Goal: Use online tool/utility: Utilize a website feature to perform a specific function

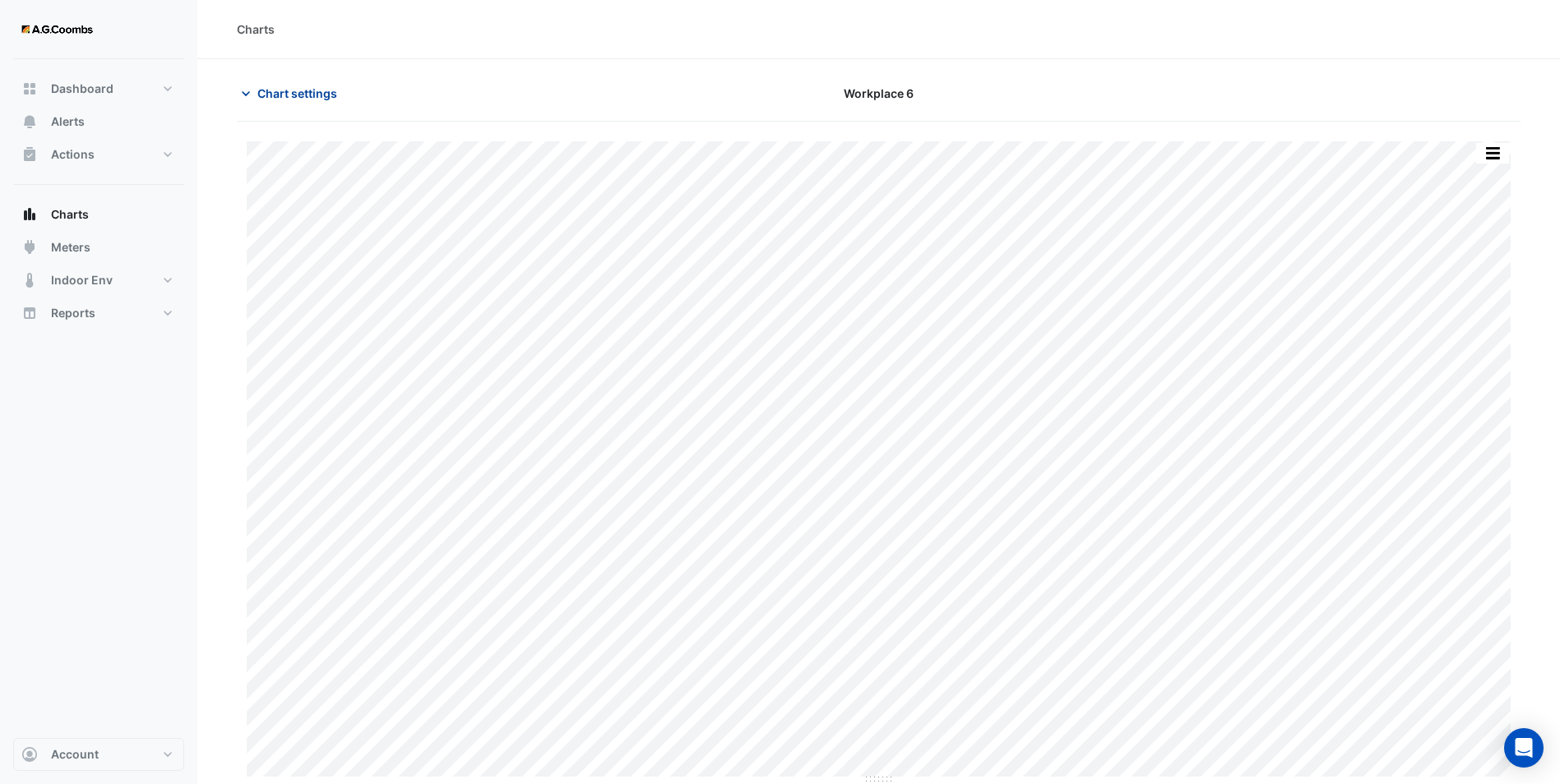
click at [303, 100] on span "Chart settings" at bounding box center [297, 94] width 80 height 18
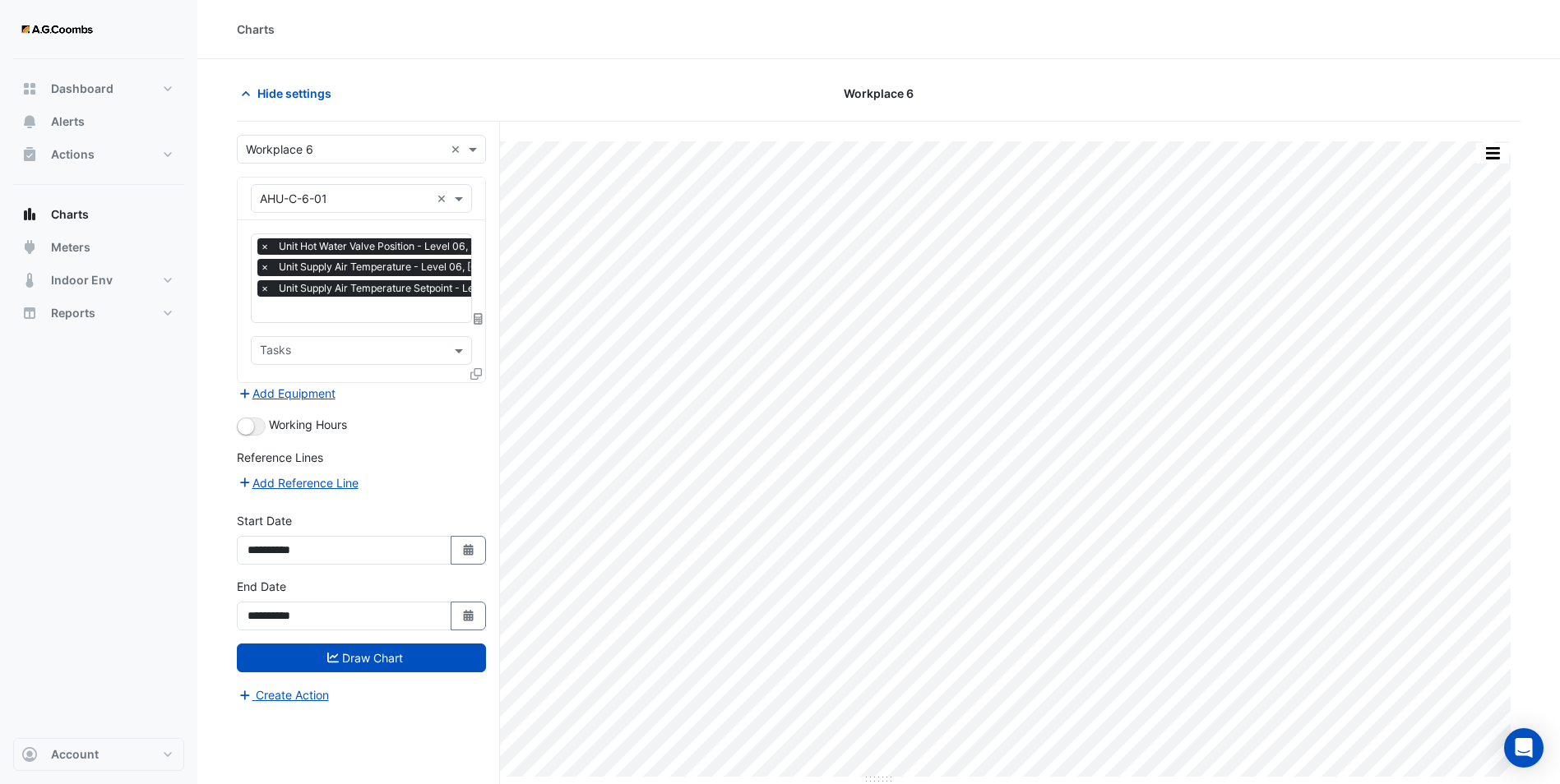
scroll to position [0, 8]
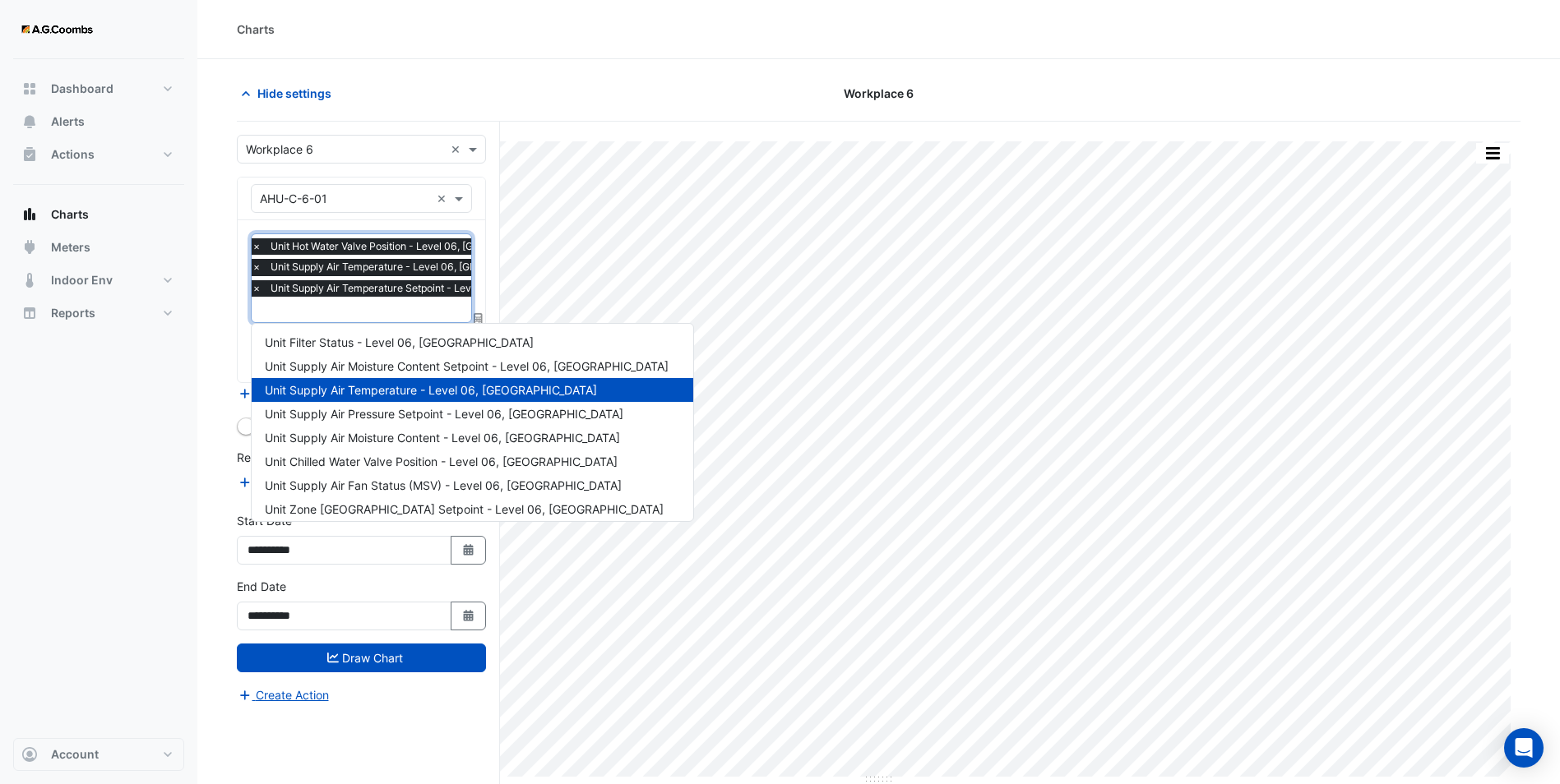
click at [337, 311] on input "text" at bounding box center [430, 311] width 359 height 18
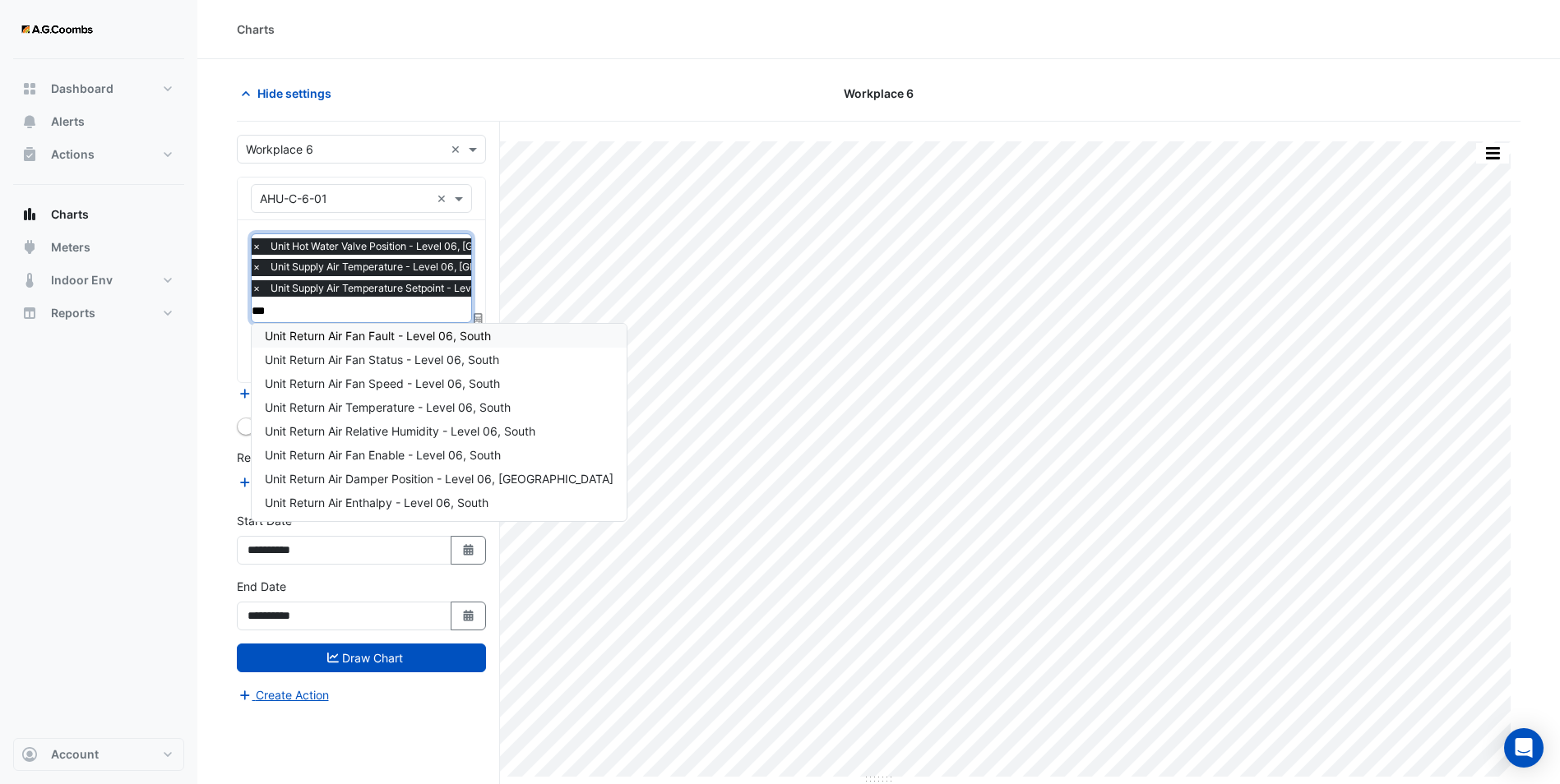
scroll to position [0, 0]
type input "**********"
click at [418, 411] on span "Unit Return Air Temperature - Level 06, South" at bounding box center [388, 414] width 246 height 14
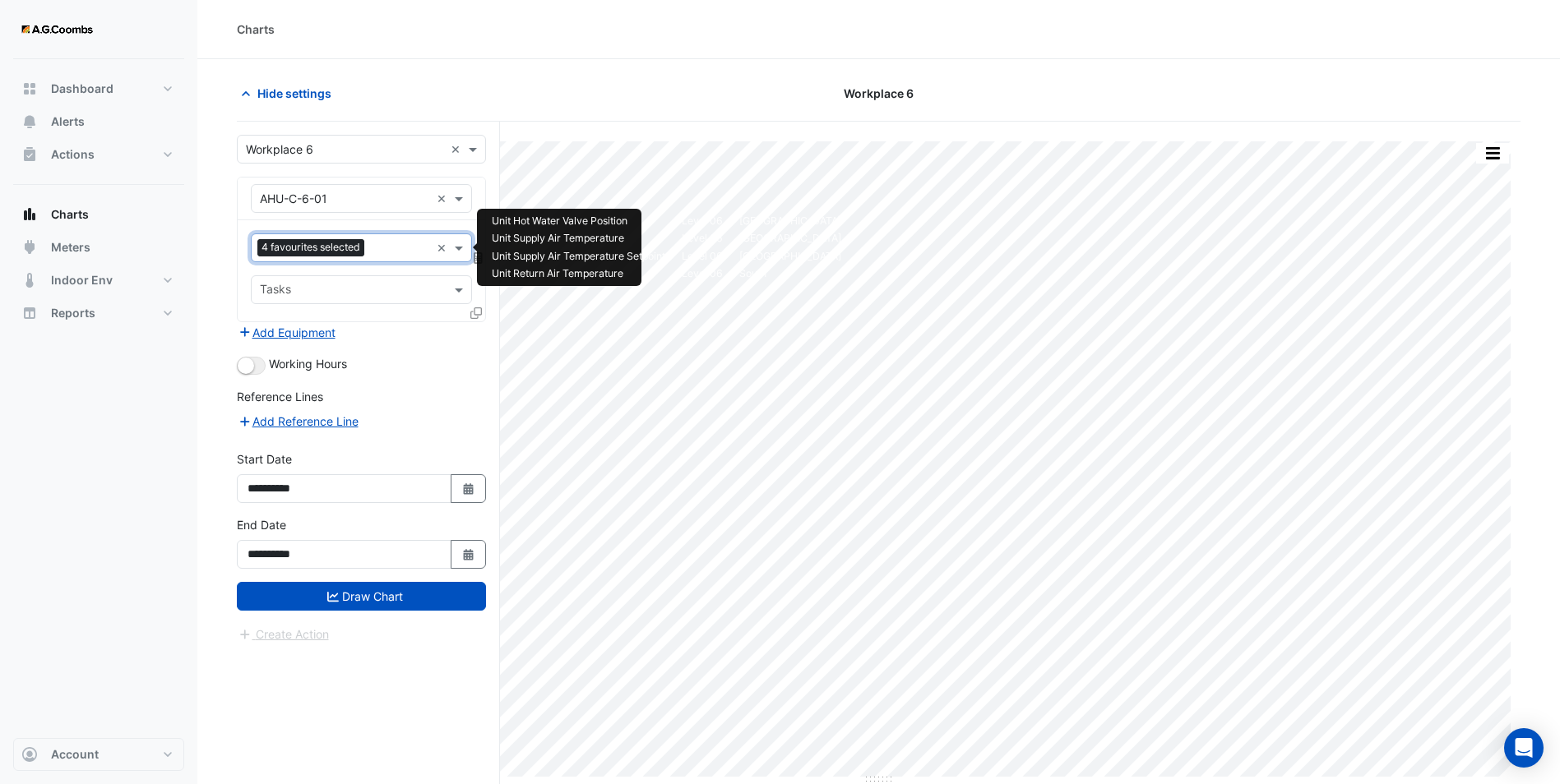
click at [390, 250] on input "text" at bounding box center [400, 250] width 59 height 18
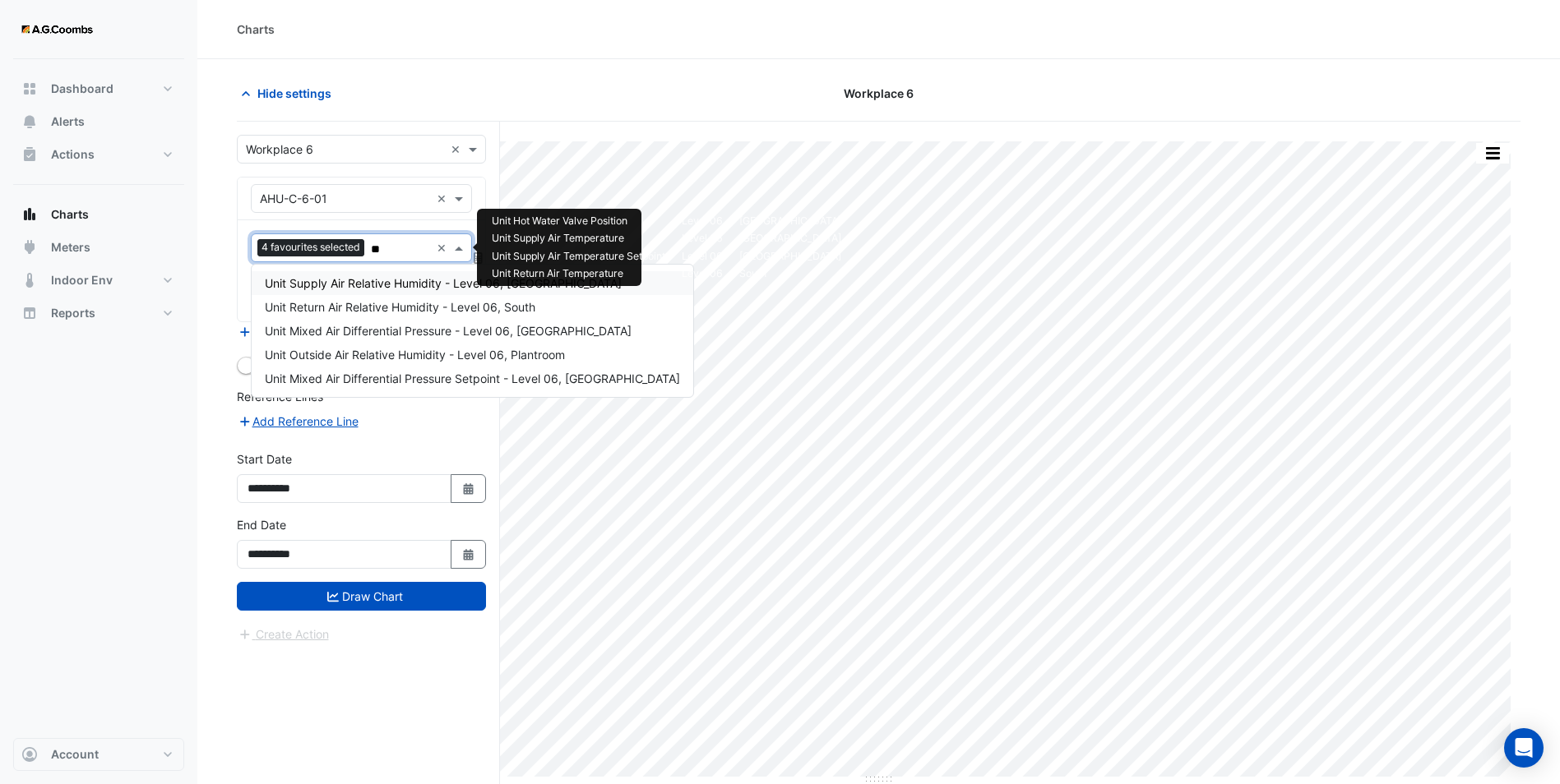
type input "*"
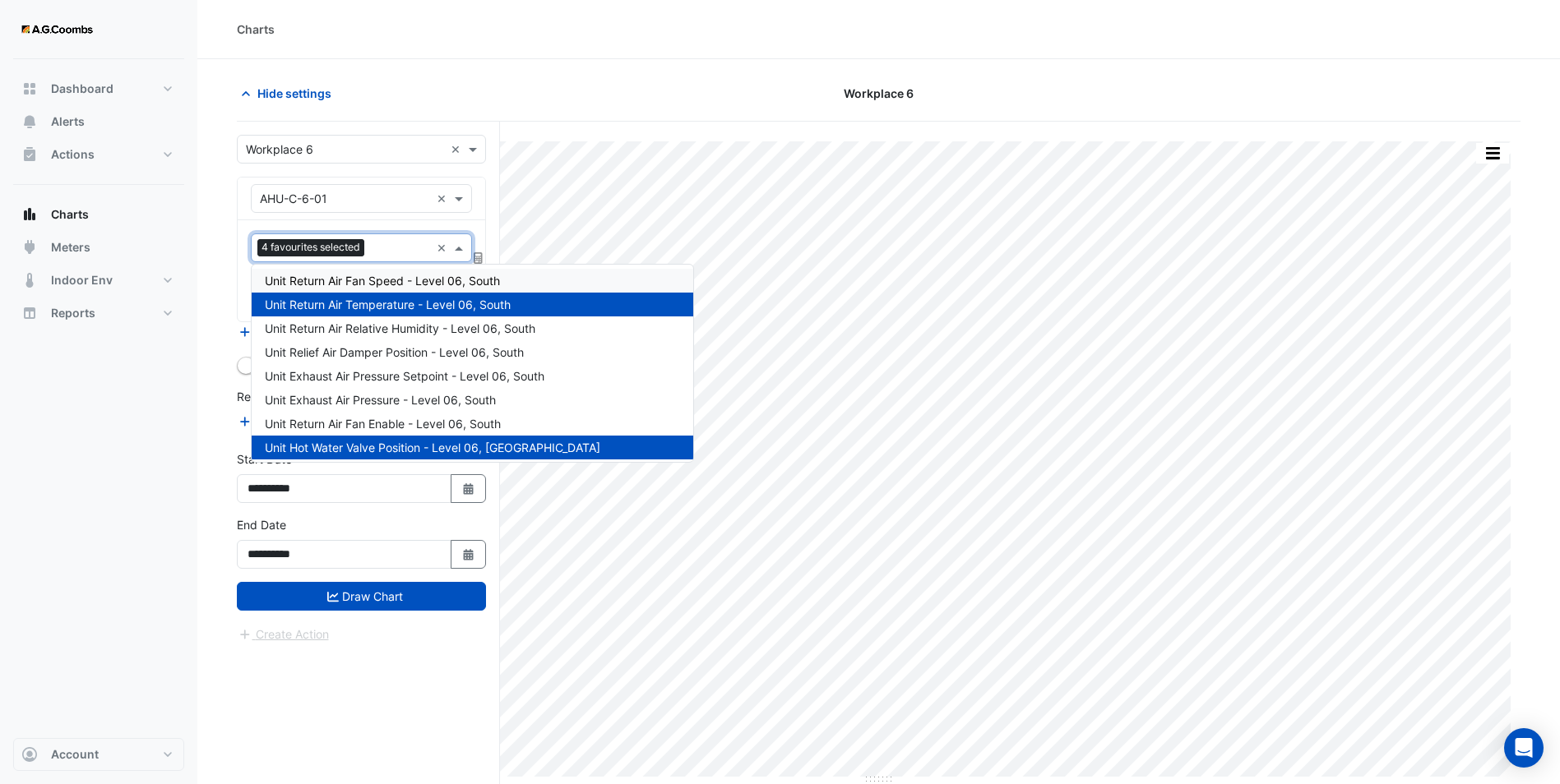
scroll to position [393, 0]
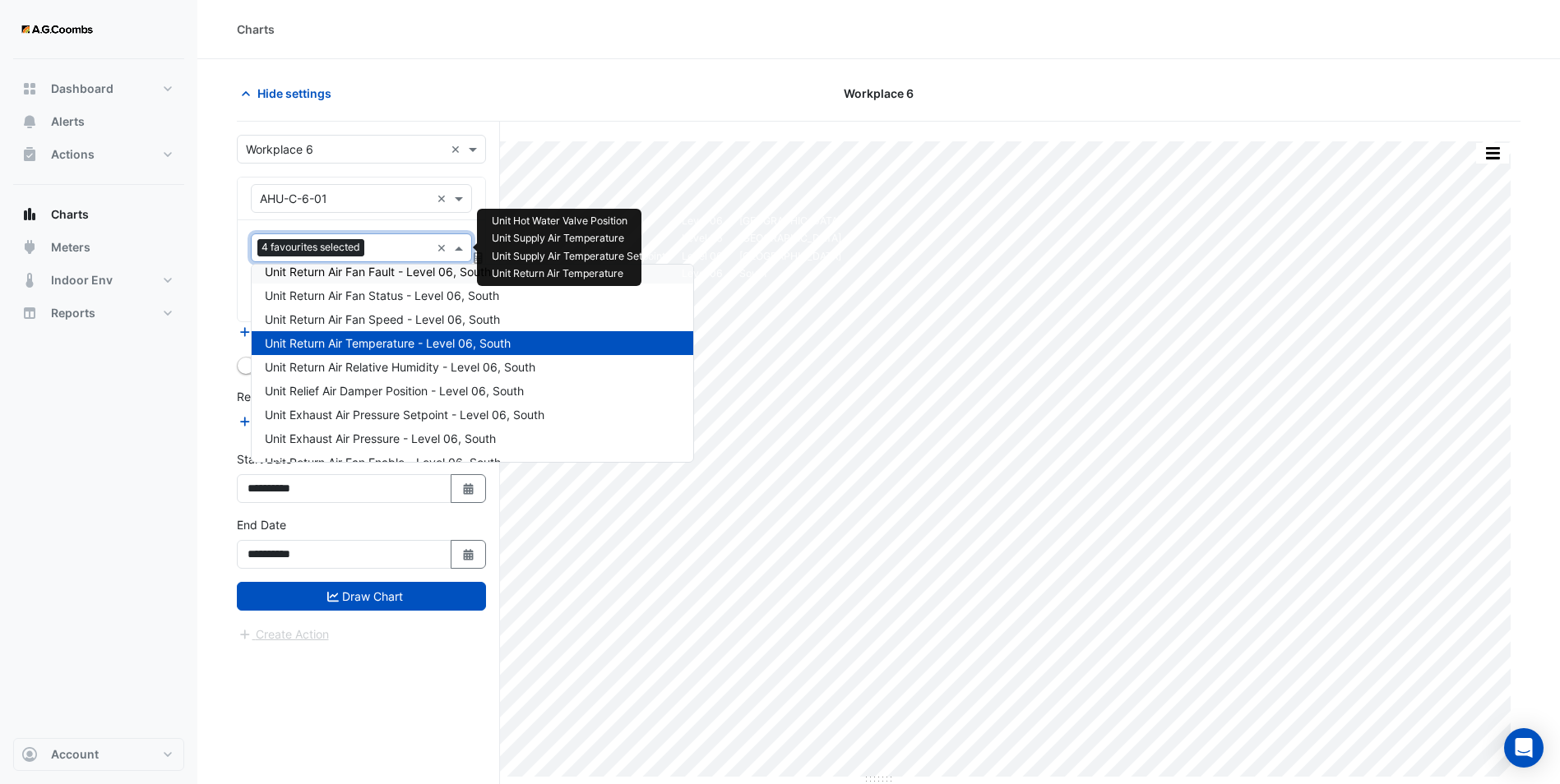
click at [382, 241] on input "text" at bounding box center [400, 250] width 59 height 18
click at [313, 342] on span "Unit Return Air Temperature - Level 06, South" at bounding box center [388, 343] width 246 height 14
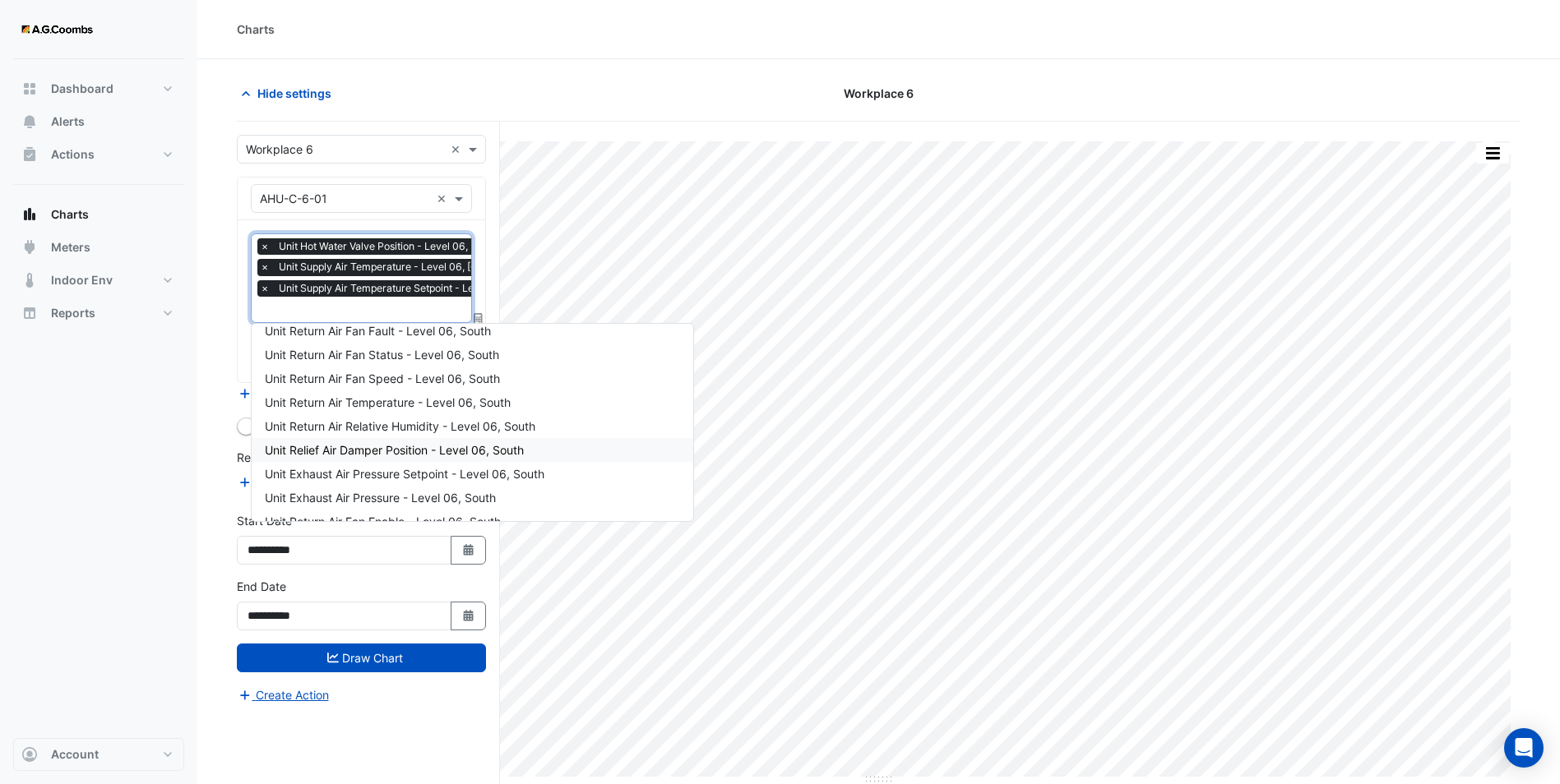
click at [180, 457] on div "Dashboard Portfolio Ratings Performance Alerts Actions Site Manager Charts" at bounding box center [98, 398] width 171 height 679
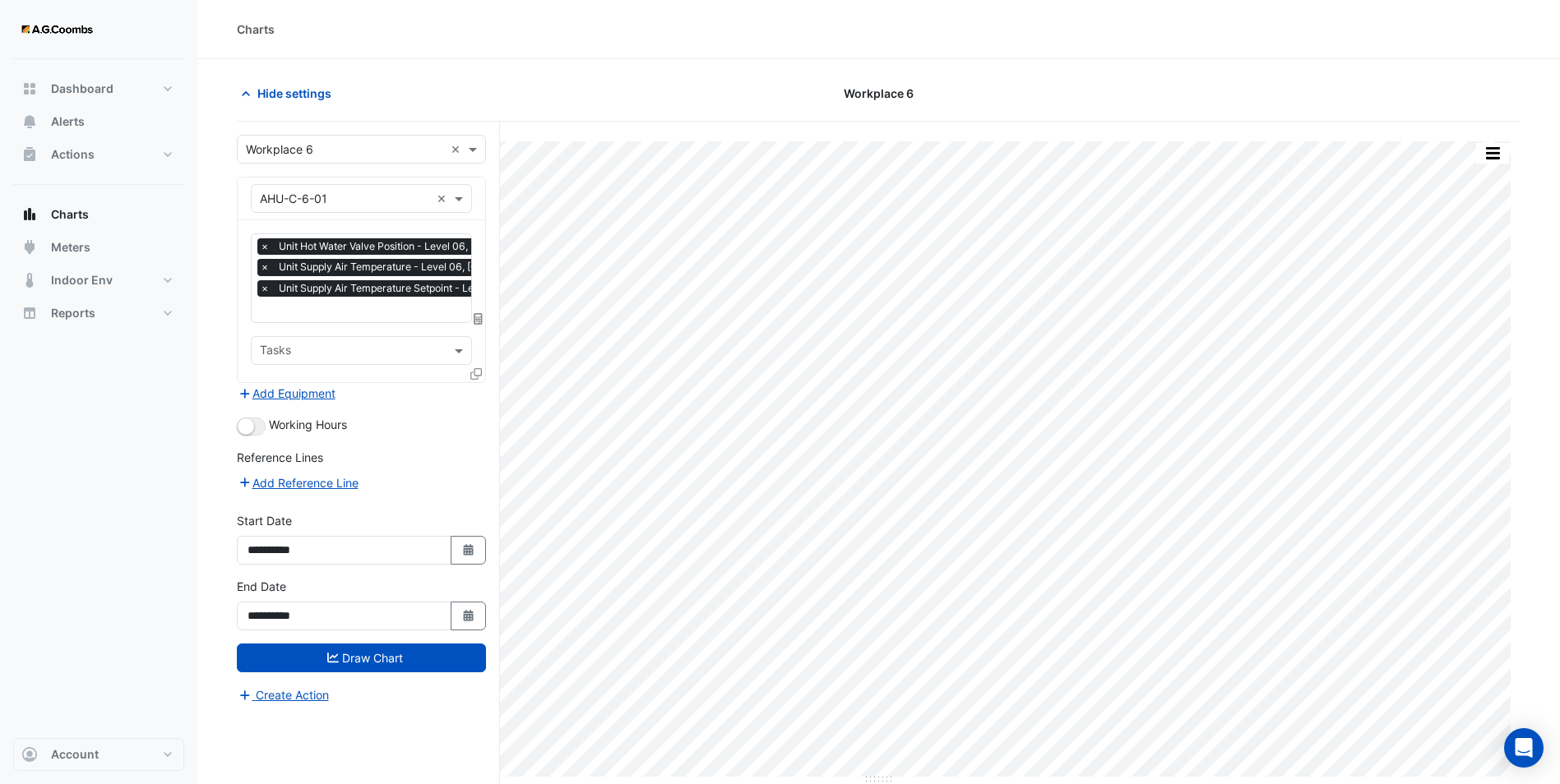
click at [572, 132] on div "Split by Unit Split All Print Save as JPEG Save as PNG Pivot Data Table Export …" at bounding box center [879, 483] width 1284 height 725
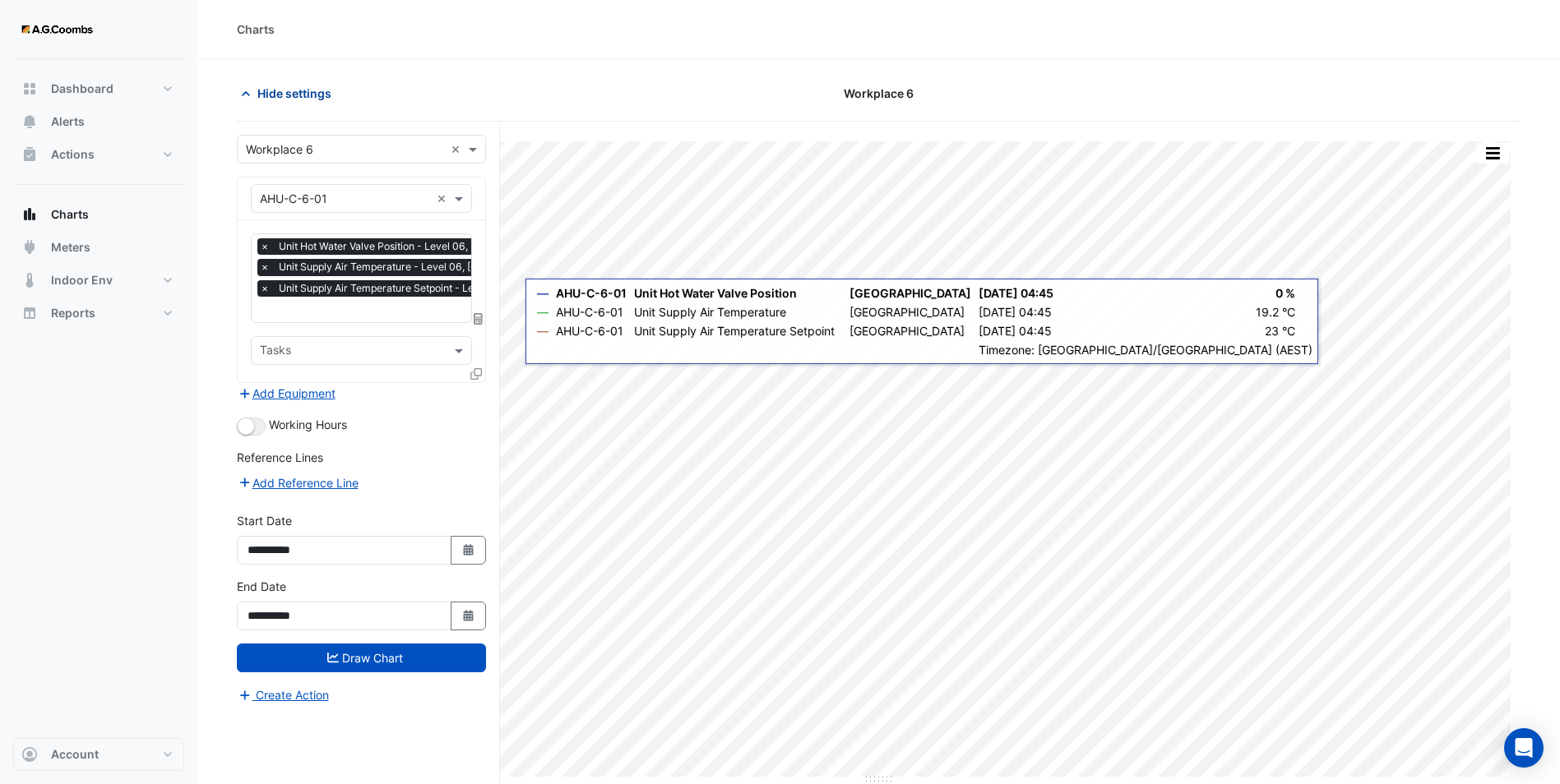
click at [275, 89] on span "Hide settings" at bounding box center [295, 94] width 74 height 18
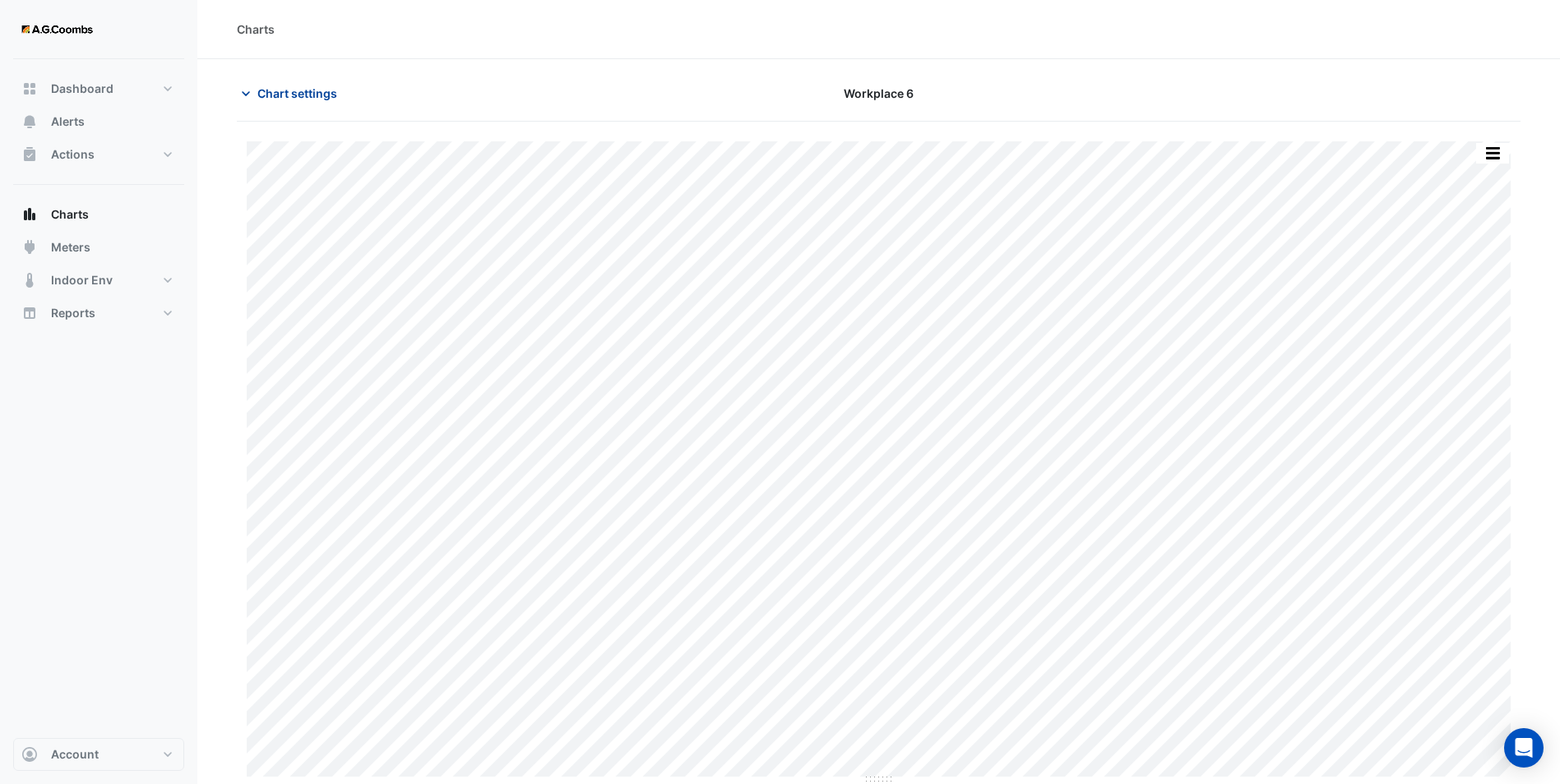
click at [307, 101] on span "Chart settings" at bounding box center [297, 94] width 80 height 18
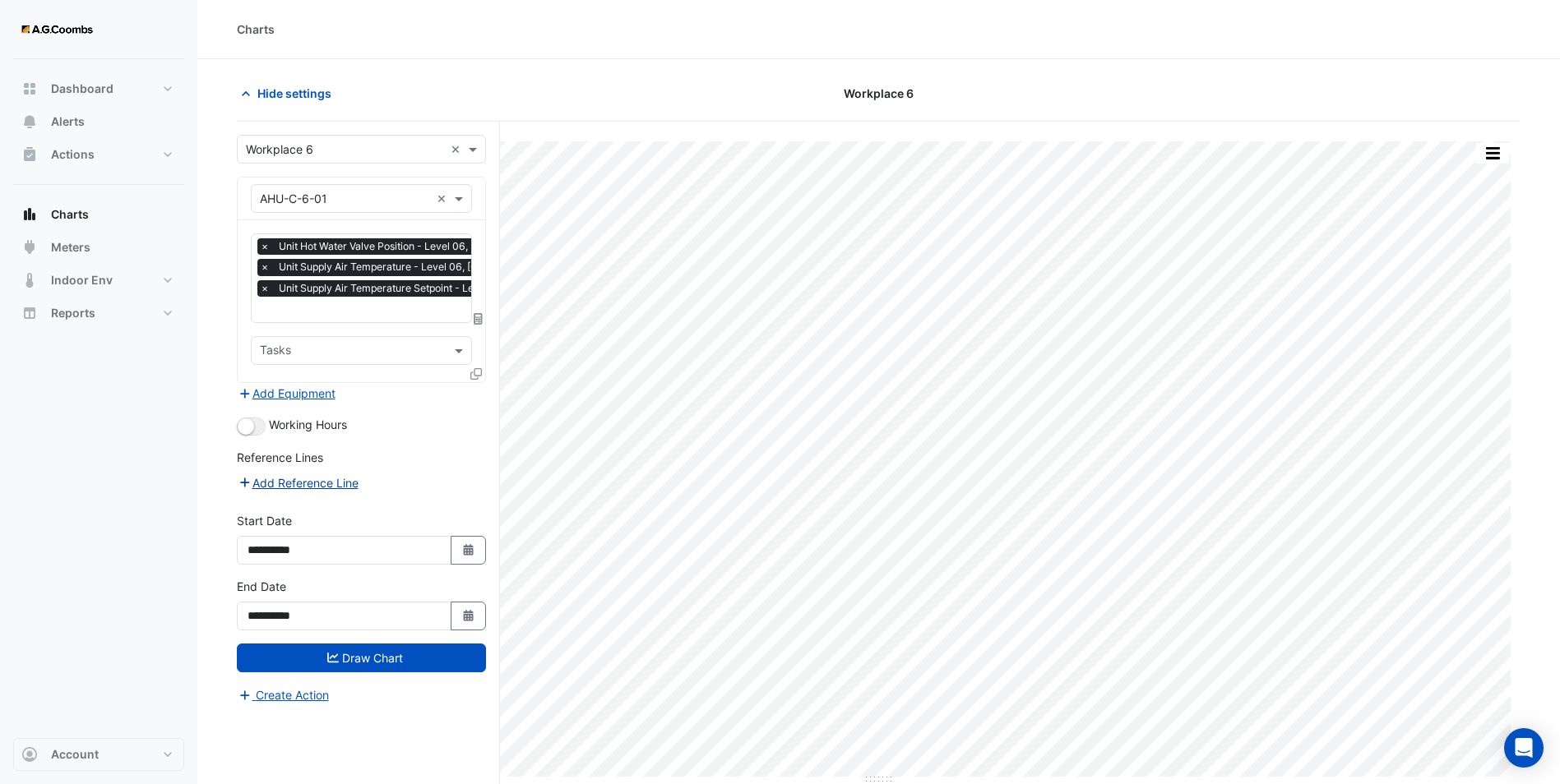
click at [328, 479] on button "Add Reference Line" at bounding box center [298, 482] width 122 height 19
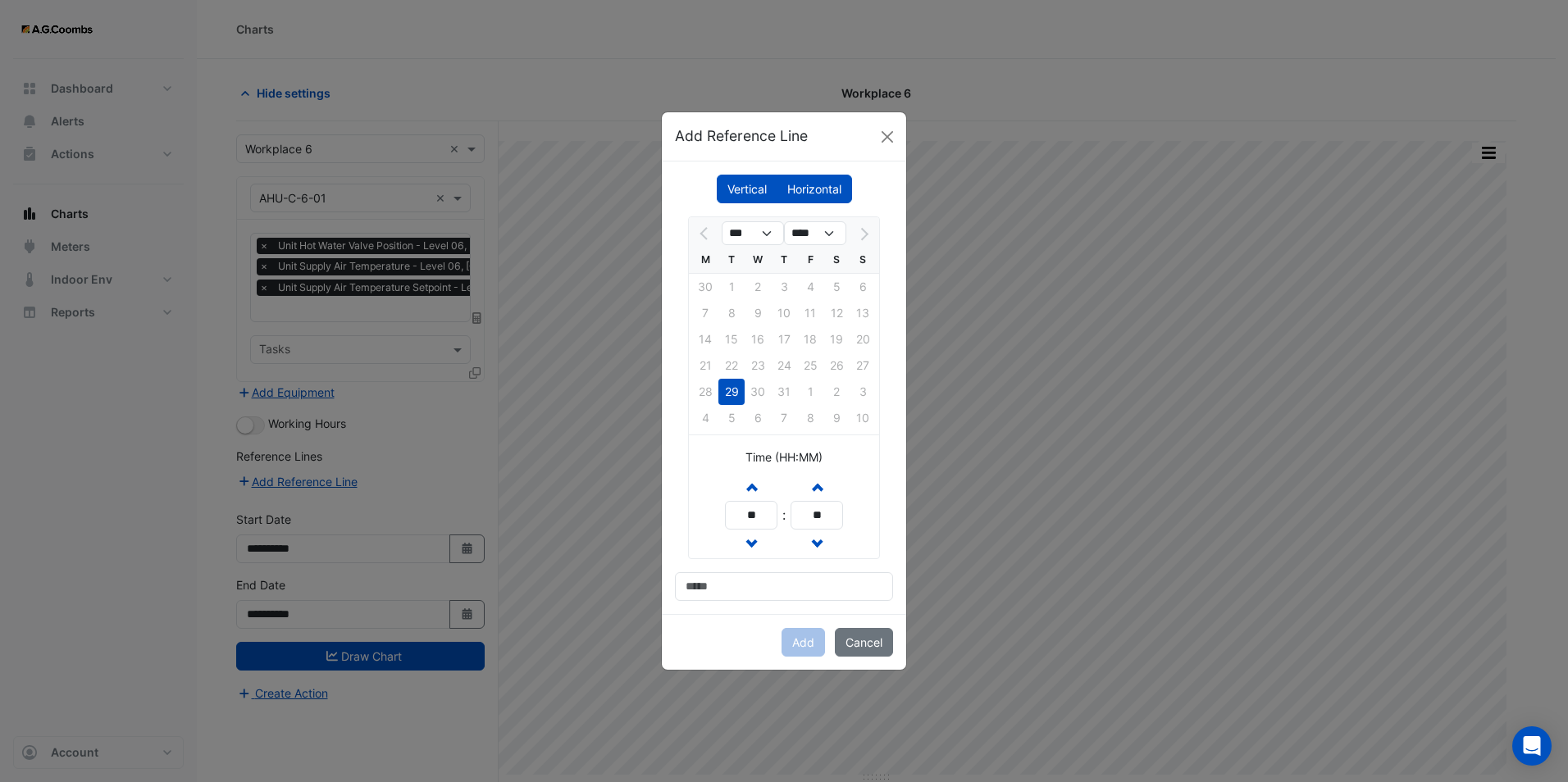
click at [728, 189] on label "Vertical" at bounding box center [747, 189] width 61 height 29
drag, startPoint x: 762, startPoint y: 529, endPoint x: 740, endPoint y: 519, distance: 24.2
click at [740, 519] on input "**" at bounding box center [750, 515] width 52 height 29
type input "**"
click at [806, 585] on input at bounding box center [784, 586] width 218 height 29
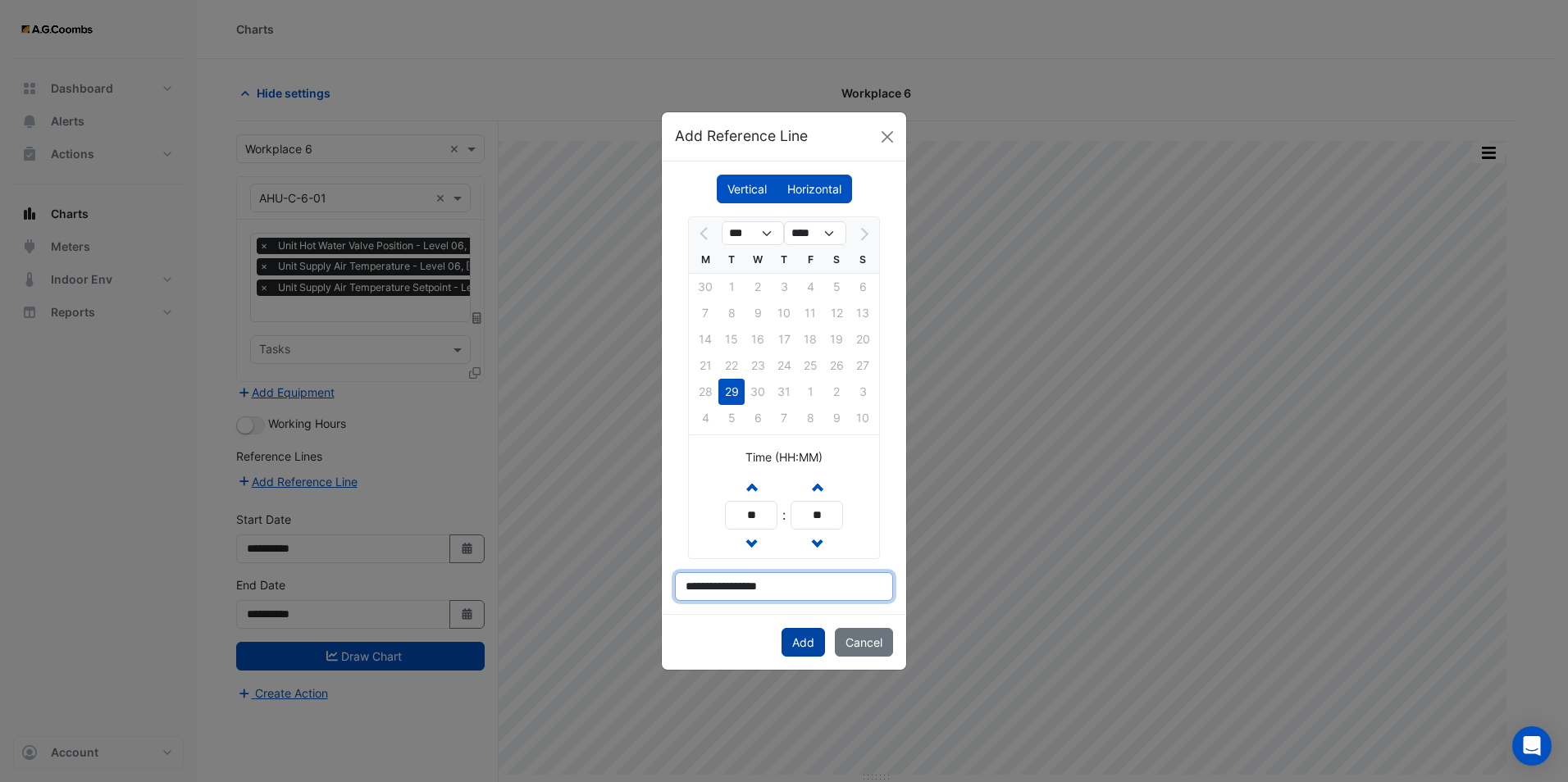
type input "**********"
click at [791, 648] on button "Add" at bounding box center [803, 643] width 43 height 29
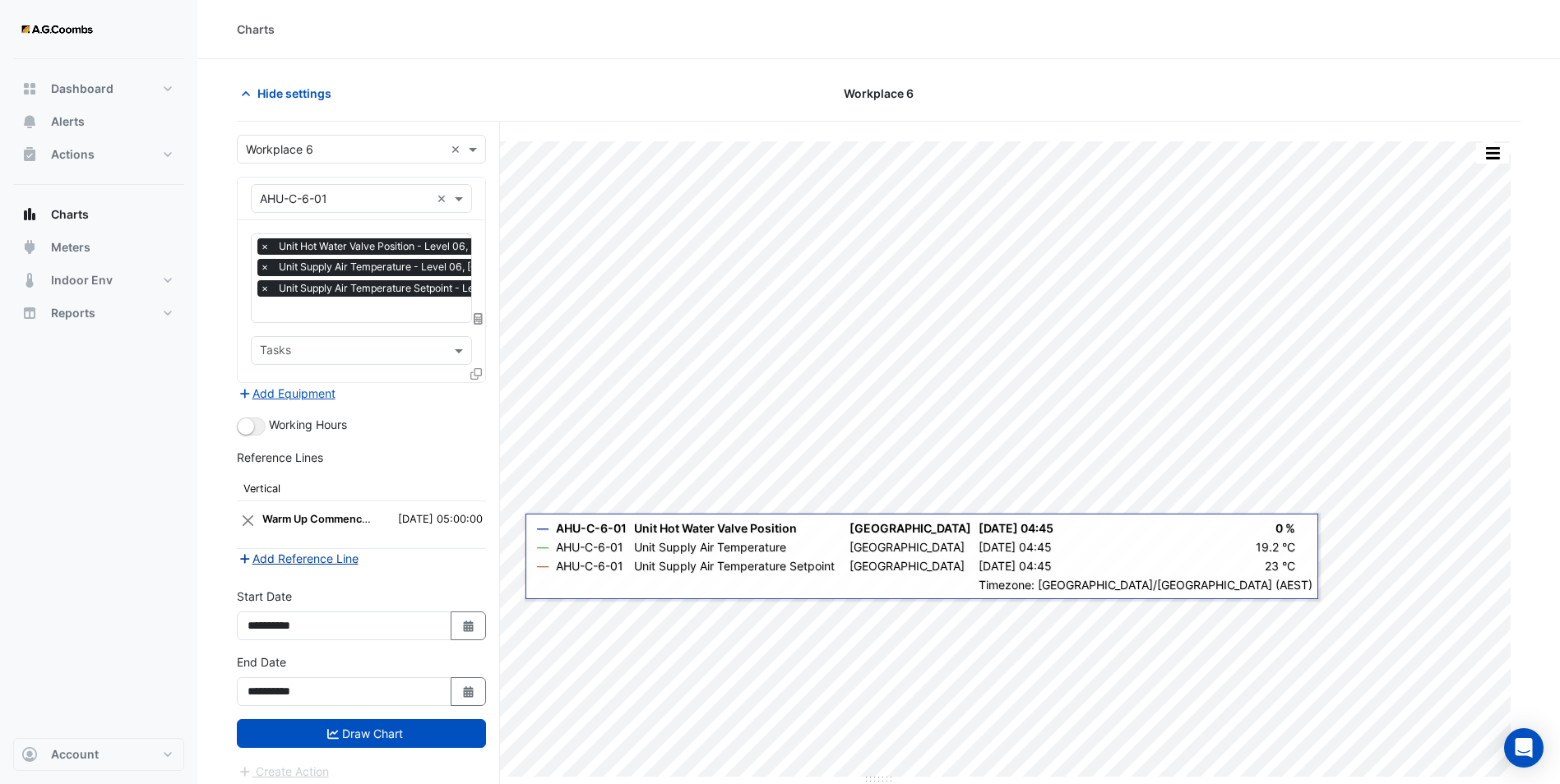
click at [325, 557] on button "Add Reference Line" at bounding box center [298, 558] width 122 height 19
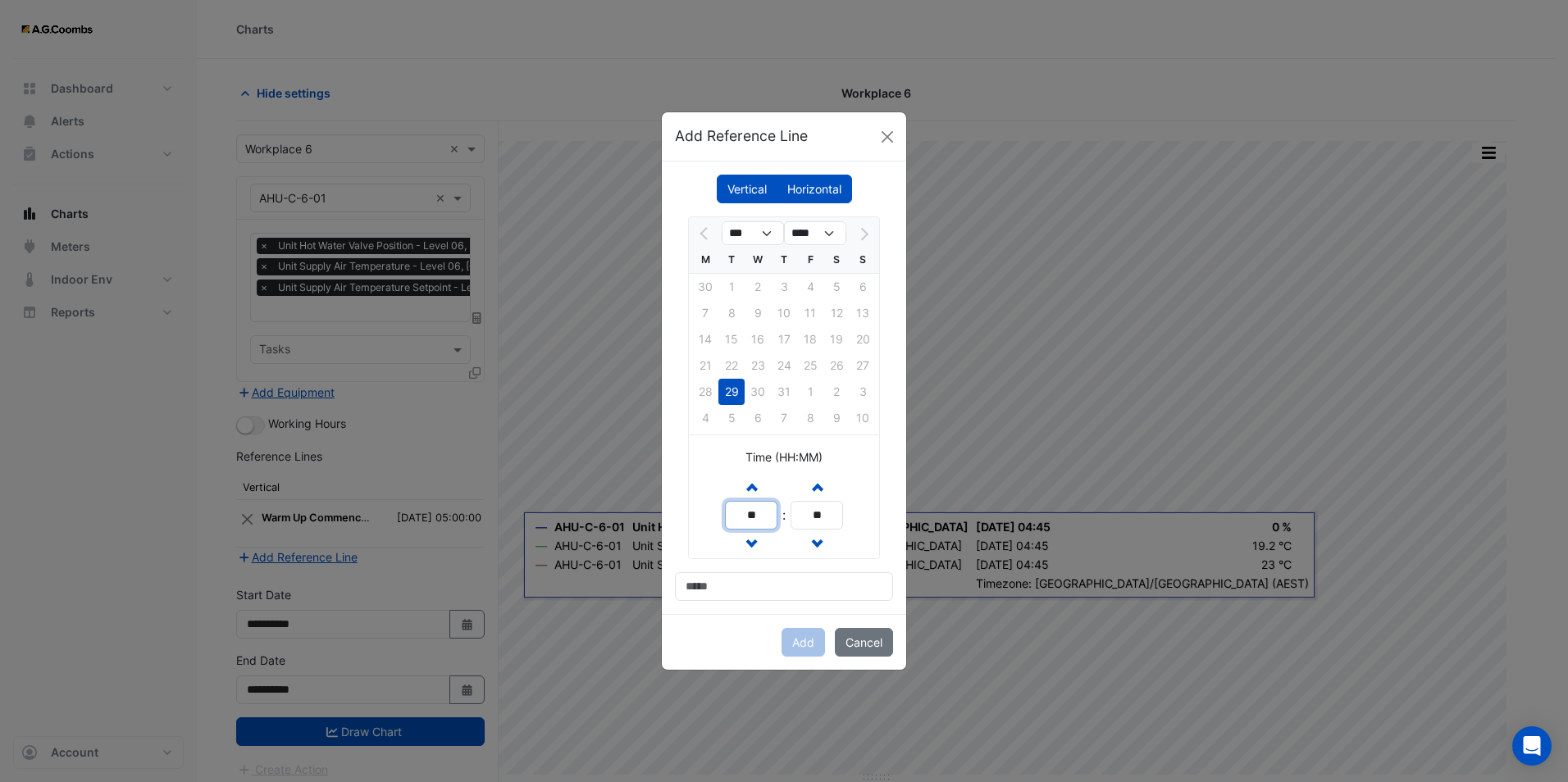
click at [753, 519] on input "**" at bounding box center [750, 515] width 52 height 29
drag, startPoint x: 768, startPoint y: 517, endPoint x: 745, endPoint y: 507, distance: 25.1
click at [745, 507] on input "**" at bounding box center [750, 515] width 52 height 29
type input "**"
drag, startPoint x: 836, startPoint y: 520, endPoint x: 771, endPoint y: 512, distance: 65.5
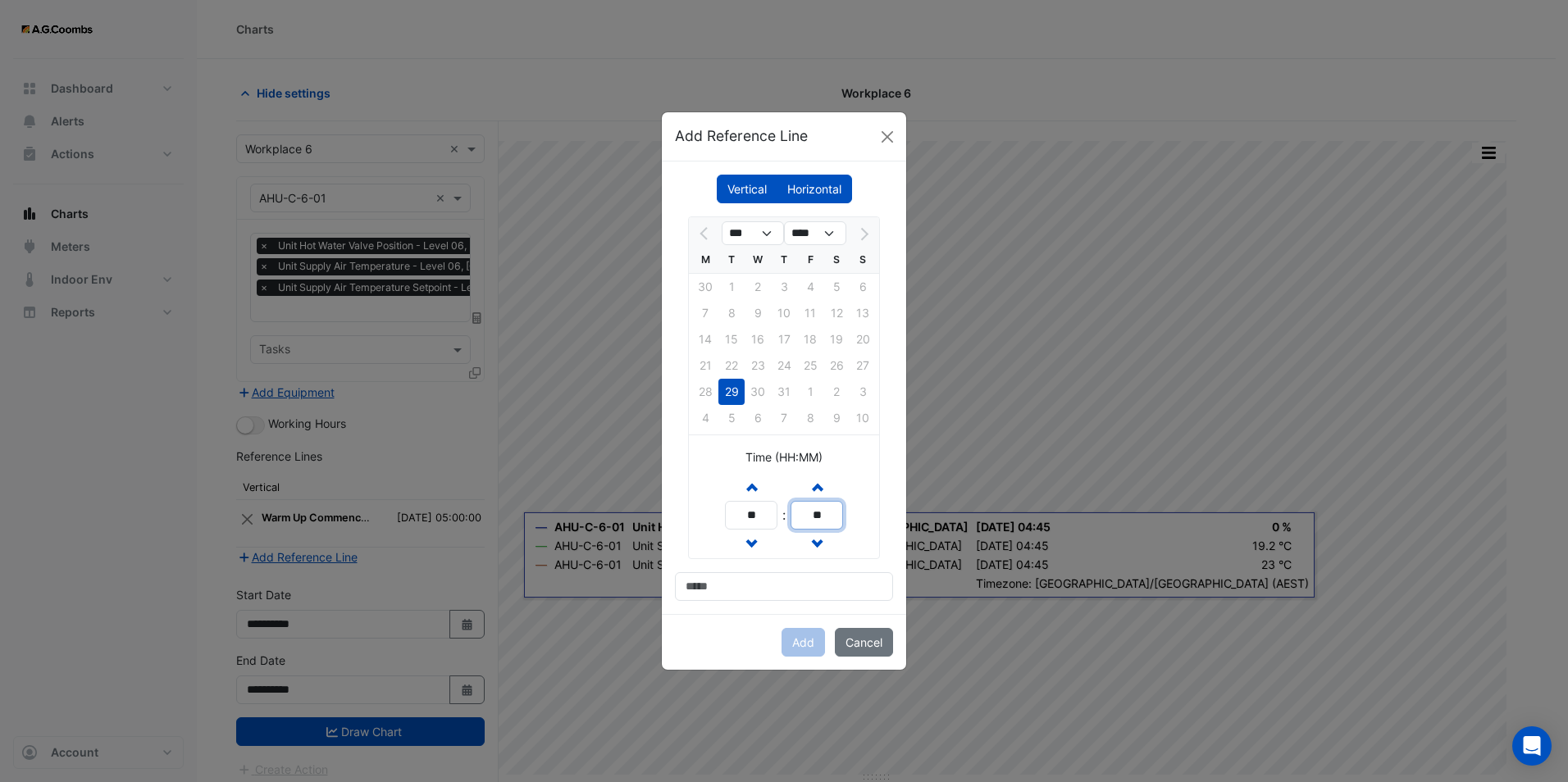
click at [771, 512] on div "Increment hours ** Decrement hours : Increment minutes ** Decrement minutes" at bounding box center [784, 515] width 118 height 86
type input "**"
click at [769, 573] on input at bounding box center [784, 586] width 218 height 29
type input "**********"
click at [799, 635] on button "Add" at bounding box center [803, 643] width 43 height 29
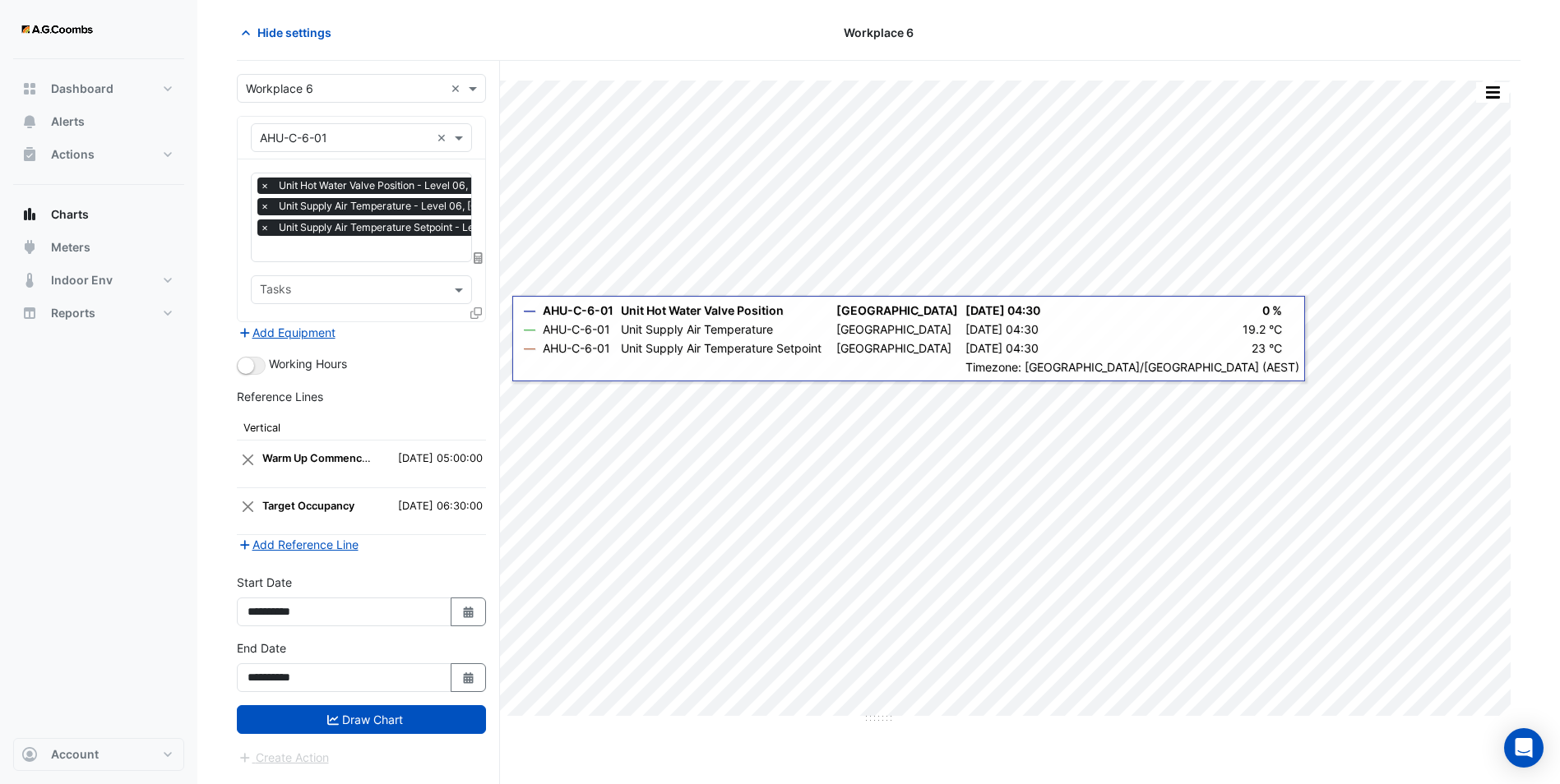
scroll to position [63, 0]
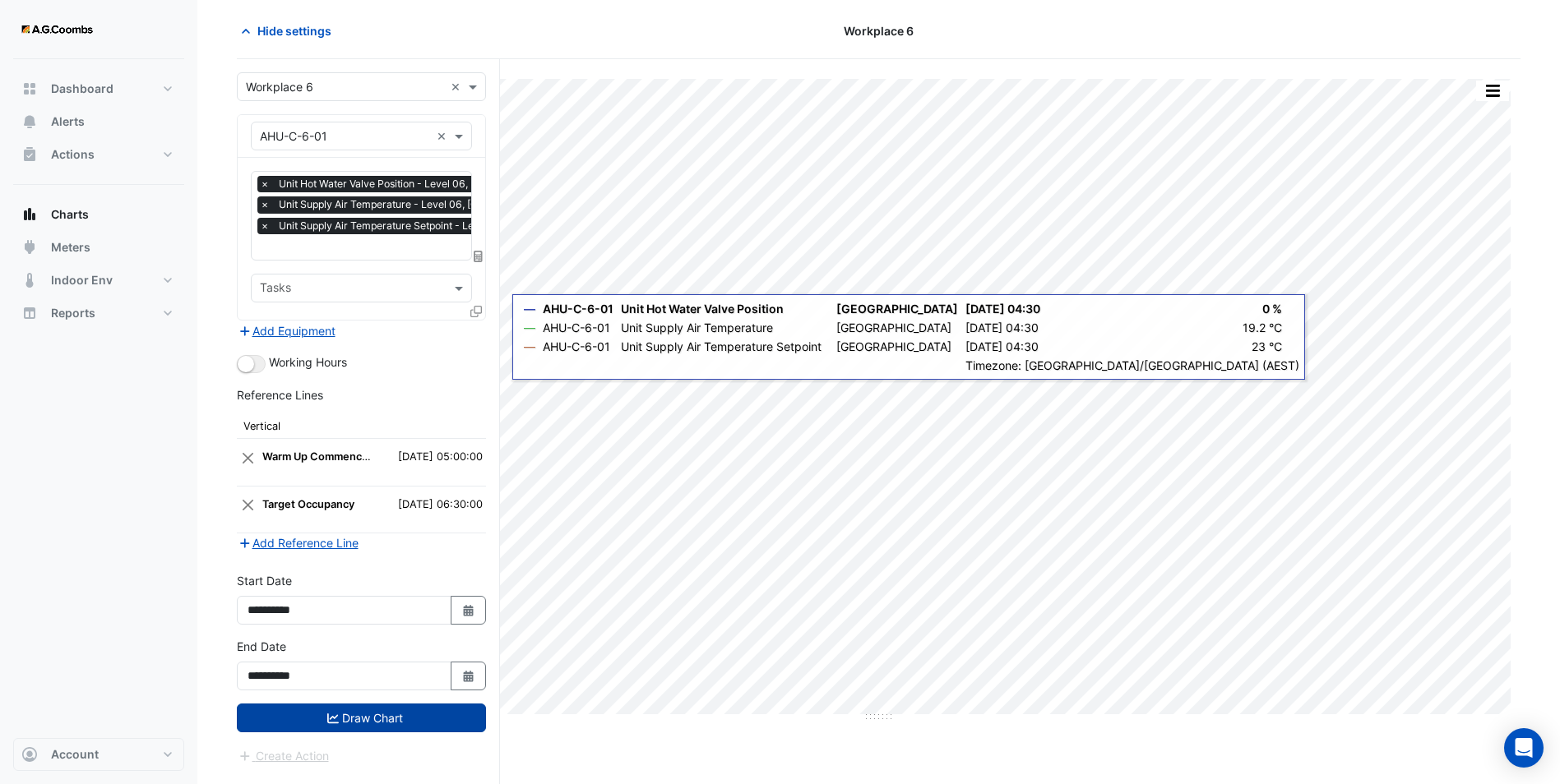
click at [331, 712] on icon "submit" at bounding box center [333, 718] width 12 height 12
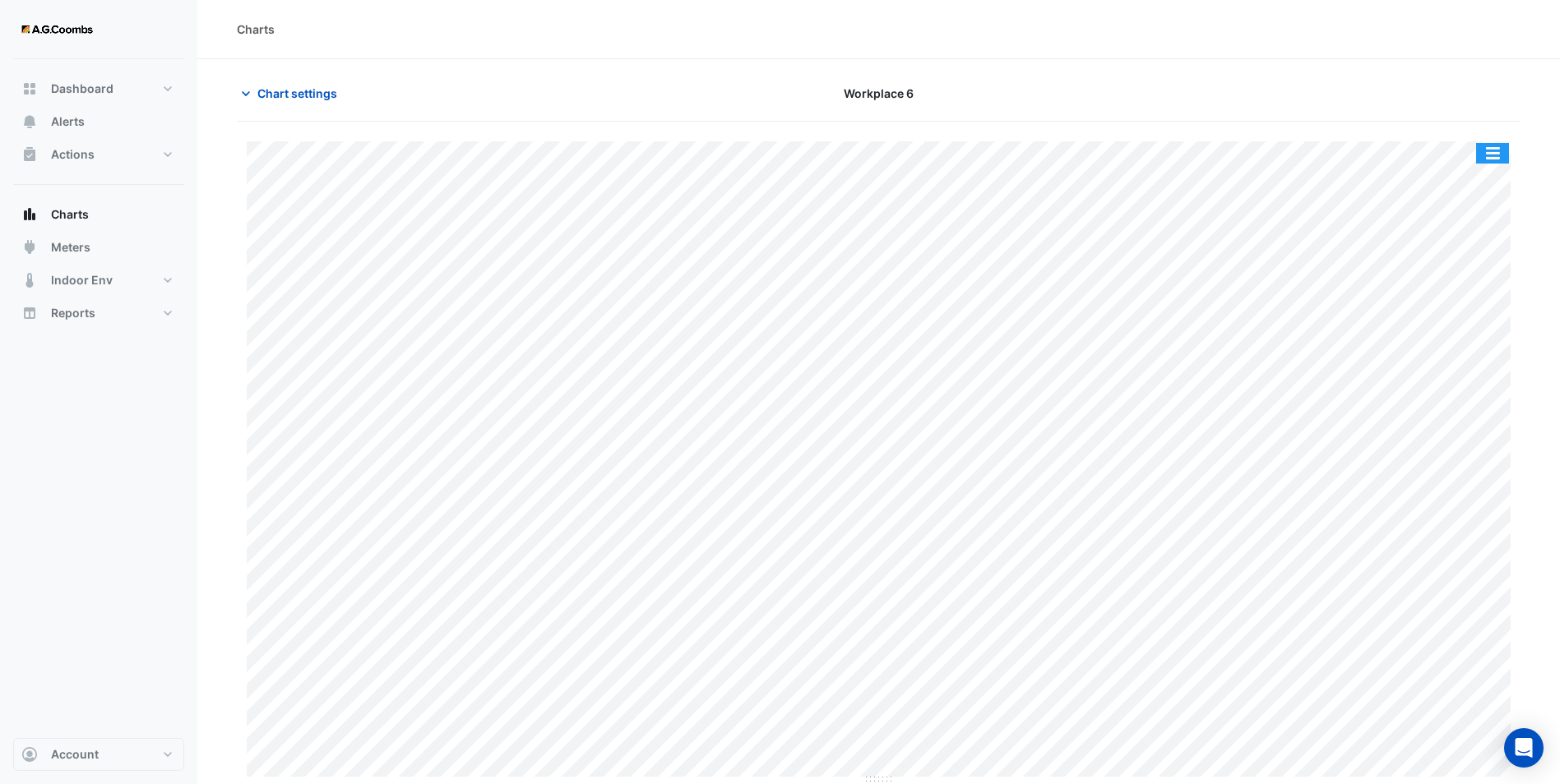
click at [1491, 150] on button "button" at bounding box center [1493, 153] width 33 height 20
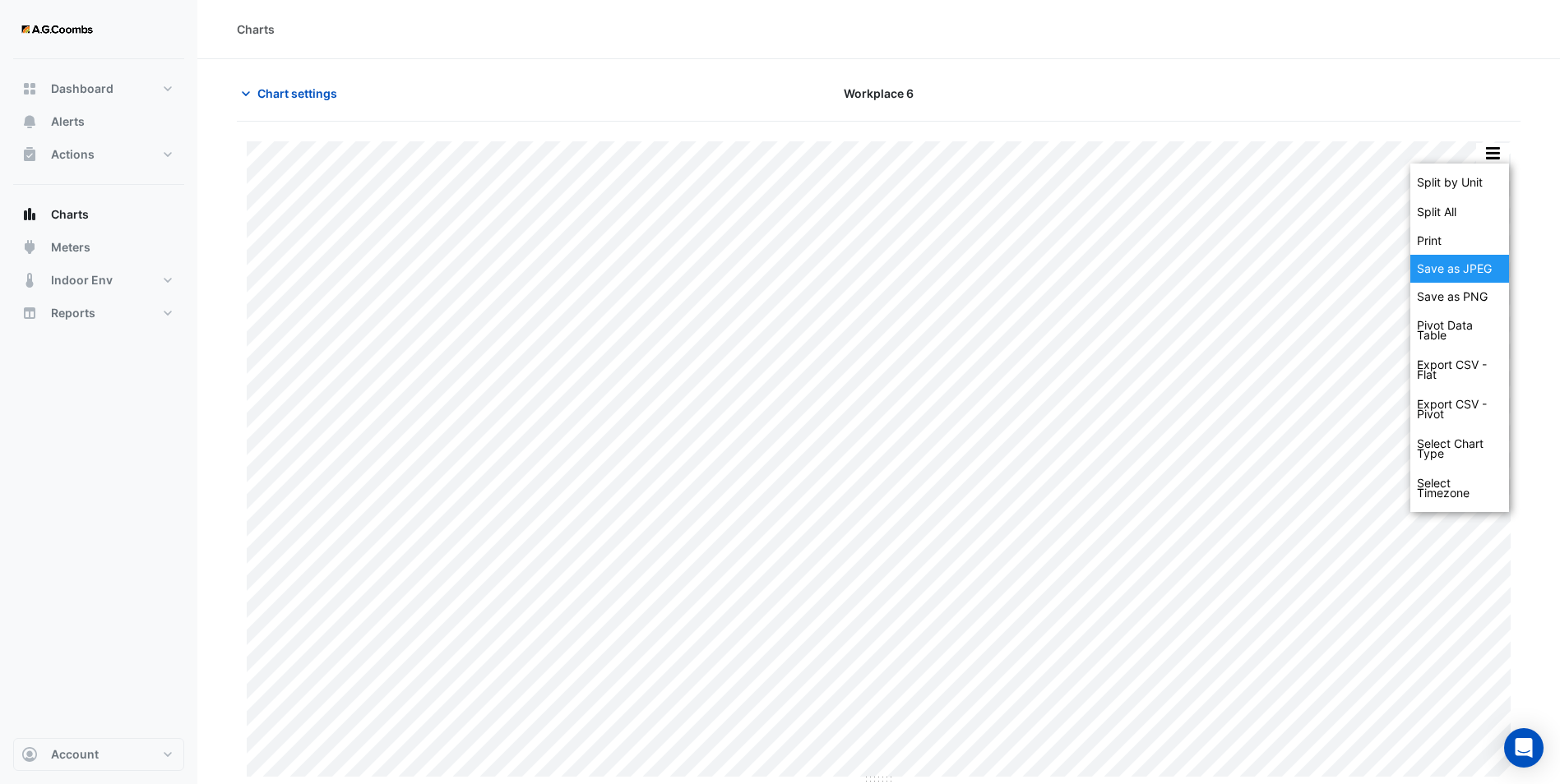
click at [1471, 268] on div "Save as JPEG" at bounding box center [1459, 269] width 98 height 28
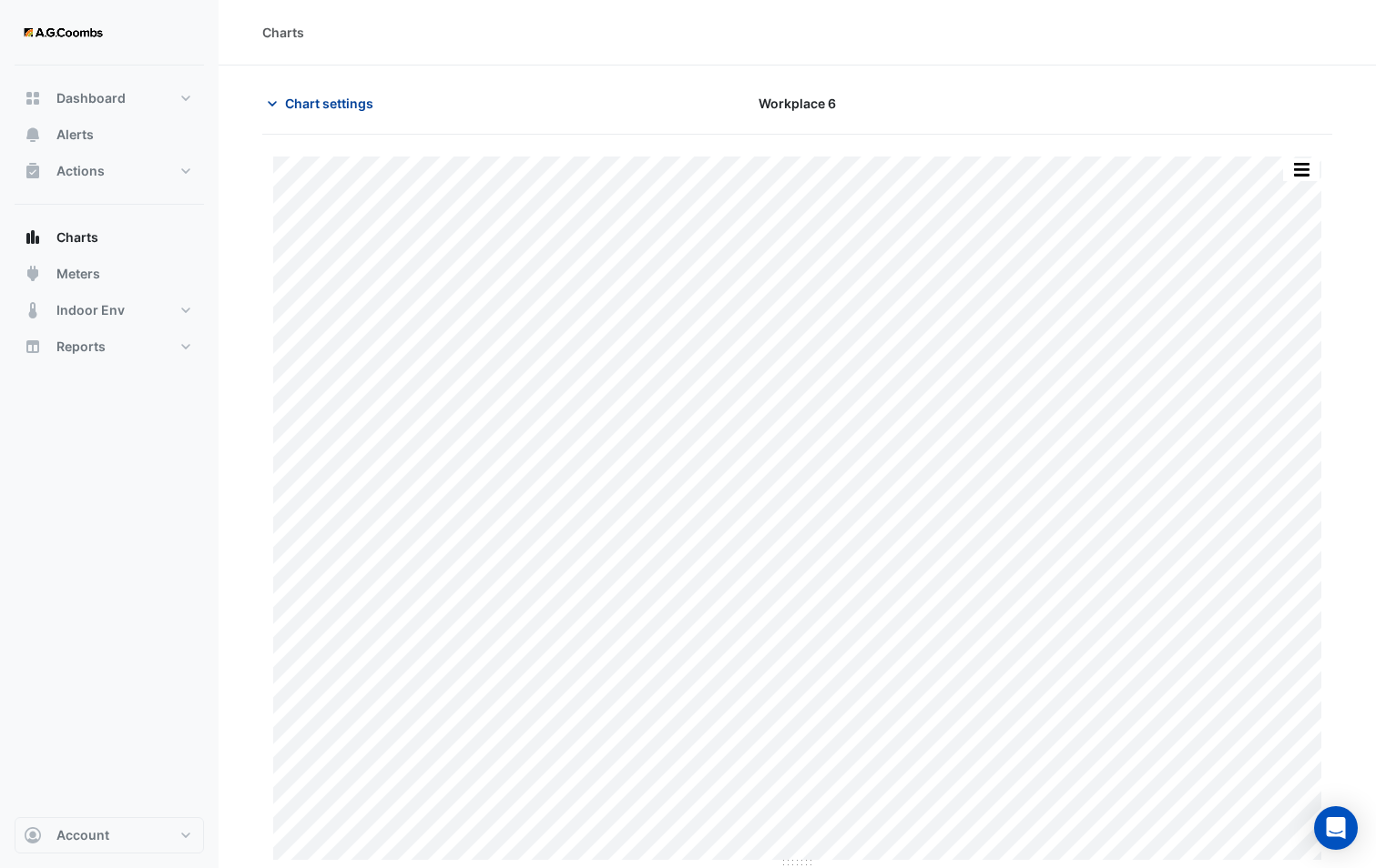
click at [276, 112] on icon "button" at bounding box center [271, 104] width 19 height 19
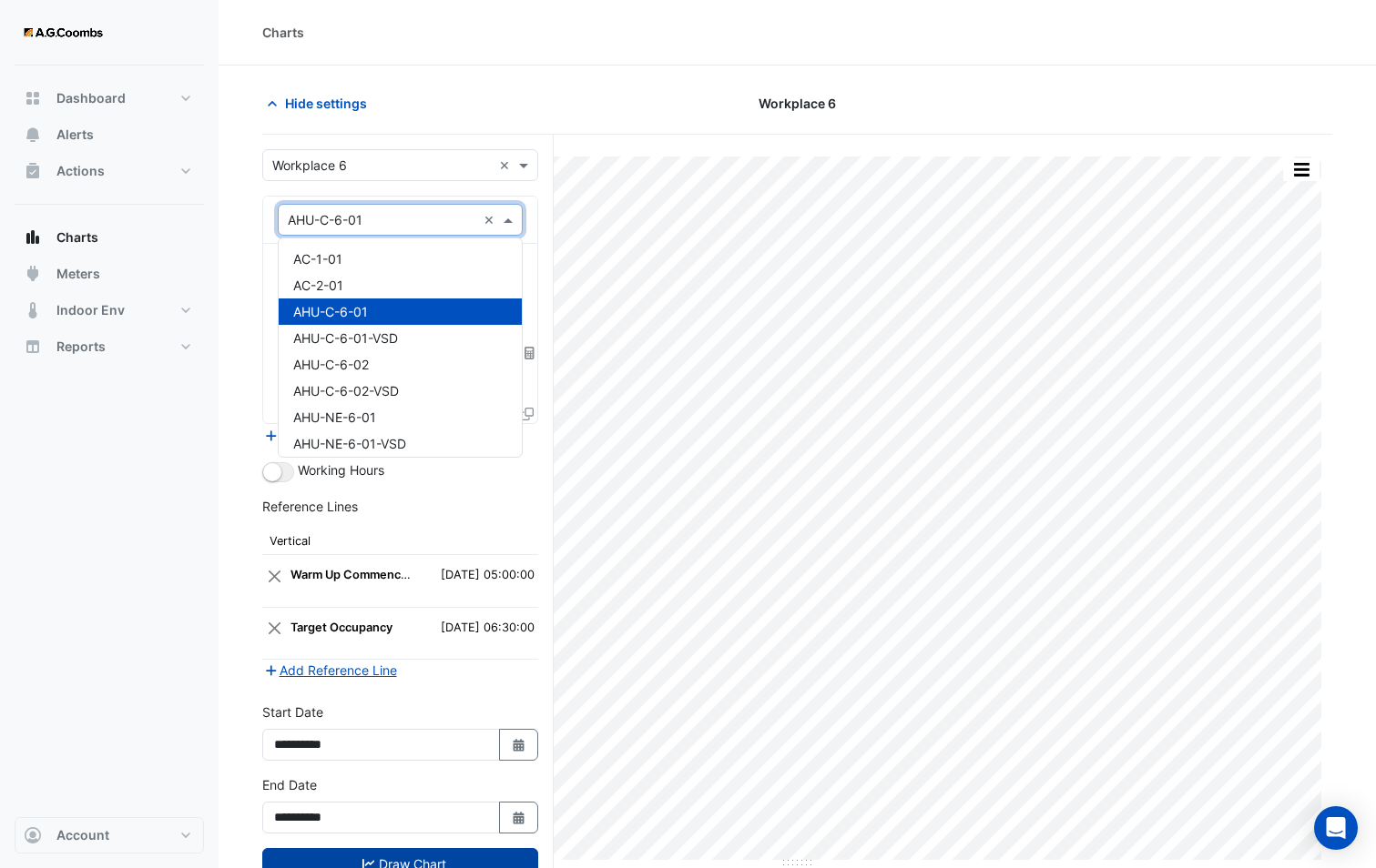
click at [355, 223] on input "text" at bounding box center [382, 221] width 188 height 20
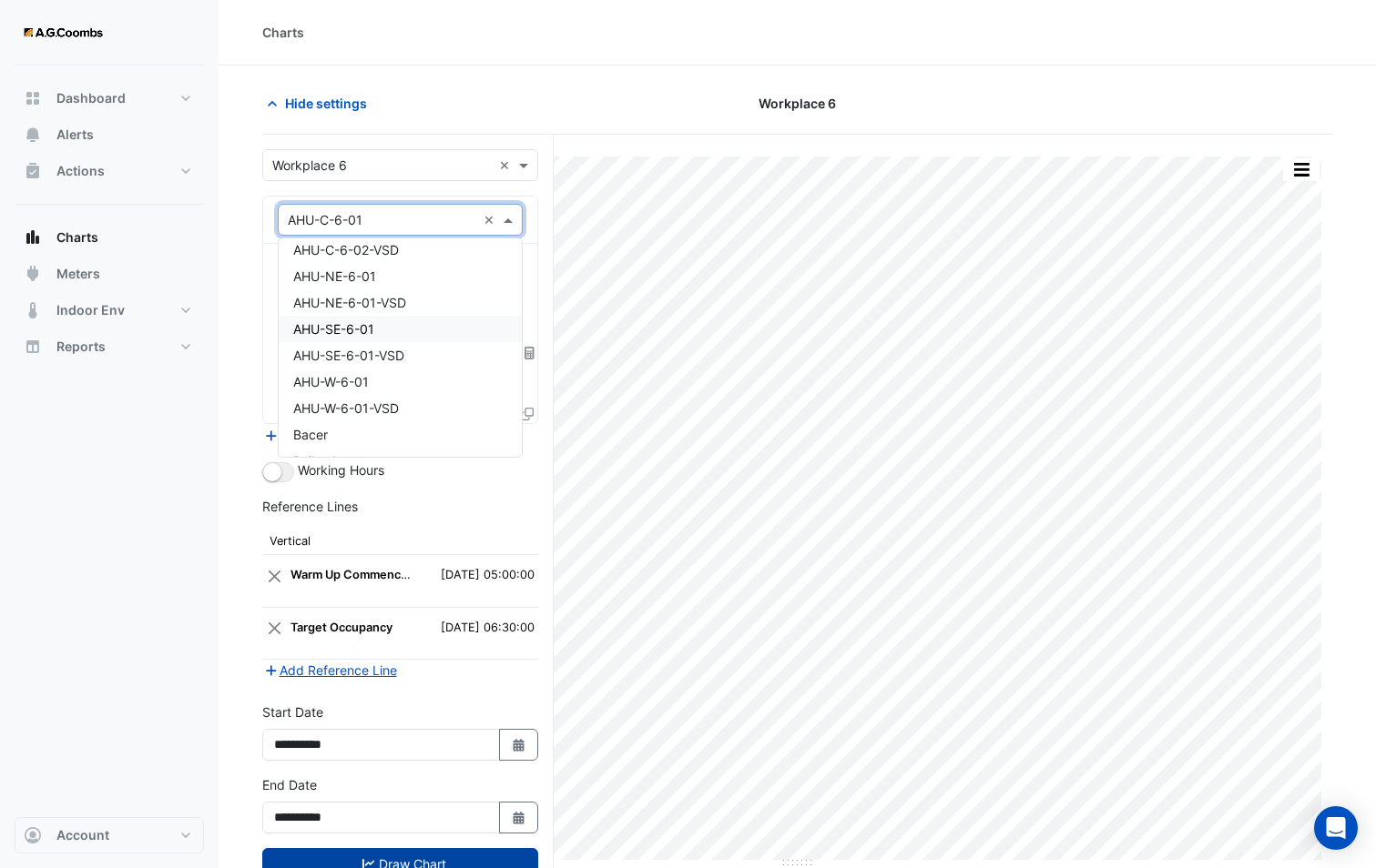
scroll to position [182, 0]
click at [448, 99] on div "Hide settings" at bounding box center [433, 103] width 365 height 32
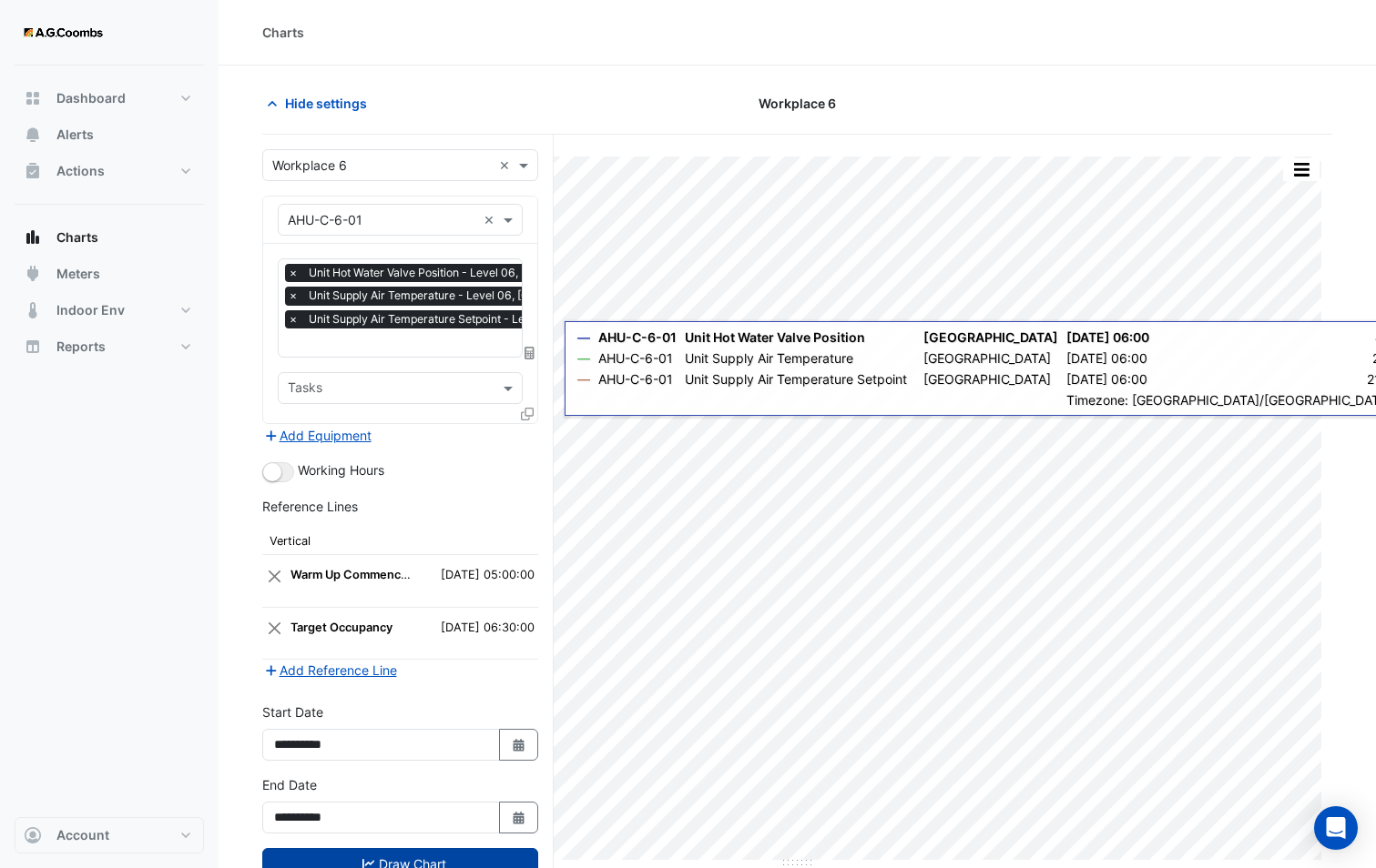
click at [528, 412] on icon at bounding box center [526, 413] width 13 height 13
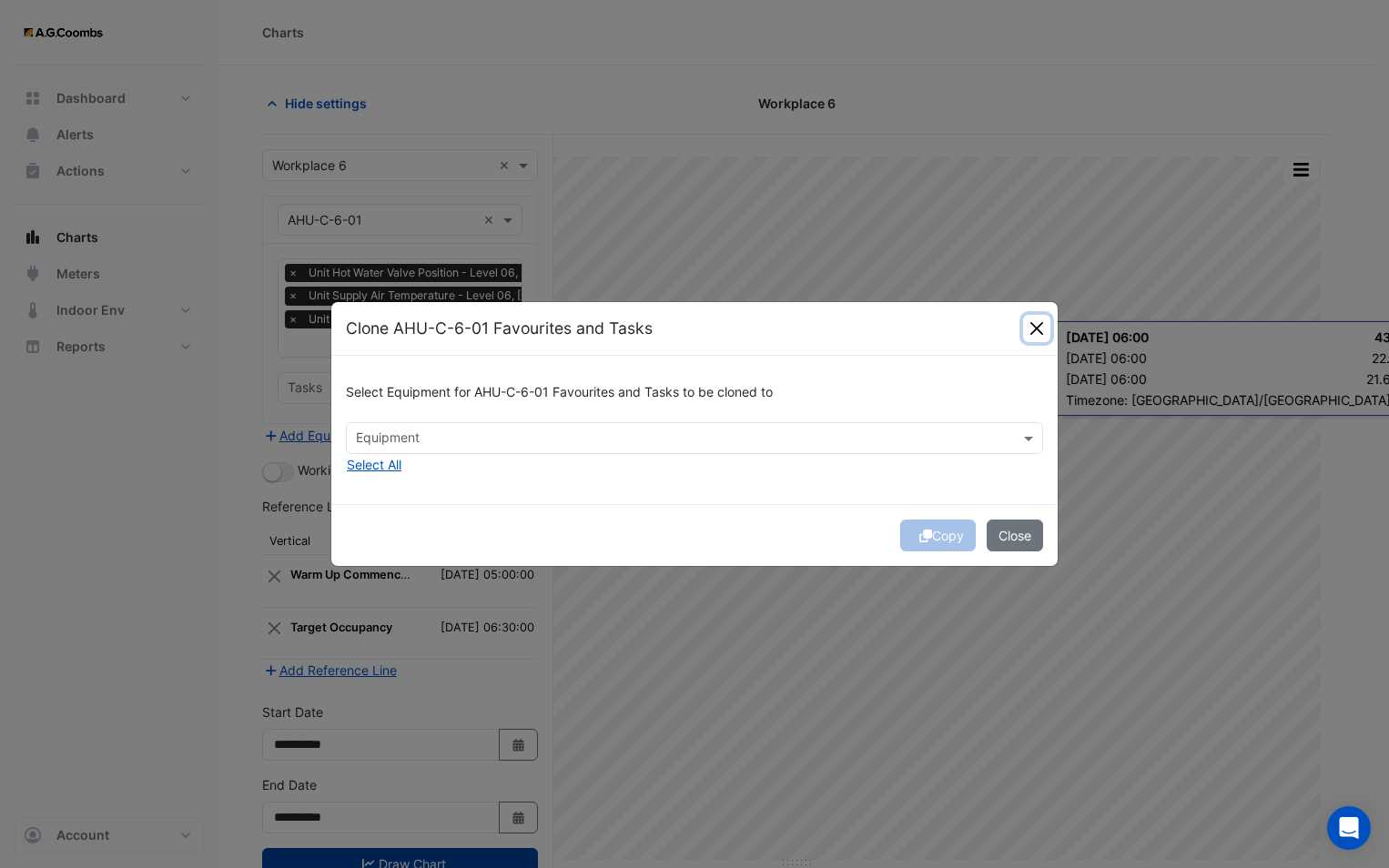
click at [1032, 336] on button "Close" at bounding box center [1036, 328] width 27 height 27
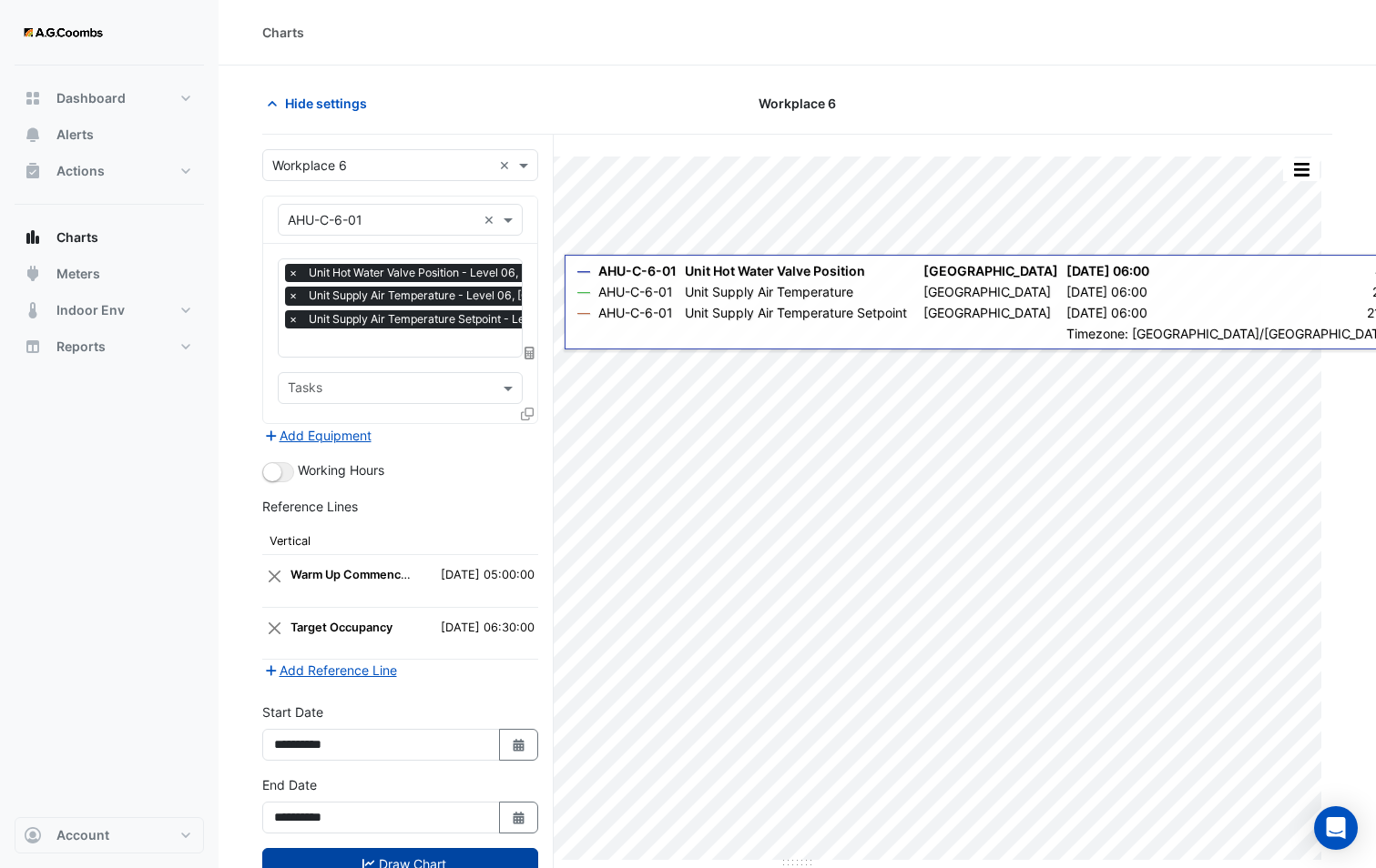
click at [532, 418] on fa-icon at bounding box center [526, 413] width 13 height 16
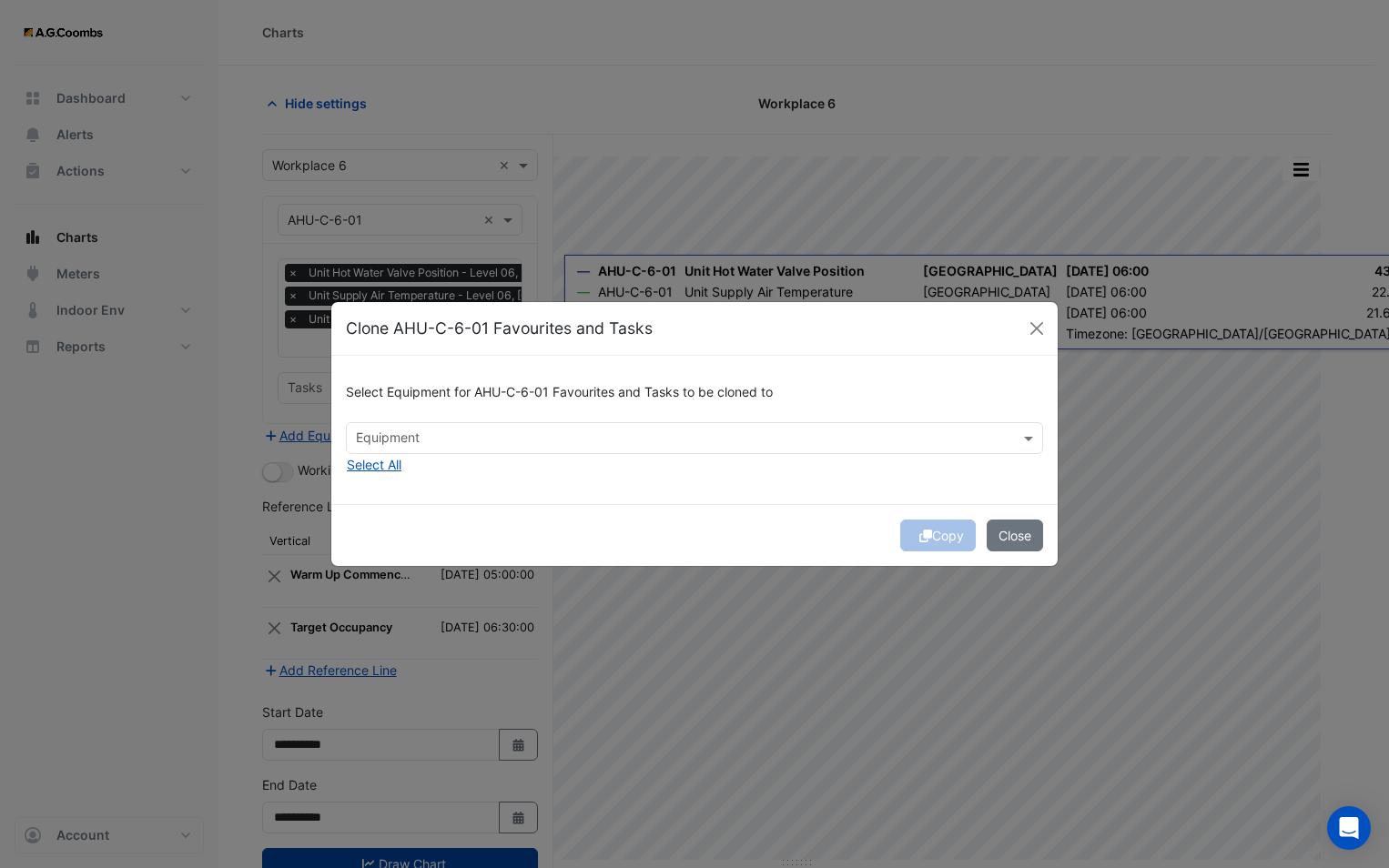
click at [422, 433] on input "text" at bounding box center [684, 440] width 656 height 20
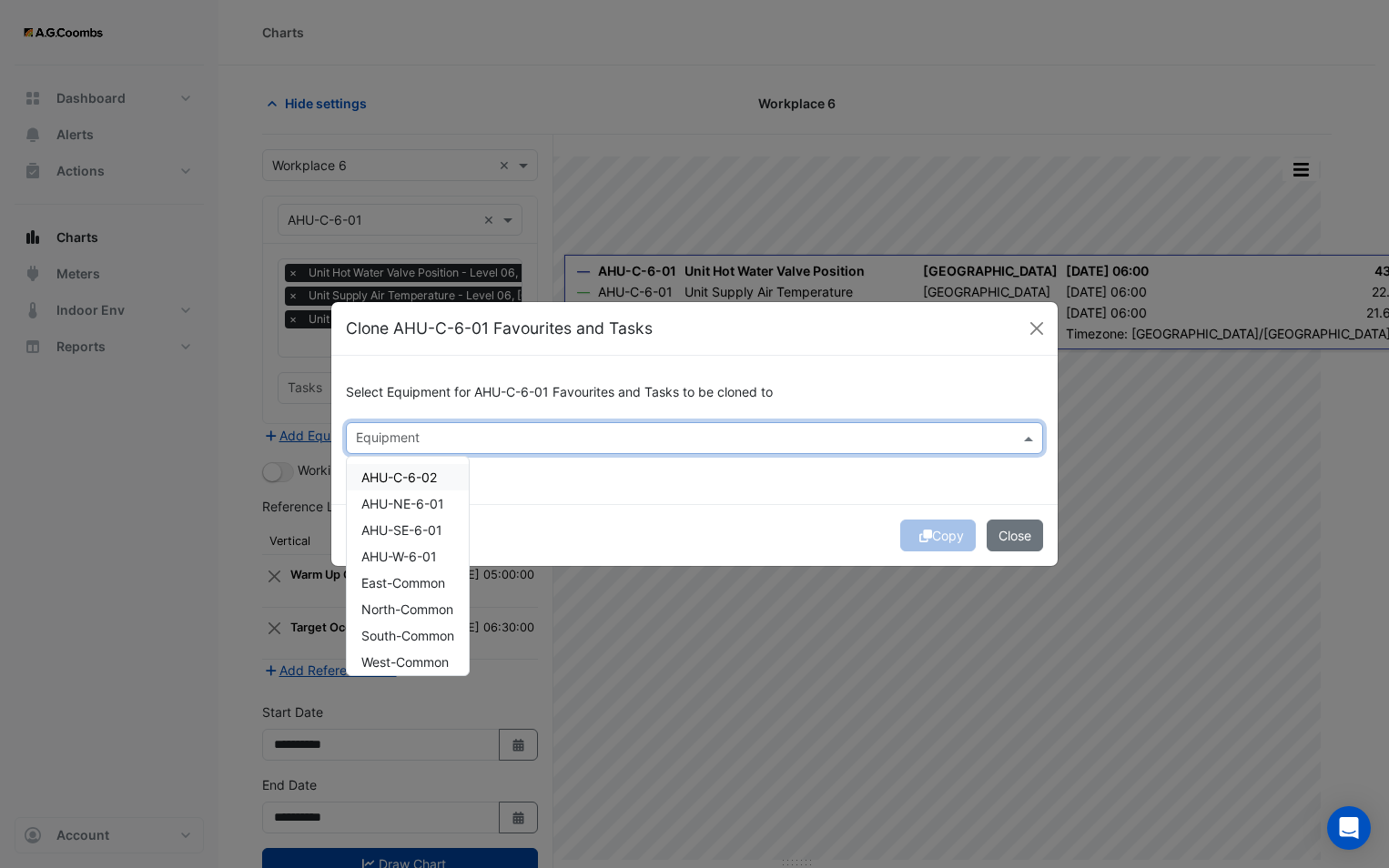
click at [412, 471] on span "AHU-C-6-02" at bounding box center [399, 477] width 75 height 16
click at [864, 513] on div "Copy Close" at bounding box center [694, 535] width 726 height 62
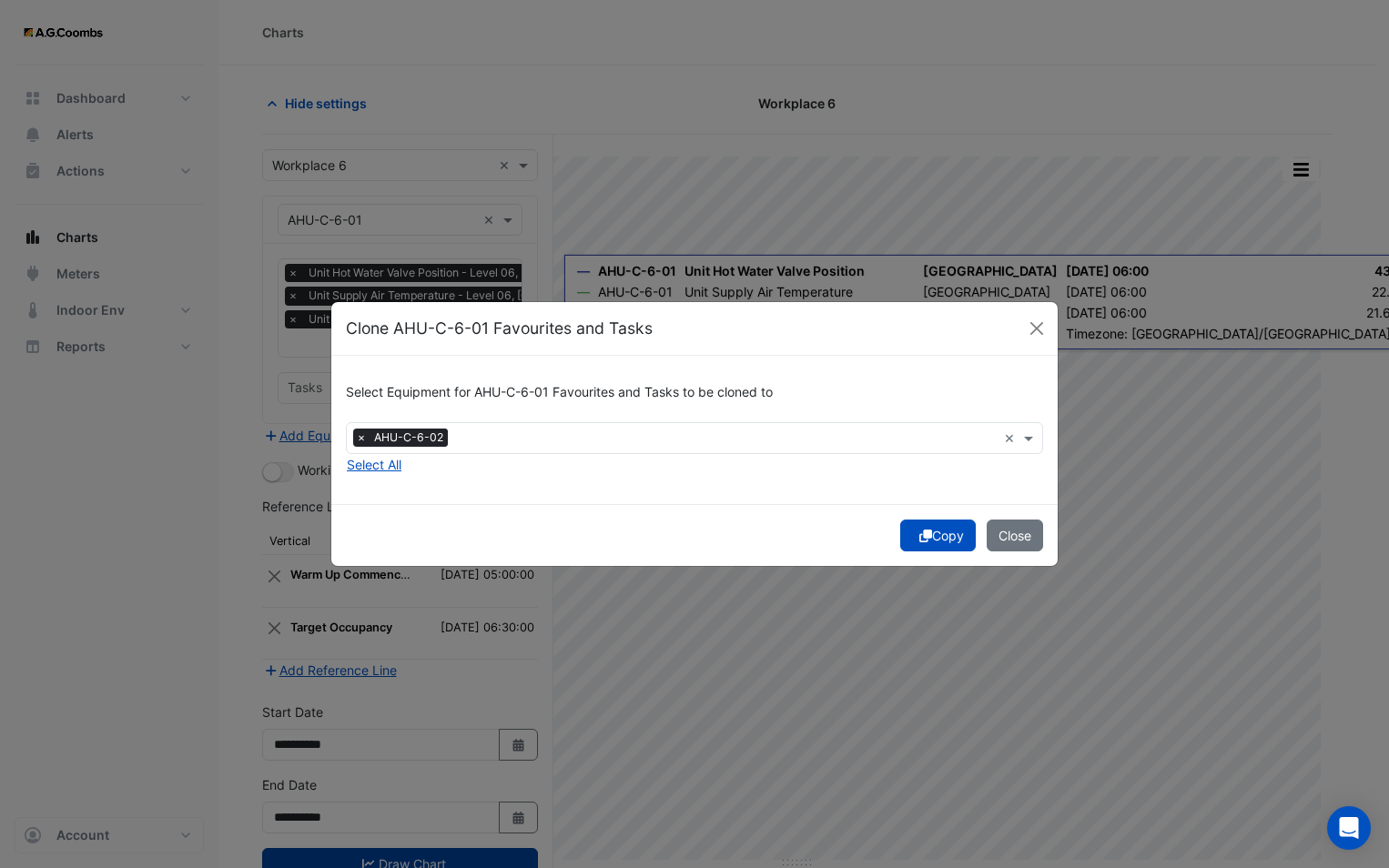
click at [925, 541] on icon "submit" at bounding box center [925, 536] width 13 height 13
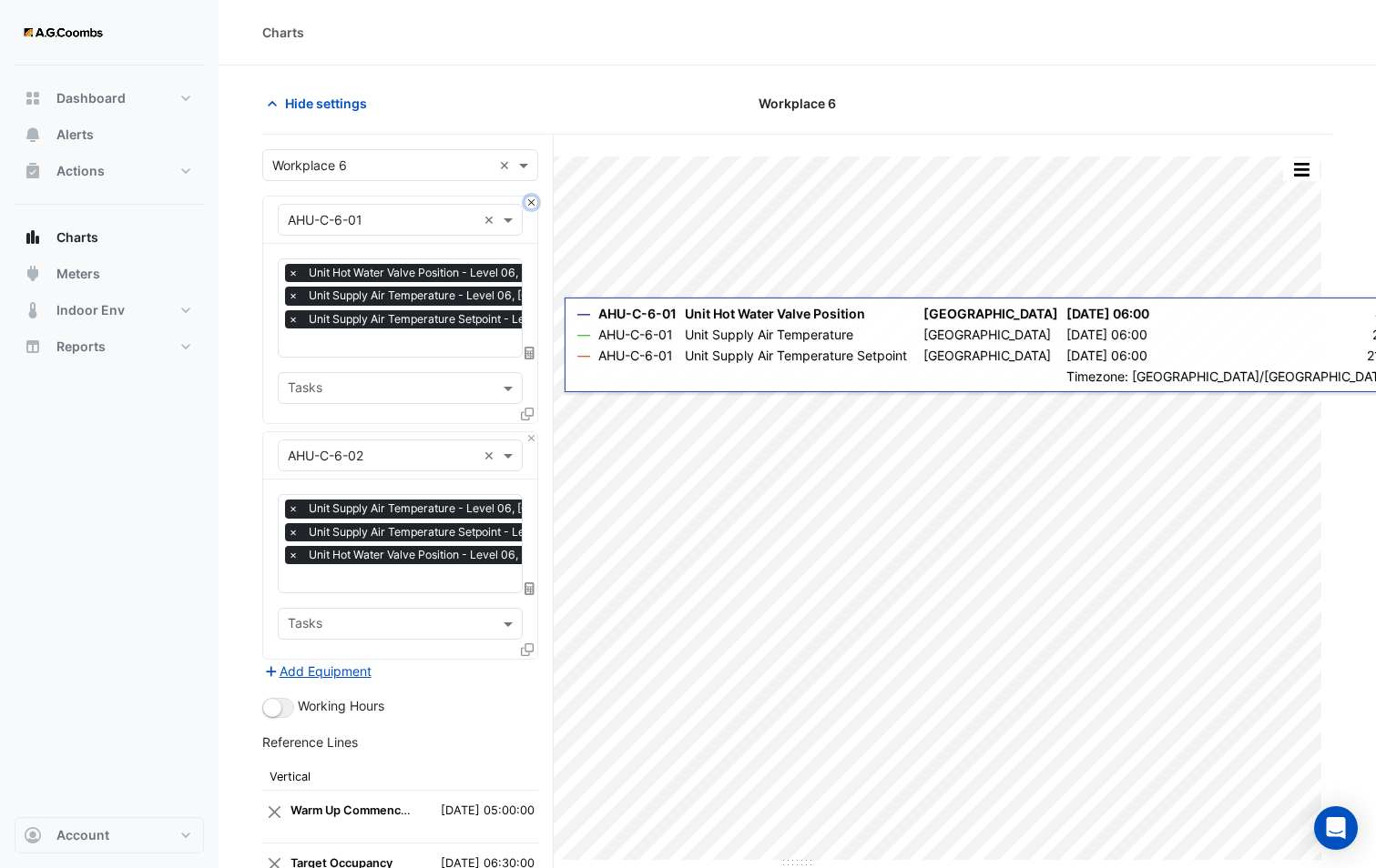
click at [531, 204] on button "Close" at bounding box center [531, 203] width 12 height 12
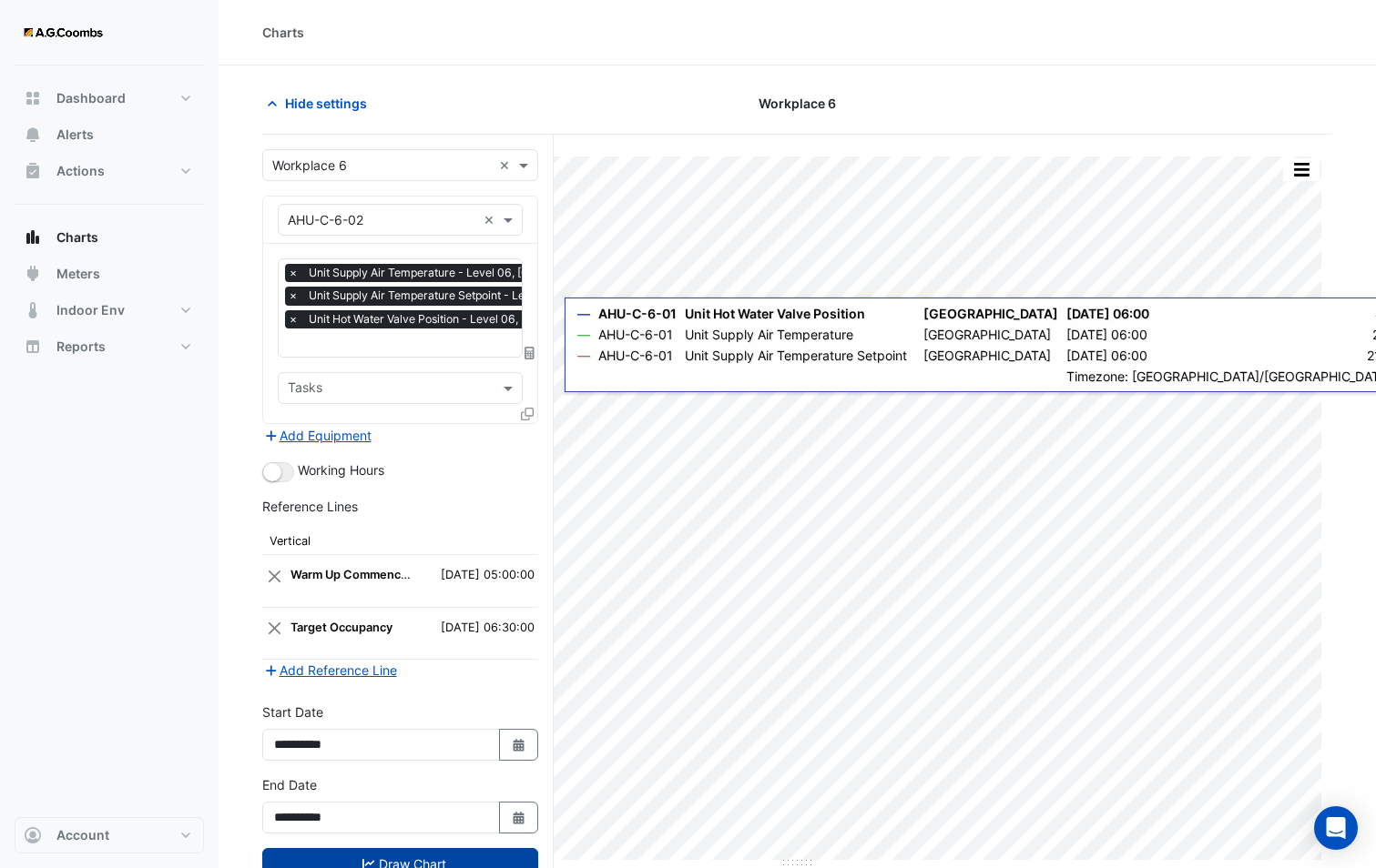
click at [415, 854] on button "Draw Chart" at bounding box center [401, 864] width 276 height 32
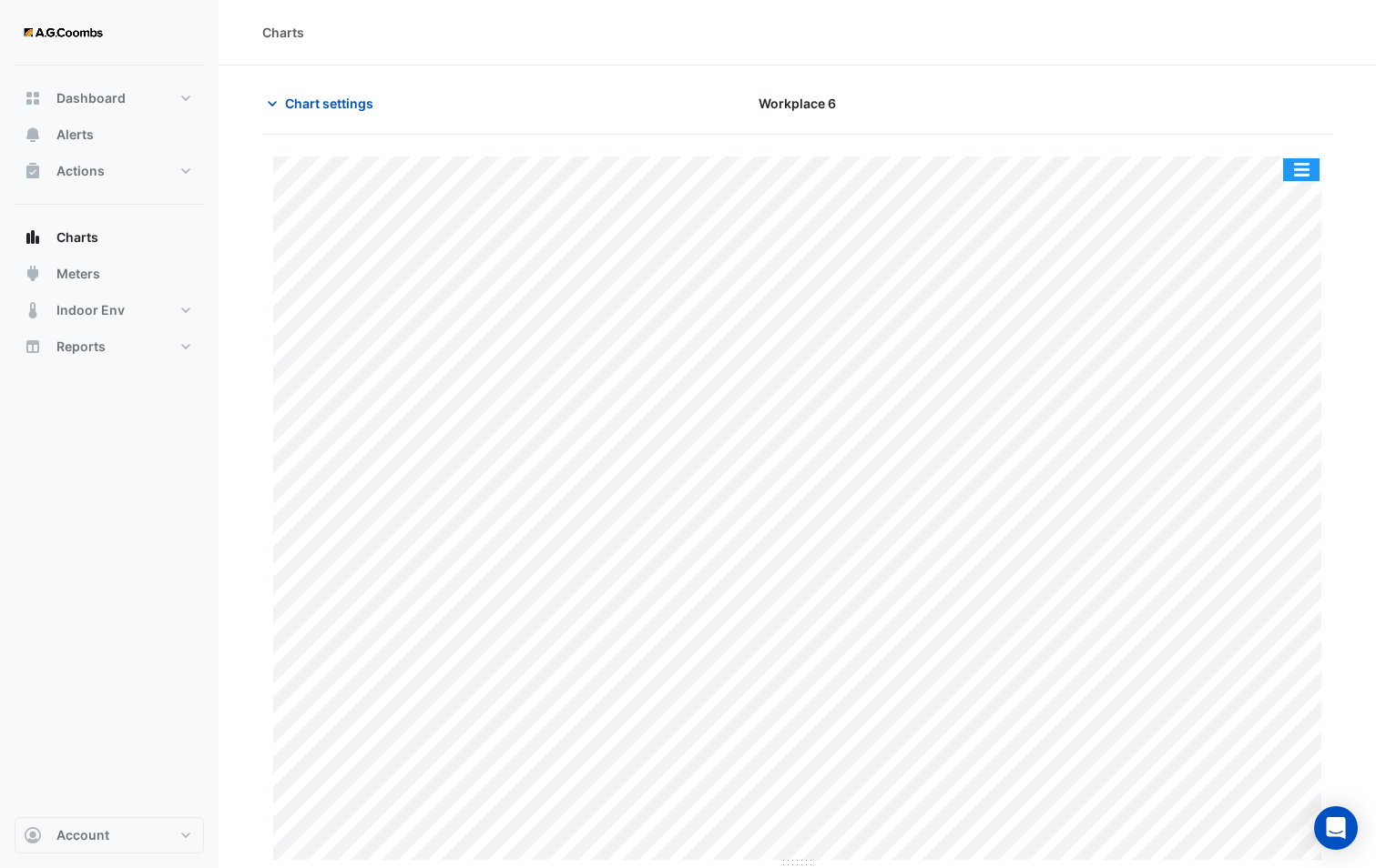
click at [1300, 169] on button "button" at bounding box center [1301, 169] width 36 height 23
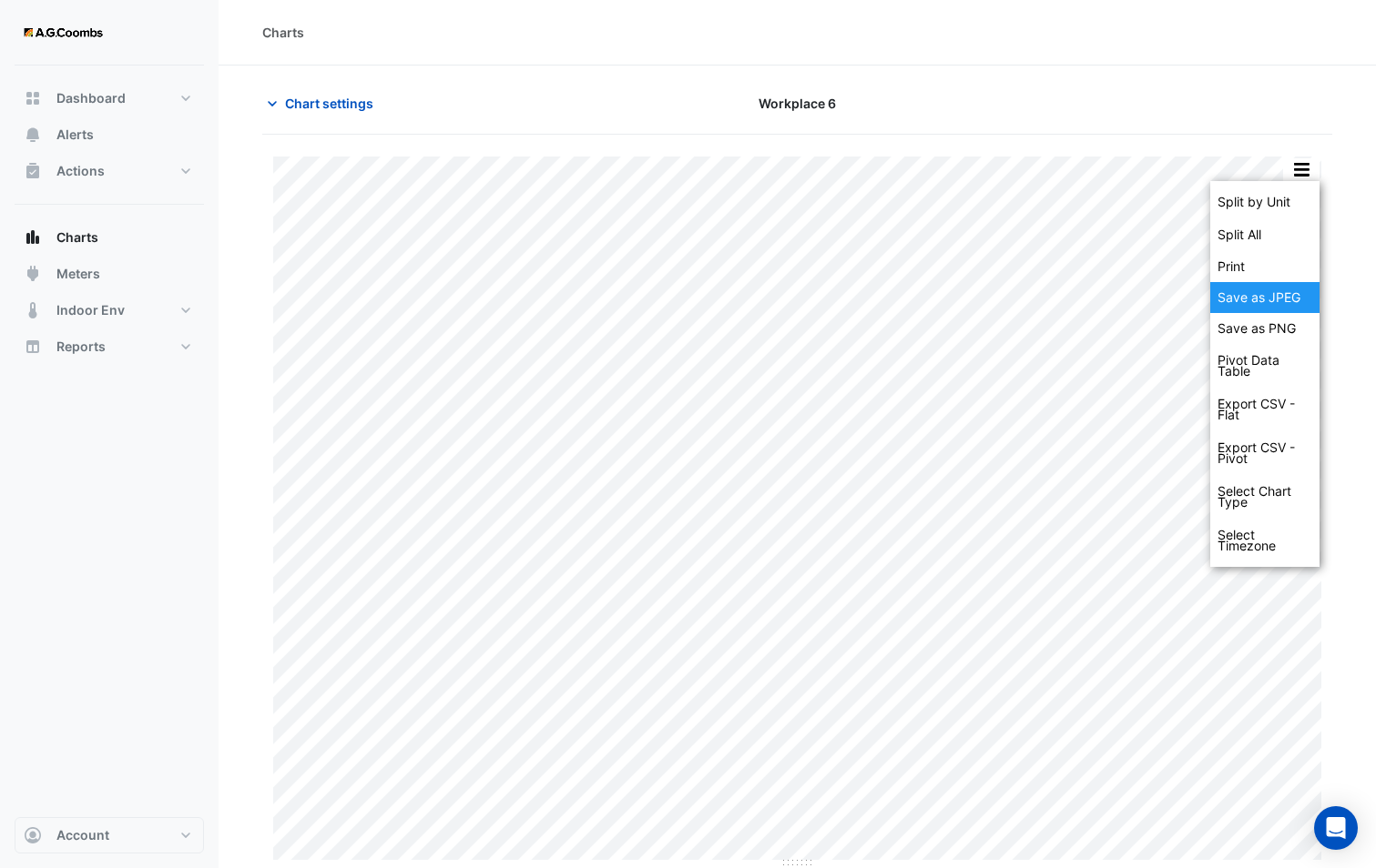
click at [1257, 301] on div "Save as JPEG" at bounding box center [1264, 298] width 109 height 31
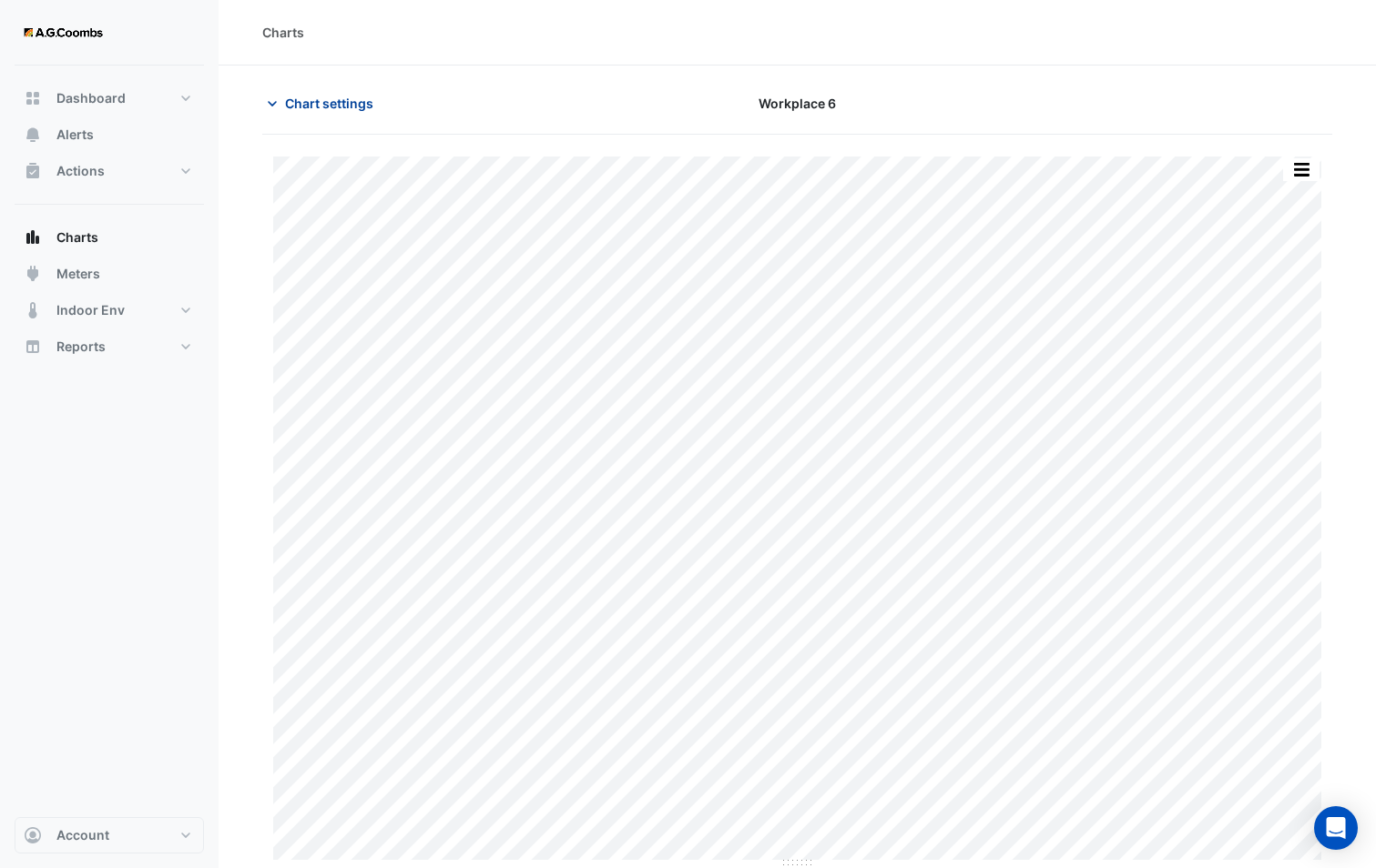
click at [331, 115] on button "Chart settings" at bounding box center [323, 103] width 123 height 32
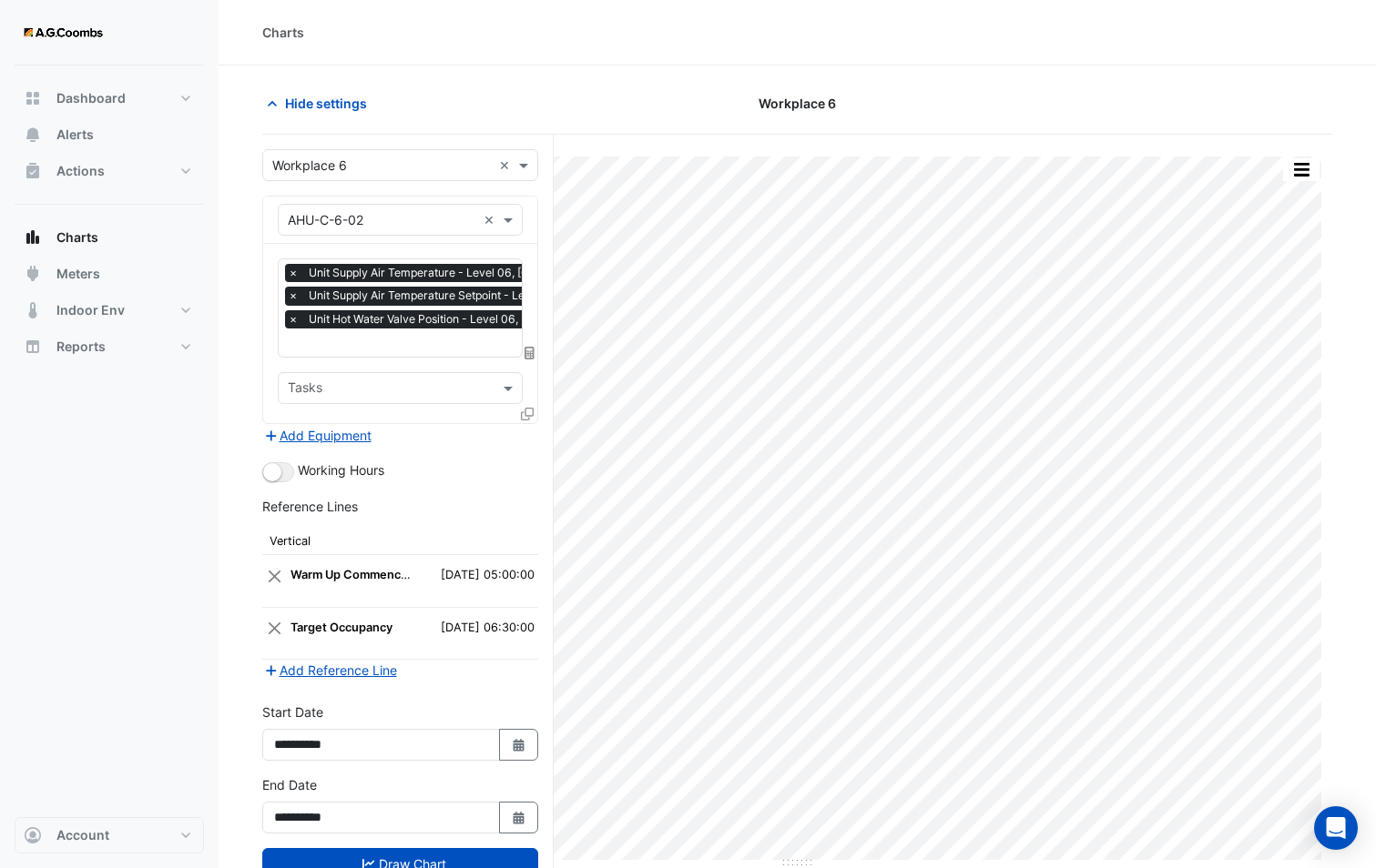
click at [335, 224] on input "text" at bounding box center [382, 221] width 188 height 20
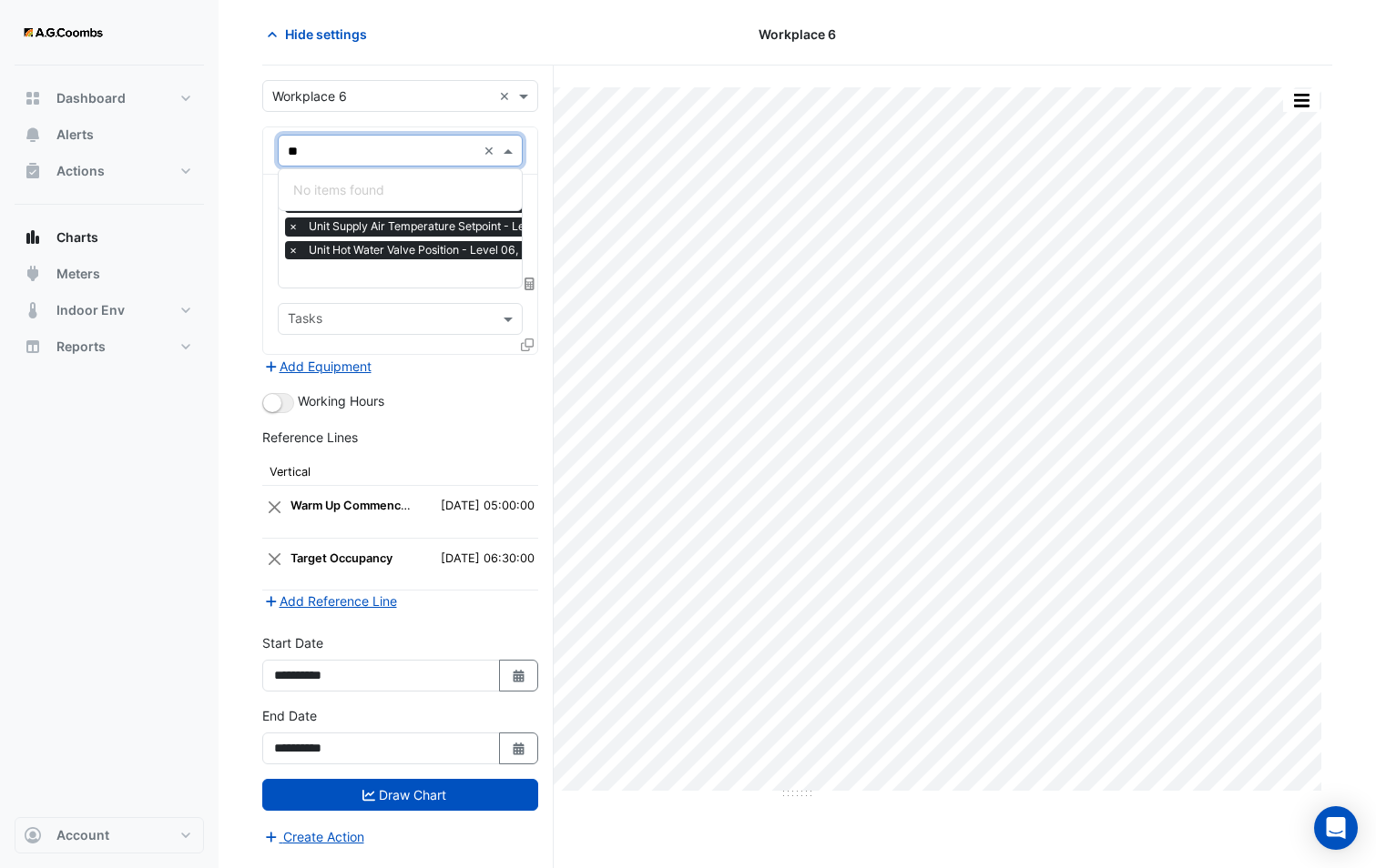
type input "***"
drag, startPoint x: 329, startPoint y: 153, endPoint x: 230, endPoint y: 143, distance: 99.5
click at [230, 143] on section "Hide settings Workplace 6 Split by Unit Split All Print Save as JPEG Save as PN…" at bounding box center [797, 432] width 1157 height 872
type input "*"
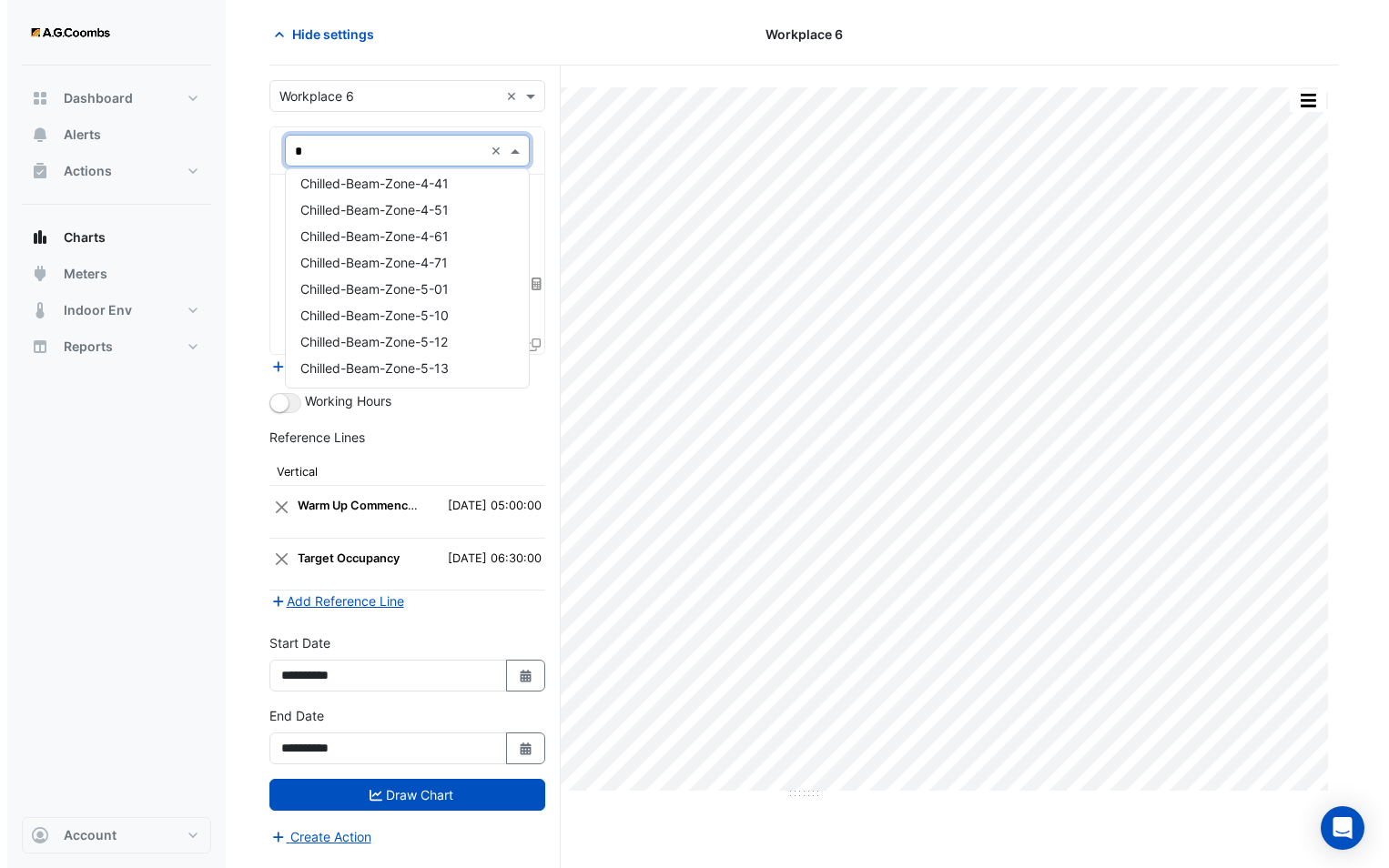
scroll to position [1092, 0]
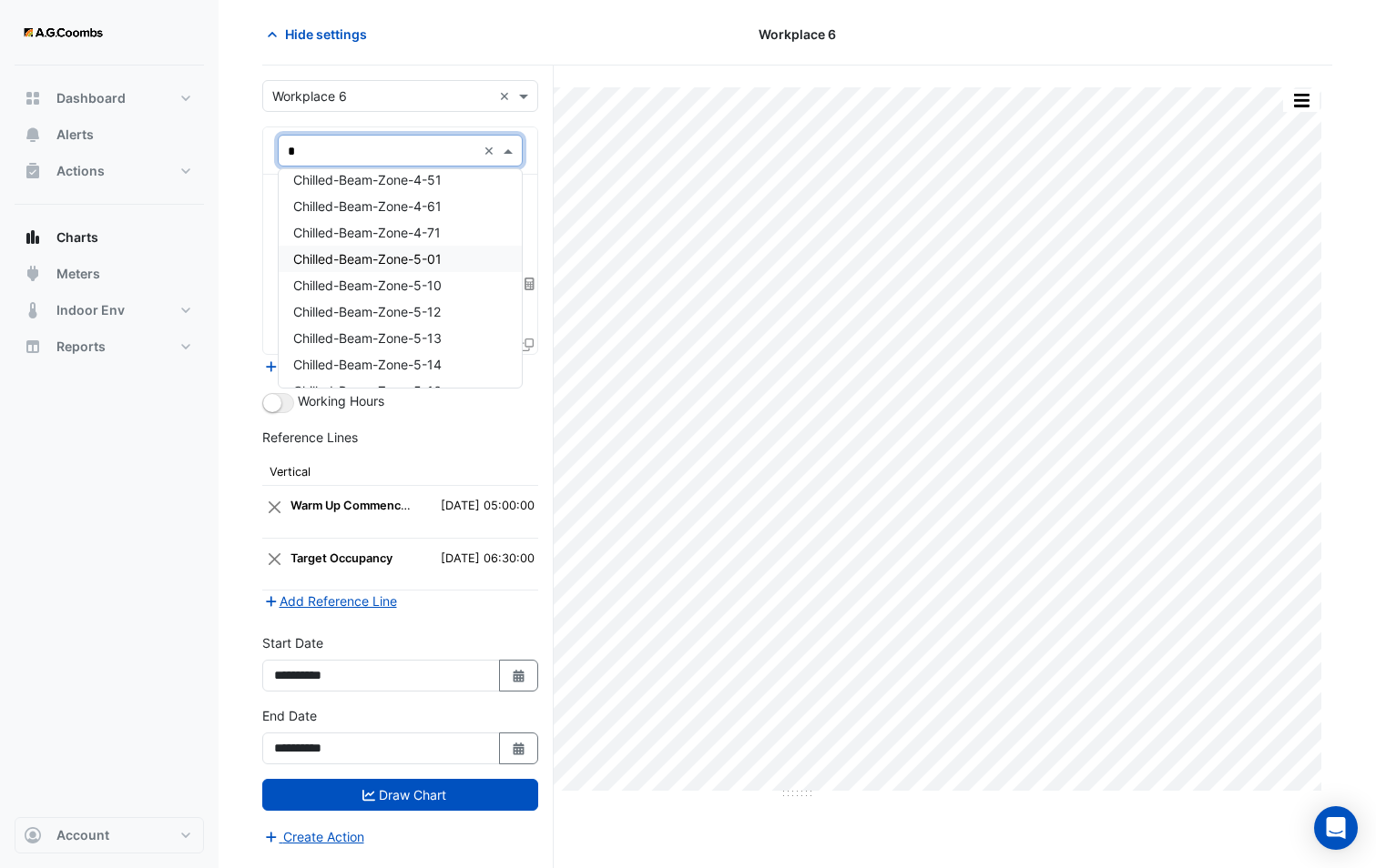
click at [445, 255] on div "Chilled-Beam-Zone-5-01" at bounding box center [400, 259] width 243 height 26
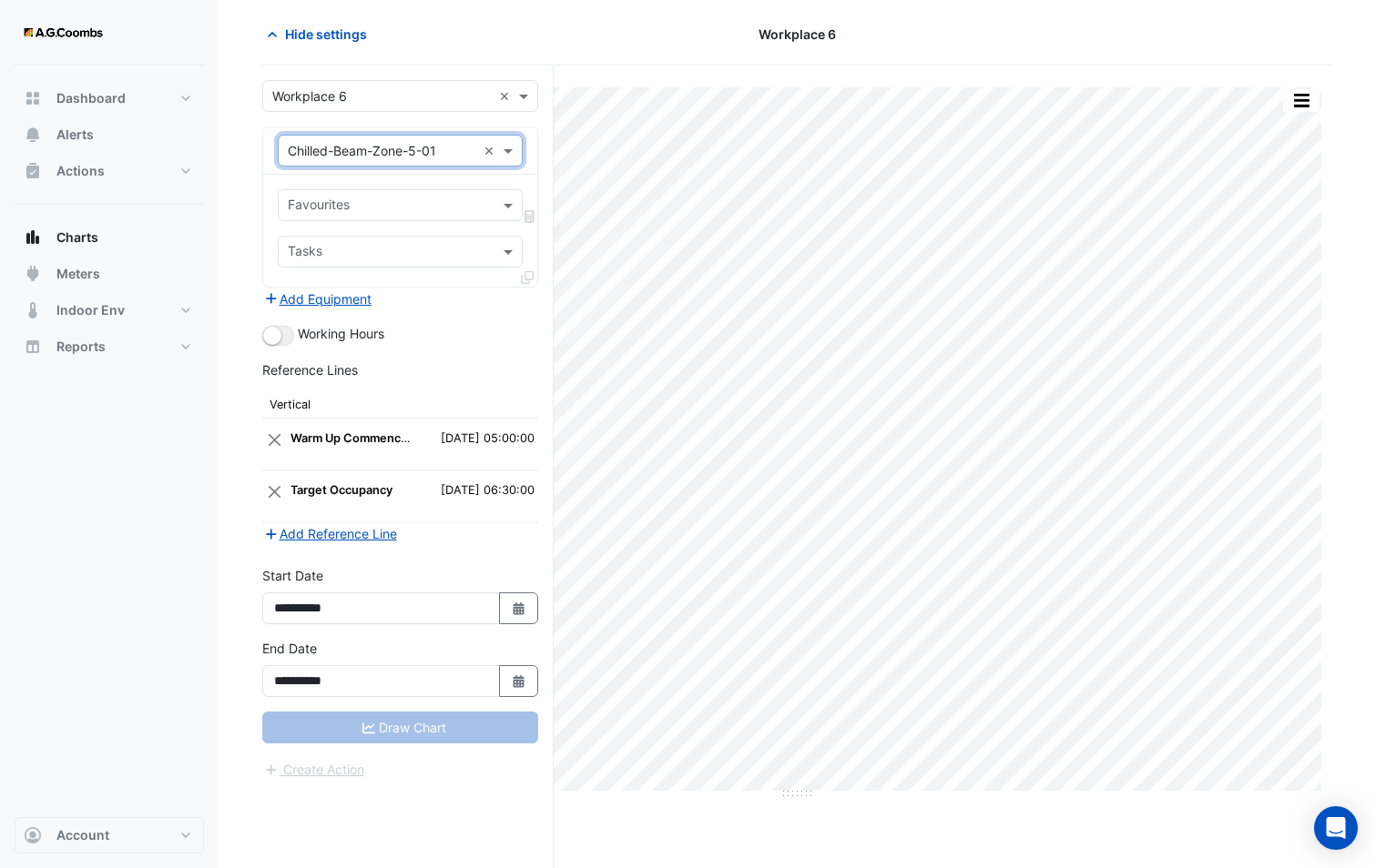
click at [413, 206] on input "text" at bounding box center [390, 208] width 204 height 20
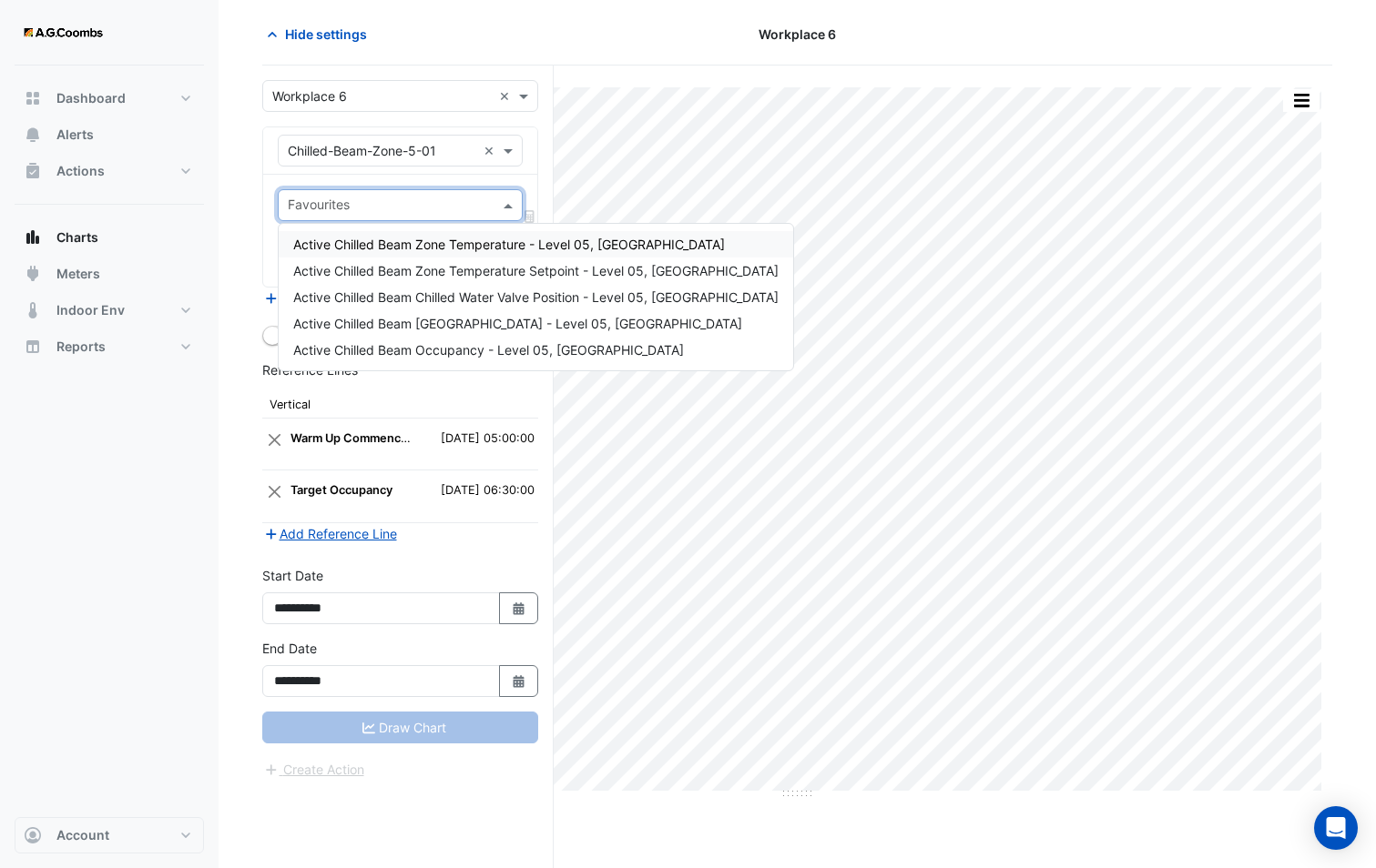
click at [399, 254] on div "Active Chilled Beam Zone Temperature - Level 05, [GEOGRAPHIC_DATA]" at bounding box center [535, 244] width 515 height 26
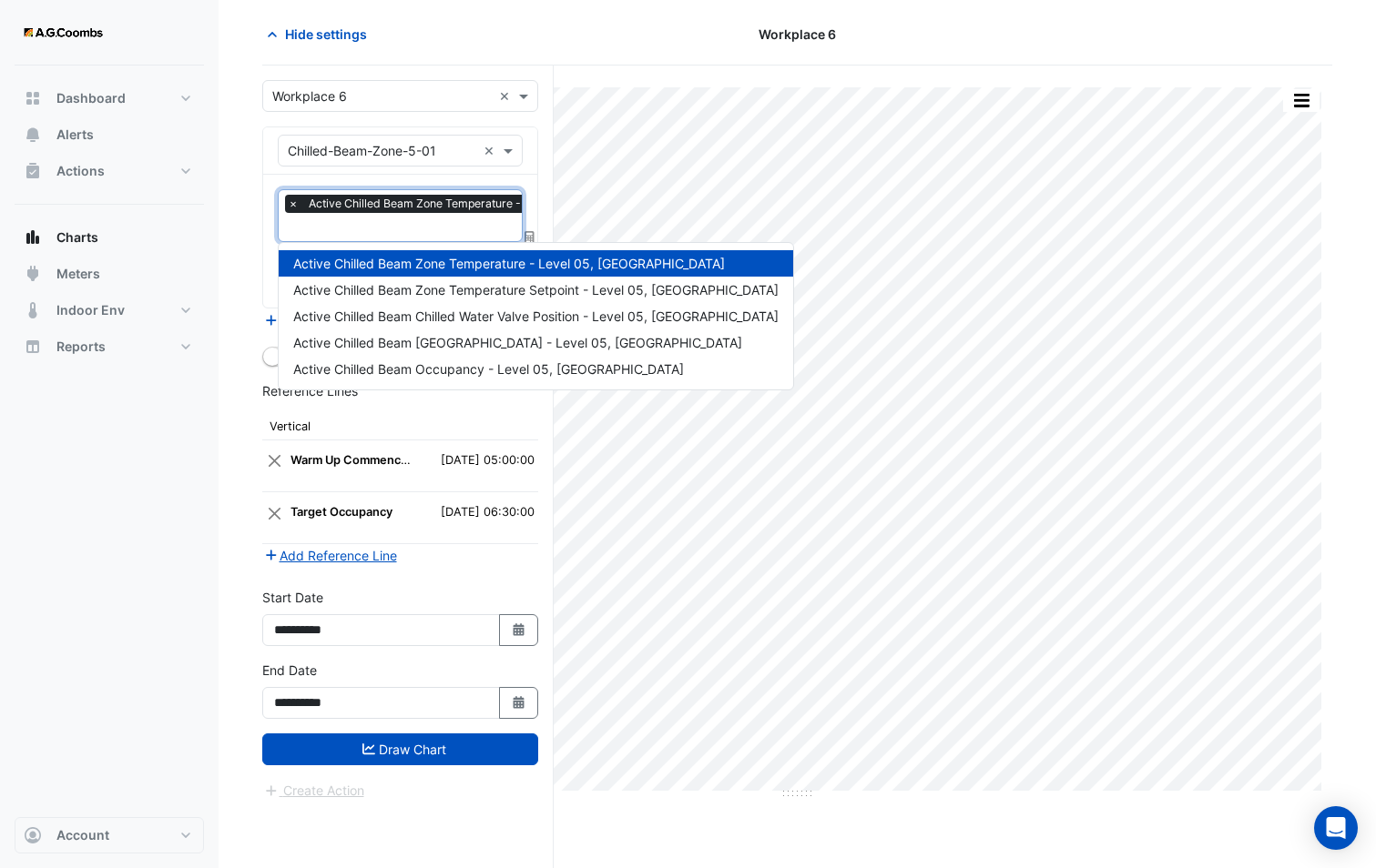
click at [370, 235] on input "text" at bounding box center [492, 229] width 408 height 20
click at [252, 241] on section "Hide settings Workplace 6 Split by Unit Split All Print Save as JPEG Save as PN…" at bounding box center [797, 432] width 1157 height 872
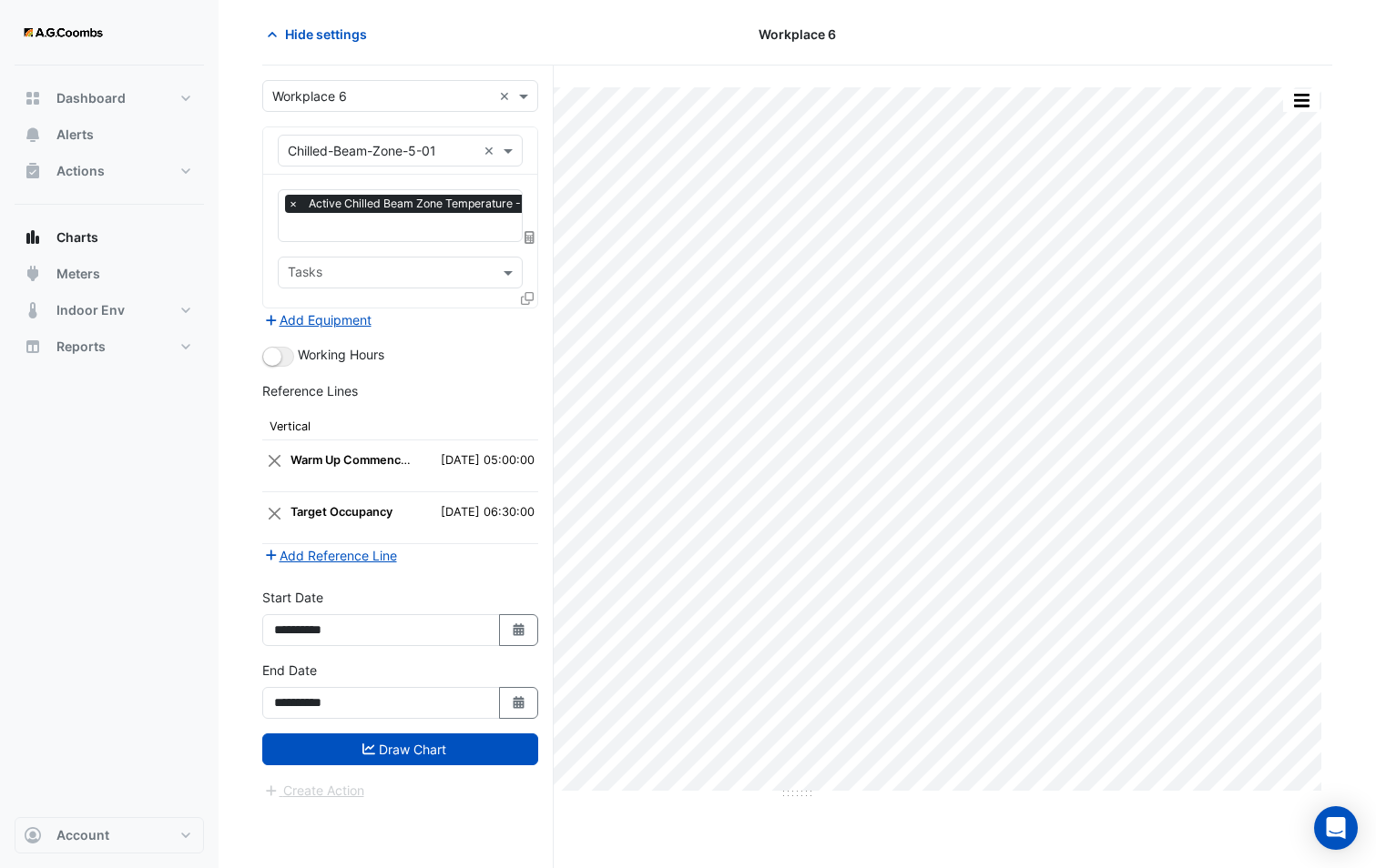
click at [524, 296] on icon at bounding box center [526, 298] width 13 height 13
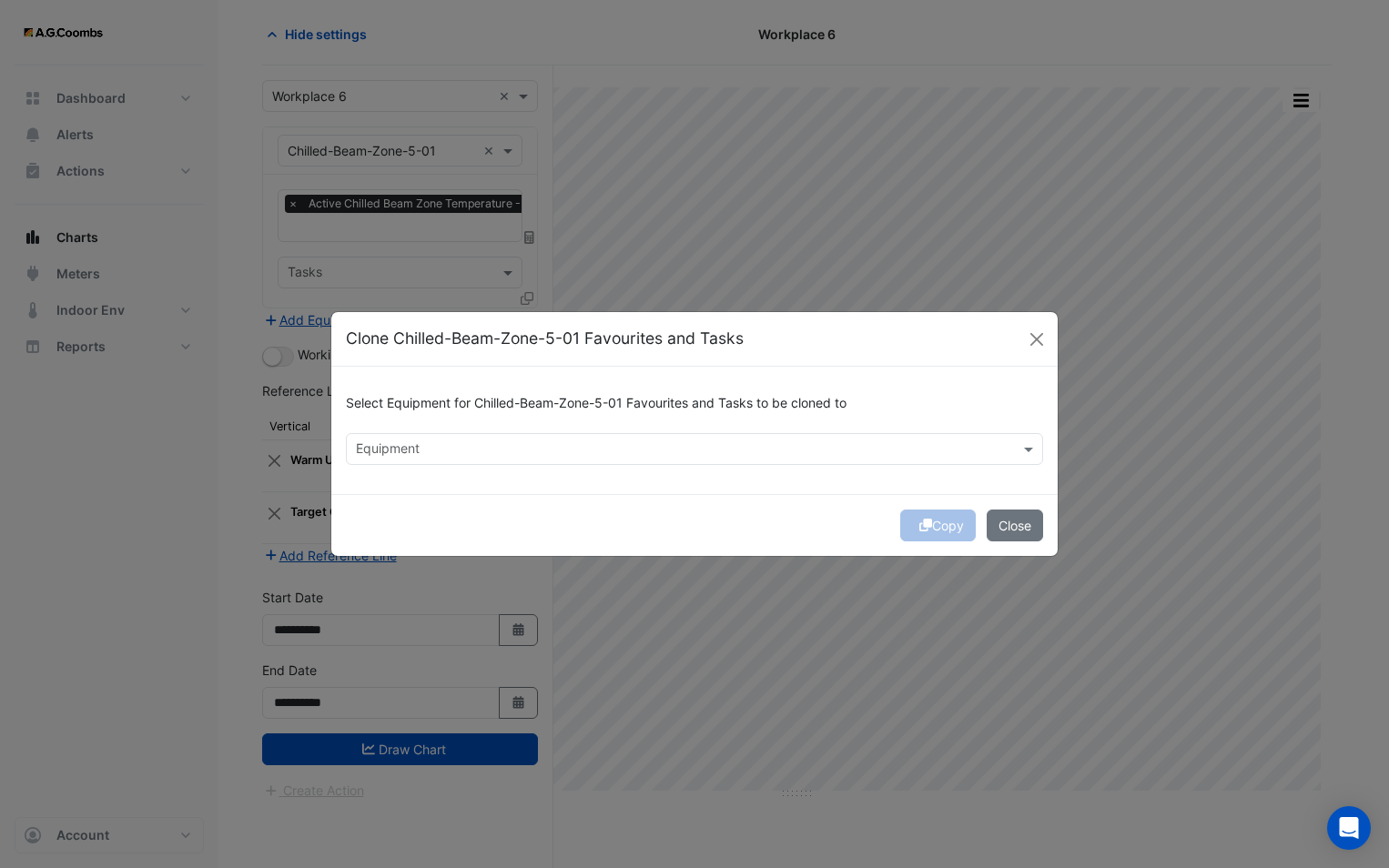
click at [439, 448] on input "text" at bounding box center [684, 452] width 656 height 20
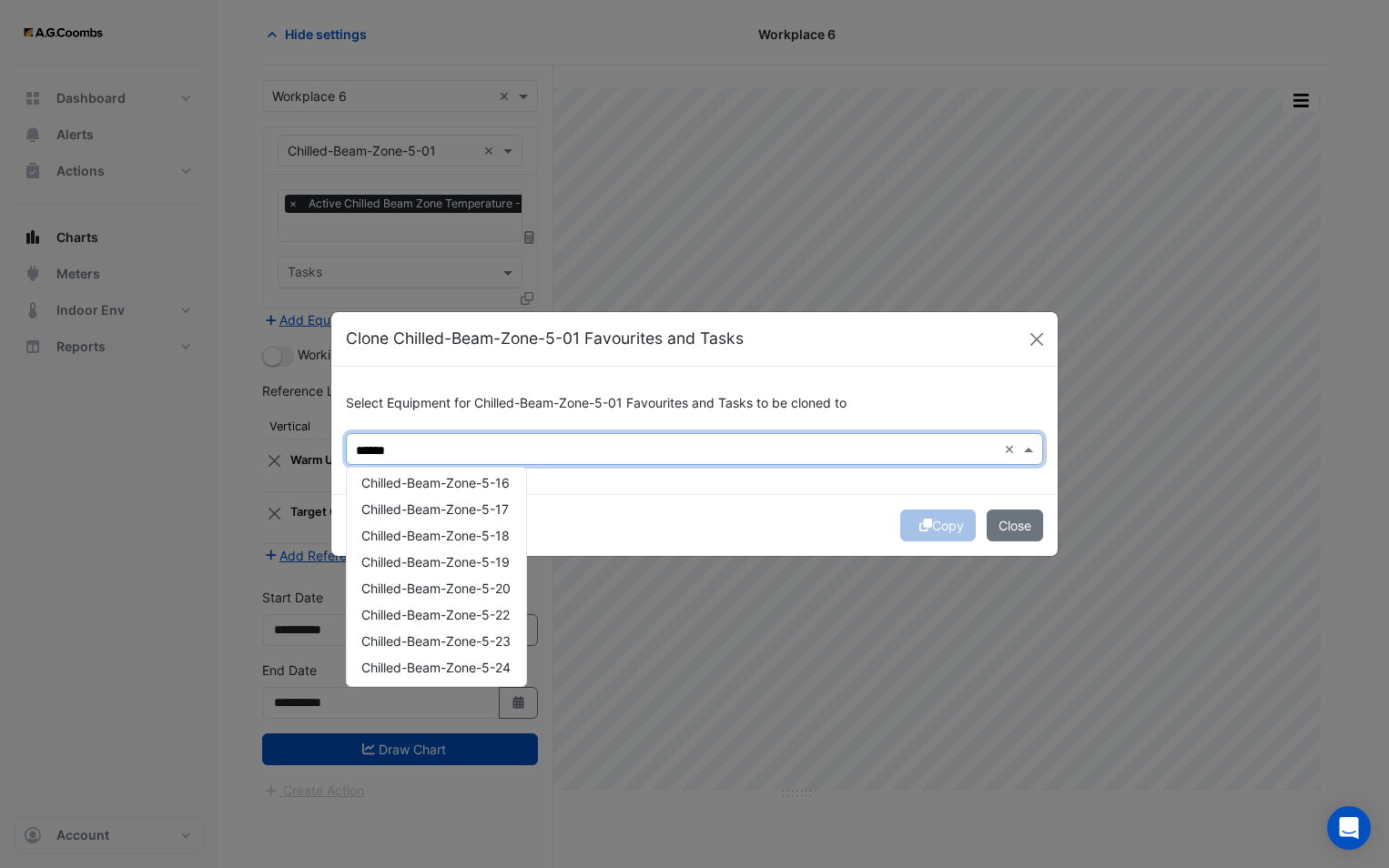
scroll to position [0, 0]
click at [436, 488] on span "Chilled-Beam-Zone-5-02" at bounding box center [436, 489] width 149 height 16
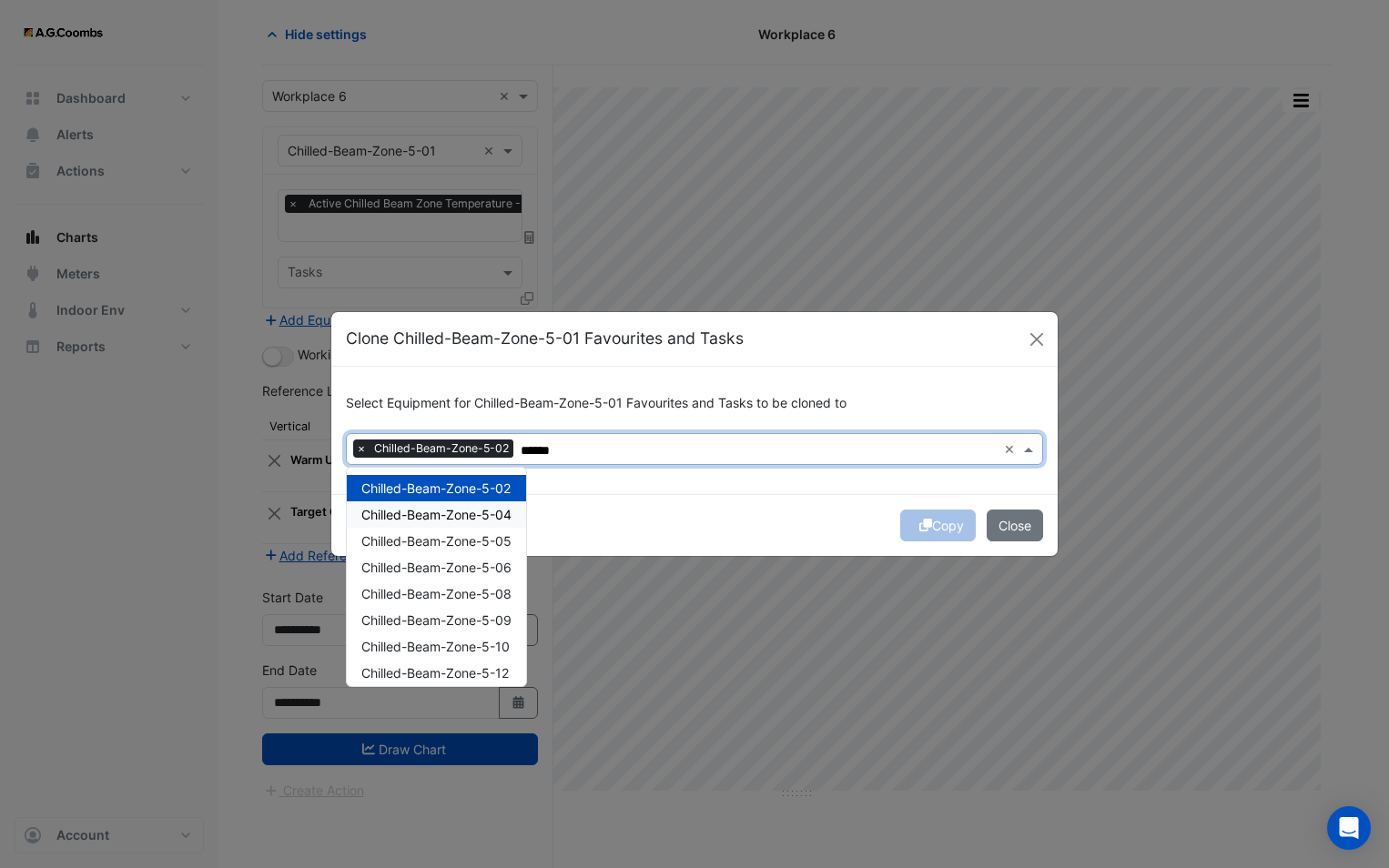
click at [430, 506] on span "Chilled-Beam-Zone-5-04" at bounding box center [436, 514] width 150 height 16
click at [432, 544] on span "Chilled-Beam-Zone-5-05" at bounding box center [436, 541] width 150 height 16
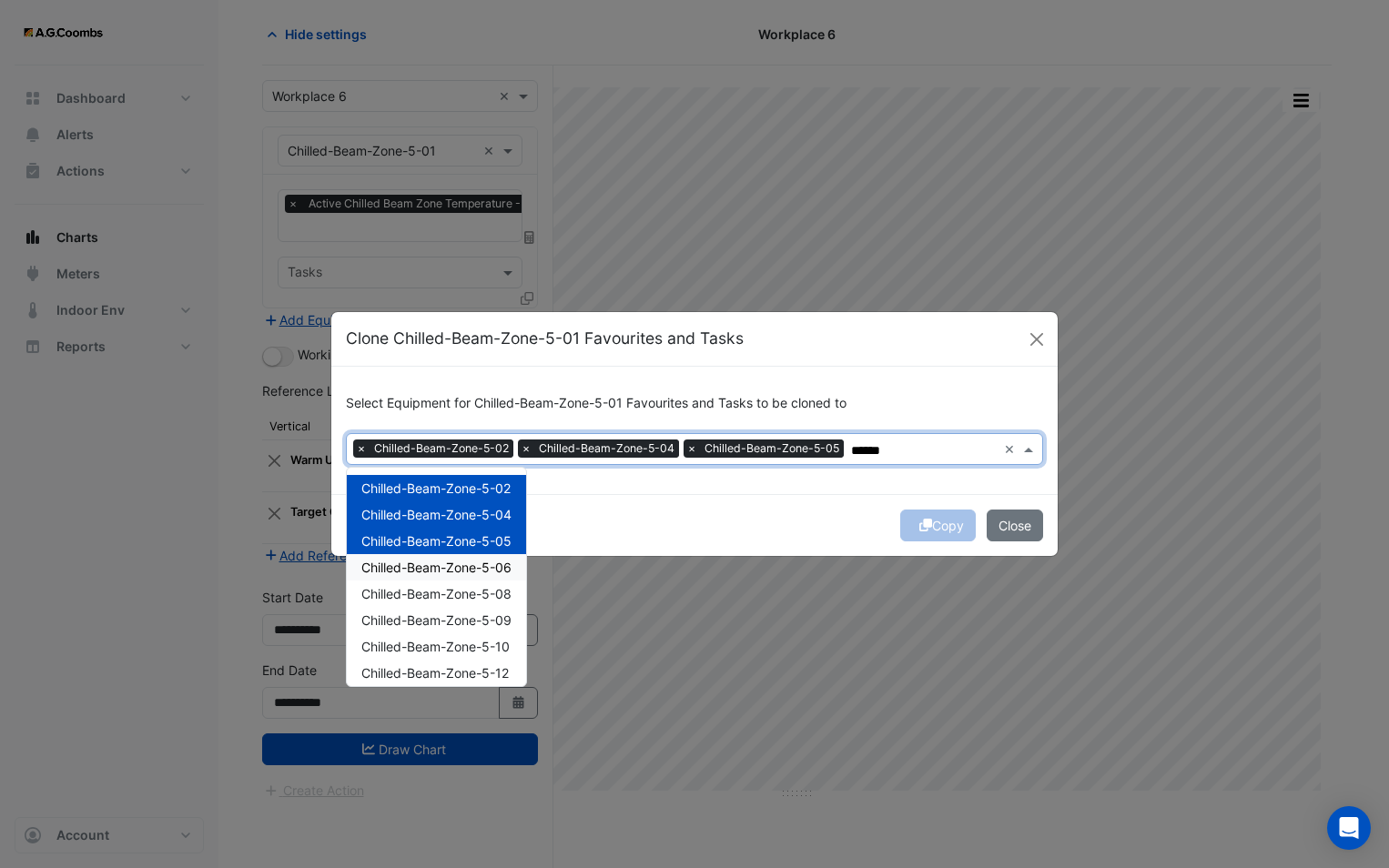
click at [436, 575] on div "Chilled-Beam-Zone-5-06" at bounding box center [436, 567] width 179 height 26
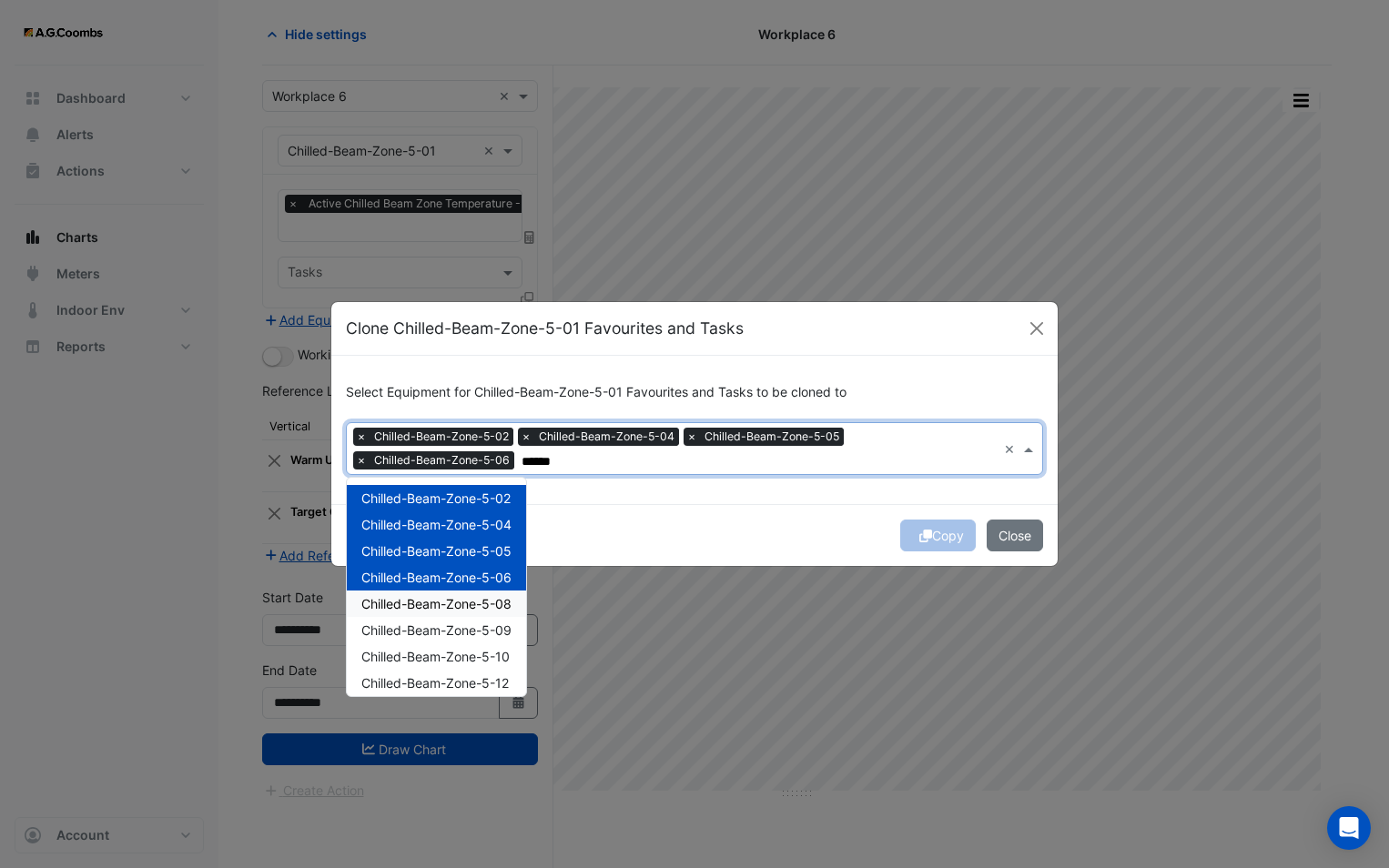
click at [450, 612] on div "Chilled-Beam-Zone-5-08" at bounding box center [436, 603] width 179 height 26
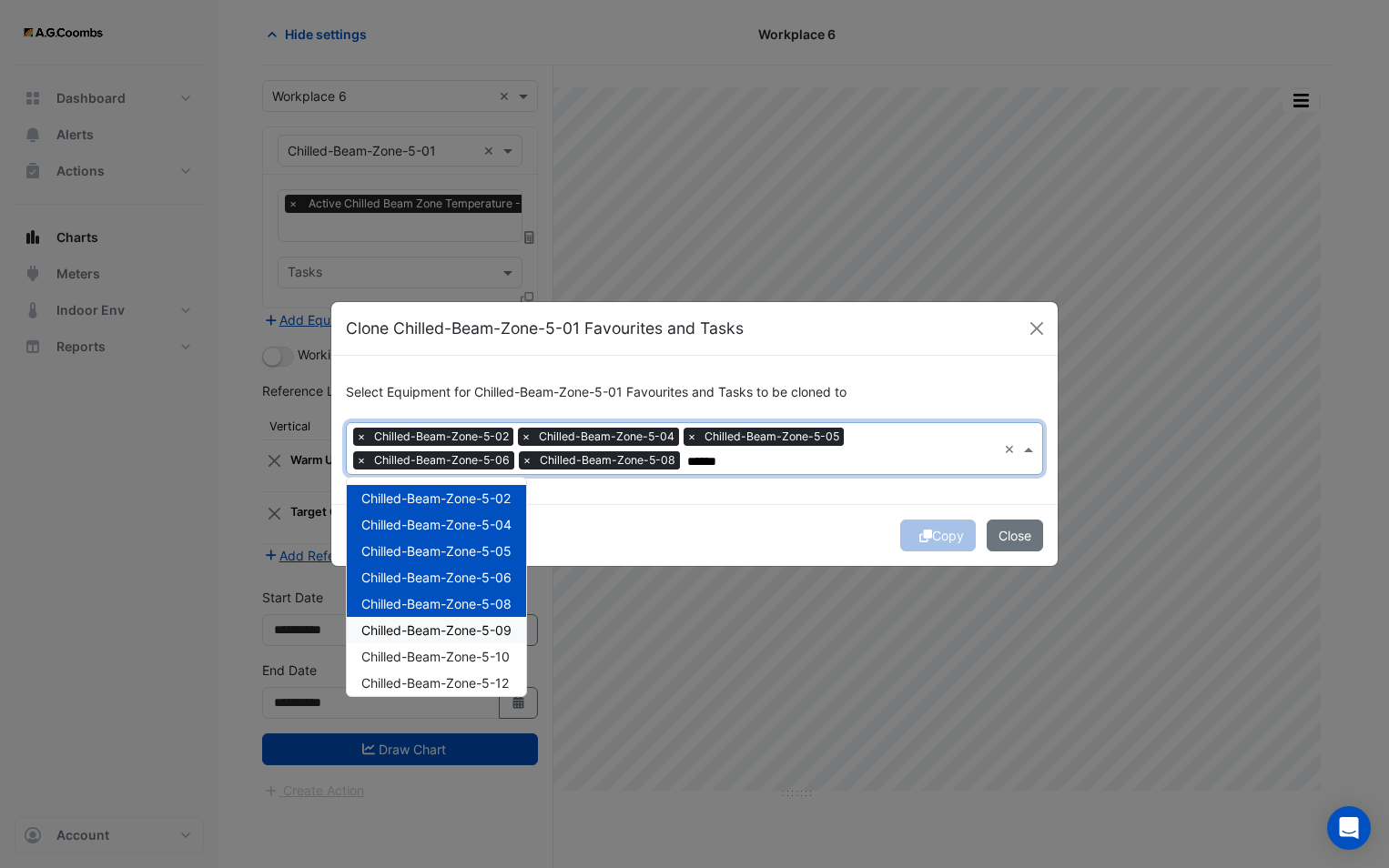
click at [455, 640] on div "Chilled-Beam-Zone-5-09" at bounding box center [436, 630] width 179 height 26
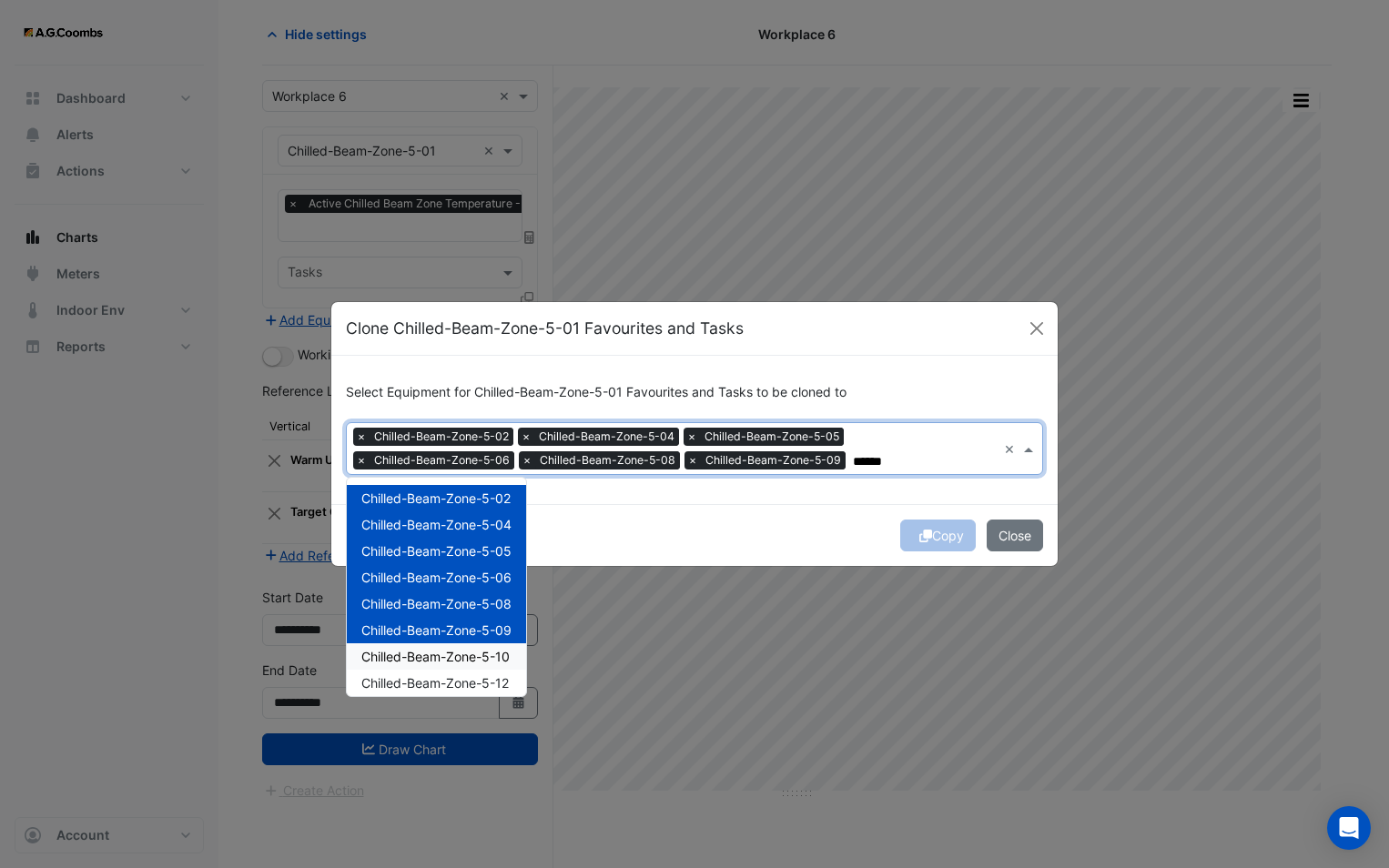
click at [458, 660] on span "Chilled-Beam-Zone-5-10" at bounding box center [435, 656] width 148 height 16
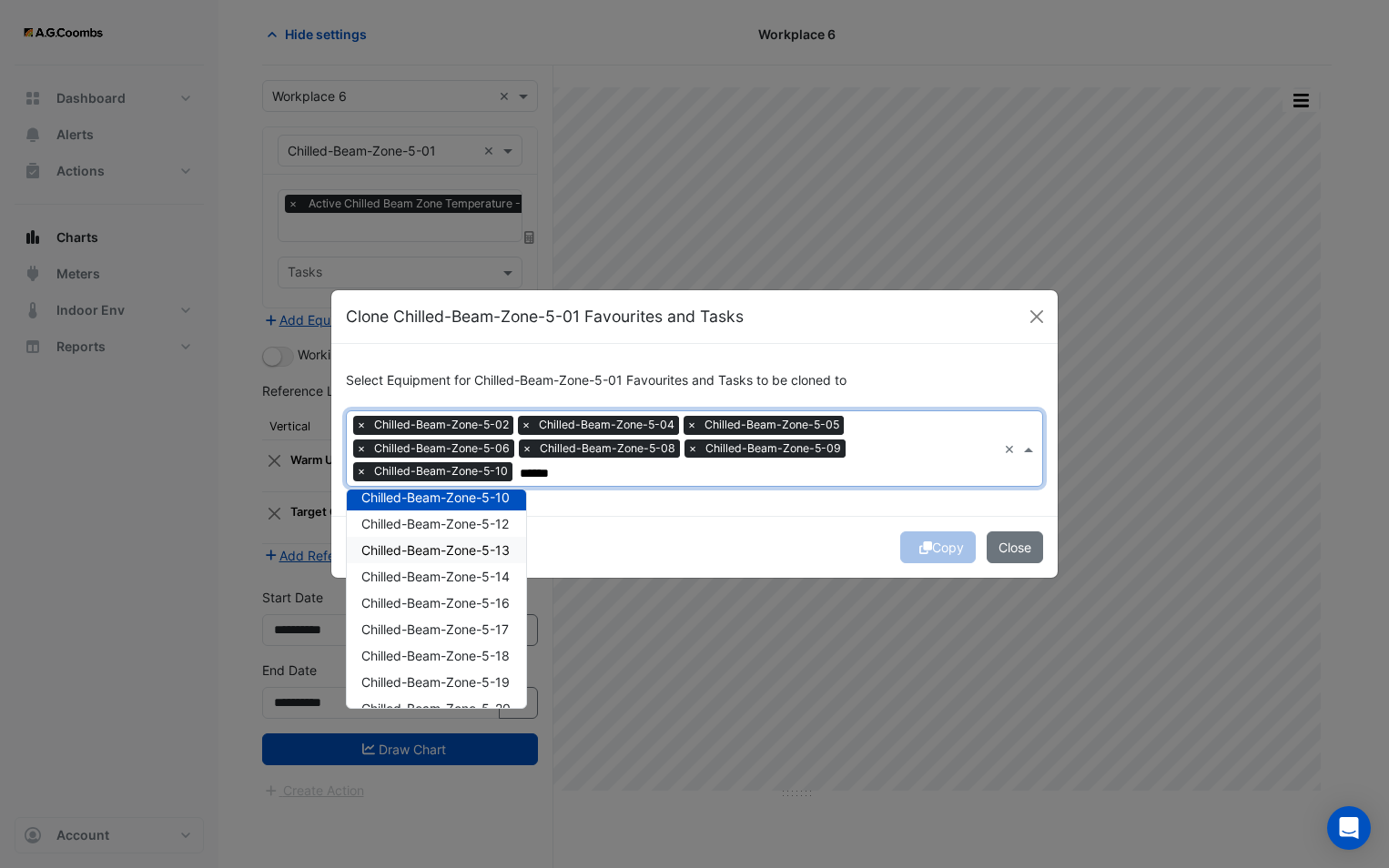
scroll to position [182, 0]
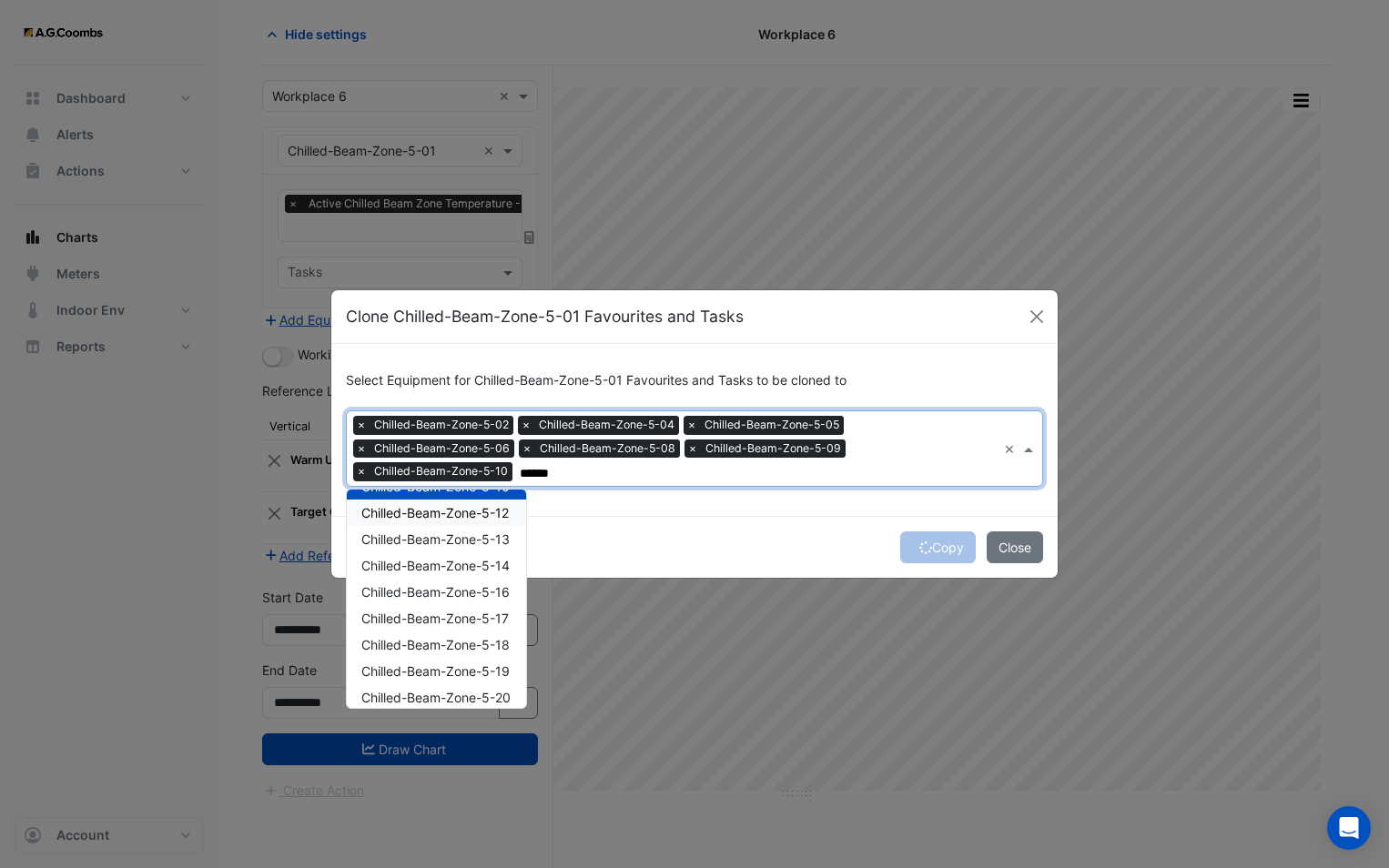
click at [444, 519] on span "Chilled-Beam-Zone-5-12" at bounding box center [435, 513] width 148 height 16
click at [450, 553] on div "Chilled-Beam-Zone-5-14" at bounding box center [436, 565] width 179 height 26
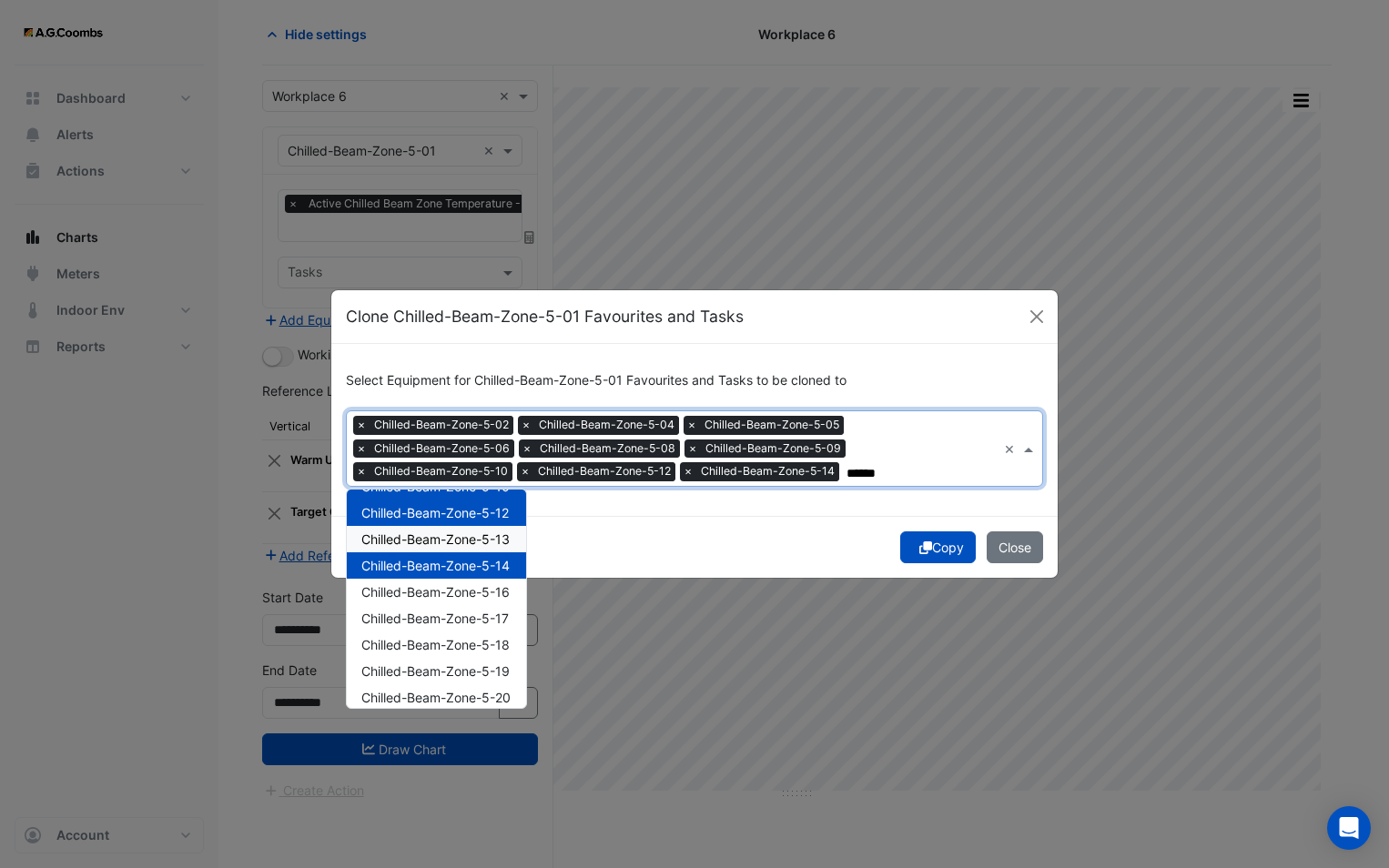
drag, startPoint x: 447, startPoint y: 539, endPoint x: 446, endPoint y: 564, distance: 25.0
click at [447, 544] on span "Chilled-Beam-Zone-5-13" at bounding box center [435, 540] width 148 height 16
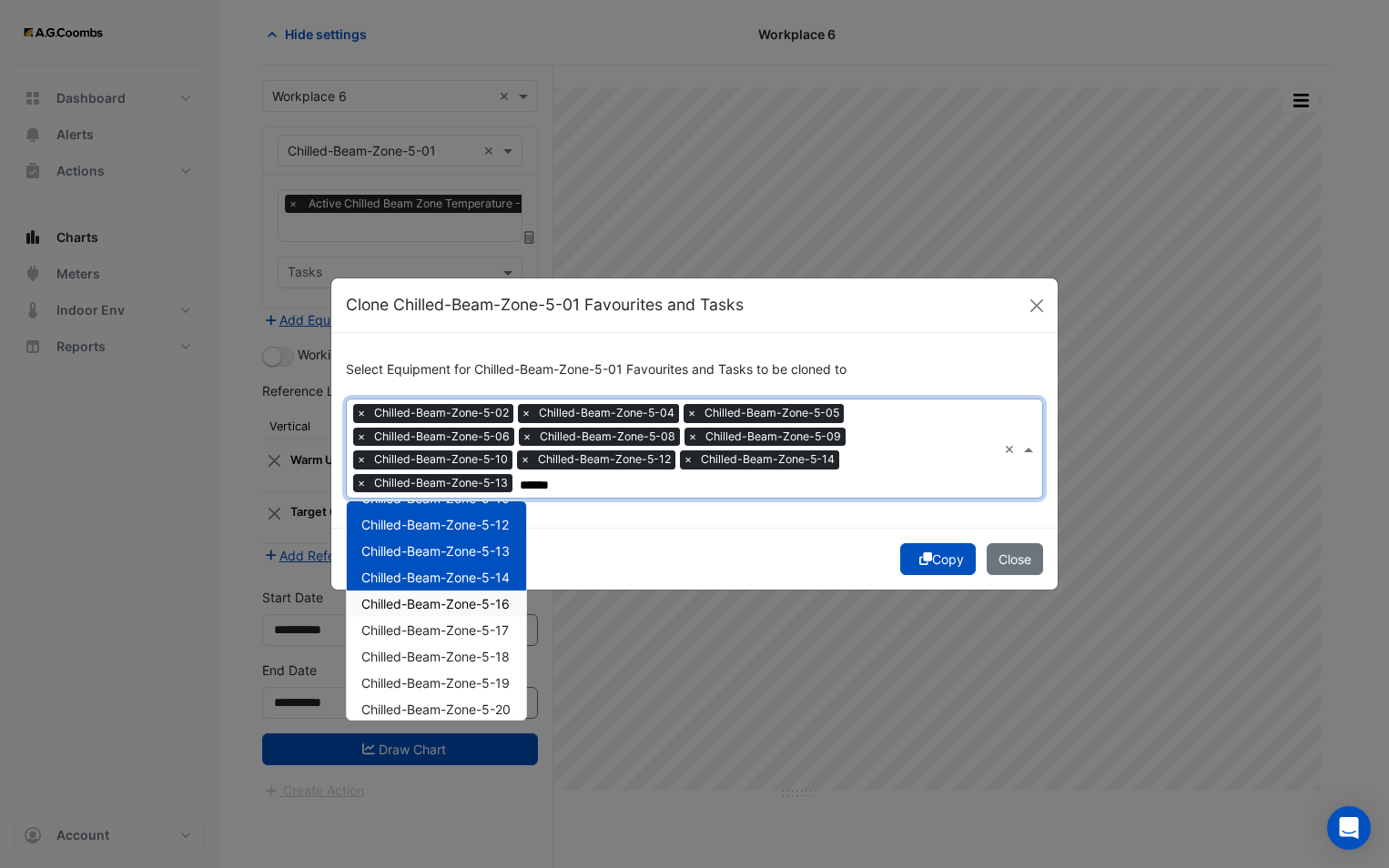
click at [448, 608] on span "Chilled-Beam-Zone-5-16" at bounding box center [435, 604] width 148 height 16
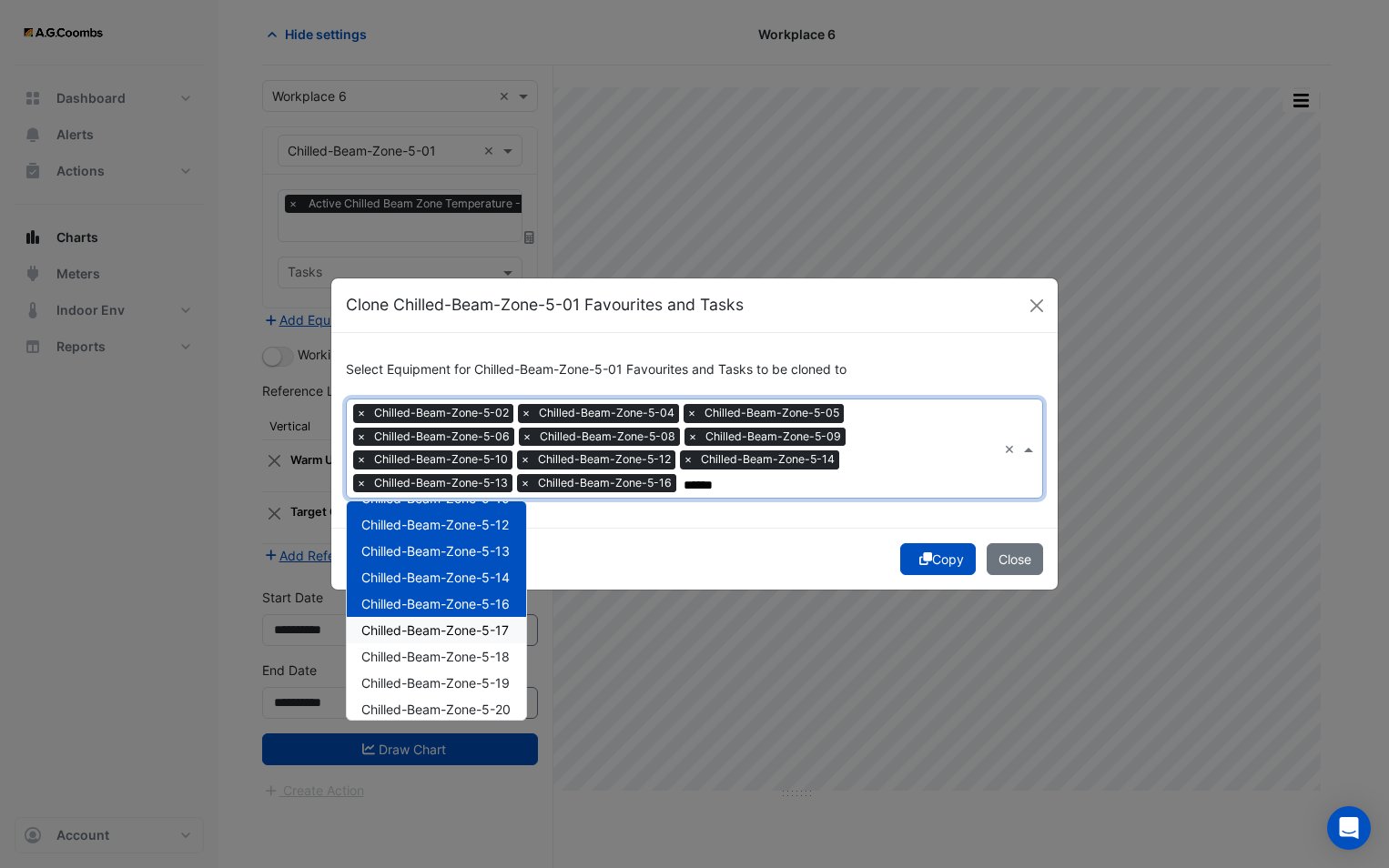
click at [449, 627] on span "Chilled-Beam-Zone-5-17" at bounding box center [435, 630] width 148 height 16
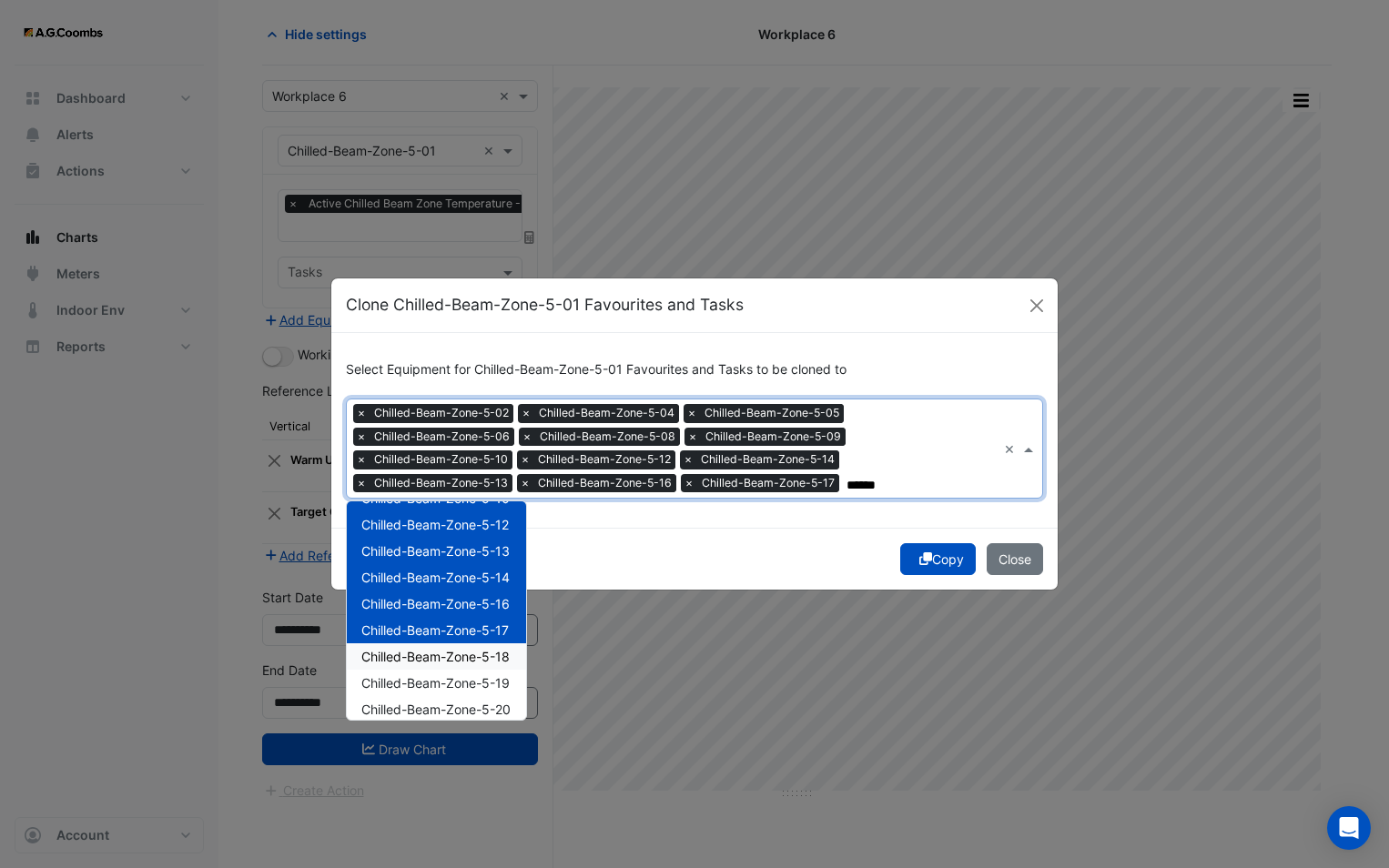
click at [459, 656] on span "Chilled-Beam-Zone-5-18" at bounding box center [435, 656] width 148 height 16
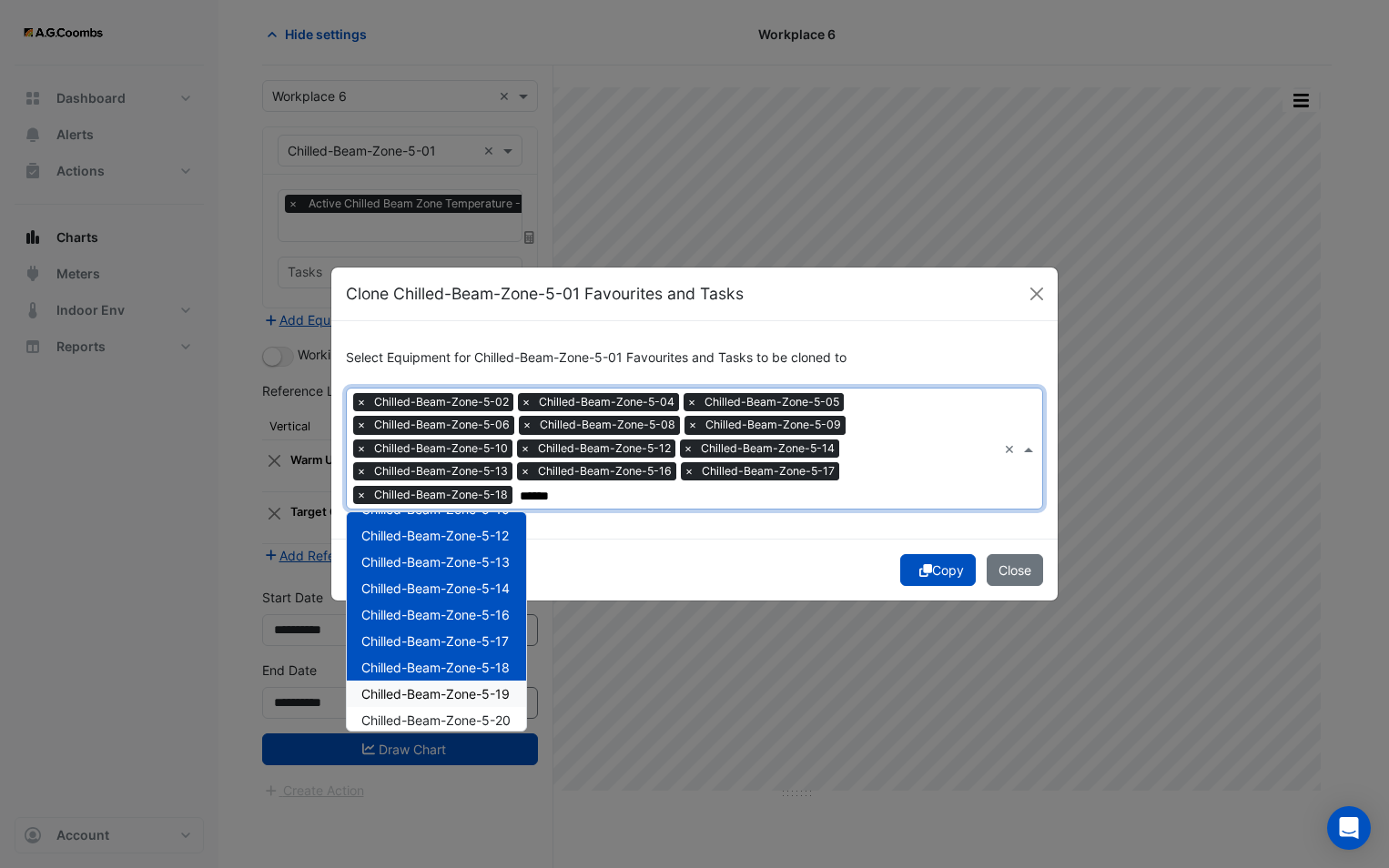
click at [469, 697] on span "Chilled-Beam-Zone-5-19" at bounding box center [435, 695] width 148 height 16
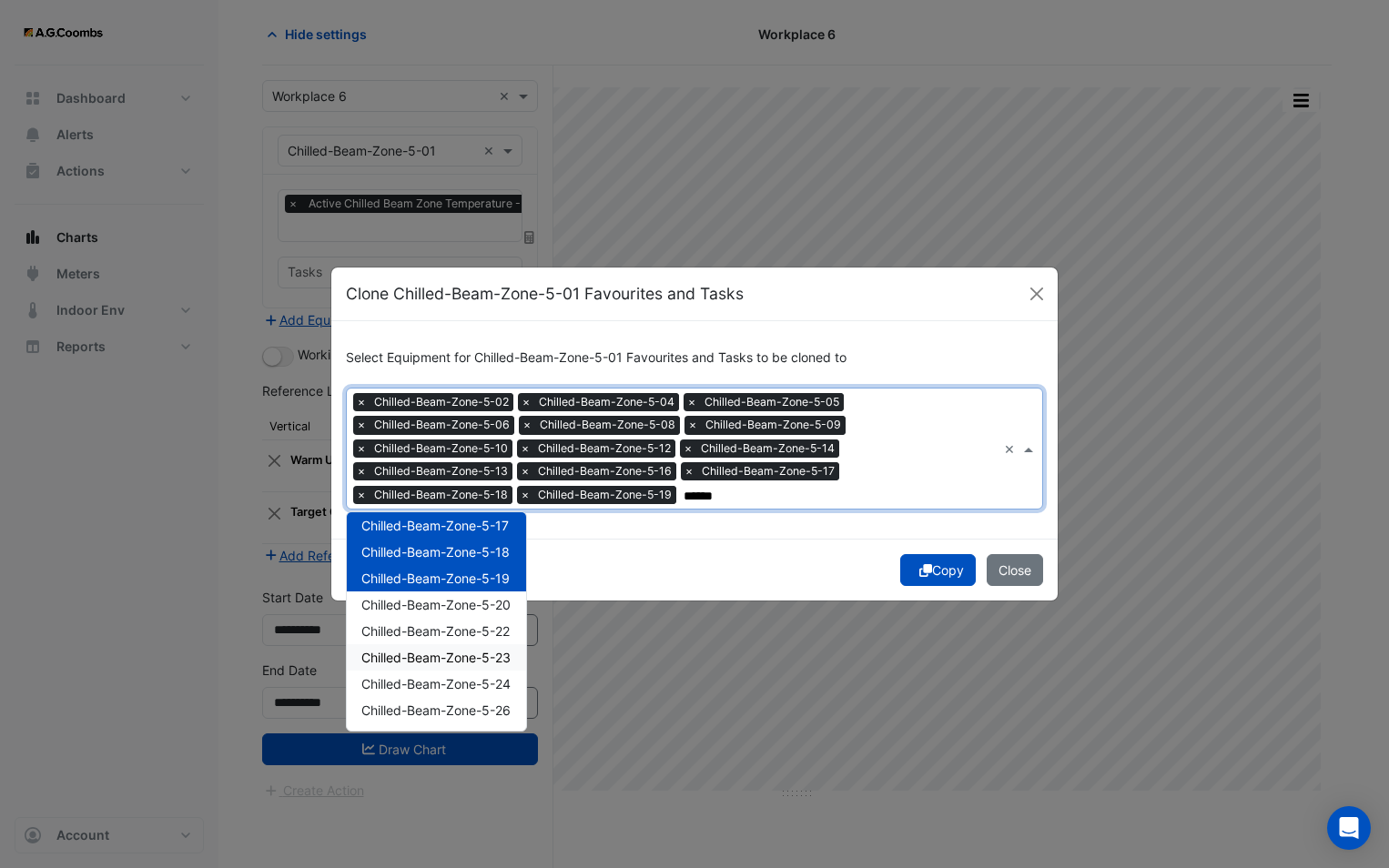
scroll to position [364, 0]
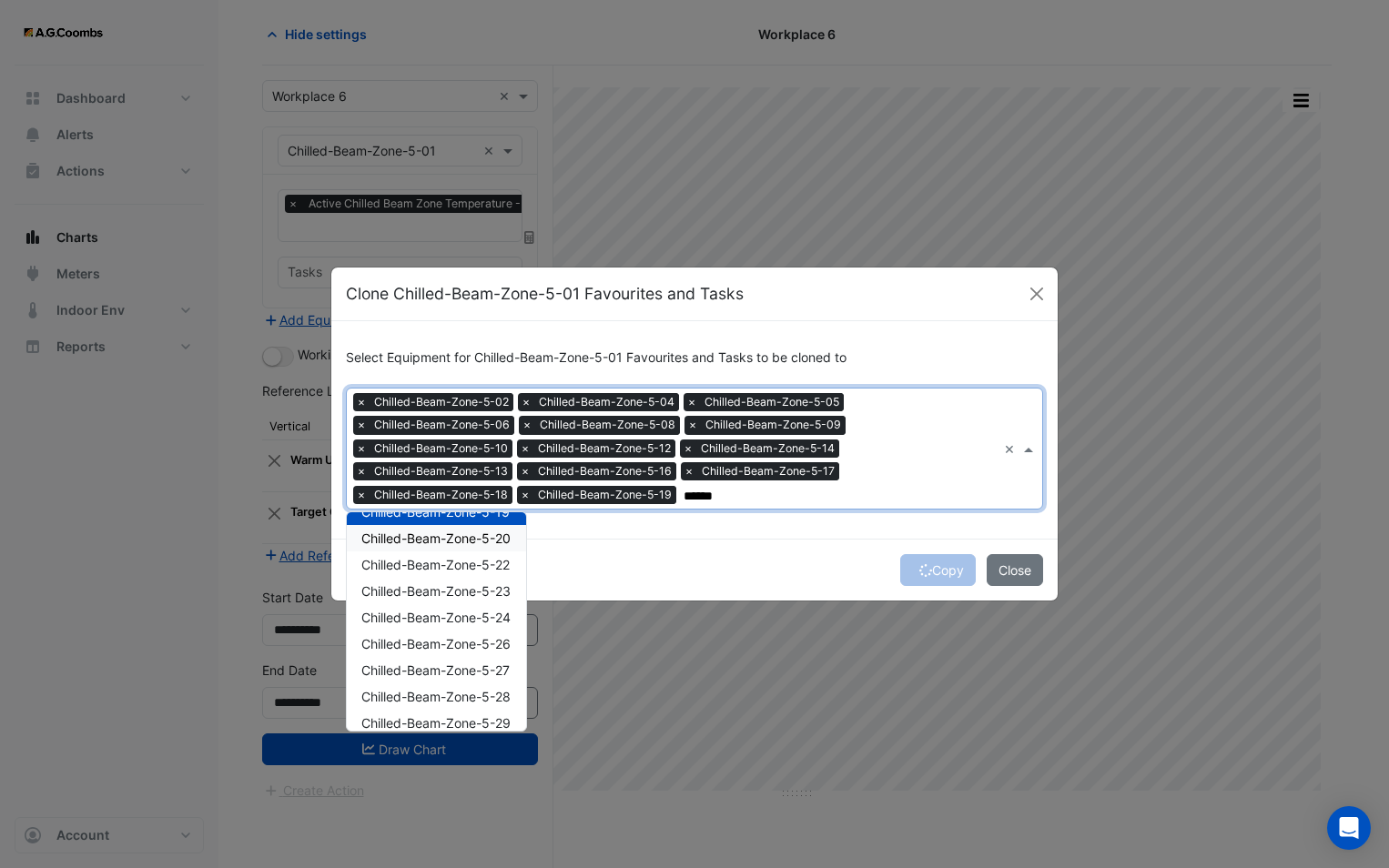
drag, startPoint x: 457, startPoint y: 540, endPoint x: 462, endPoint y: 571, distance: 31.4
click at [456, 541] on span "Chilled-Beam-Zone-5-20" at bounding box center [436, 539] width 149 height 16
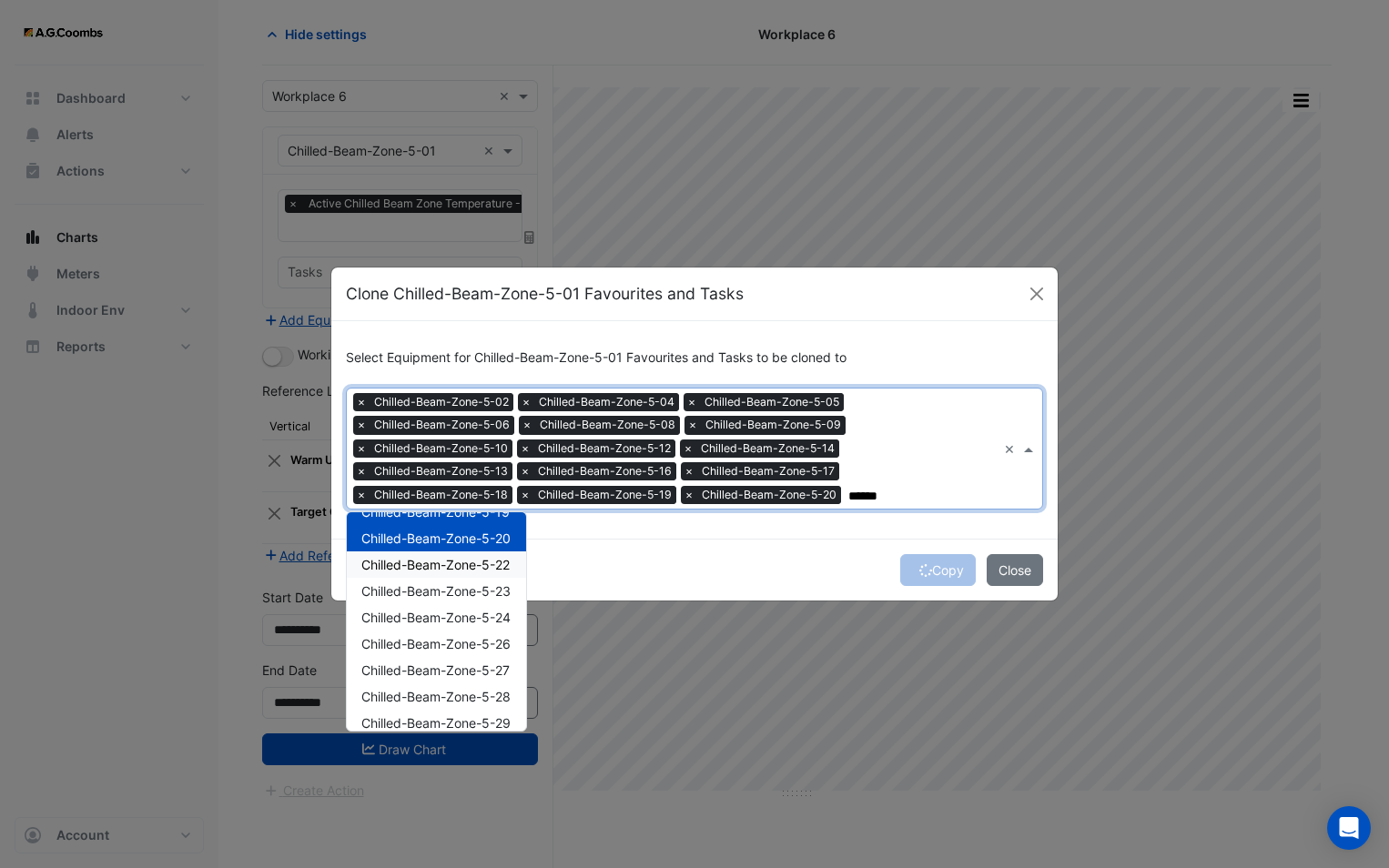
click at [462, 574] on div "Chilled-Beam-Zone-5-22" at bounding box center [436, 564] width 179 height 26
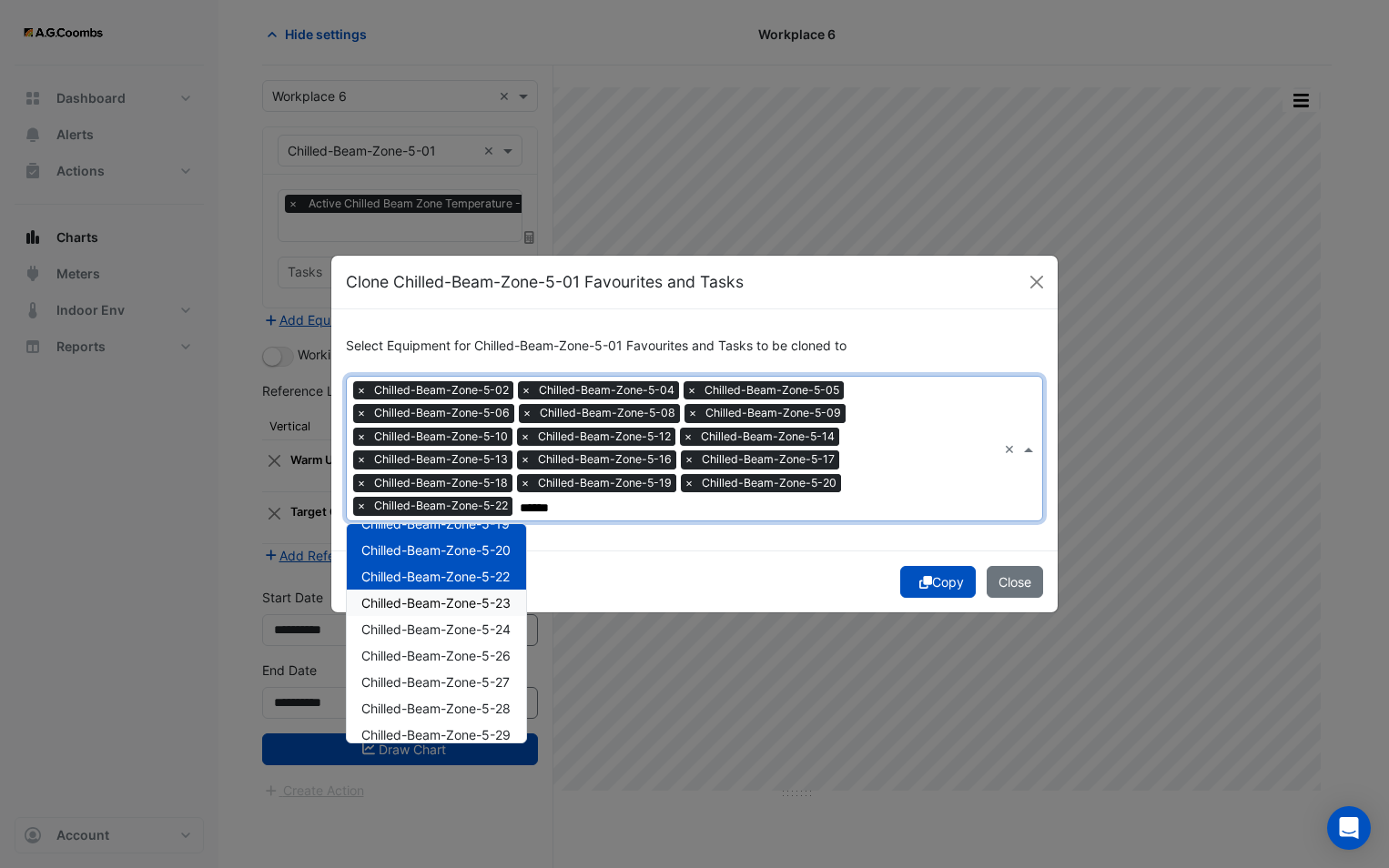
click at [472, 609] on span "Chilled-Beam-Zone-5-23" at bounding box center [436, 603] width 149 height 16
click at [465, 622] on span "Chilled-Beam-Zone-5-24" at bounding box center [436, 630] width 149 height 16
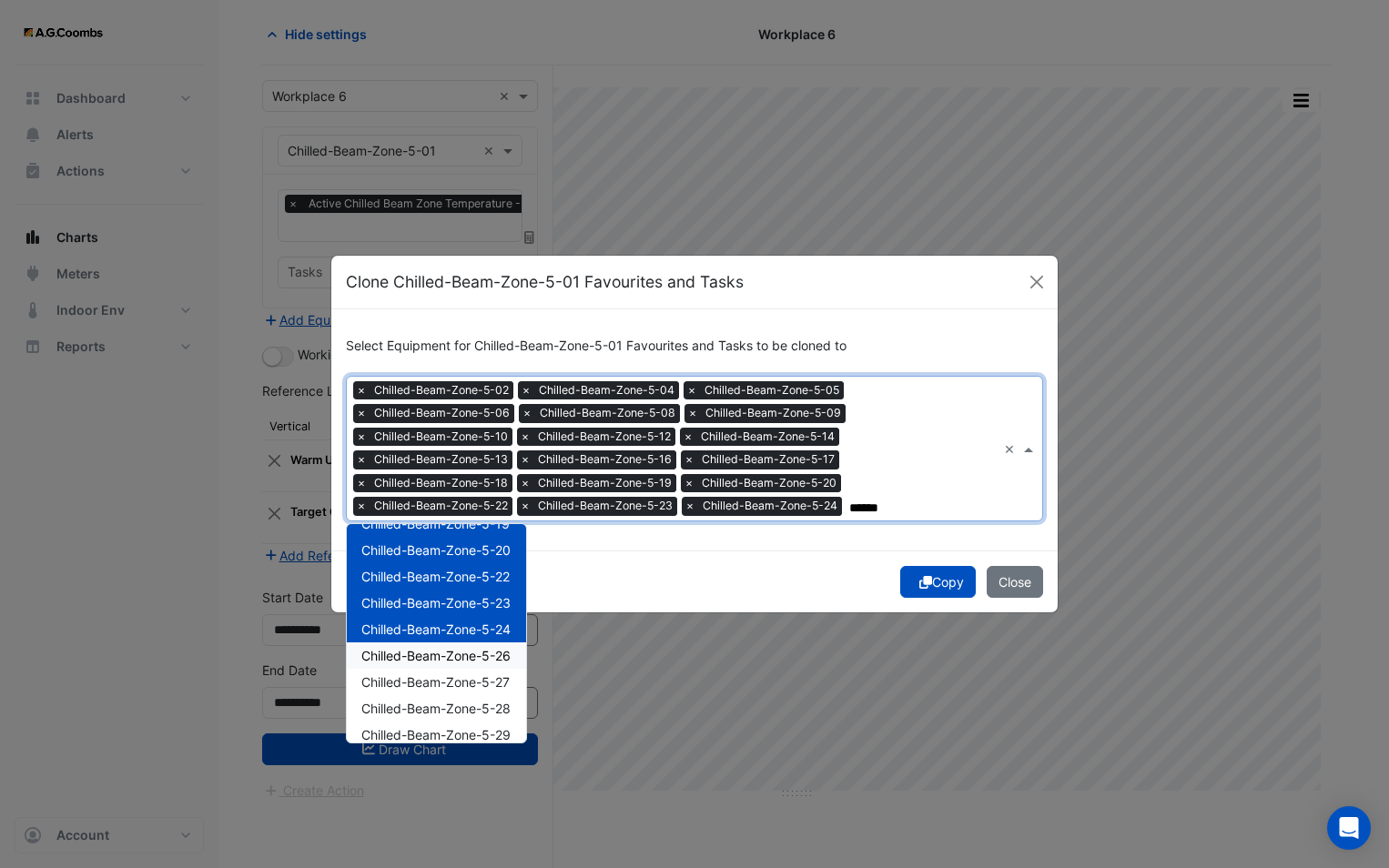
click at [467, 648] on span "Chilled-Beam-Zone-5-26" at bounding box center [436, 655] width 149 height 16
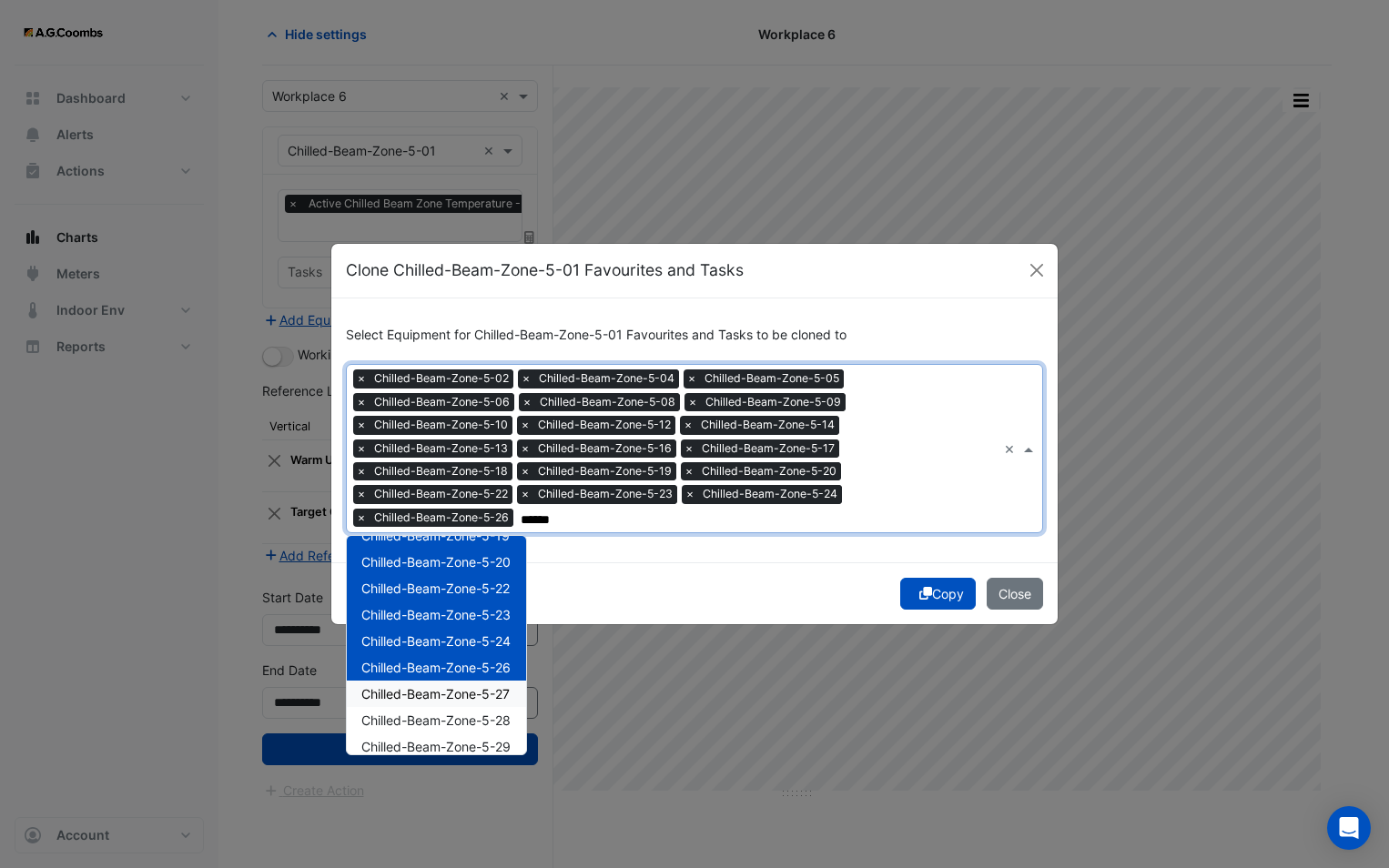
click at [475, 693] on span "Chilled-Beam-Zone-5-27" at bounding box center [435, 695] width 148 height 16
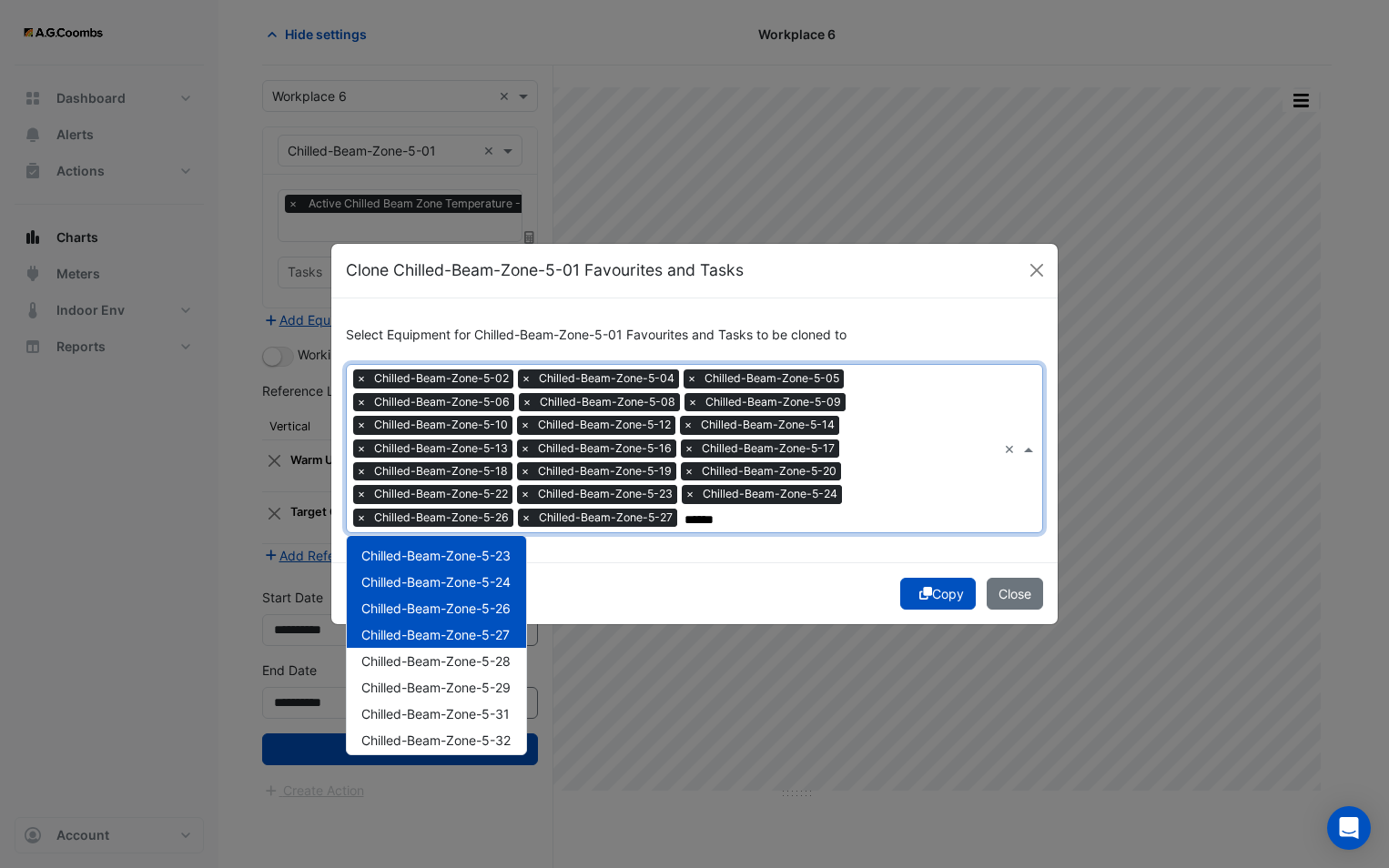
scroll to position [456, 0]
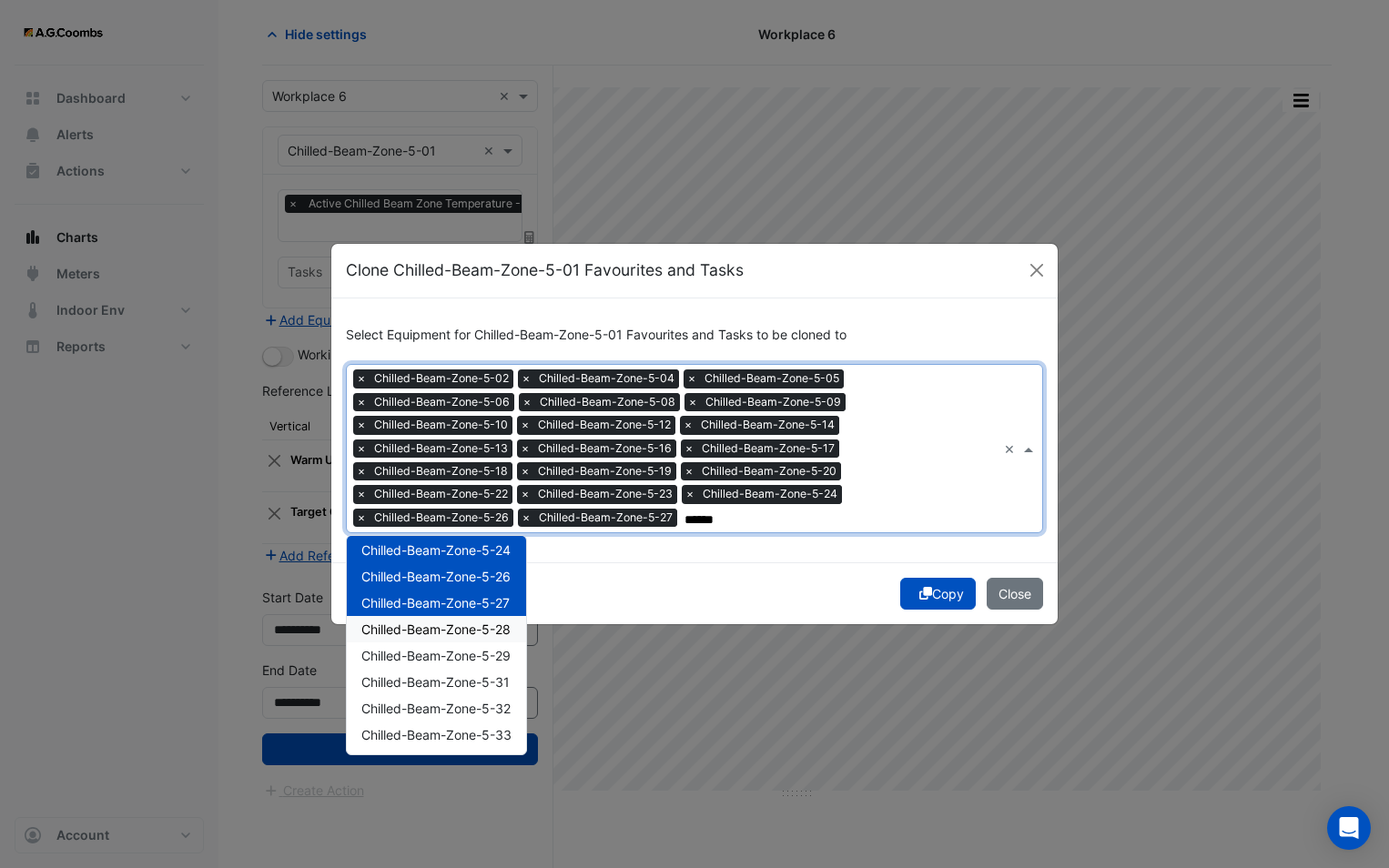
click at [457, 635] on span "Chilled-Beam-Zone-5-28" at bounding box center [436, 630] width 149 height 16
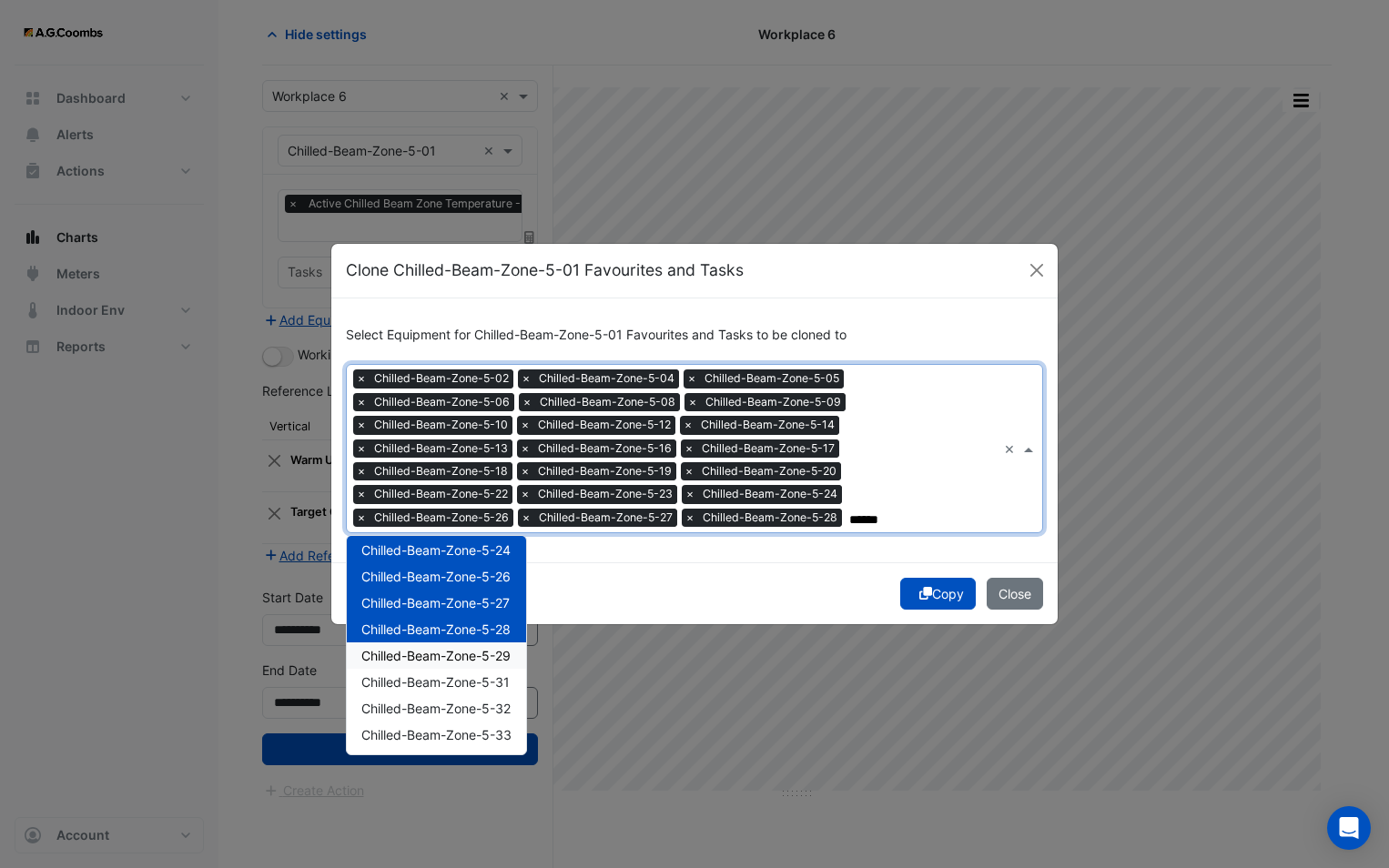
click at [468, 665] on div "Chilled-Beam-Zone-5-29" at bounding box center [436, 655] width 179 height 26
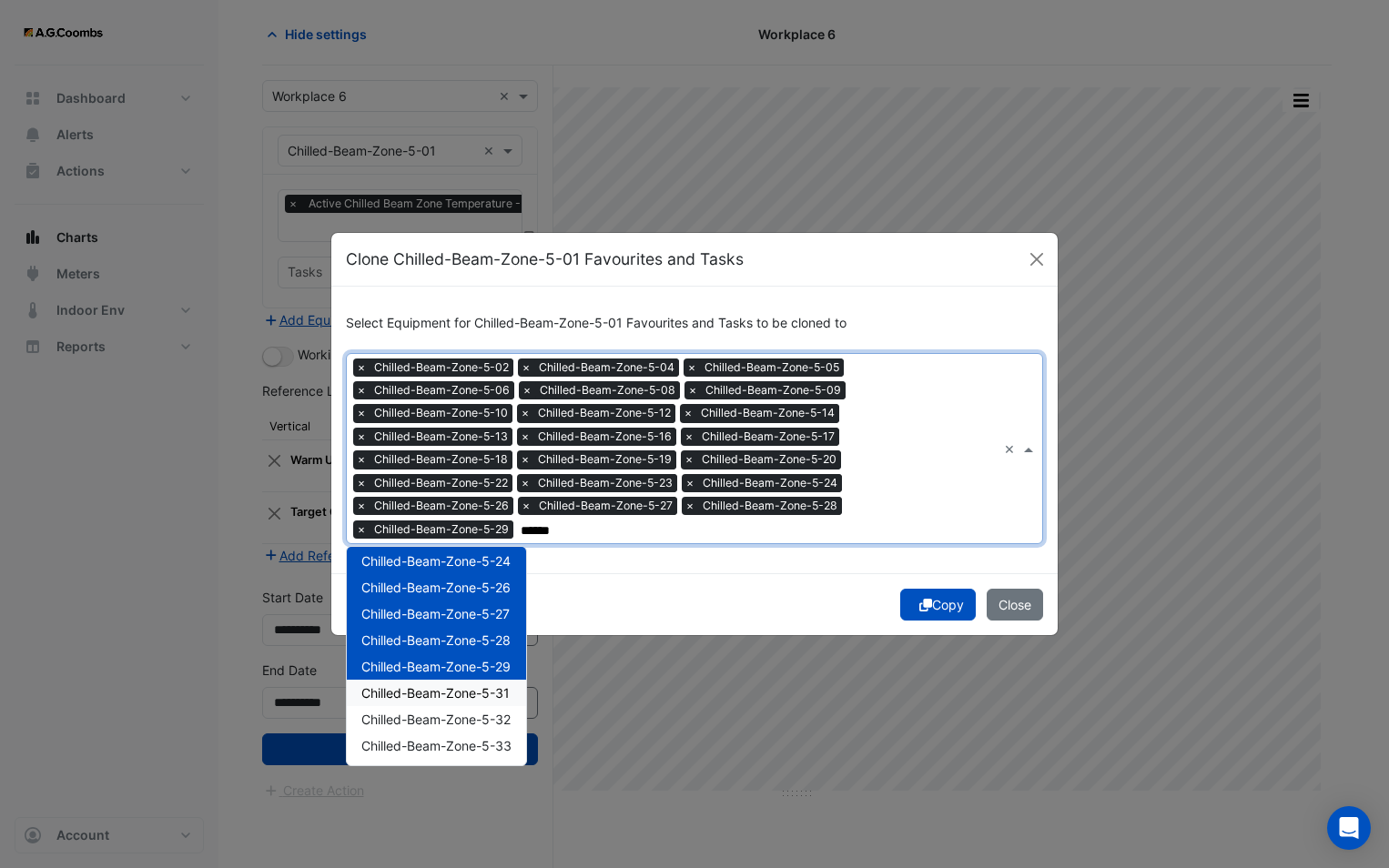
click at [479, 691] on span "Chilled-Beam-Zone-5-31" at bounding box center [435, 694] width 148 height 16
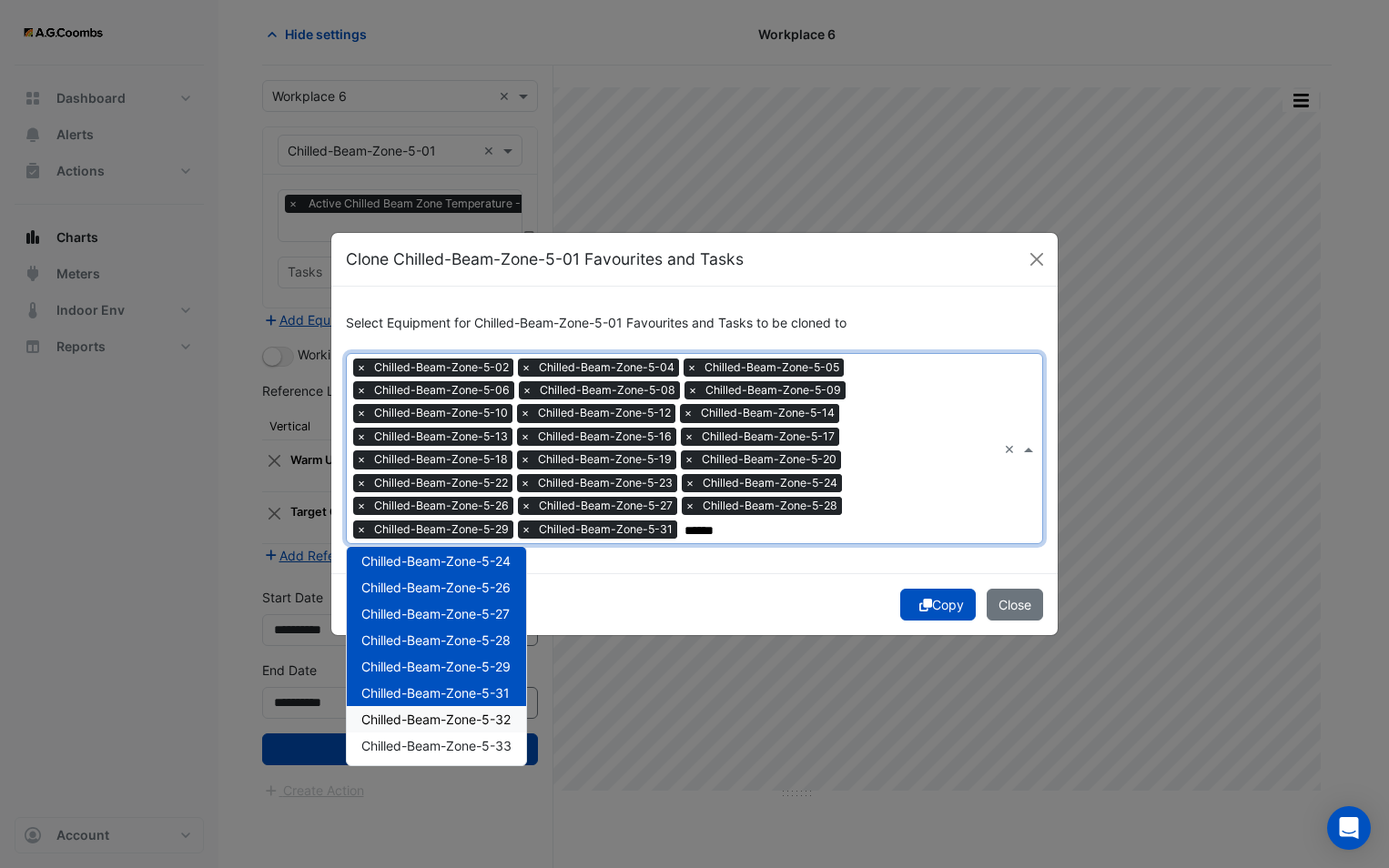
click at [477, 716] on span "Chilled-Beam-Zone-5-32" at bounding box center [436, 720] width 149 height 16
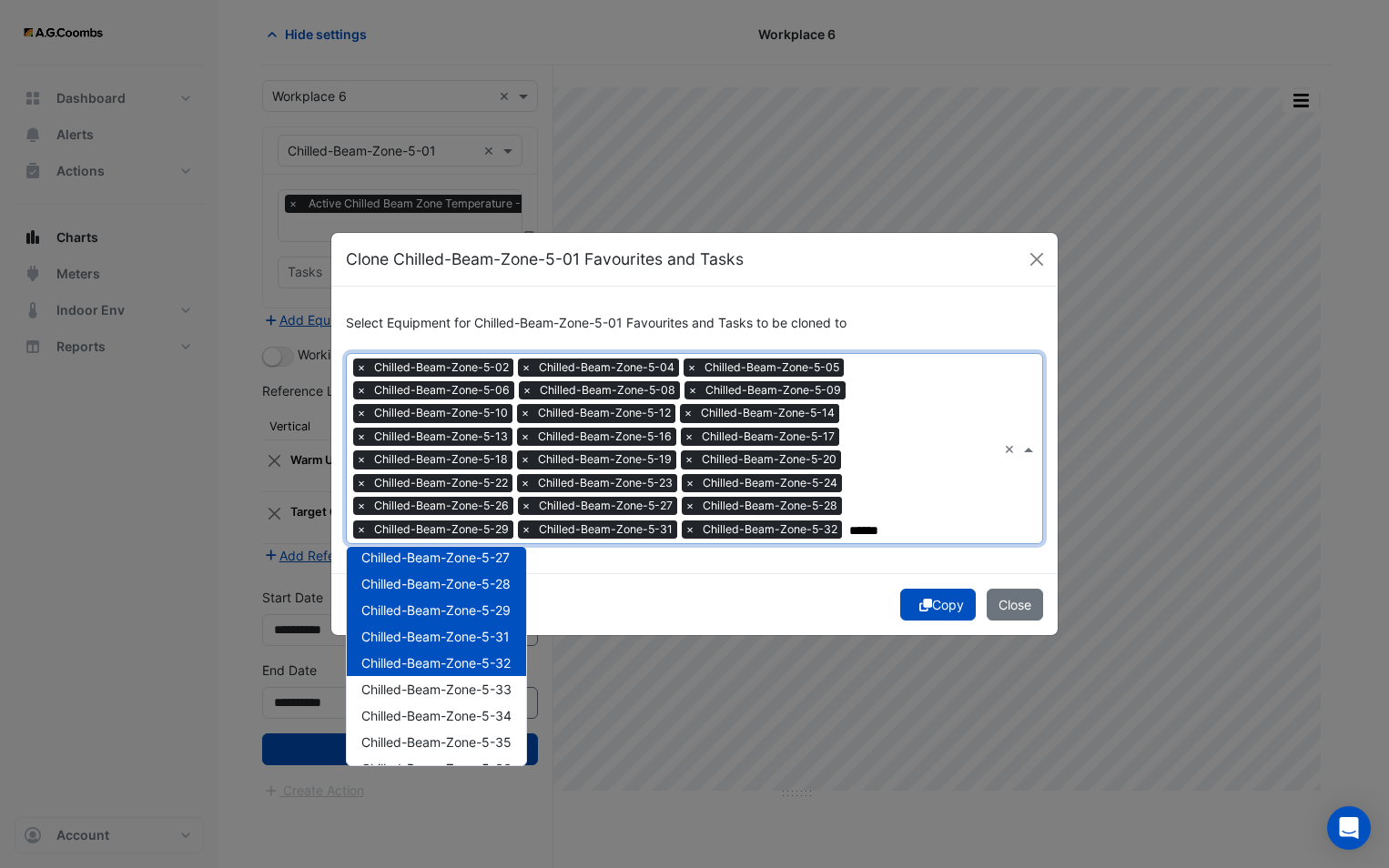
scroll to position [637, 0]
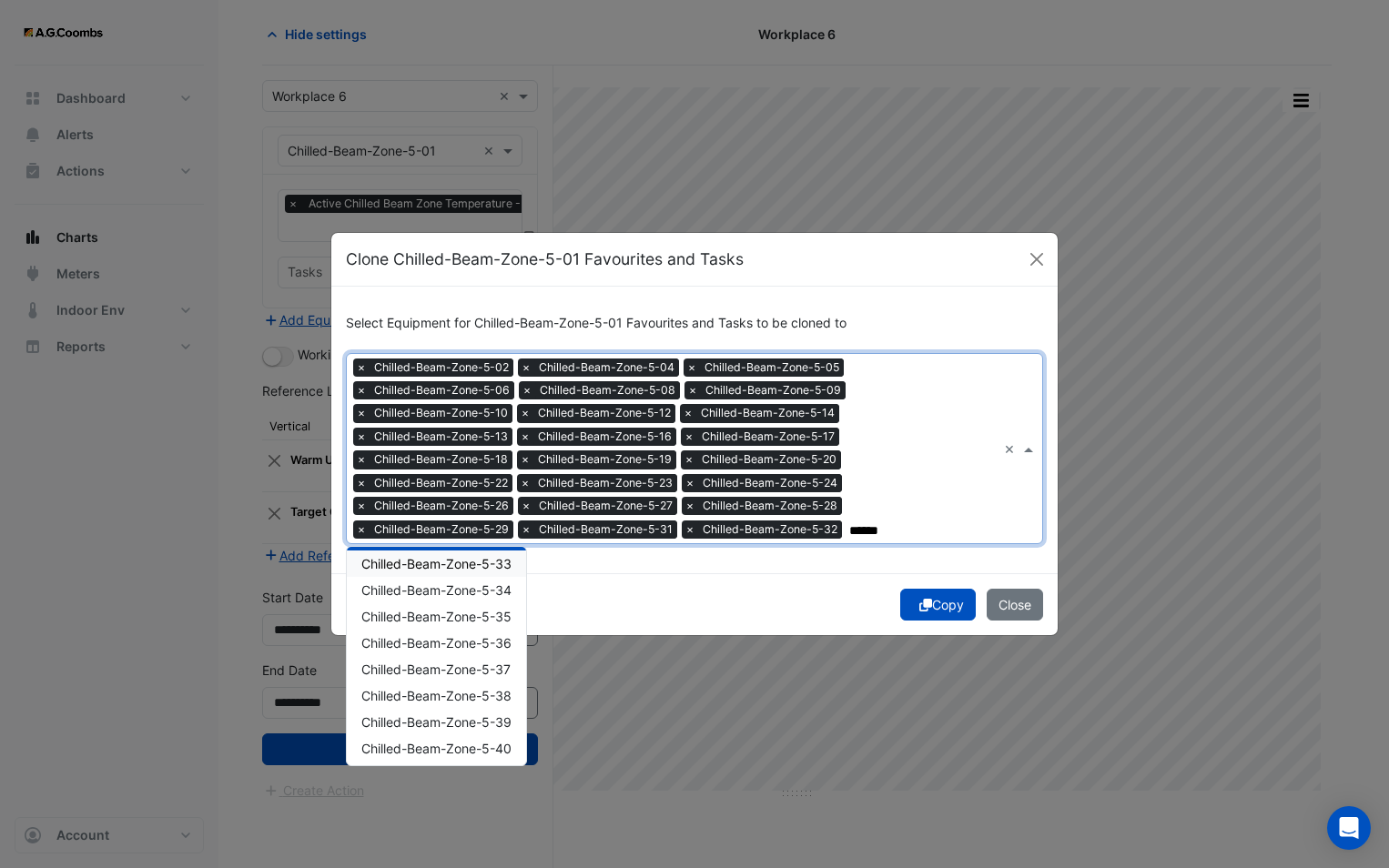
click at [488, 564] on span "Chilled-Beam-Zone-5-33" at bounding box center [436, 564] width 150 height 16
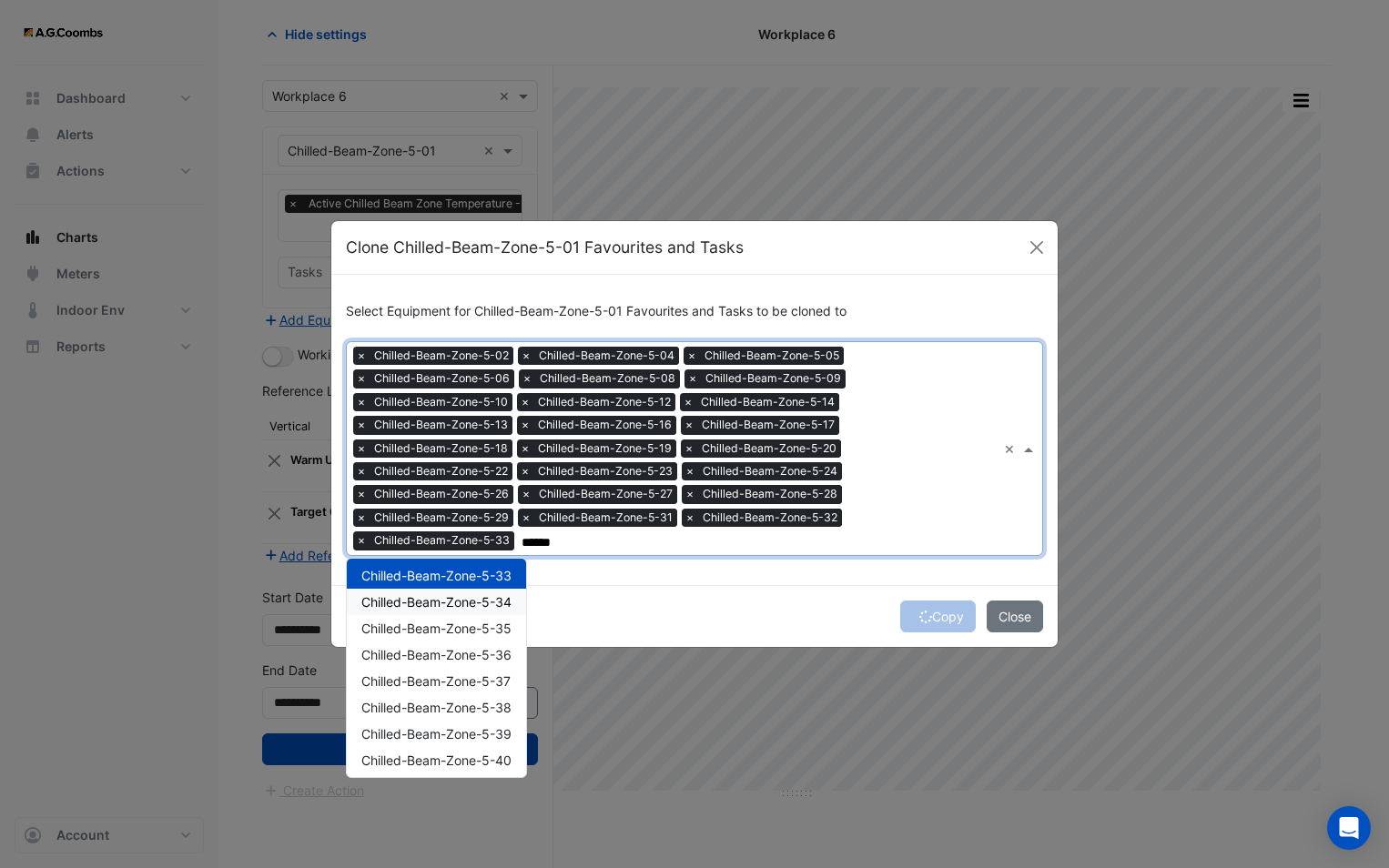
click at [481, 603] on span "Chilled-Beam-Zone-5-34" at bounding box center [436, 603] width 150 height 16
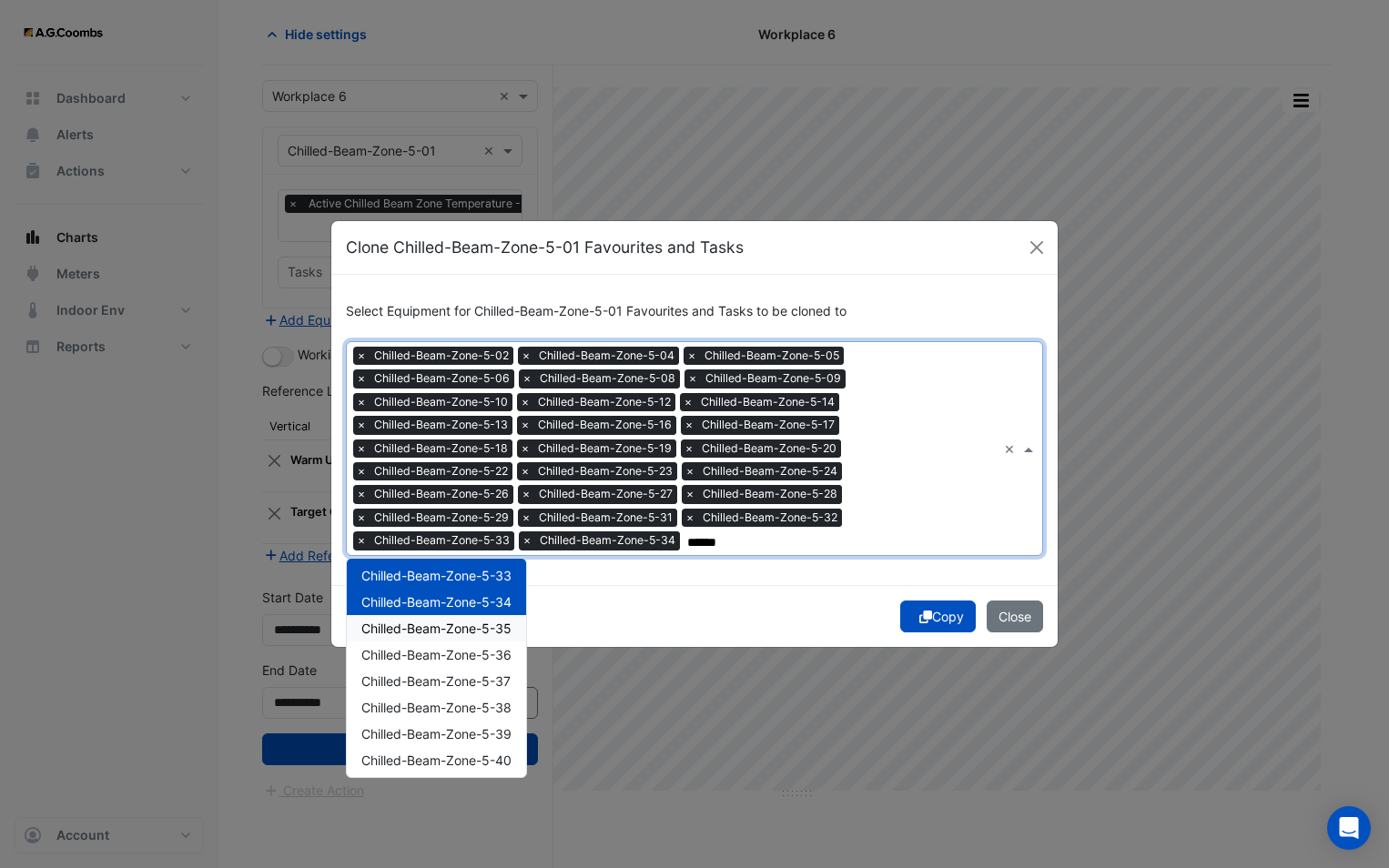
click at [484, 630] on span "Chilled-Beam-Zone-5-35" at bounding box center [436, 629] width 150 height 16
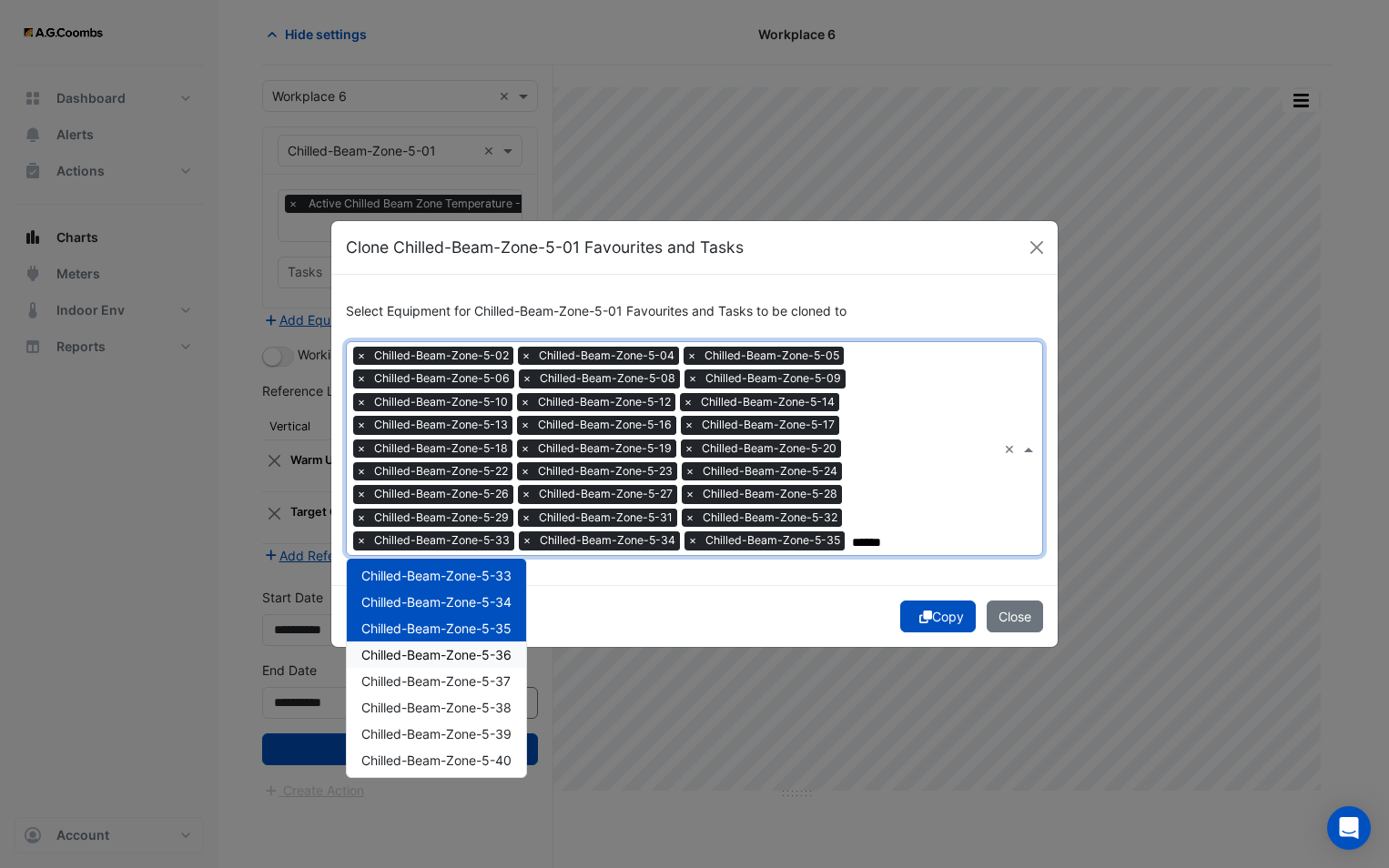
click at [482, 656] on span "Chilled-Beam-Zone-5-36" at bounding box center [436, 655] width 150 height 16
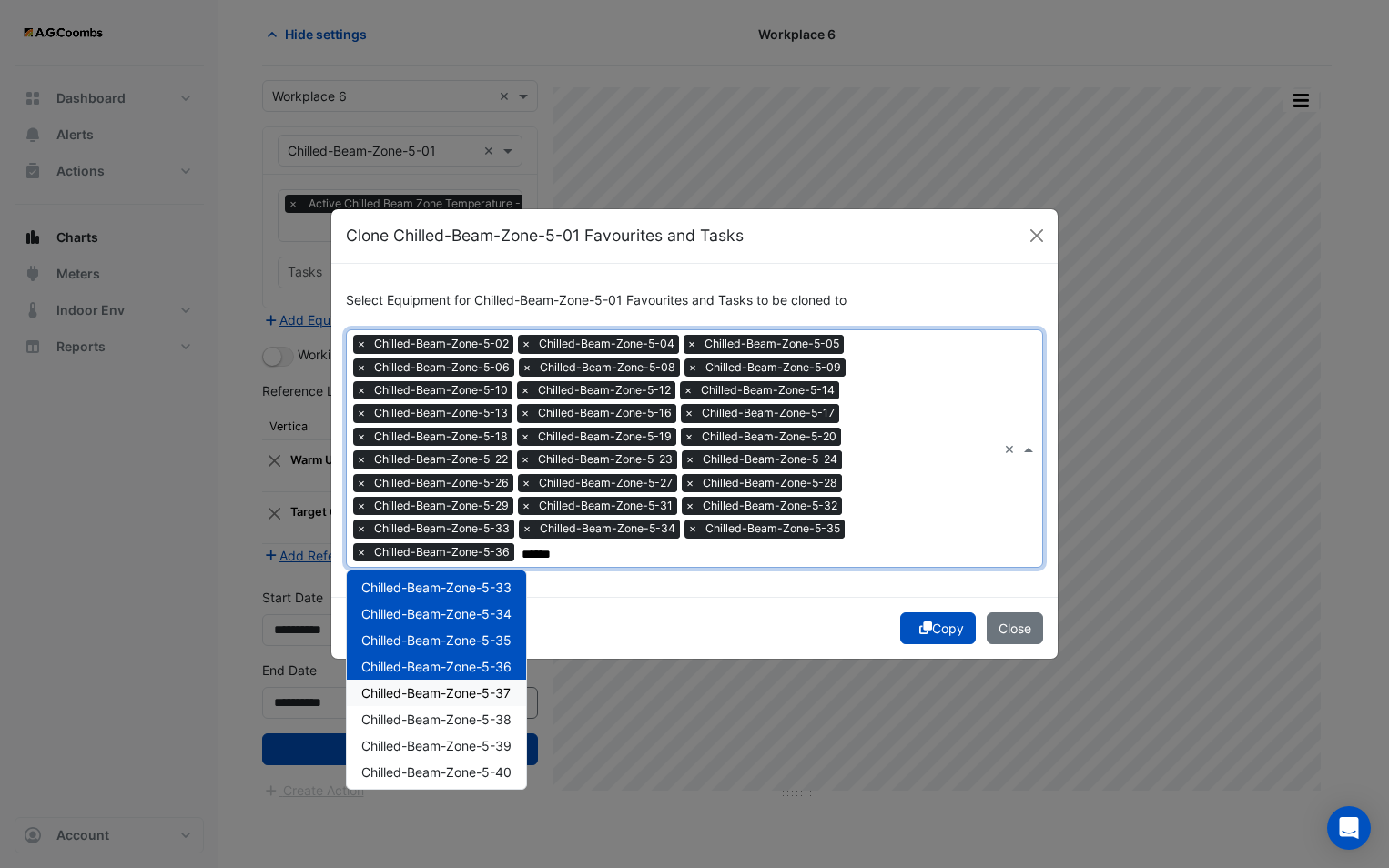
click at [483, 693] on span "Chilled-Beam-Zone-5-37" at bounding box center [436, 694] width 149 height 16
click at [481, 717] on span "Chilled-Beam-Zone-5-38" at bounding box center [436, 720] width 150 height 16
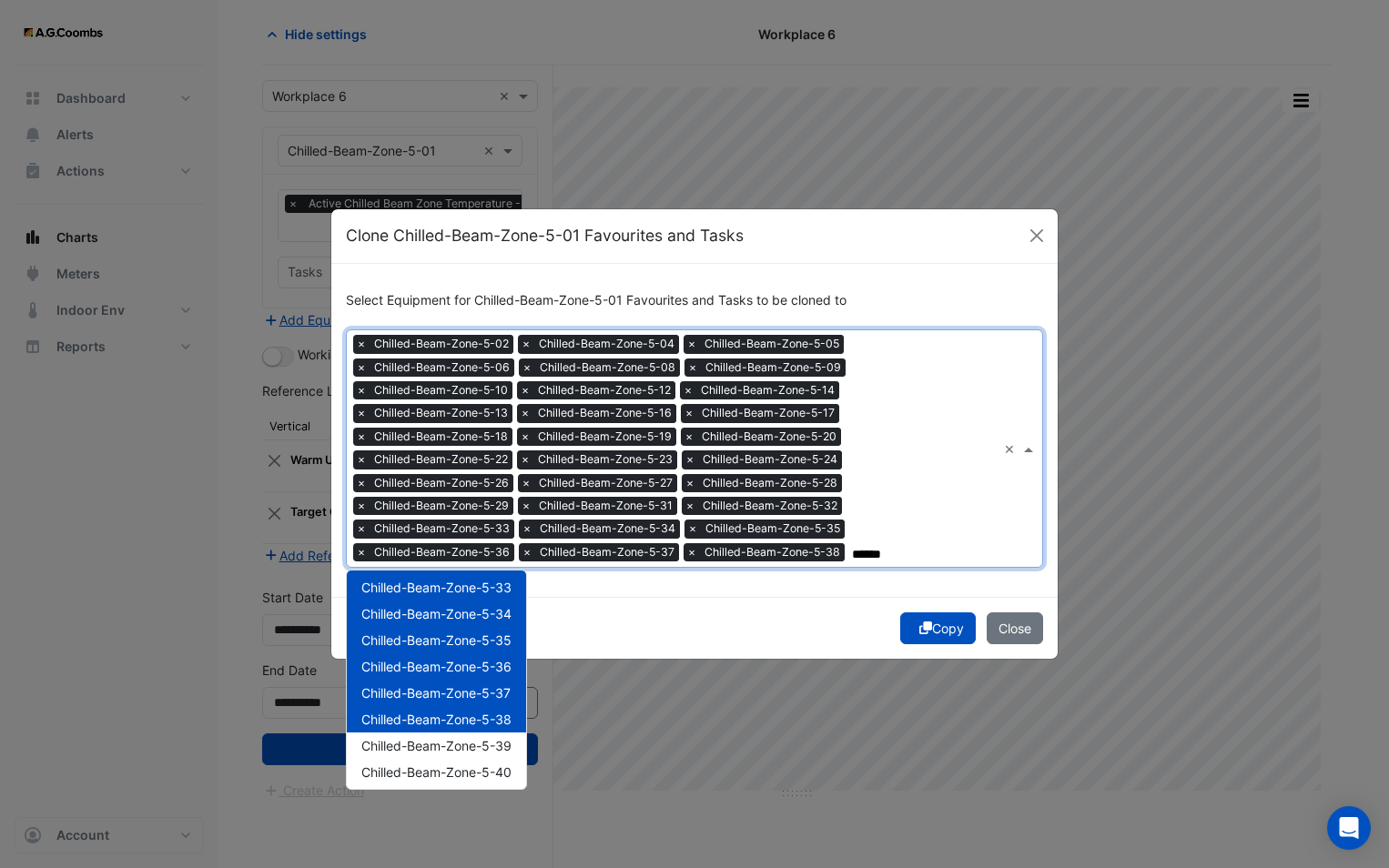
scroll to position [728, 0]
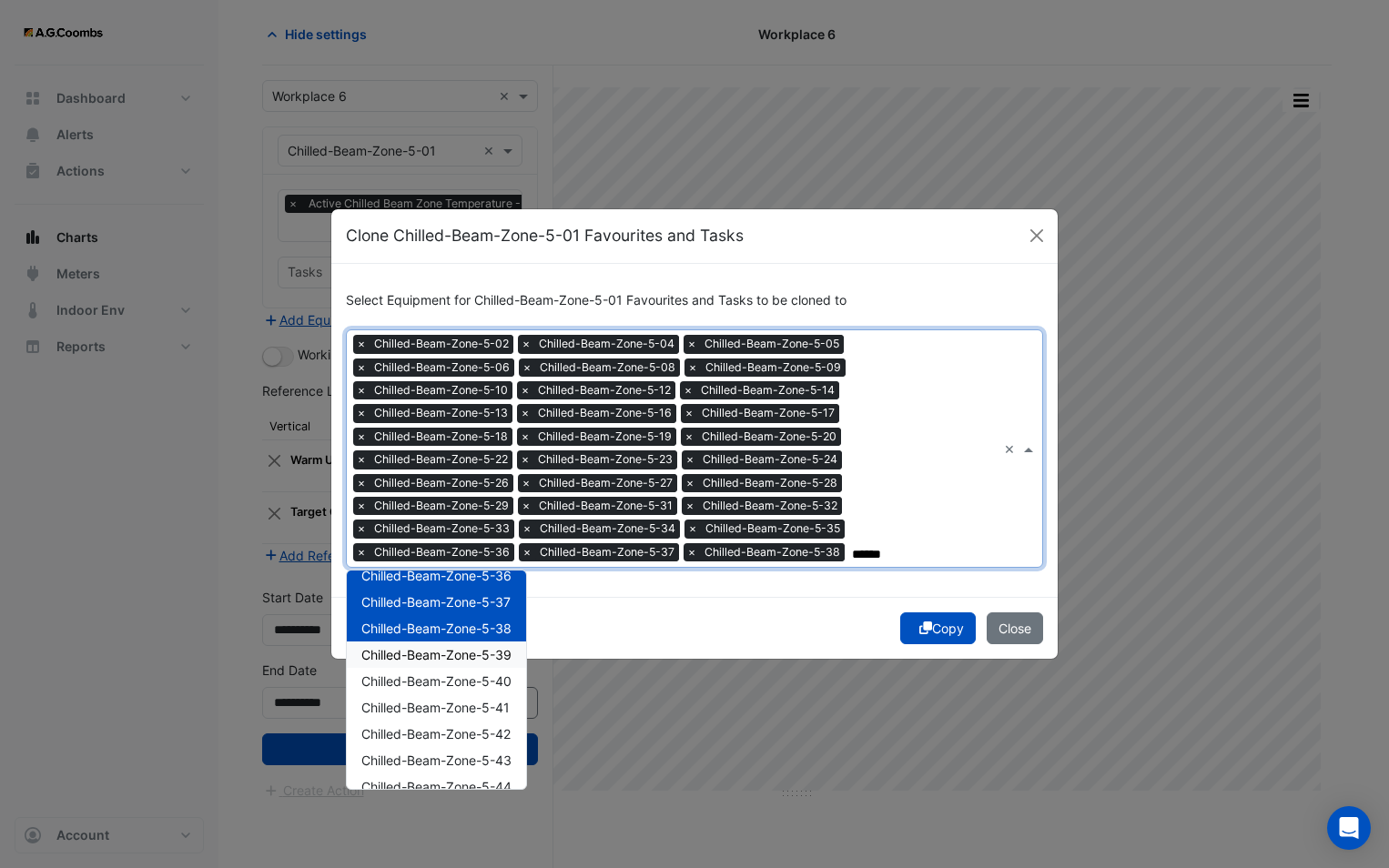
click at [458, 659] on span "Chilled-Beam-Zone-5-39" at bounding box center [436, 655] width 150 height 16
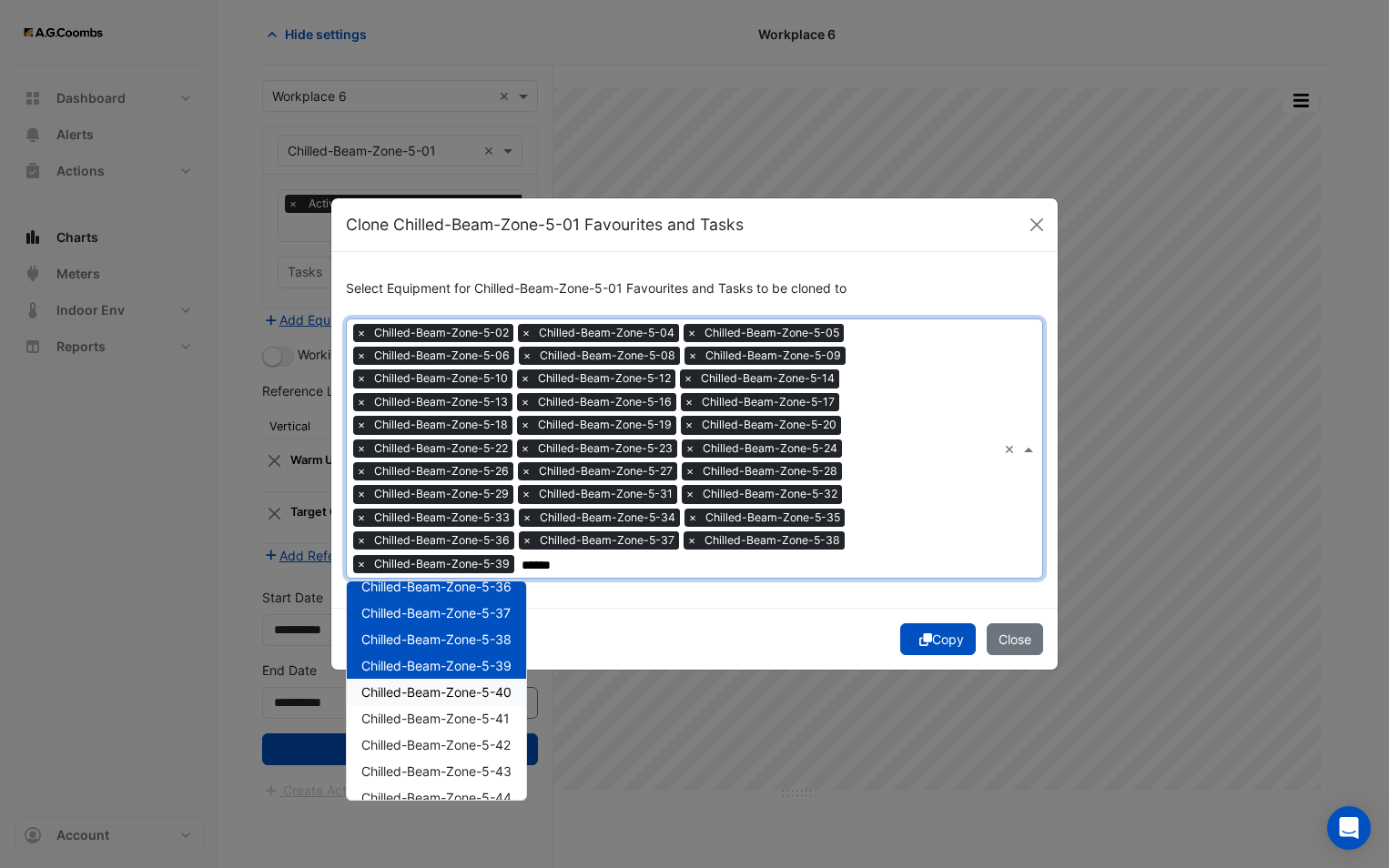
click at [458, 691] on span "Chilled-Beam-Zone-5-40" at bounding box center [436, 693] width 150 height 16
click at [459, 723] on span "Chilled-Beam-Zone-5-41" at bounding box center [435, 719] width 148 height 16
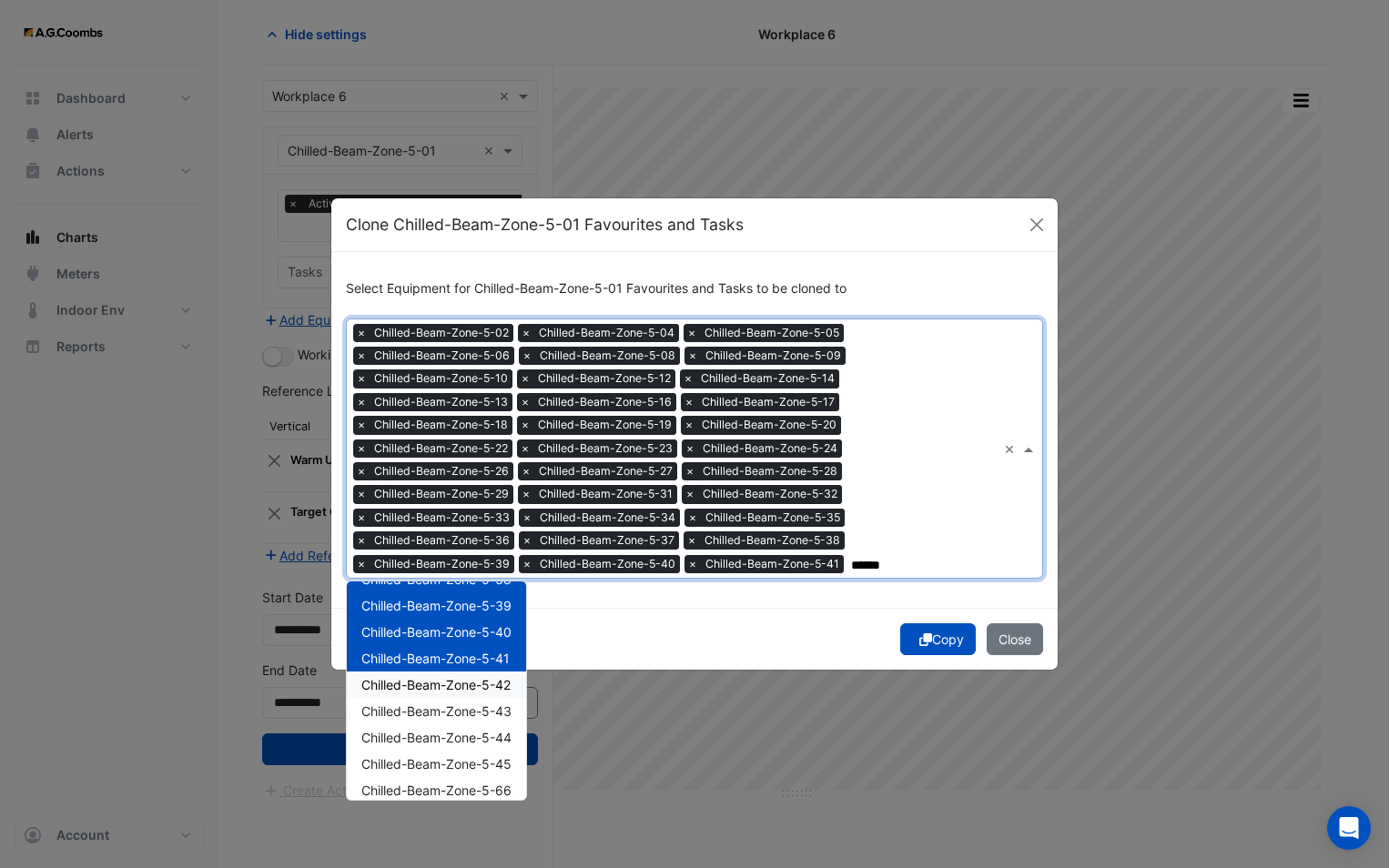
scroll to position [819, 0]
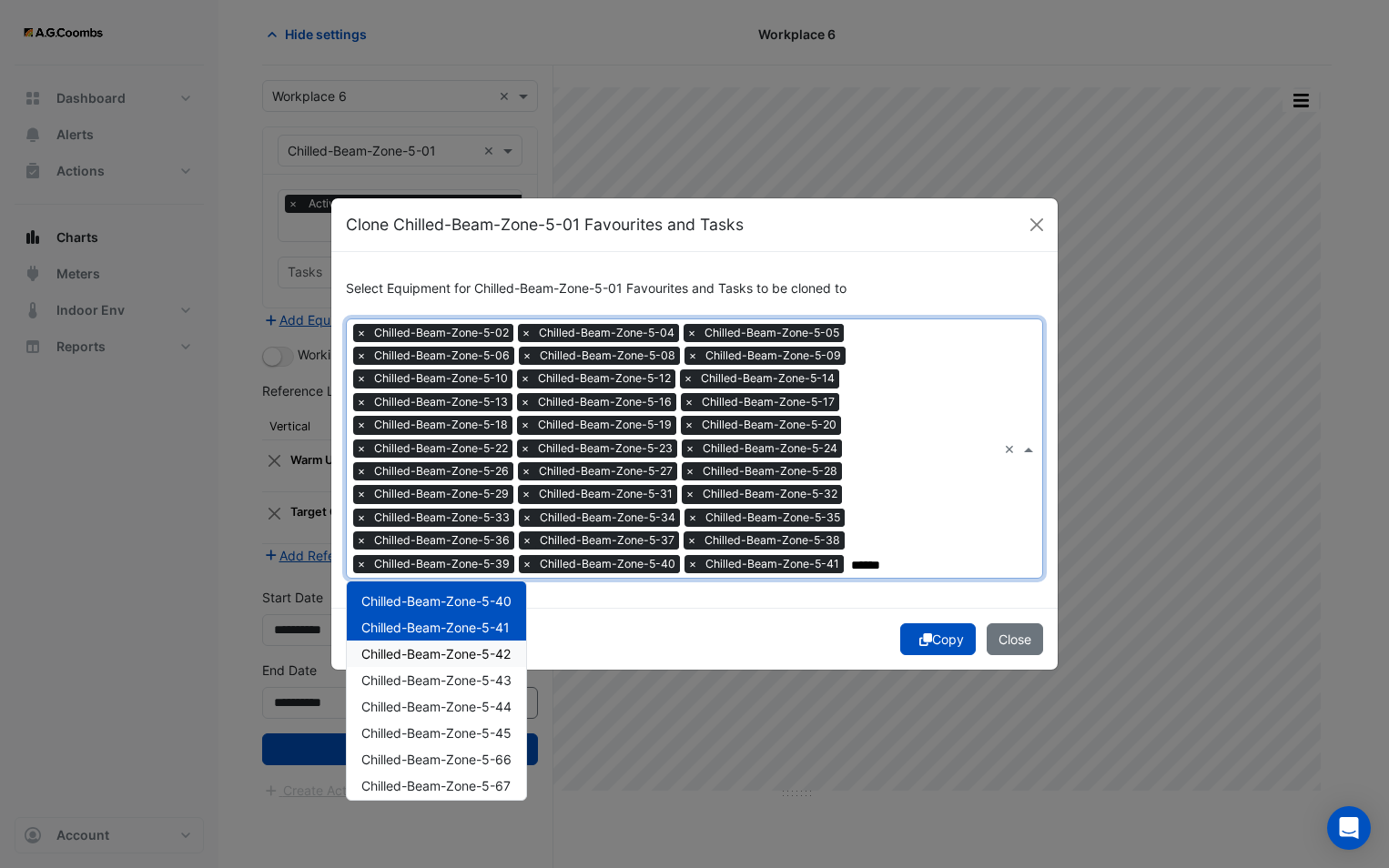
click at [451, 658] on span "Chilled-Beam-Zone-5-42" at bounding box center [436, 654] width 149 height 16
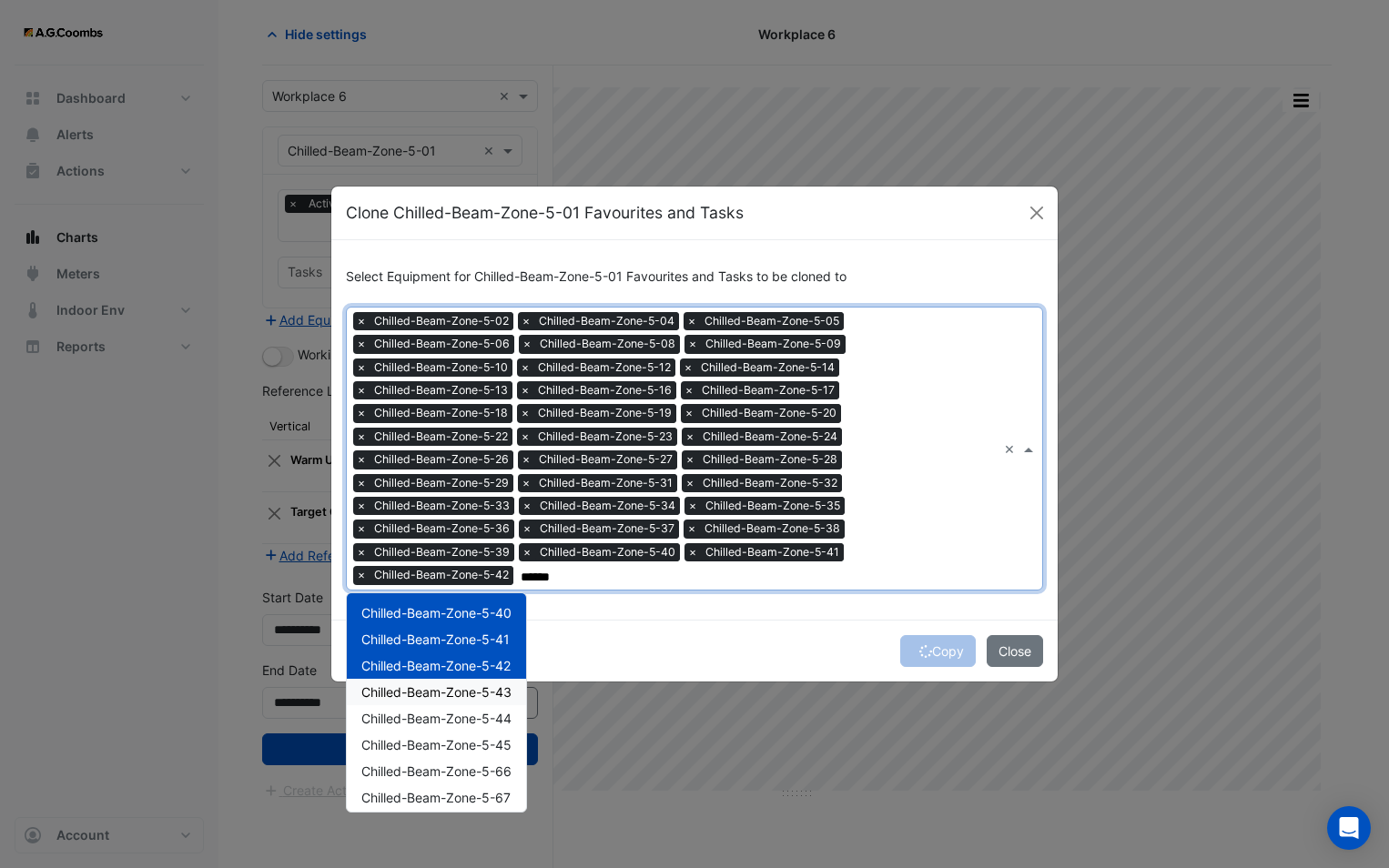
click at [456, 692] on span "Chilled-Beam-Zone-5-43" at bounding box center [436, 693] width 150 height 16
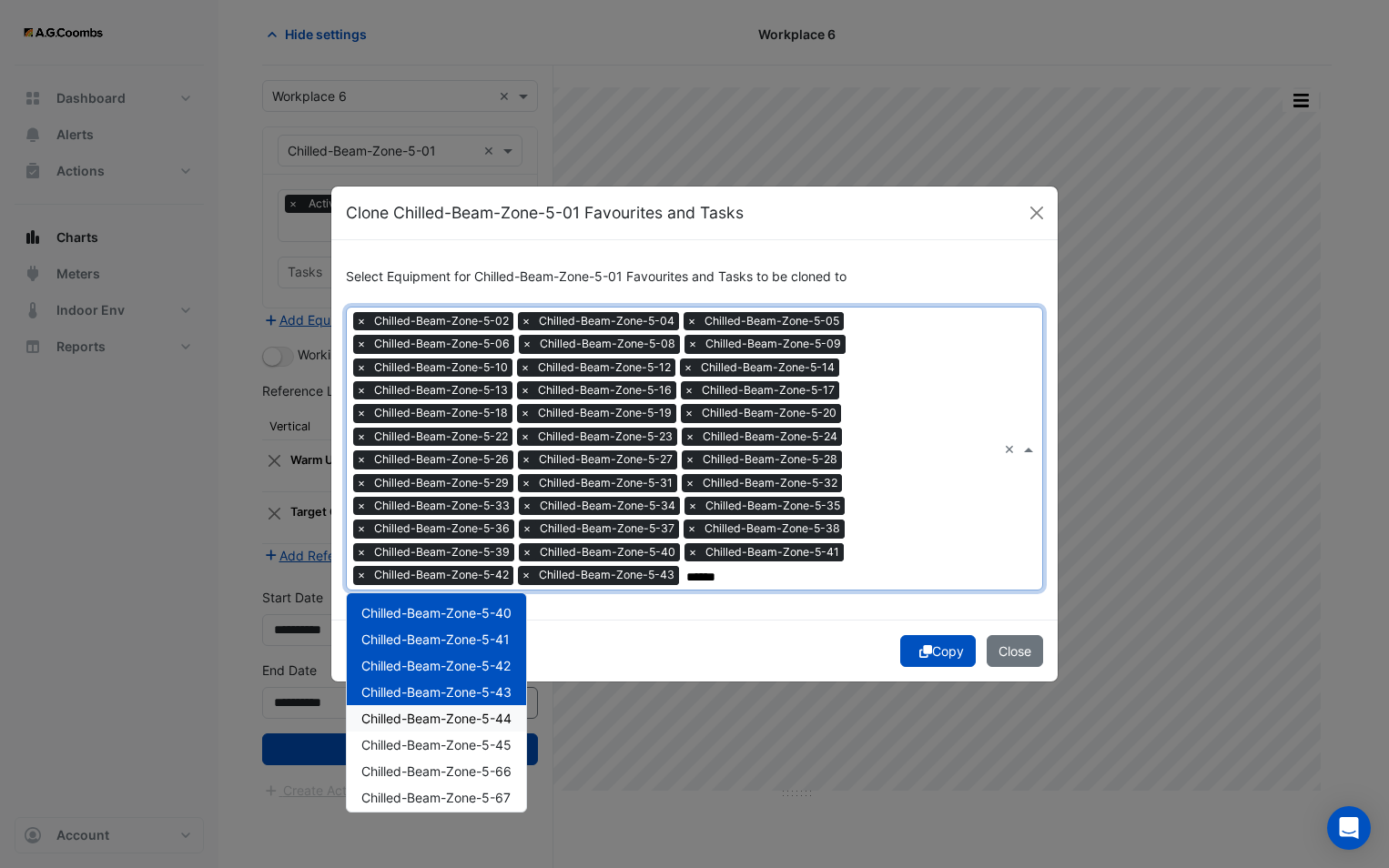
click at [464, 712] on span "Chilled-Beam-Zone-5-44" at bounding box center [436, 719] width 150 height 16
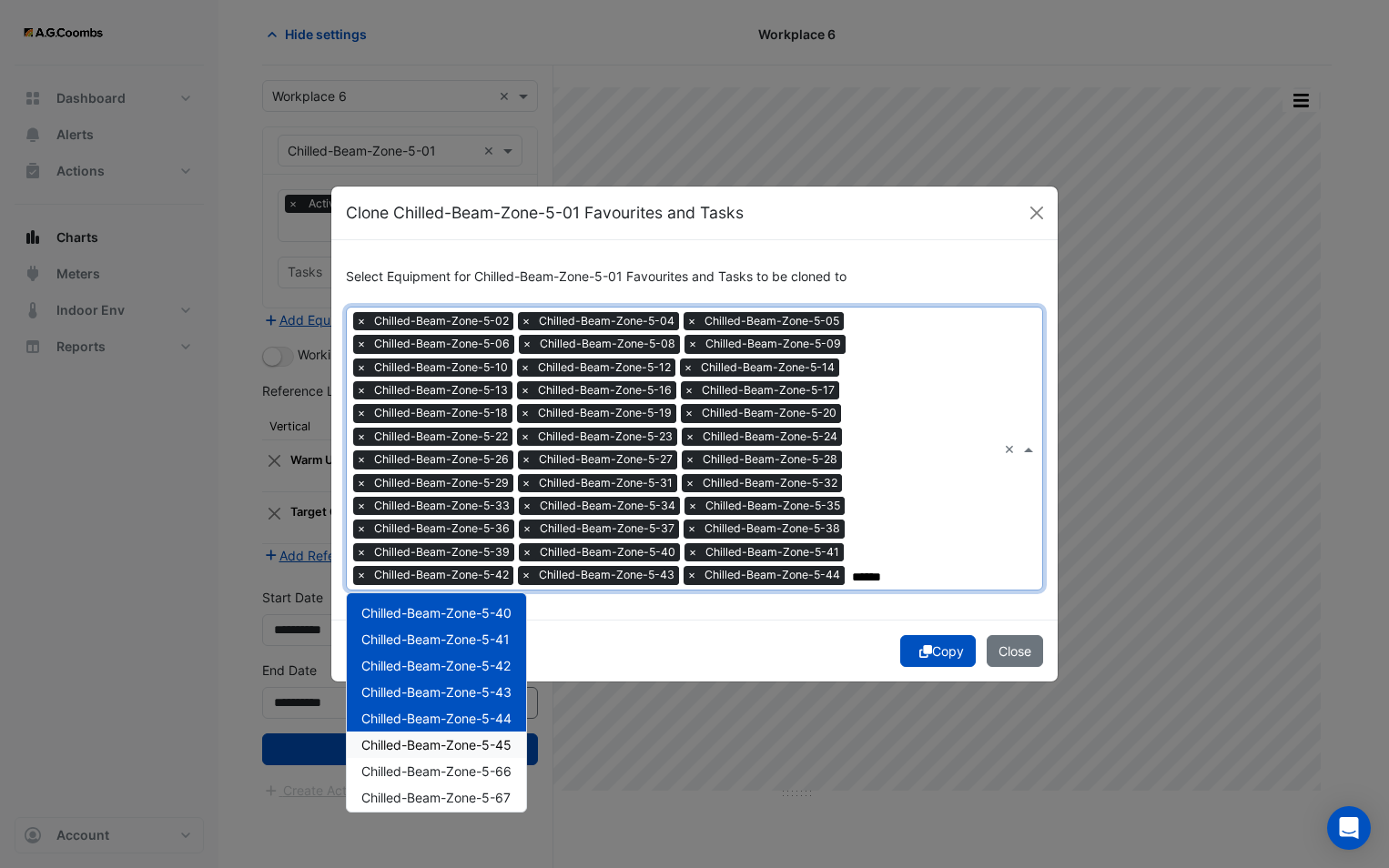
click at [463, 748] on span "Chilled-Beam-Zone-5-45" at bounding box center [436, 746] width 150 height 16
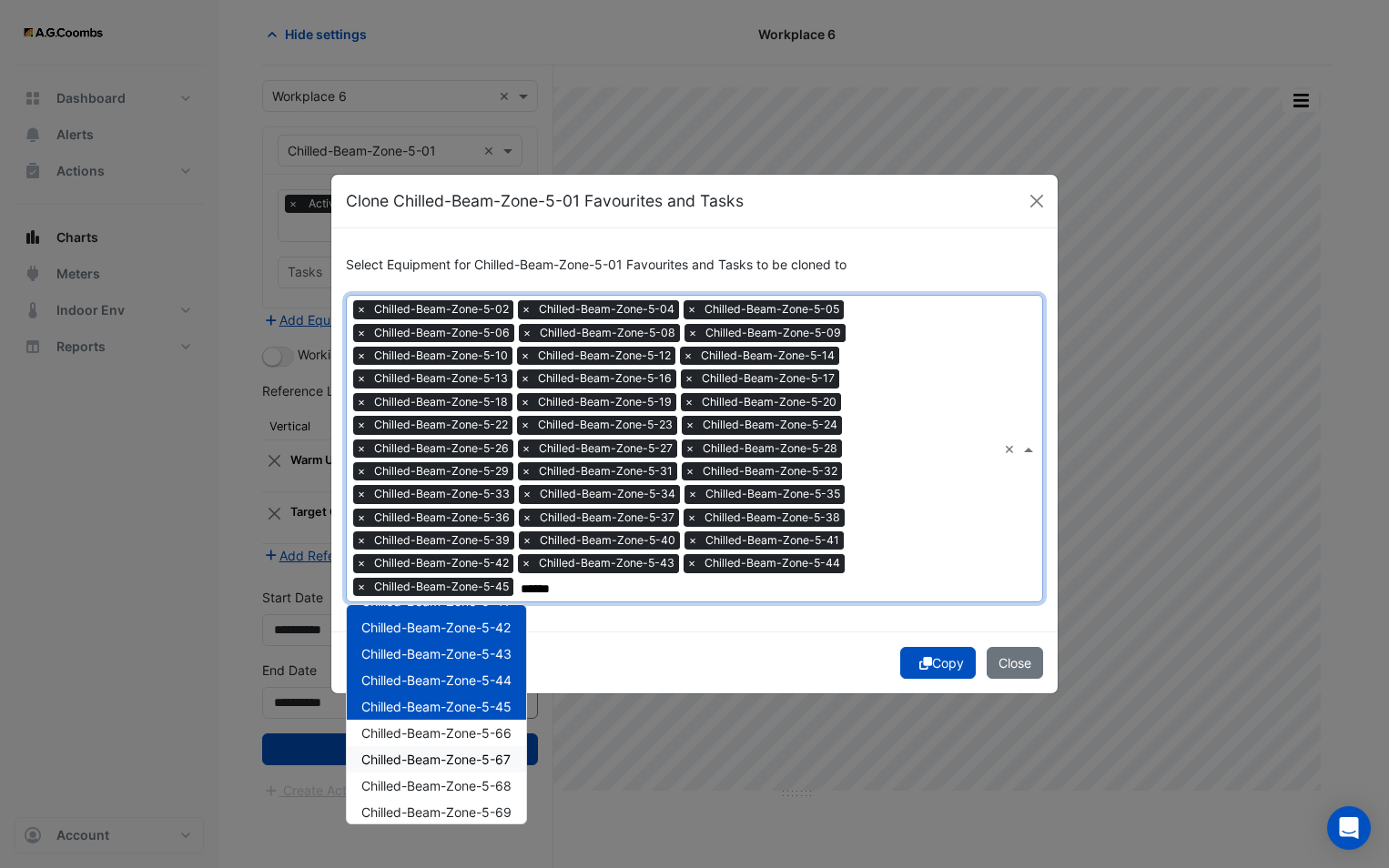
scroll to position [910, 0]
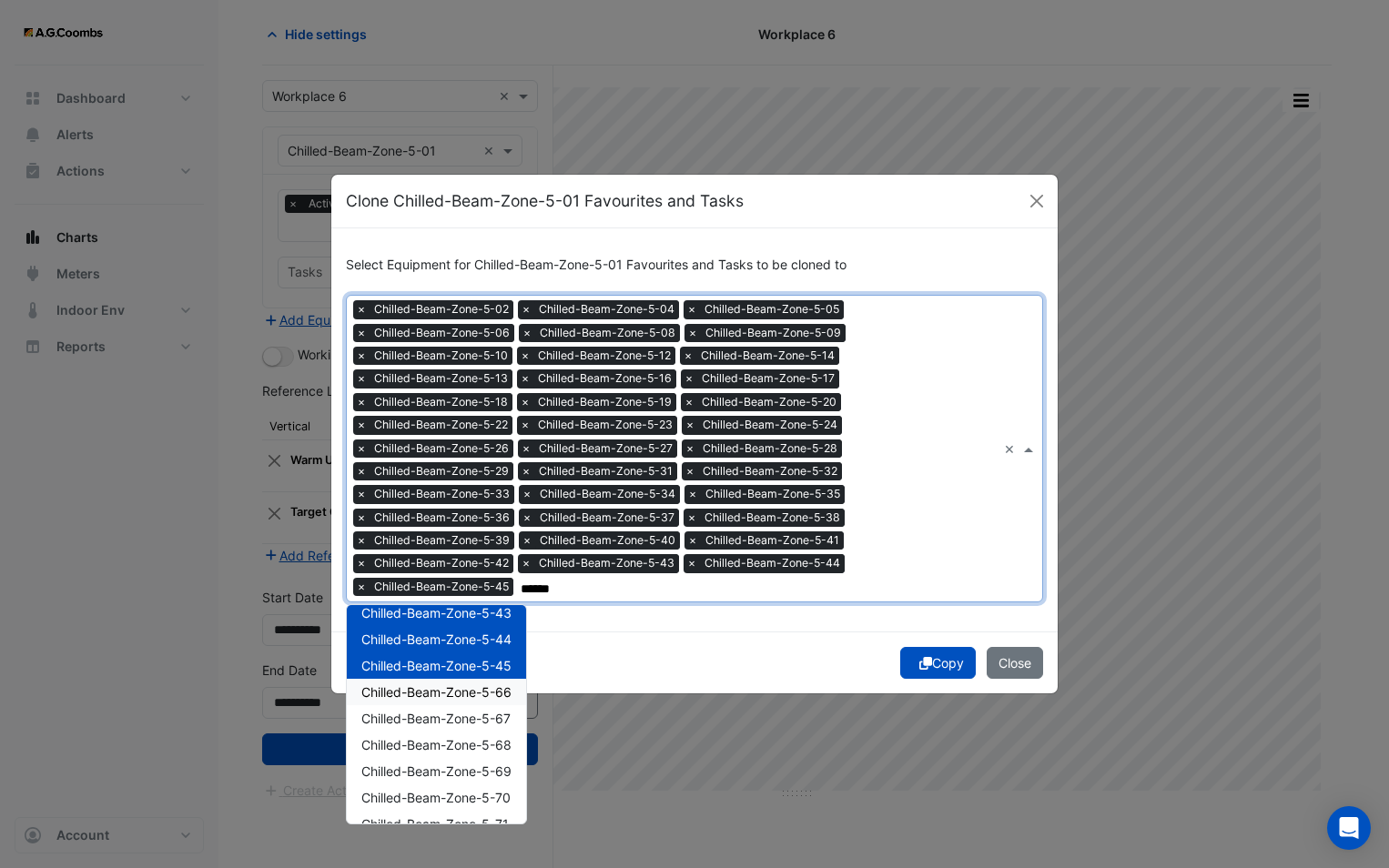
click at [450, 693] on span "Chilled-Beam-Zone-5-66" at bounding box center [436, 693] width 150 height 16
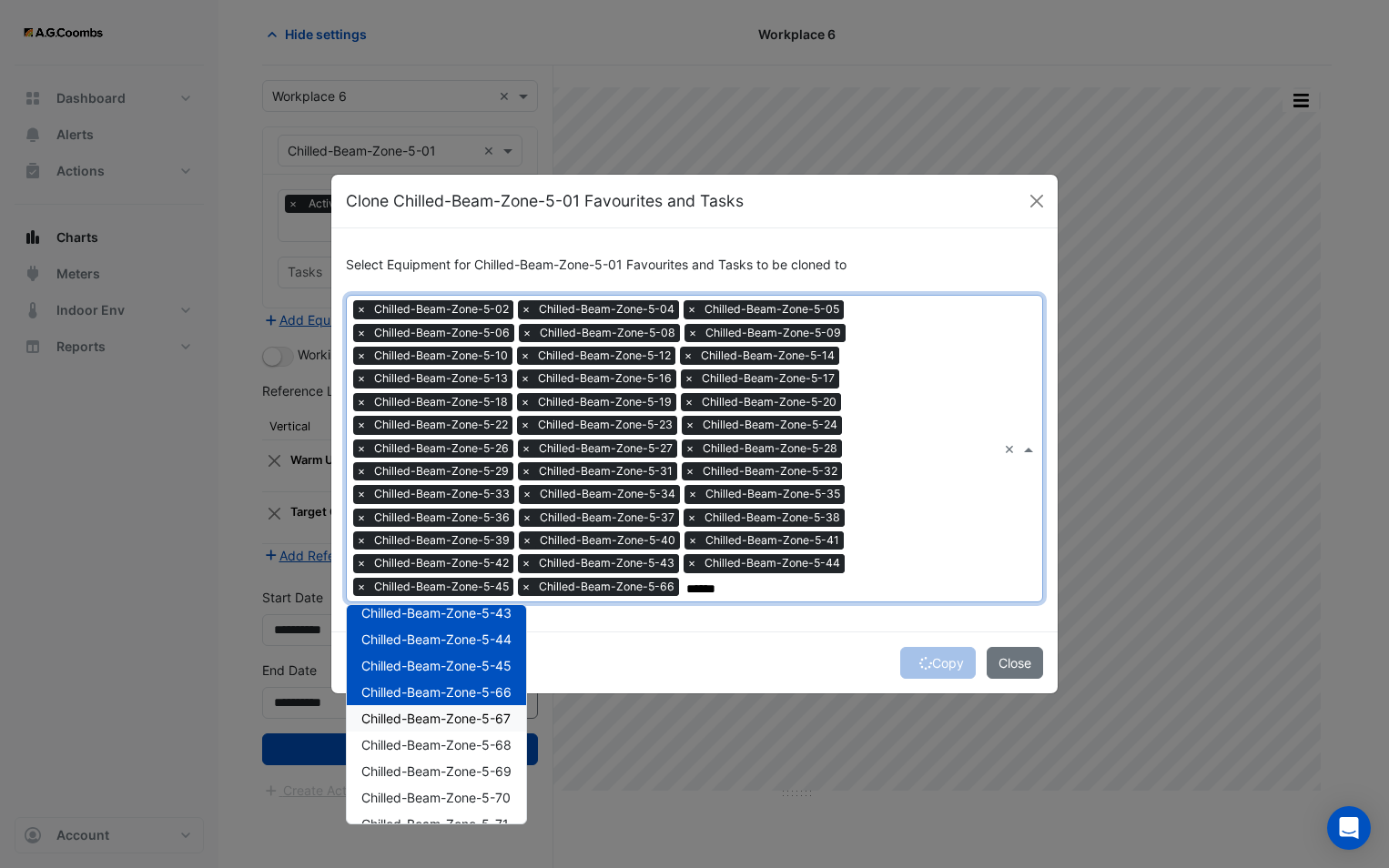
click at [455, 718] on span "Chilled-Beam-Zone-5-67" at bounding box center [436, 719] width 149 height 16
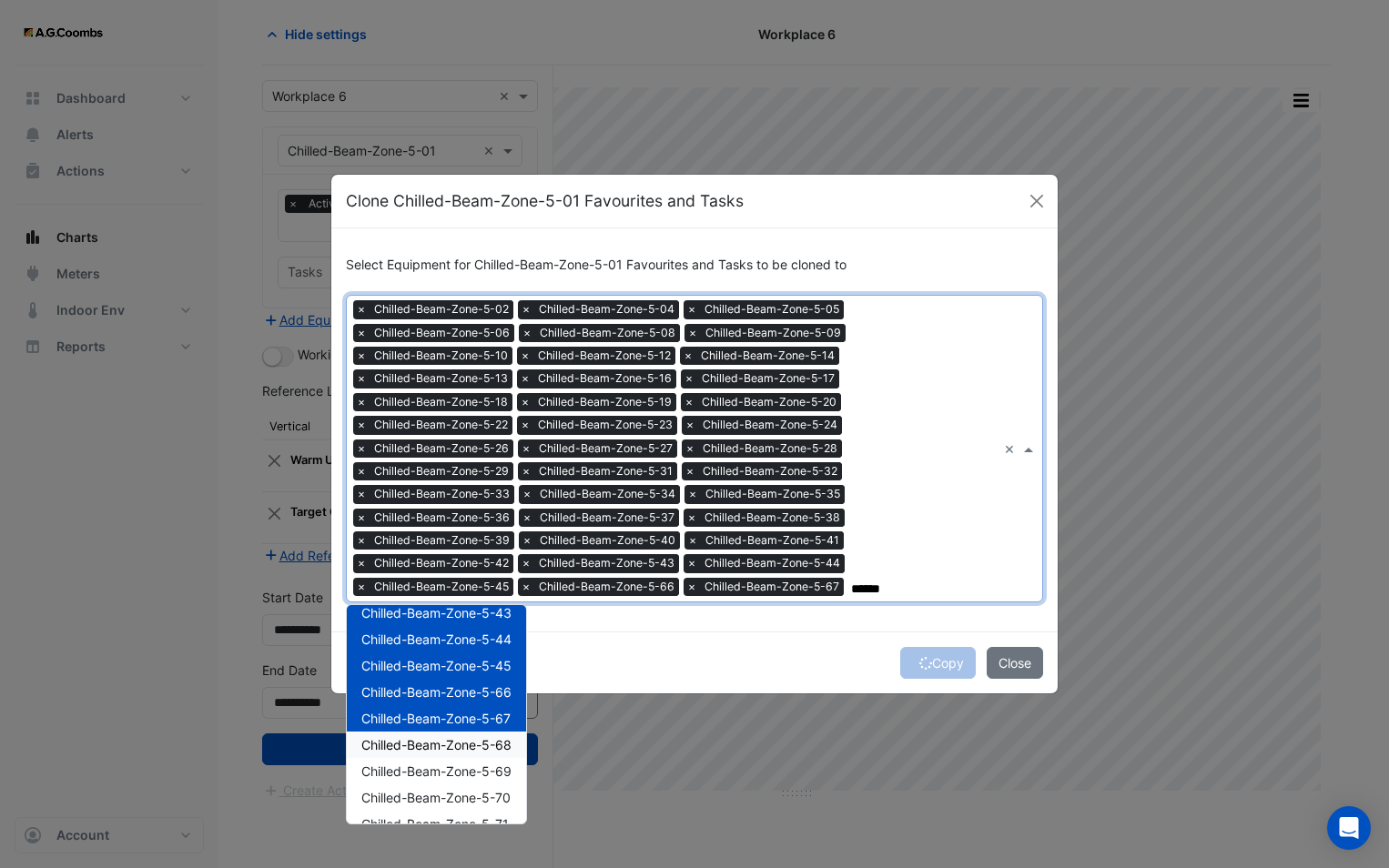
click at [455, 745] on span "Chilled-Beam-Zone-5-68" at bounding box center [436, 746] width 150 height 16
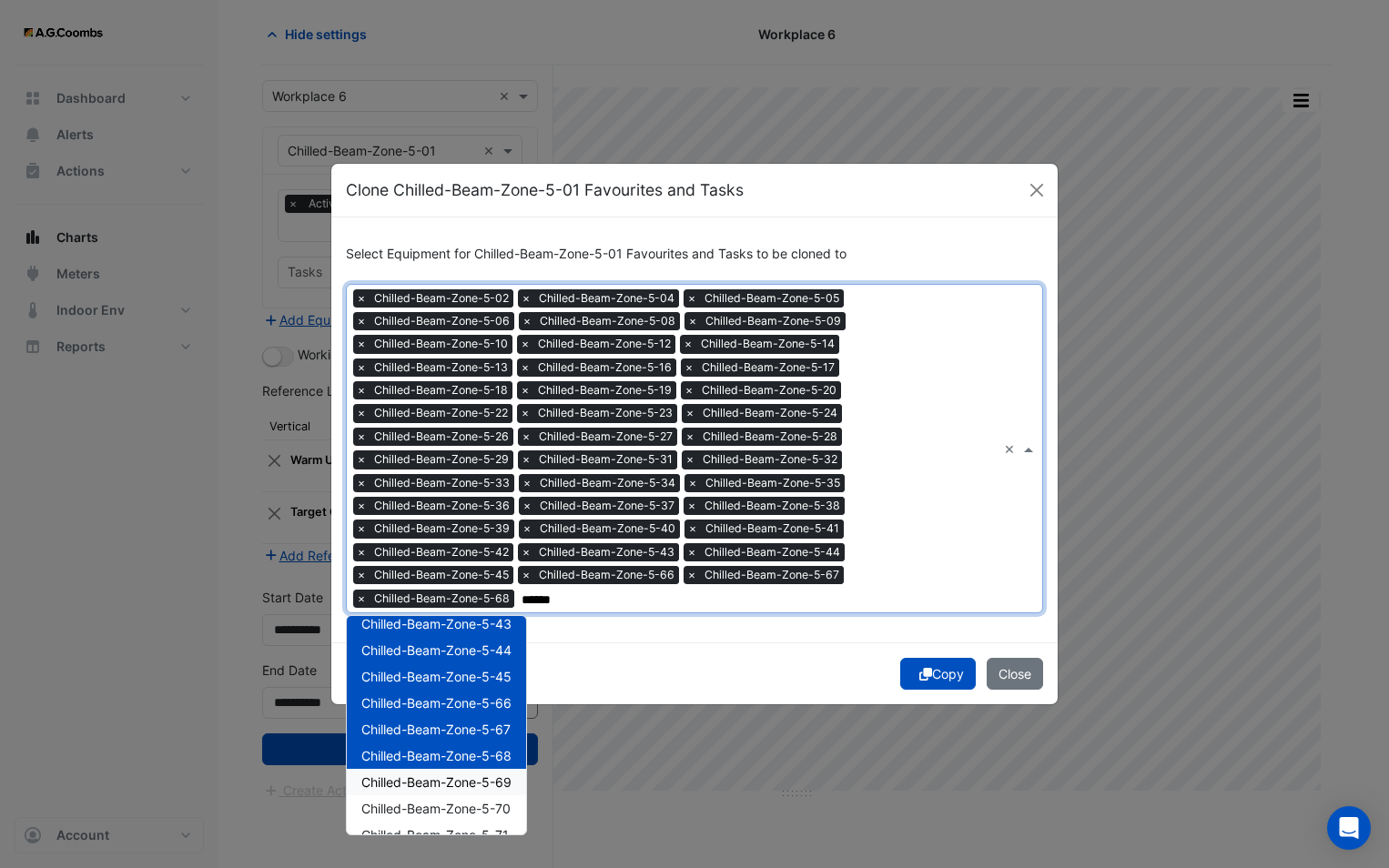
click at [456, 779] on span "Chilled-Beam-Zone-5-69" at bounding box center [436, 783] width 150 height 16
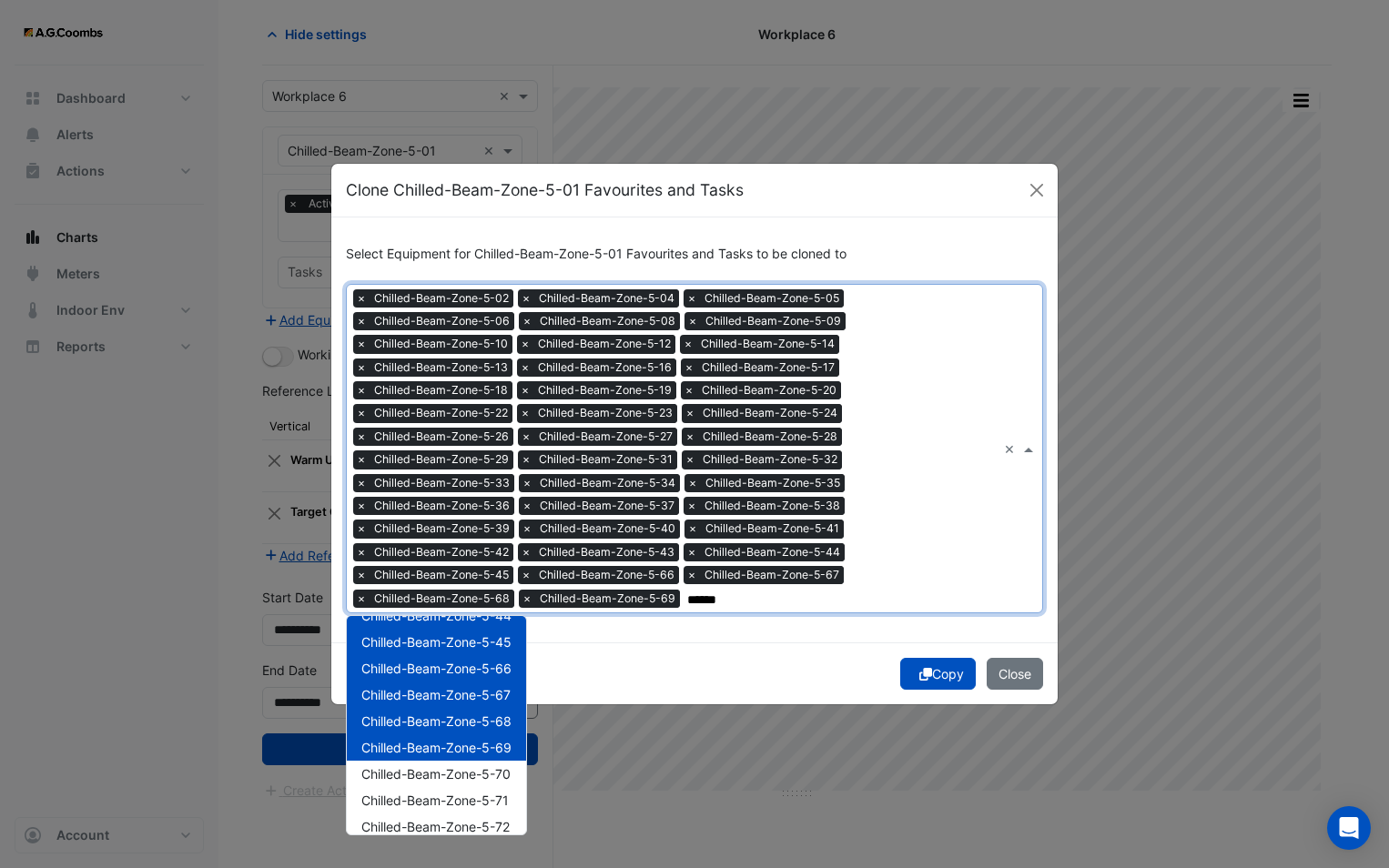
scroll to position [1001, 0]
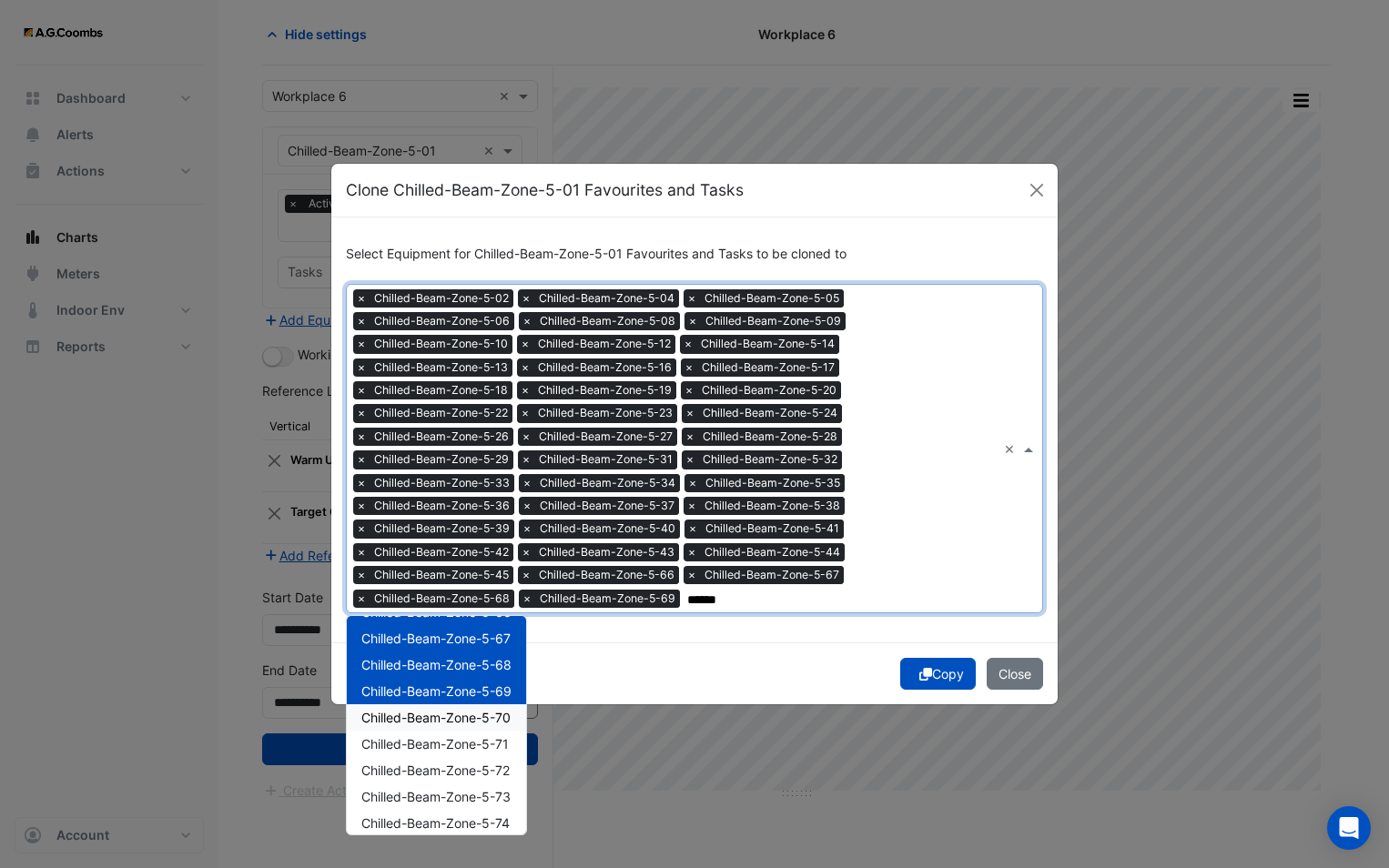
click at [450, 720] on span "Chilled-Beam-Zone-5-70" at bounding box center [436, 718] width 149 height 16
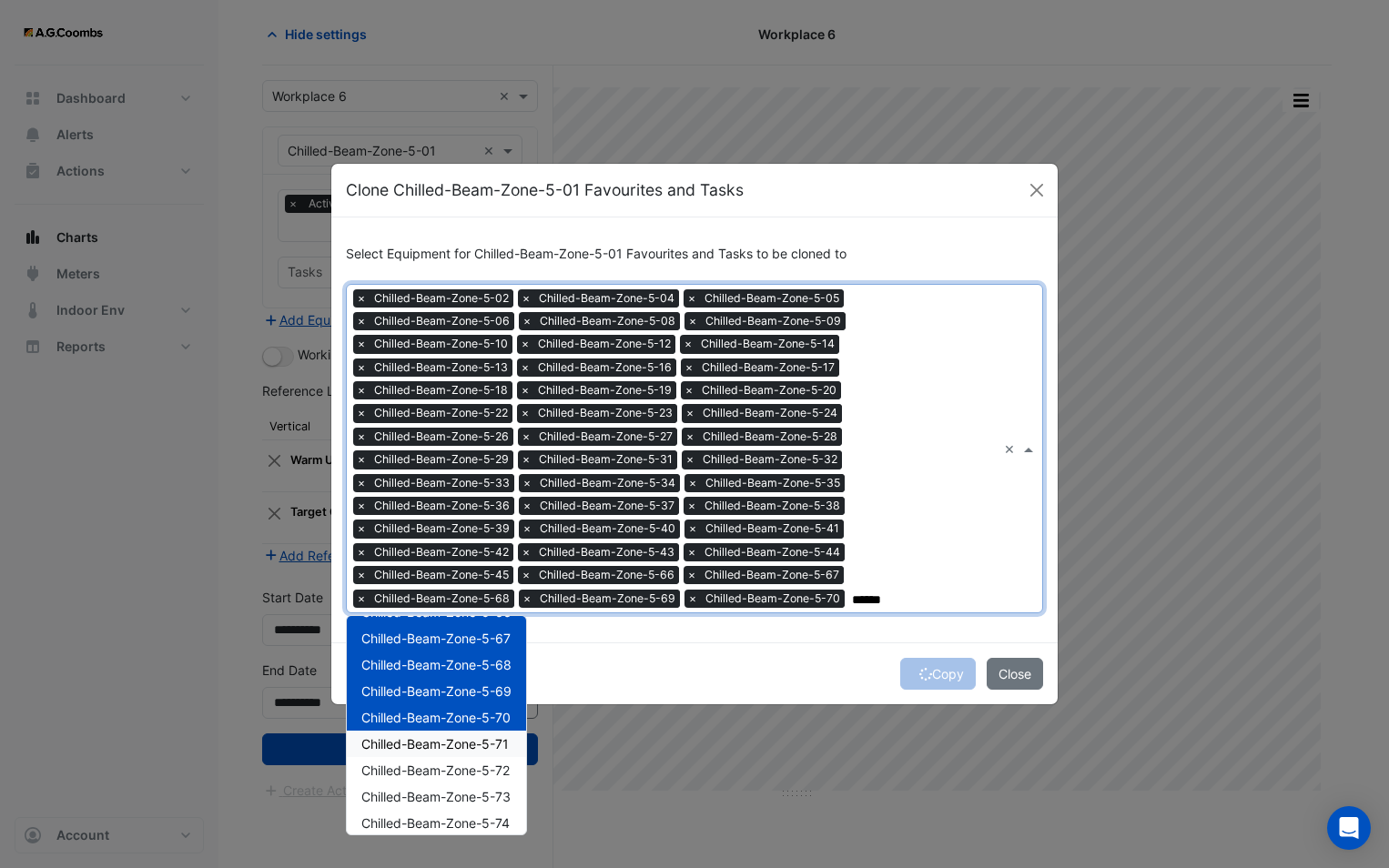
click at [454, 742] on span "Chilled-Beam-Zone-5-71" at bounding box center [435, 745] width 148 height 16
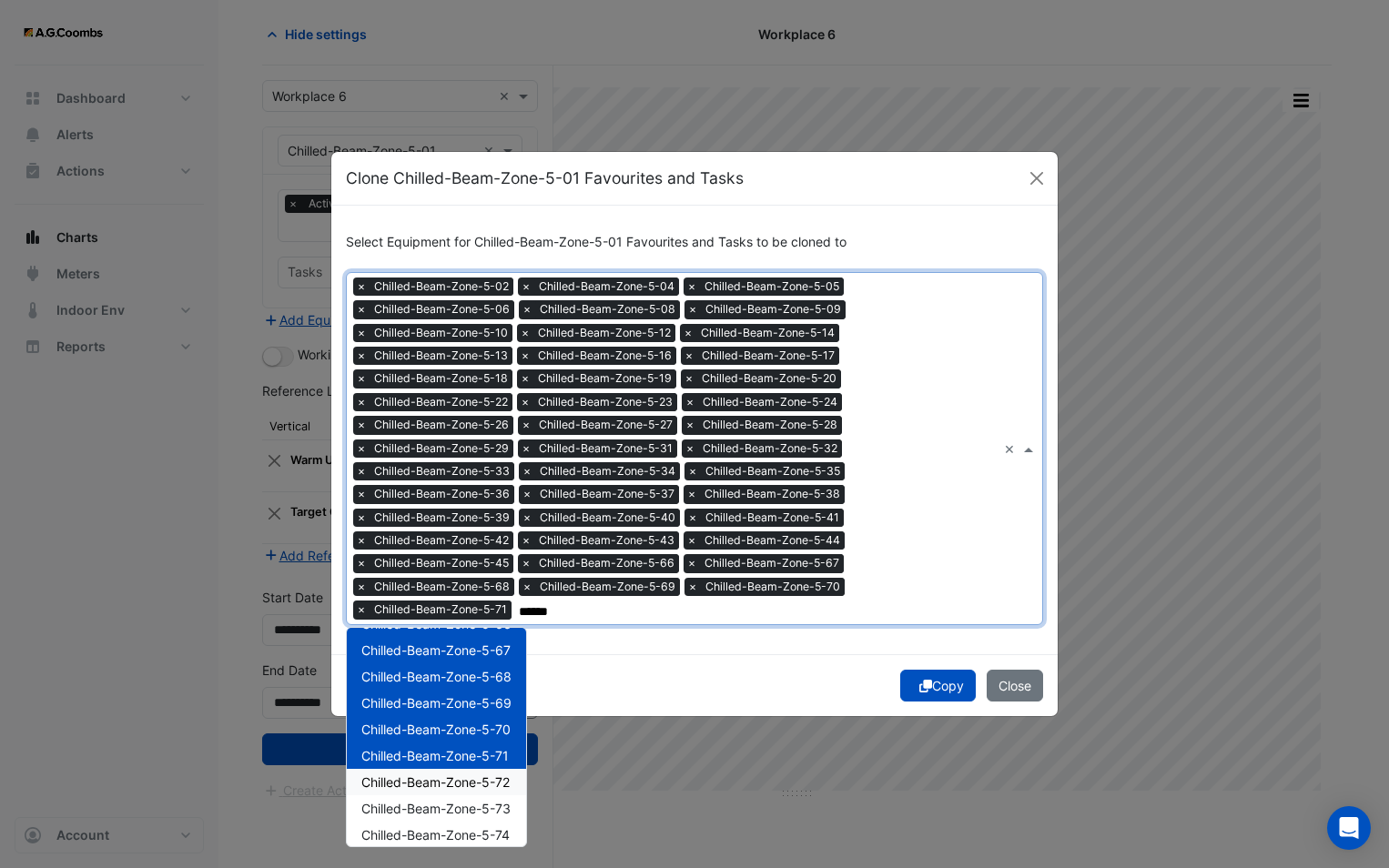
click at [460, 788] on span "Chilled-Beam-Zone-5-72" at bounding box center [435, 783] width 148 height 16
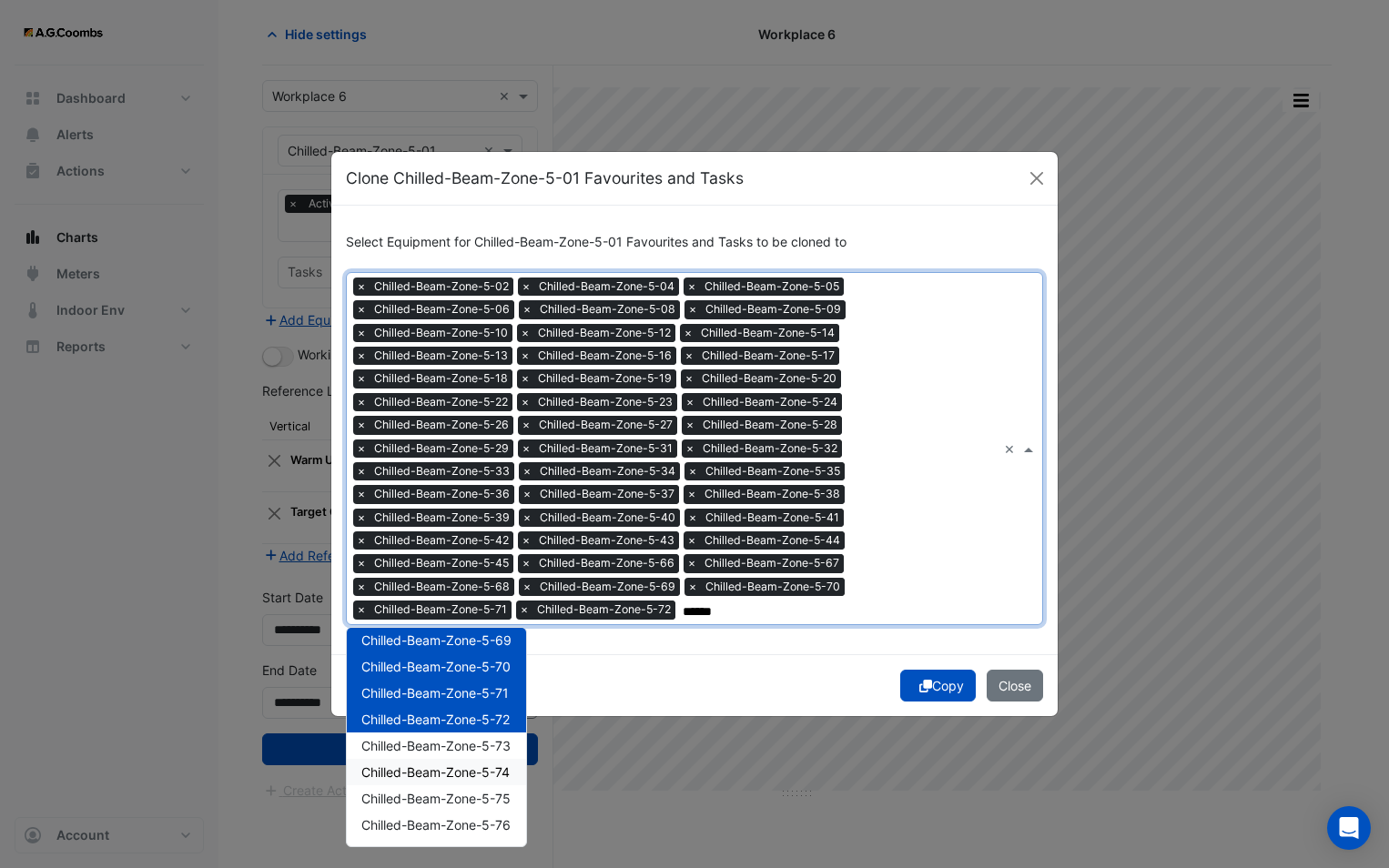
scroll to position [1092, 0]
click at [446, 721] on span "Chilled-Beam-Zone-5-73" at bounding box center [436, 718] width 149 height 16
click at [450, 750] on span "Chilled-Beam-Zone-5-74" at bounding box center [435, 745] width 148 height 16
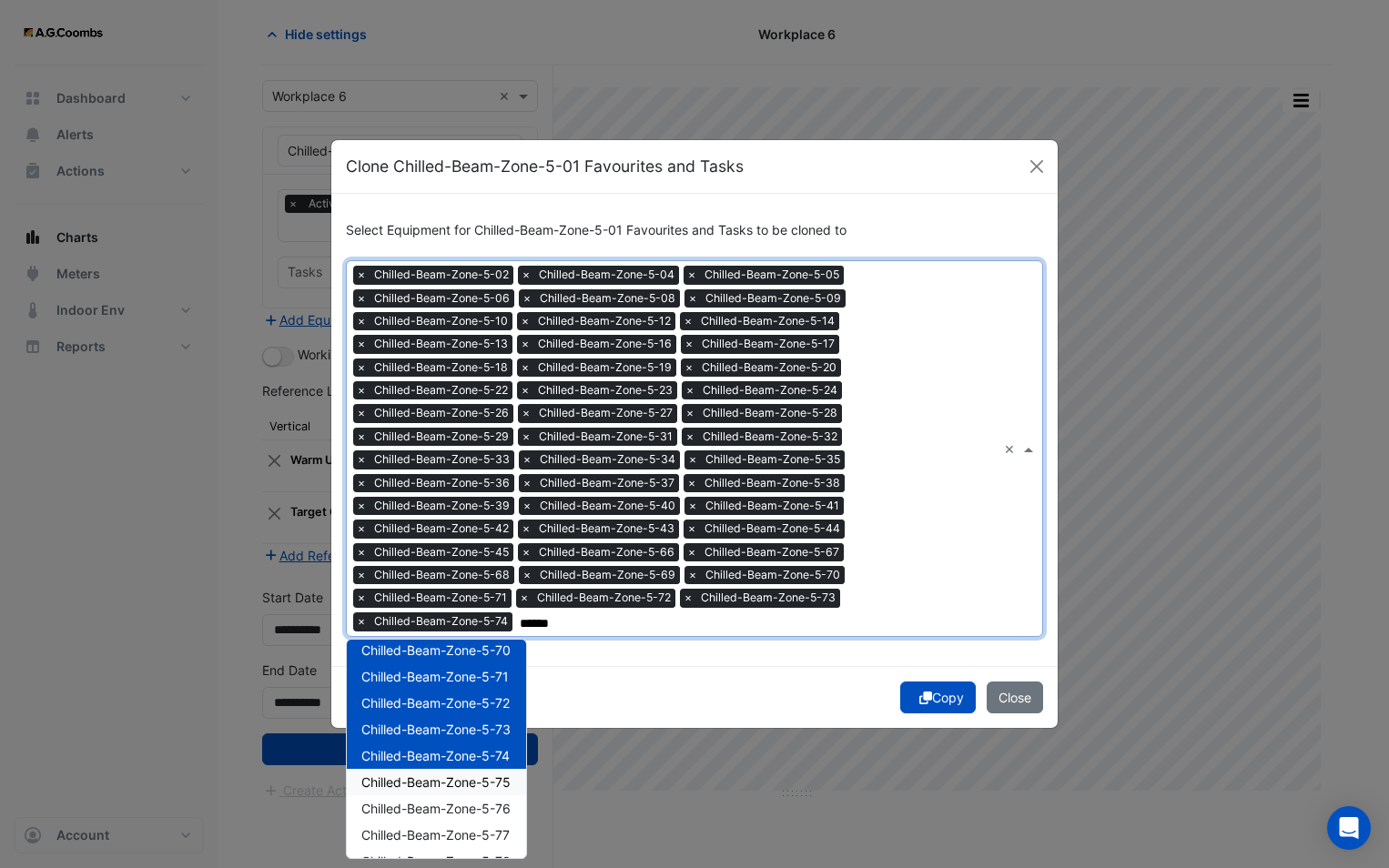
click at [455, 779] on span "Chilled-Beam-Zone-5-75" at bounding box center [436, 783] width 149 height 16
click at [459, 806] on span "Chilled-Beam-Zone-5-76" at bounding box center [436, 809] width 149 height 16
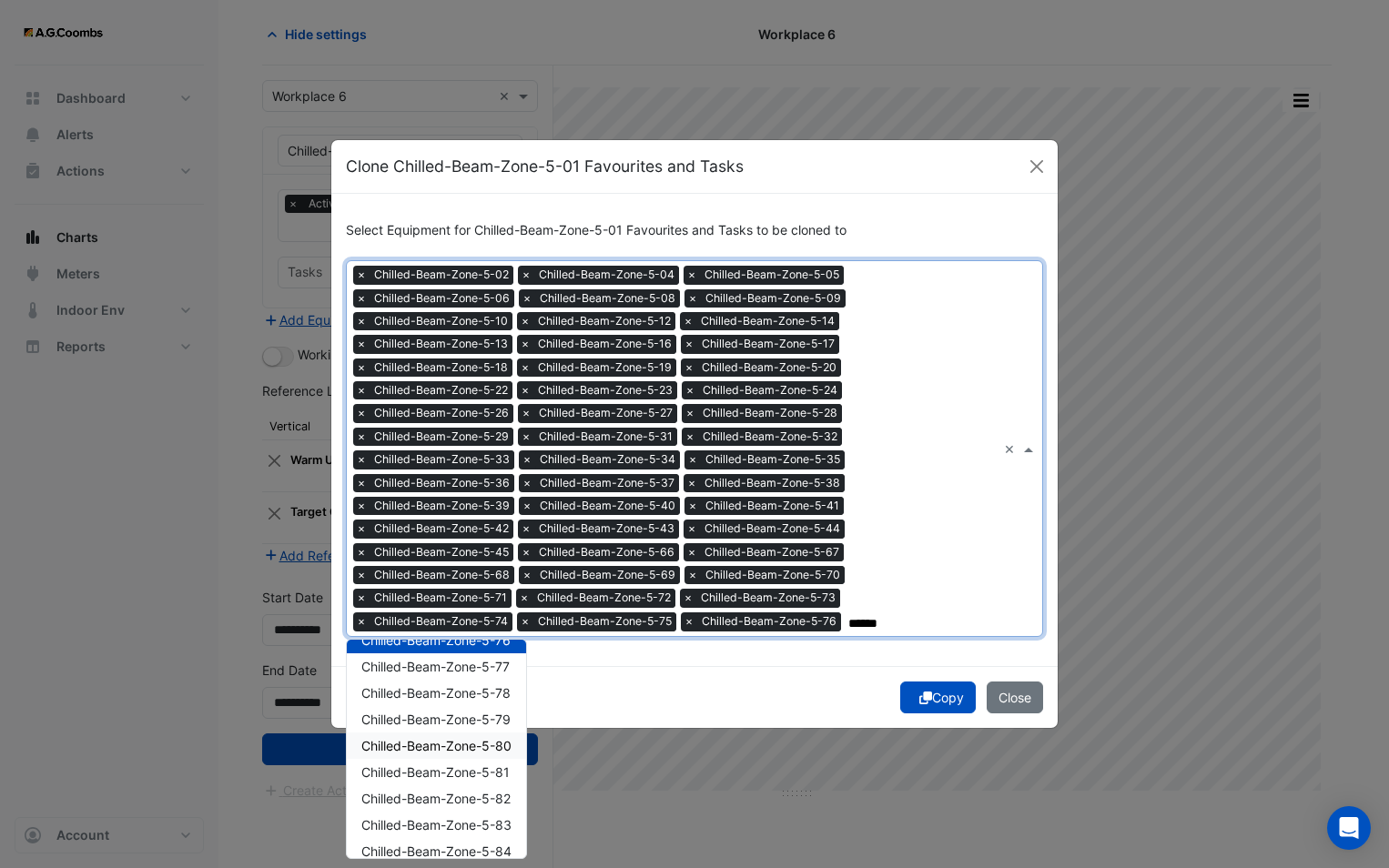
scroll to position [1275, 0]
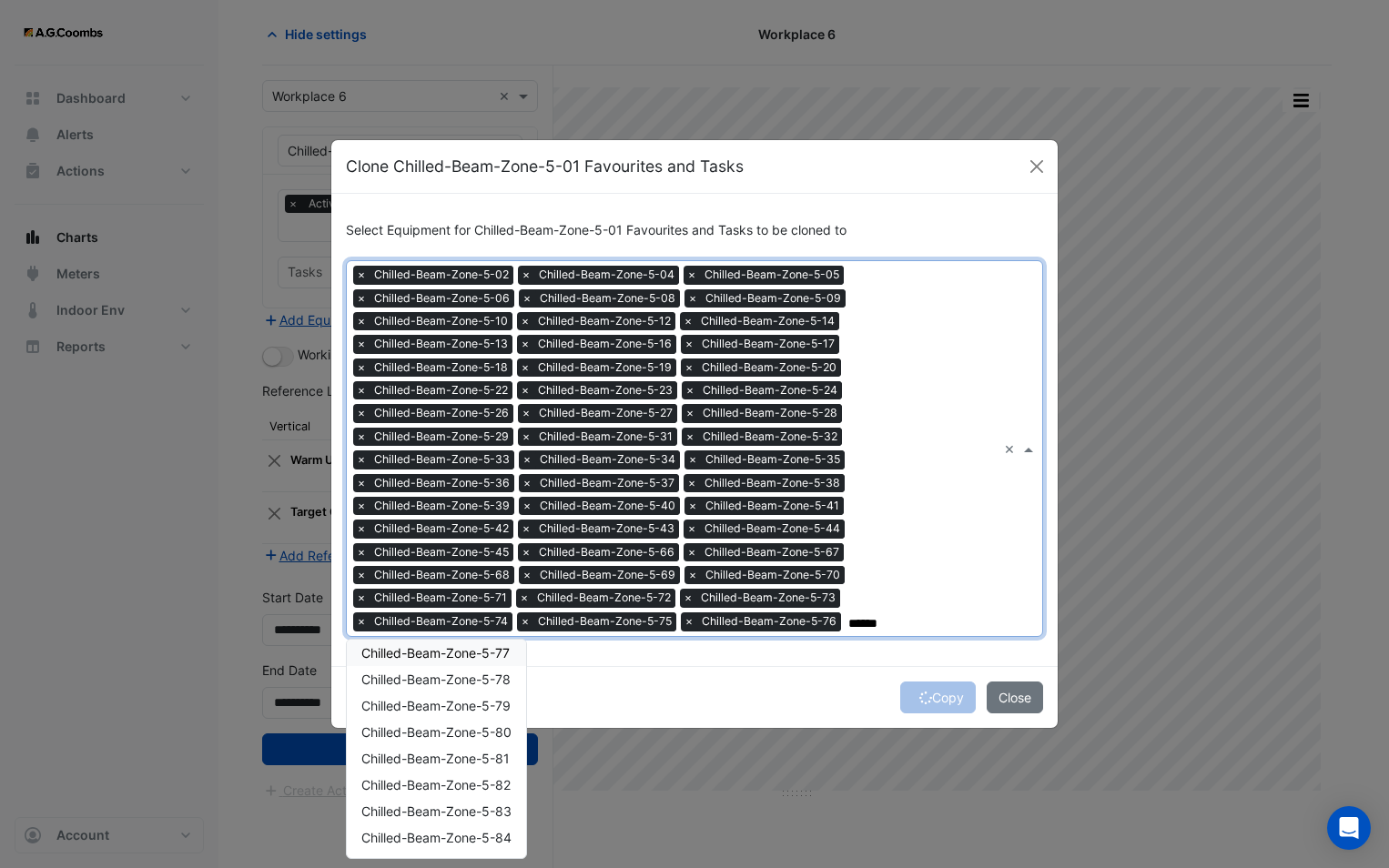
click at [469, 660] on span "Chilled-Beam-Zone-5-77" at bounding box center [435, 653] width 148 height 16
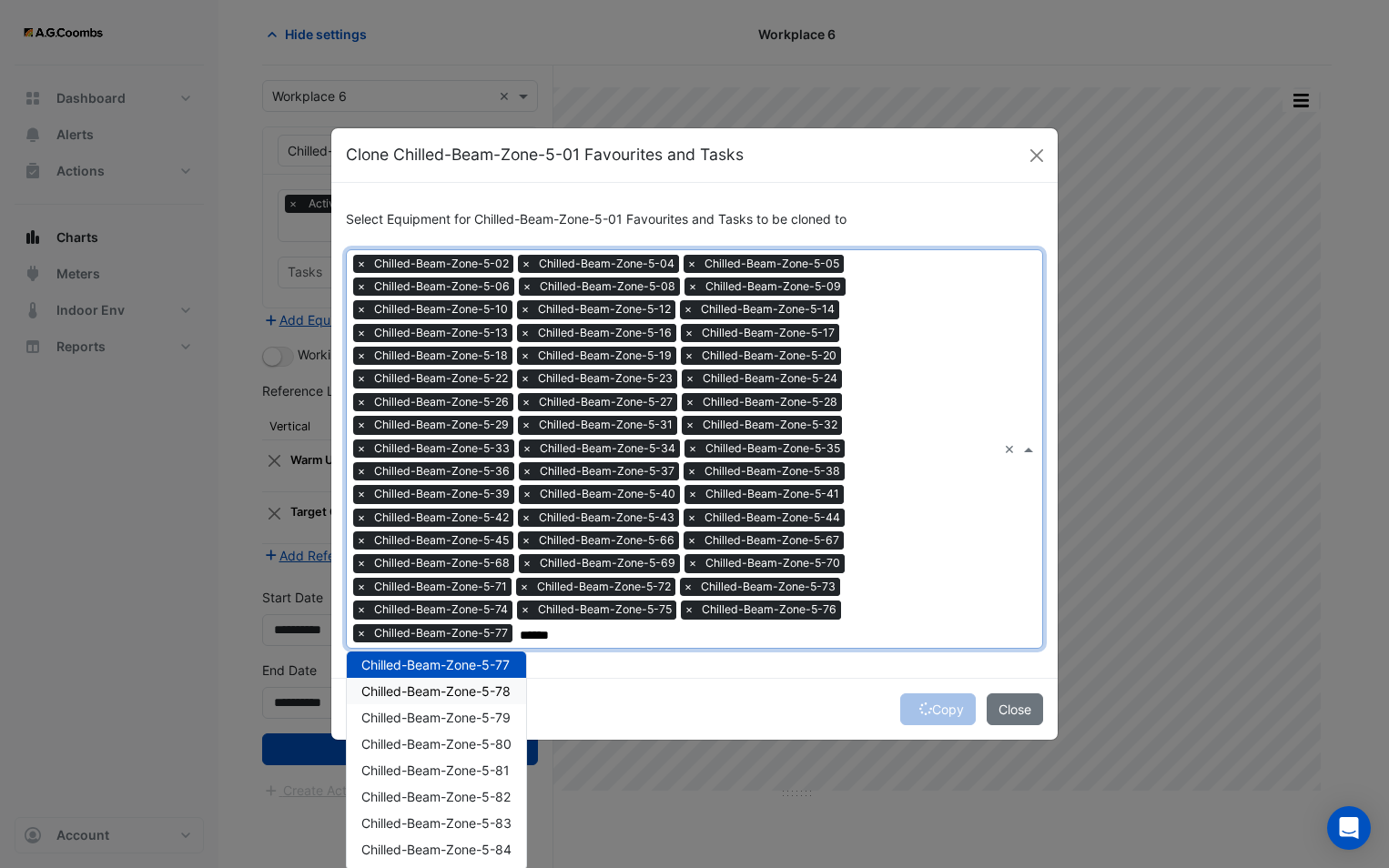
click at [474, 695] on span "Chilled-Beam-Zone-5-78" at bounding box center [436, 692] width 149 height 16
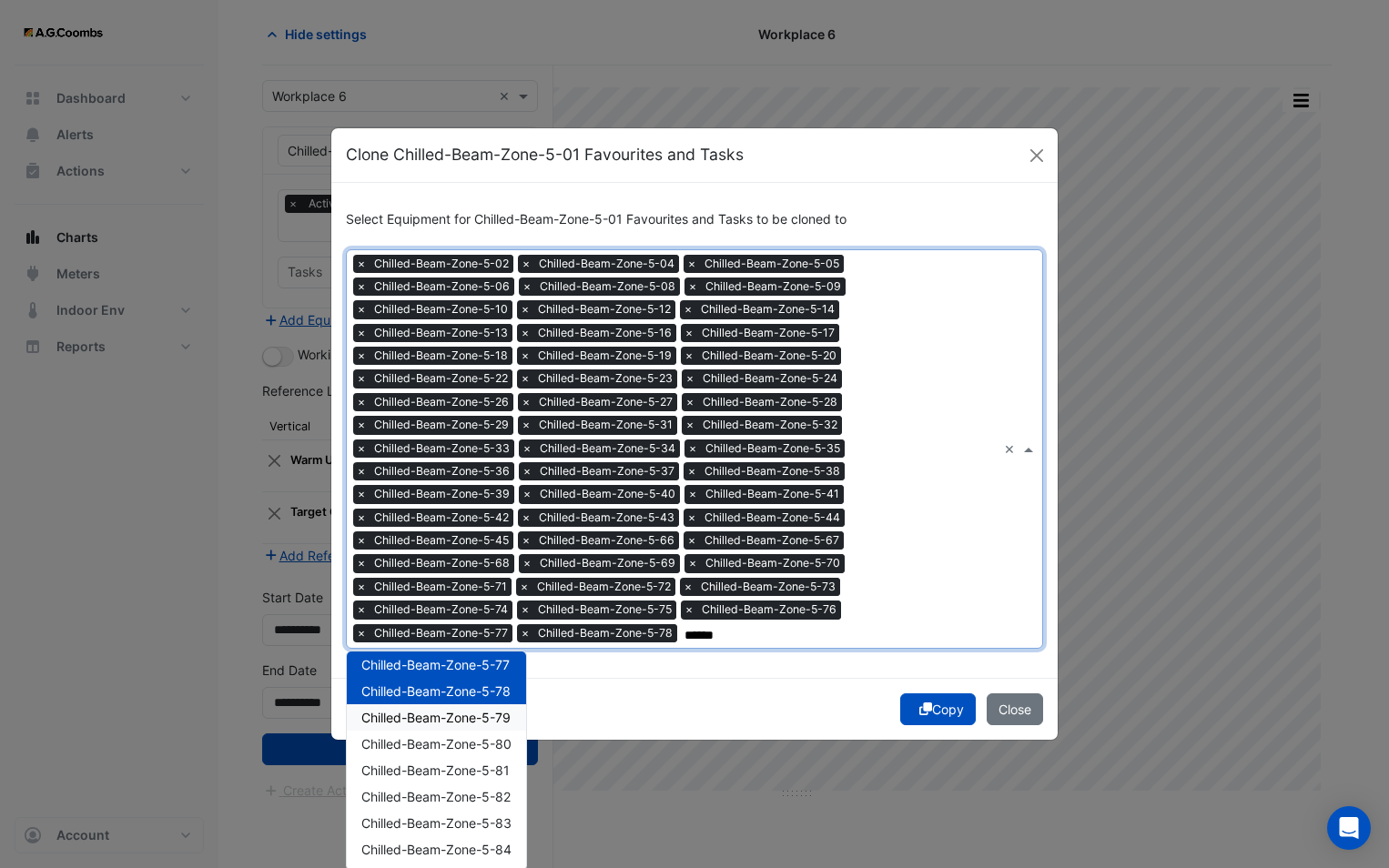
click at [475, 725] on div "Chilled-Beam-Zone-5-79" at bounding box center [436, 717] width 179 height 26
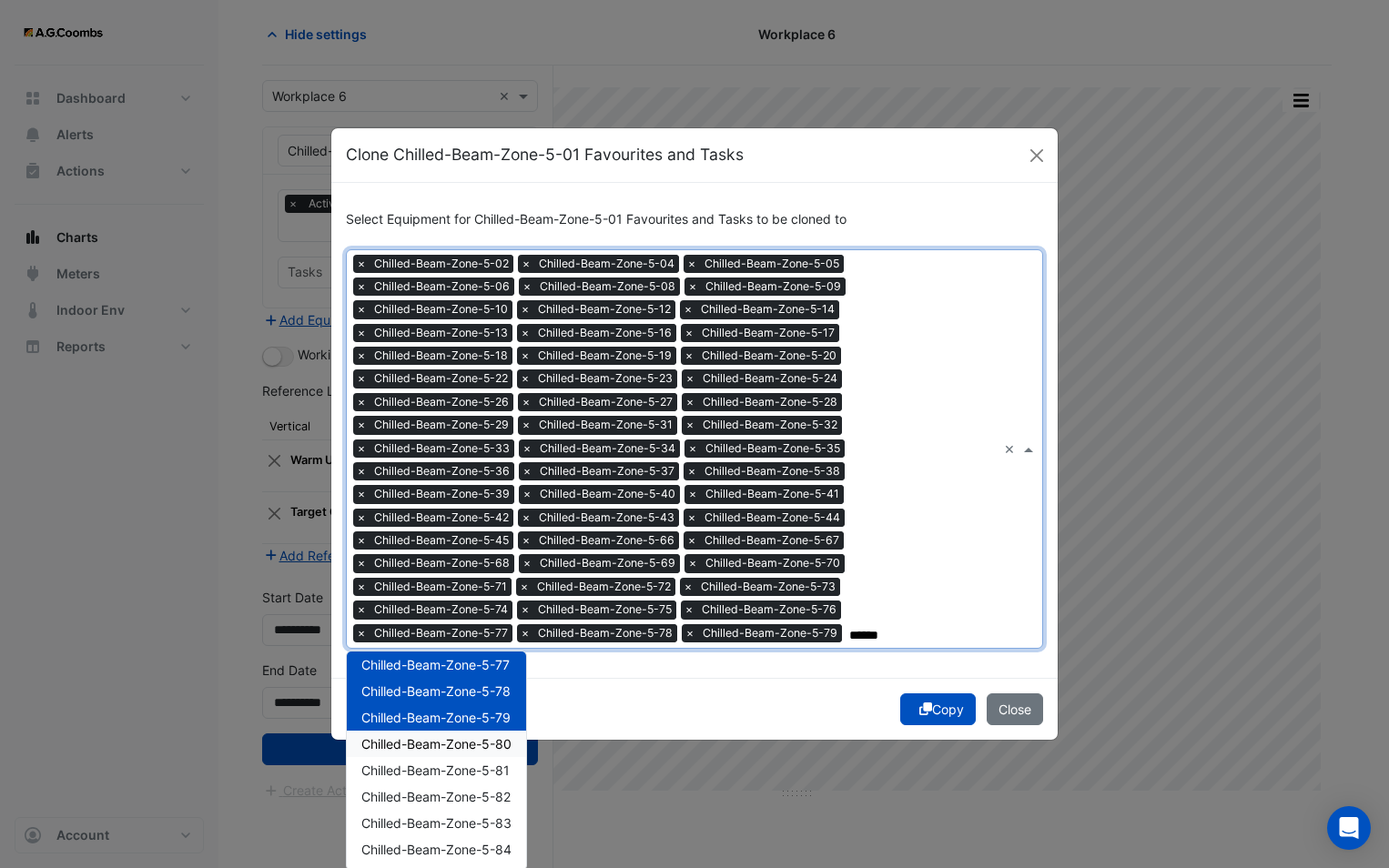
click at [474, 748] on span "Chilled-Beam-Zone-5-80" at bounding box center [436, 745] width 150 height 16
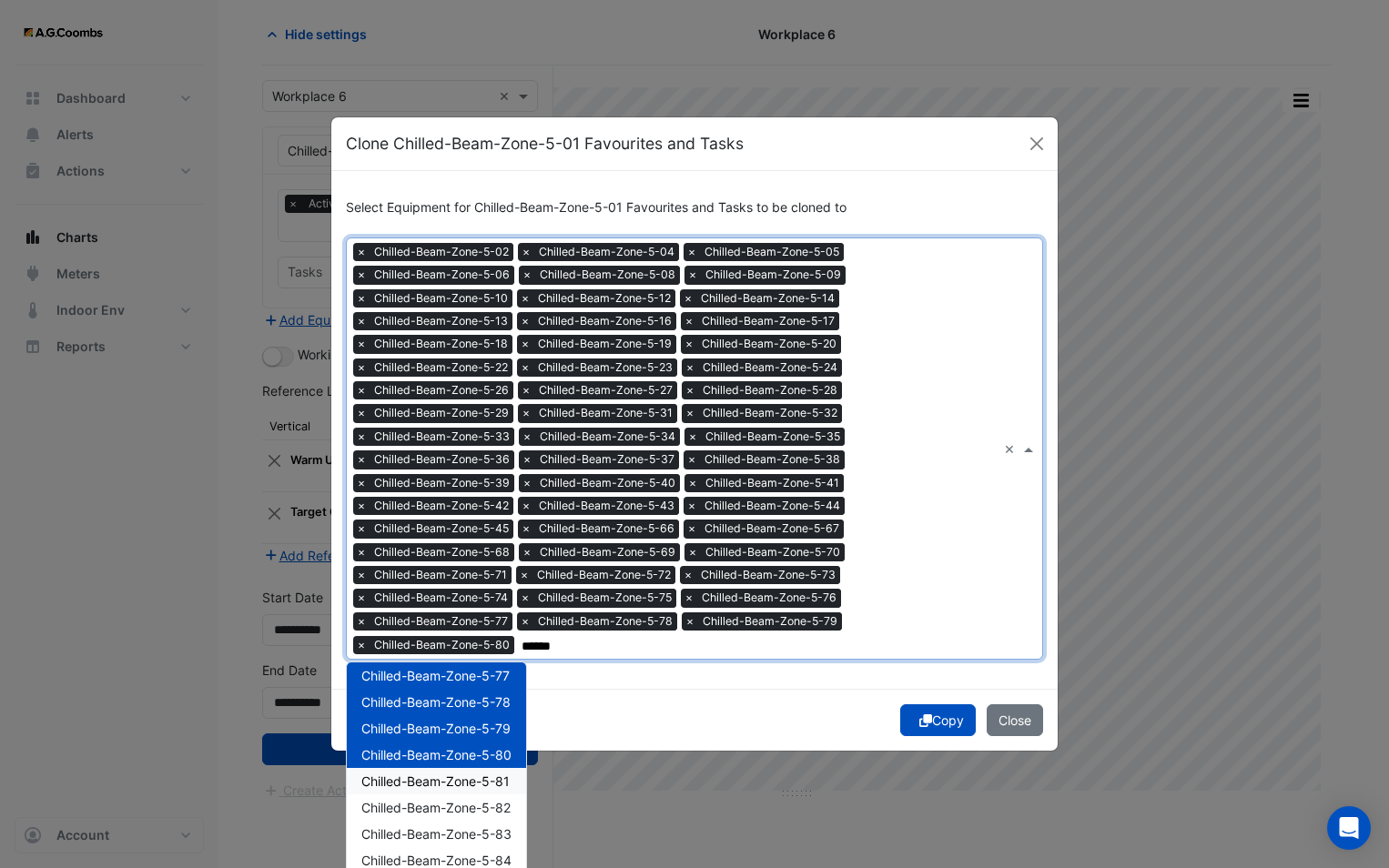
click at [476, 781] on span "Chilled-Beam-Zone-5-81" at bounding box center [435, 782] width 148 height 16
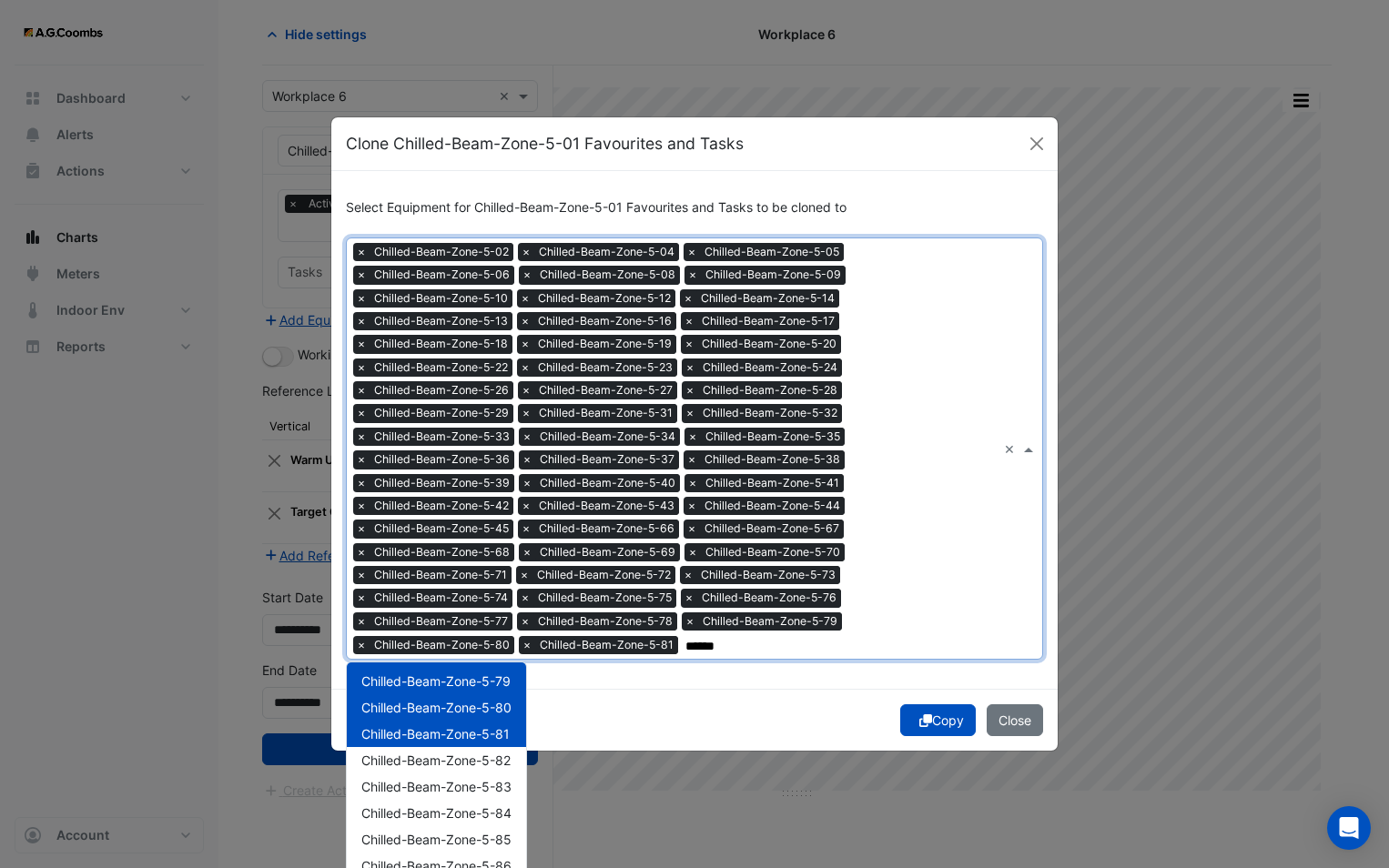
scroll to position [1366, 0]
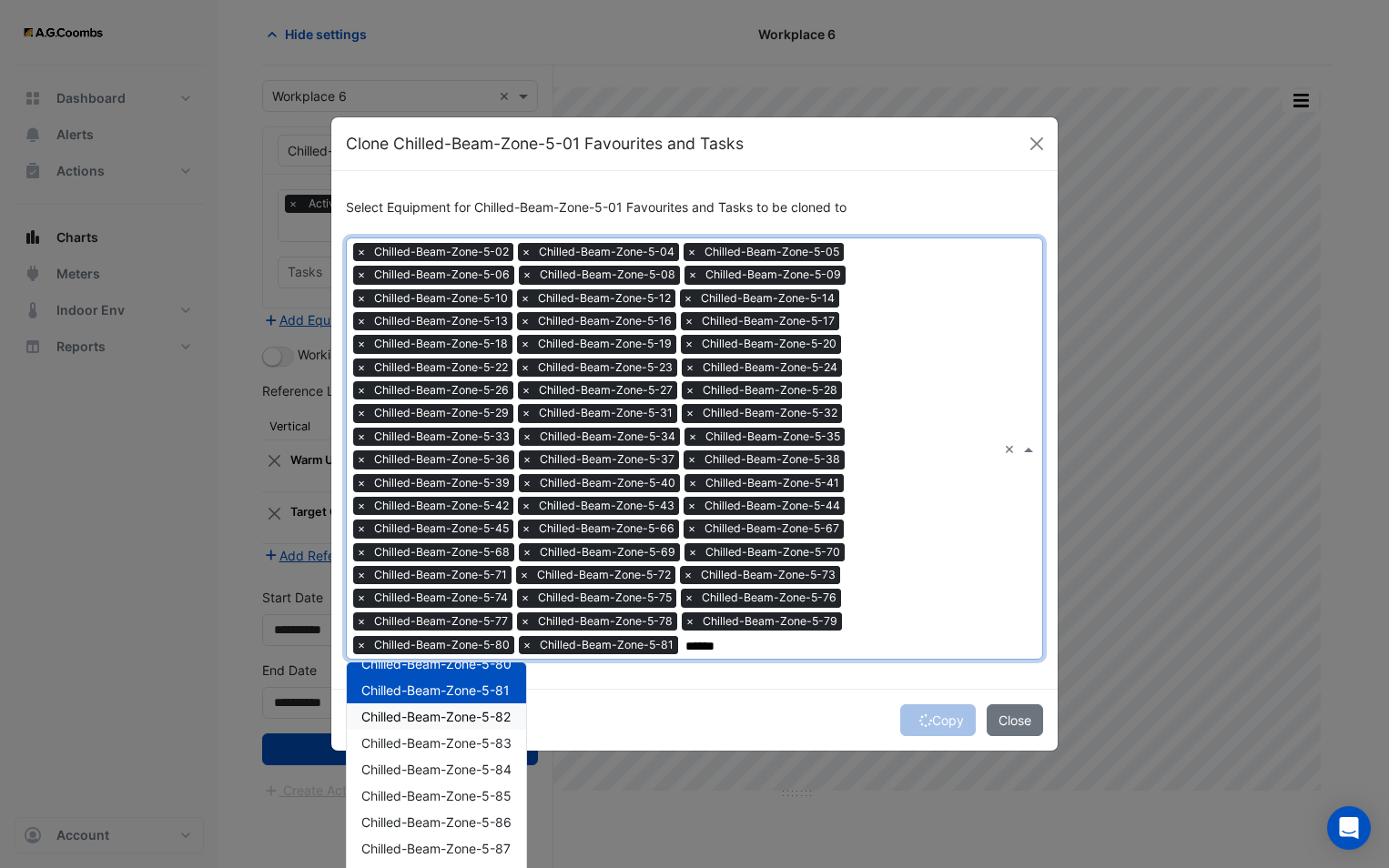
click at [459, 727] on div "Chilled-Beam-Zone-5-82" at bounding box center [436, 716] width 179 height 26
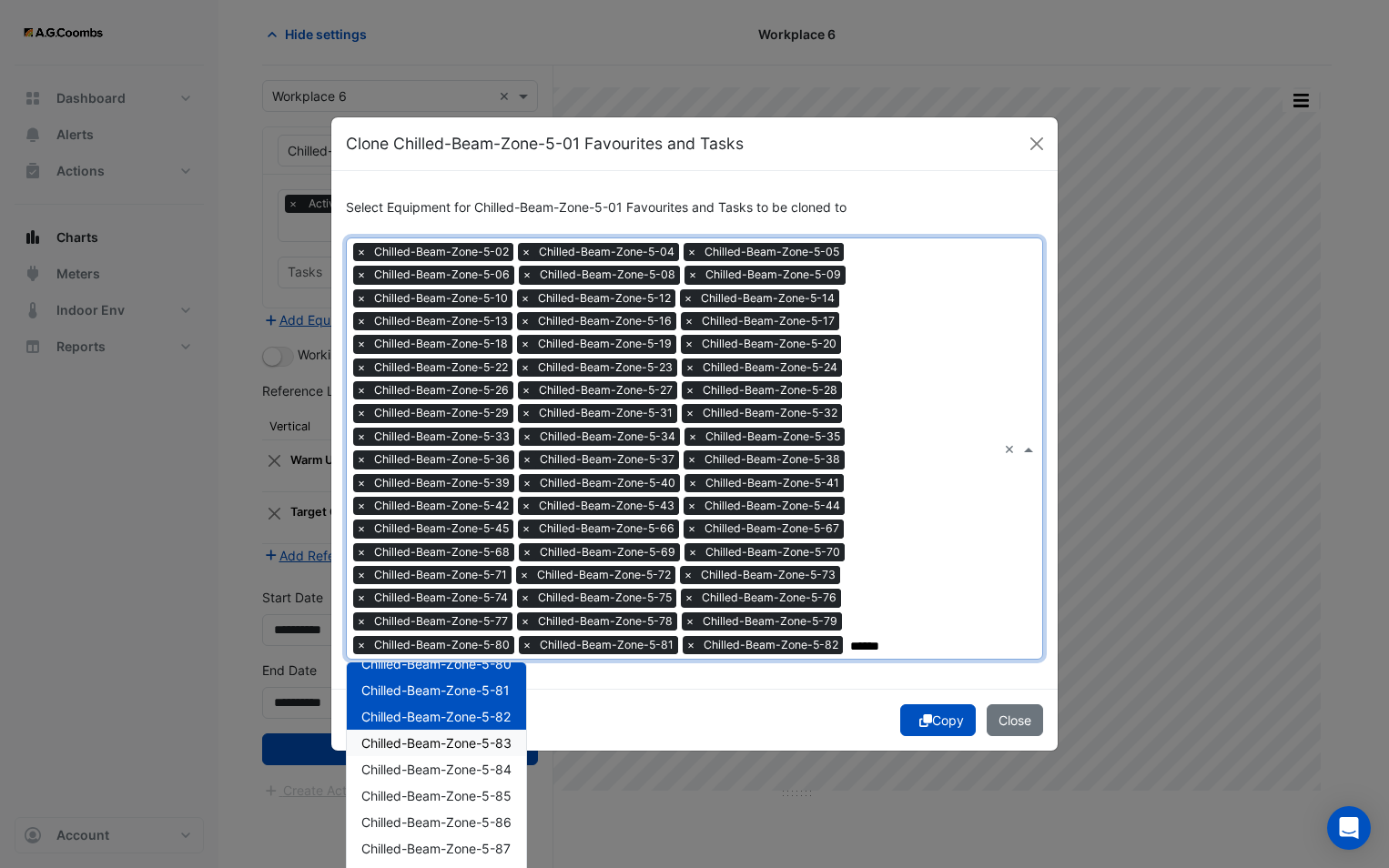
click at [464, 746] on span "Chilled-Beam-Zone-5-83" at bounding box center [436, 744] width 150 height 16
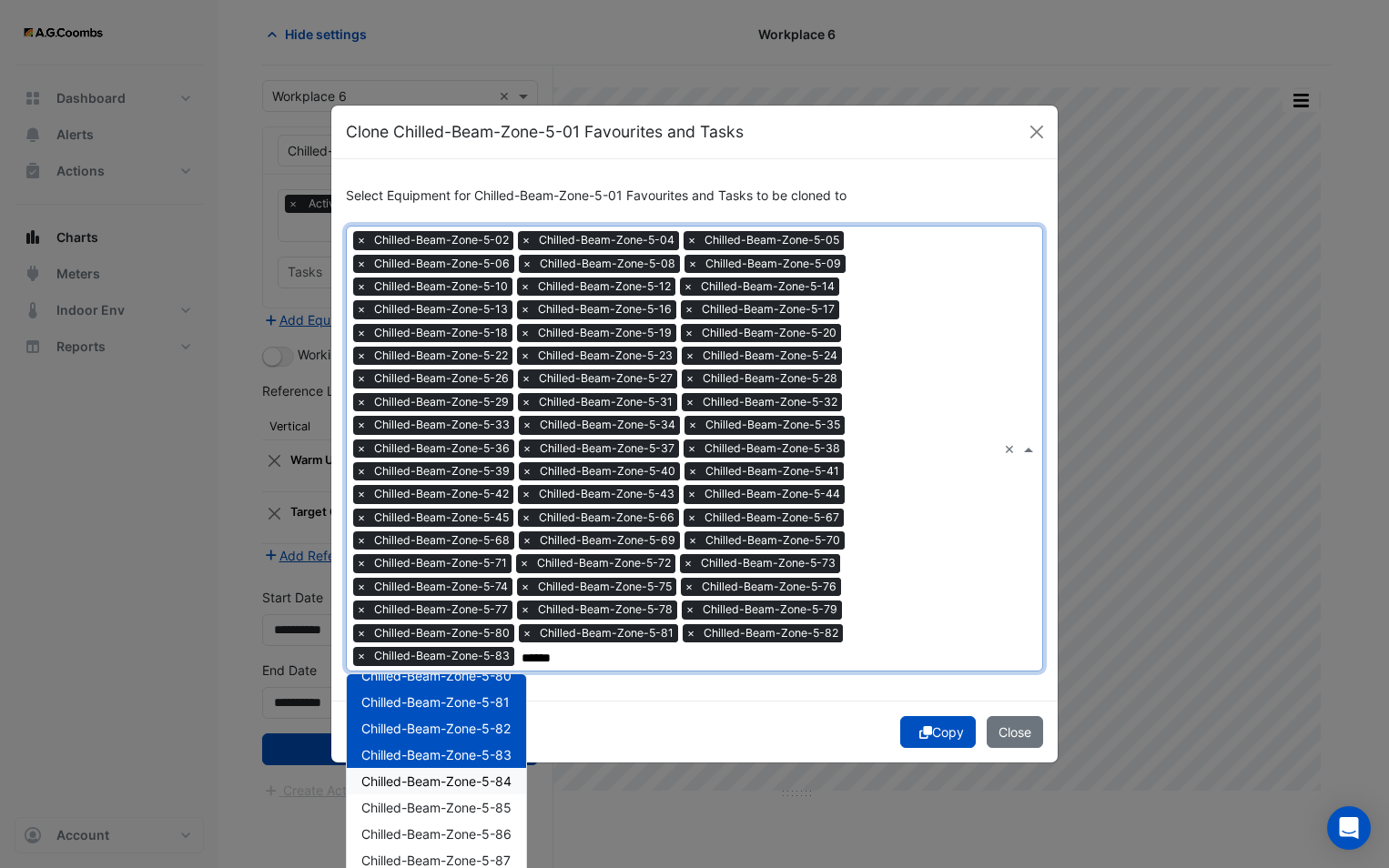
click at [468, 772] on div "Chilled-Beam-Zone-5-84" at bounding box center [436, 781] width 179 height 26
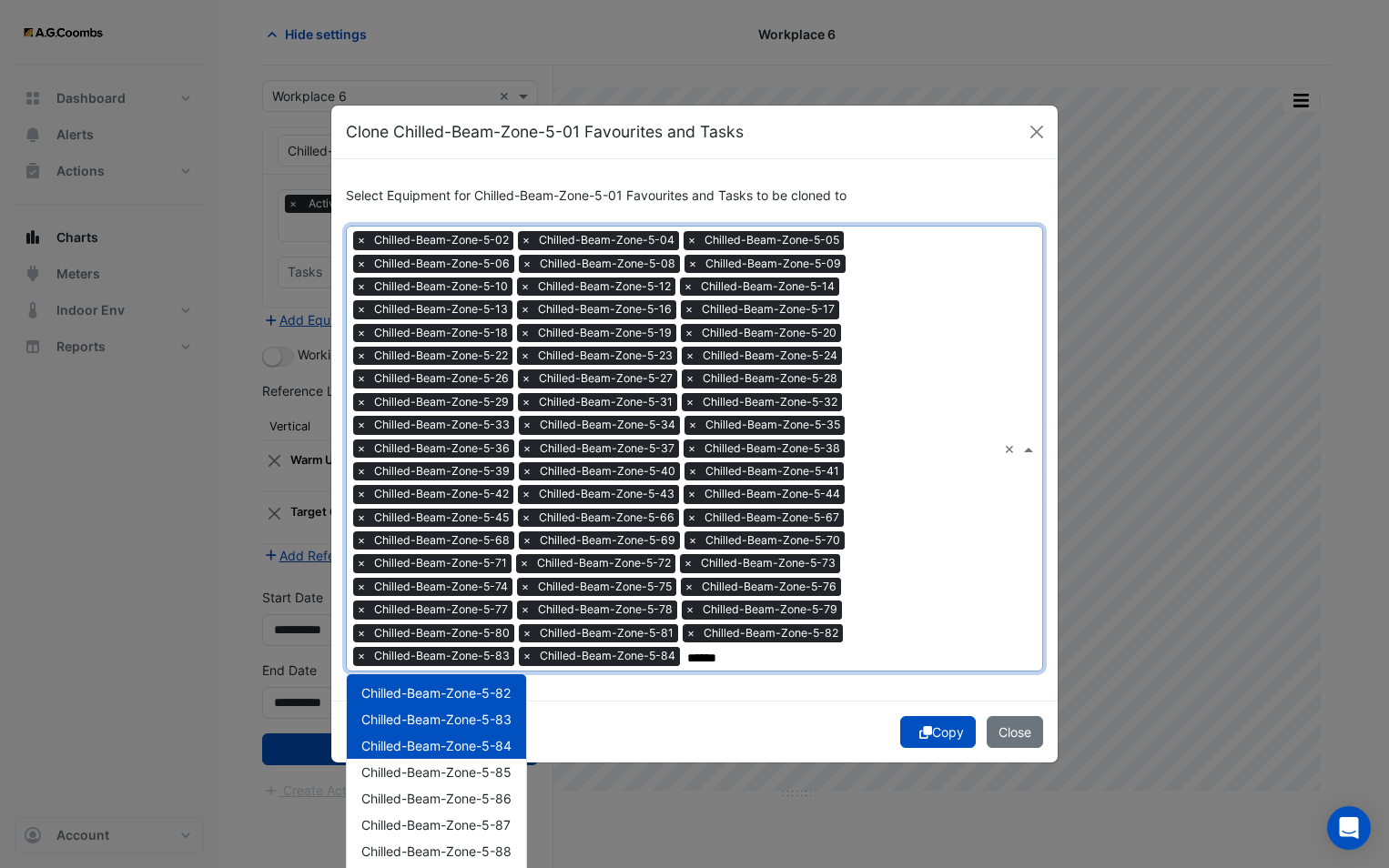
scroll to position [1456, 0]
click at [454, 718] on span "Chilled-Beam-Zone-5-85" at bounding box center [436, 717] width 150 height 16
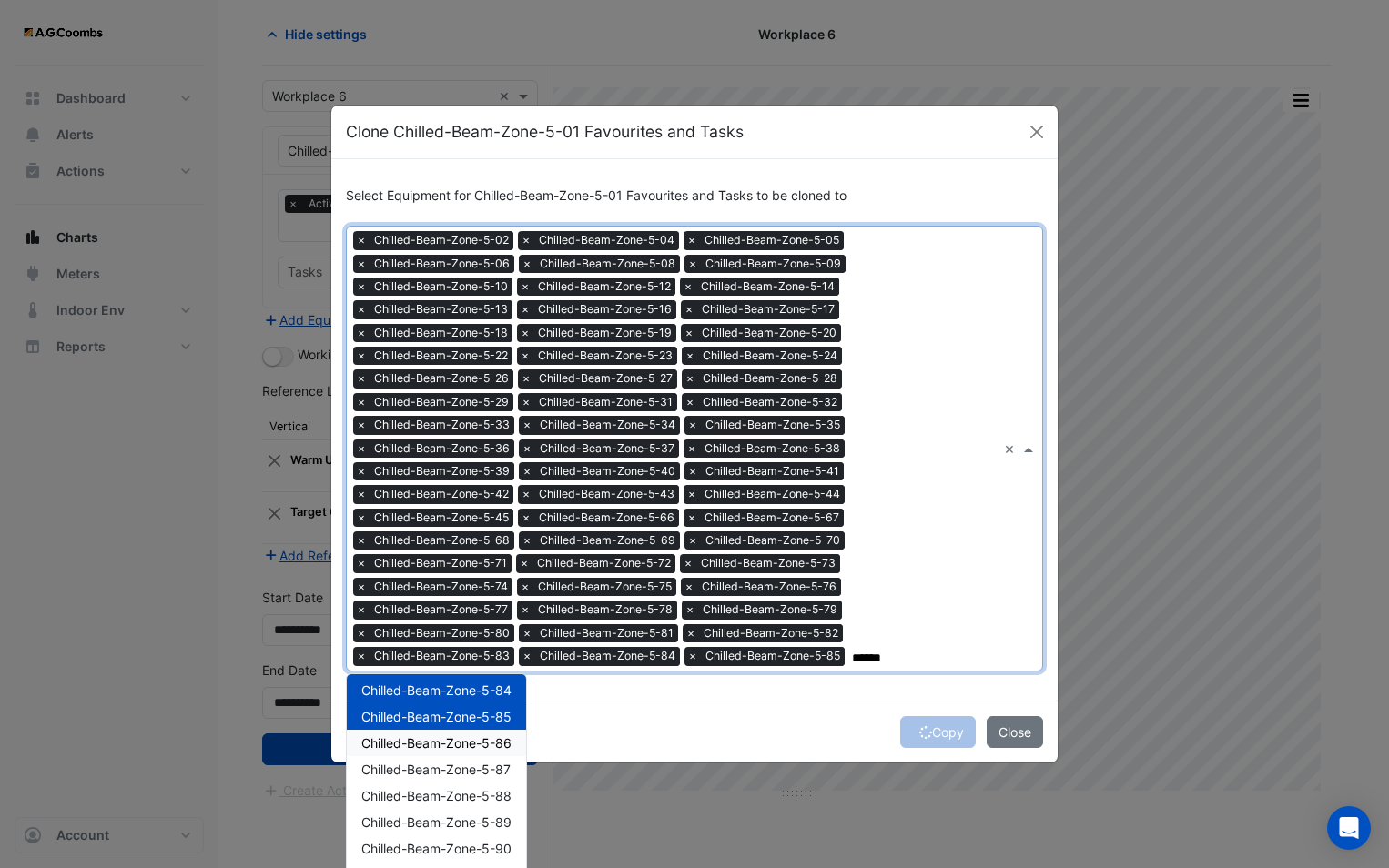
click at [453, 747] on span "Chilled-Beam-Zone-5-86" at bounding box center [436, 744] width 150 height 16
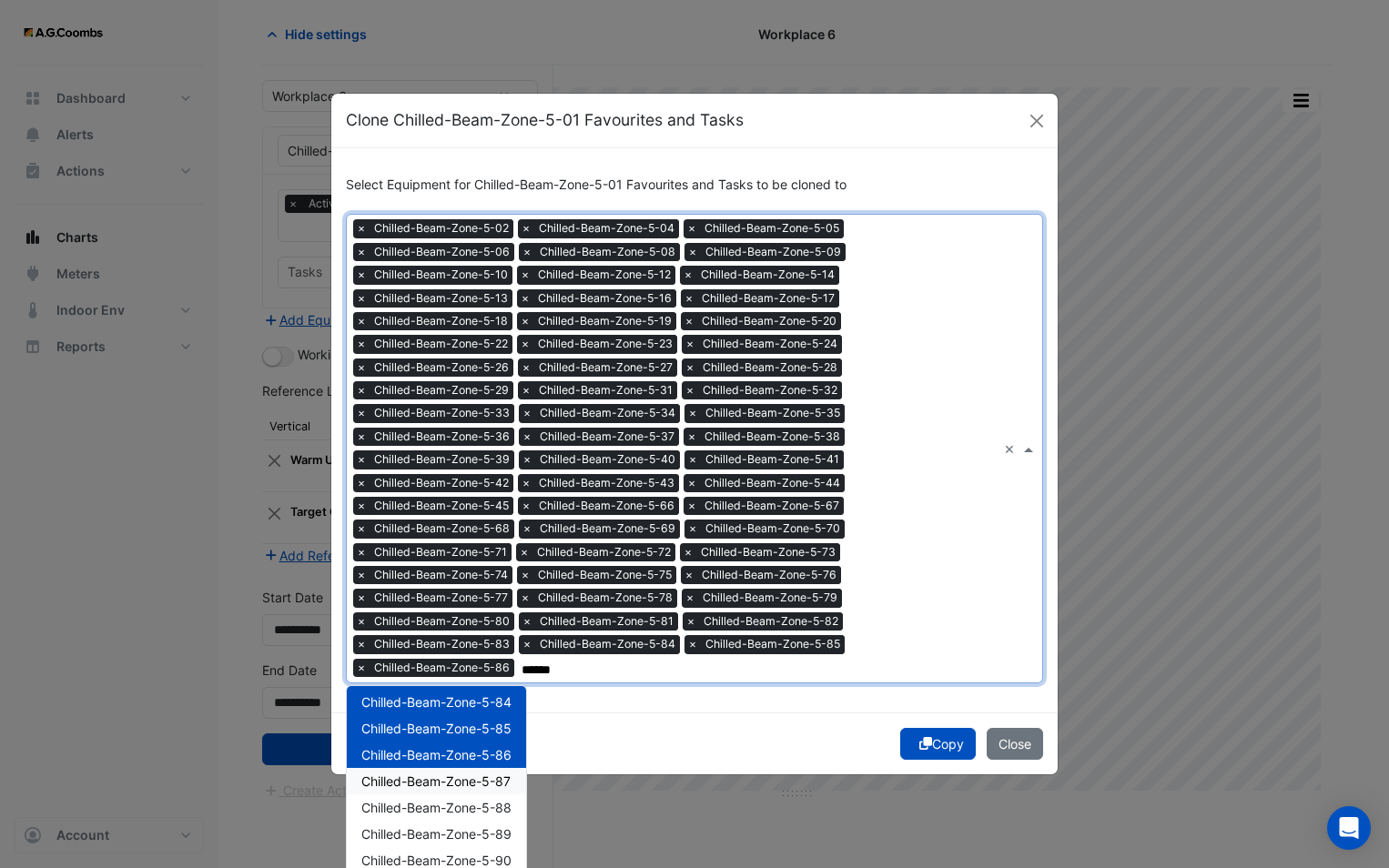
click at [454, 777] on span "Chilled-Beam-Zone-5-87" at bounding box center [436, 782] width 149 height 16
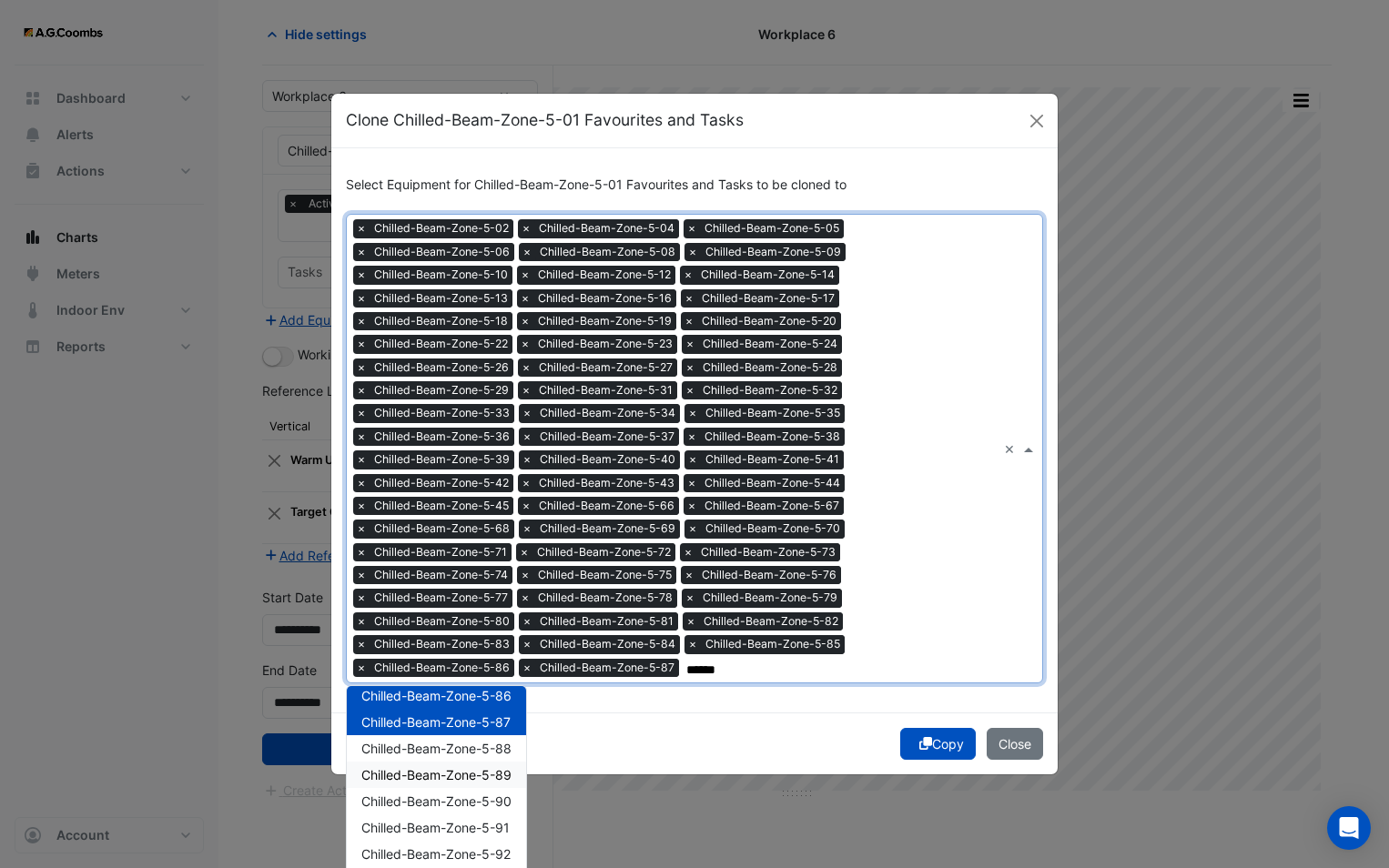
scroll to position [1547, 0]
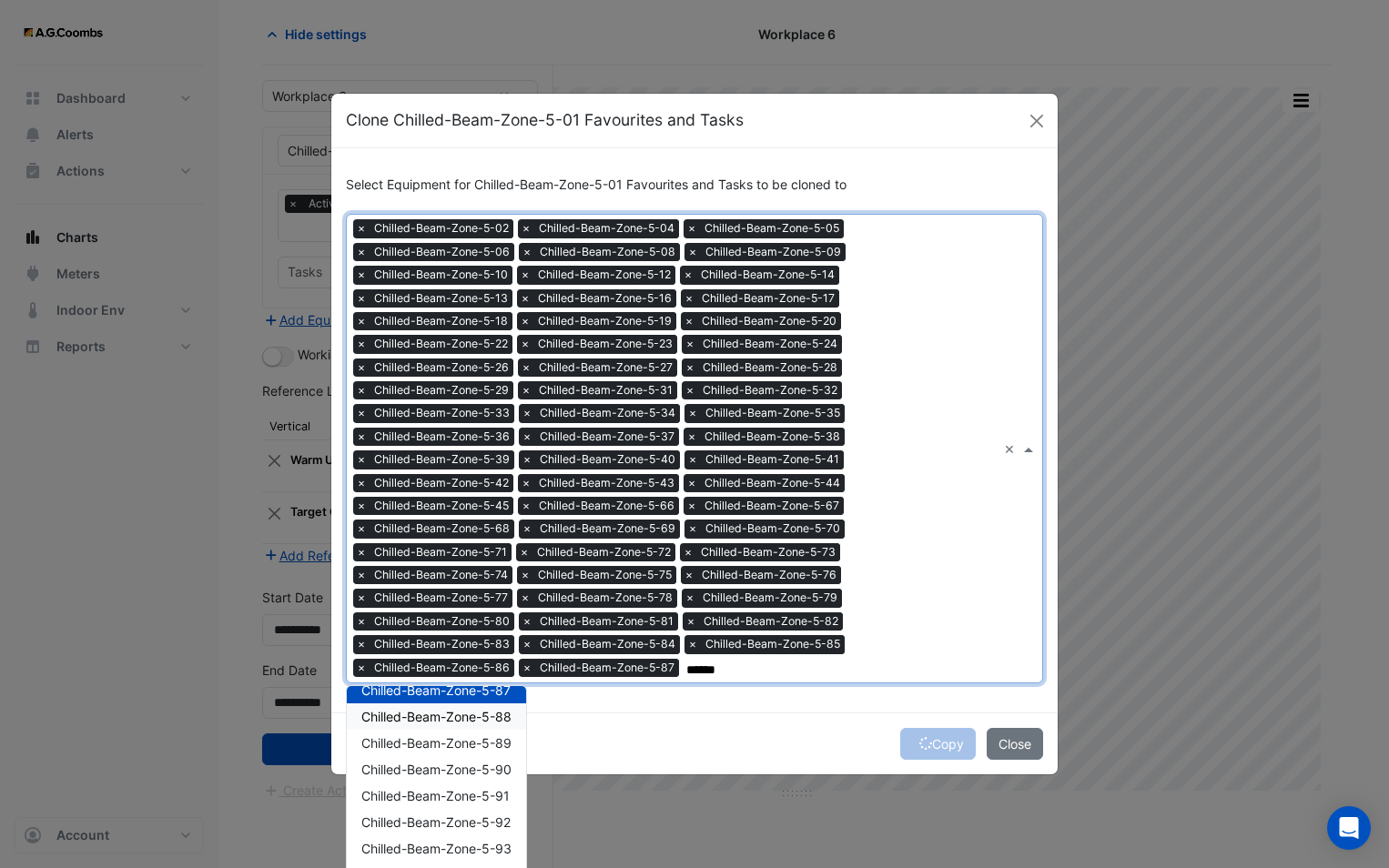
click at [451, 726] on div "Chilled-Beam-Zone-5-88" at bounding box center [436, 716] width 179 height 26
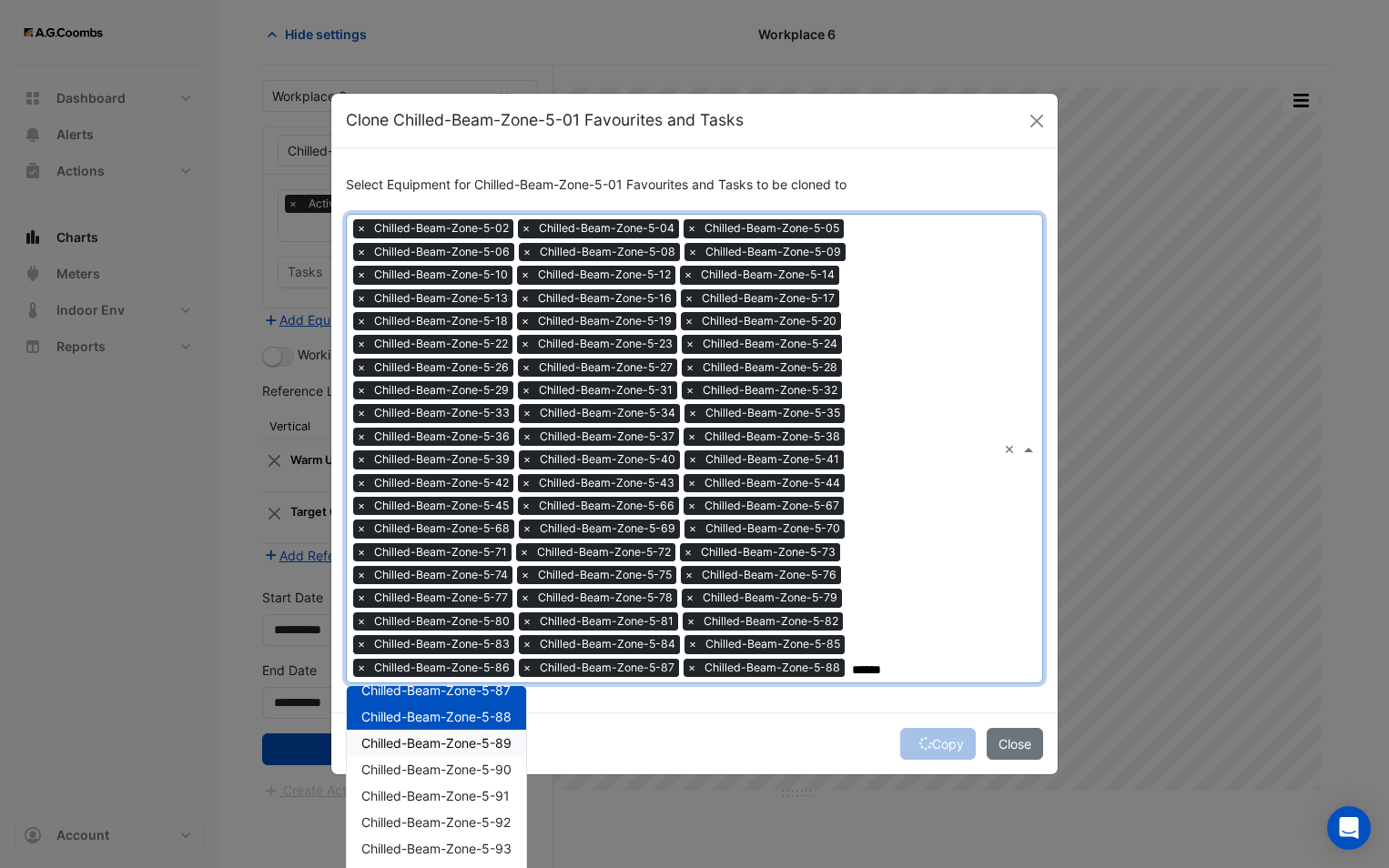
click at [451, 745] on span "Chilled-Beam-Zone-5-89" at bounding box center [436, 744] width 150 height 16
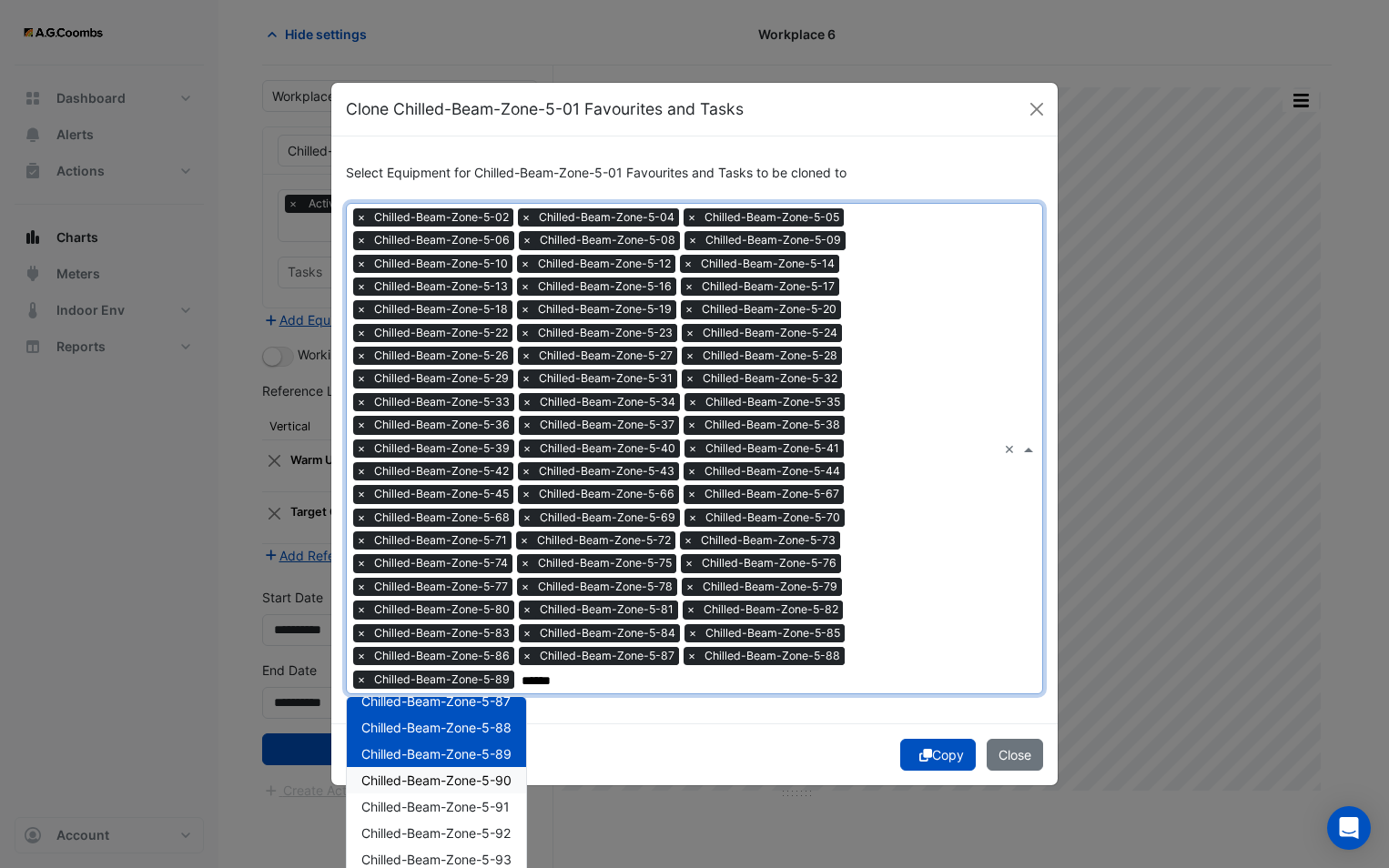
click at [456, 780] on span "Chilled-Beam-Zone-5-90" at bounding box center [436, 781] width 150 height 16
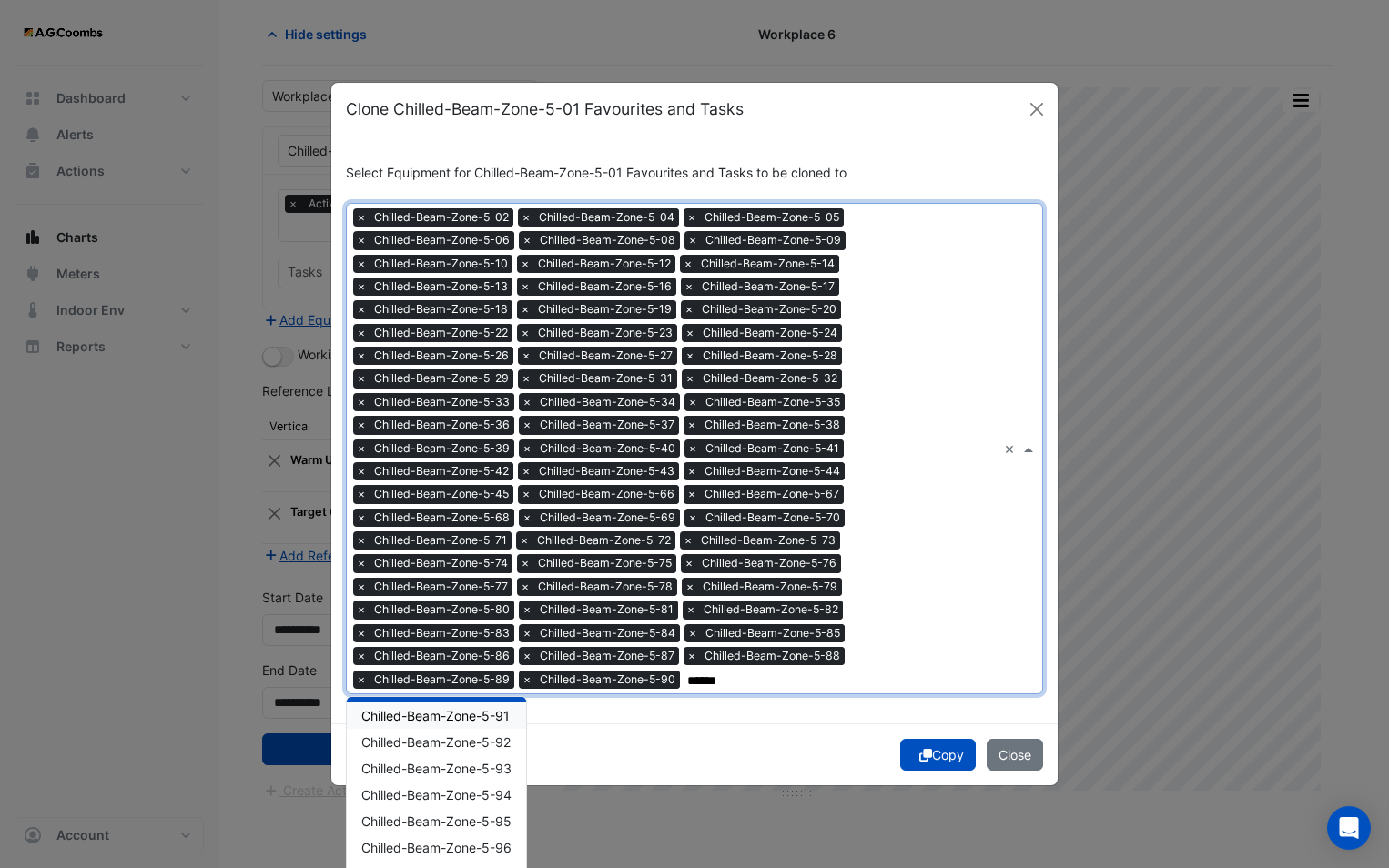
click at [453, 724] on div "Chilled-Beam-Zone-5-91" at bounding box center [436, 715] width 179 height 26
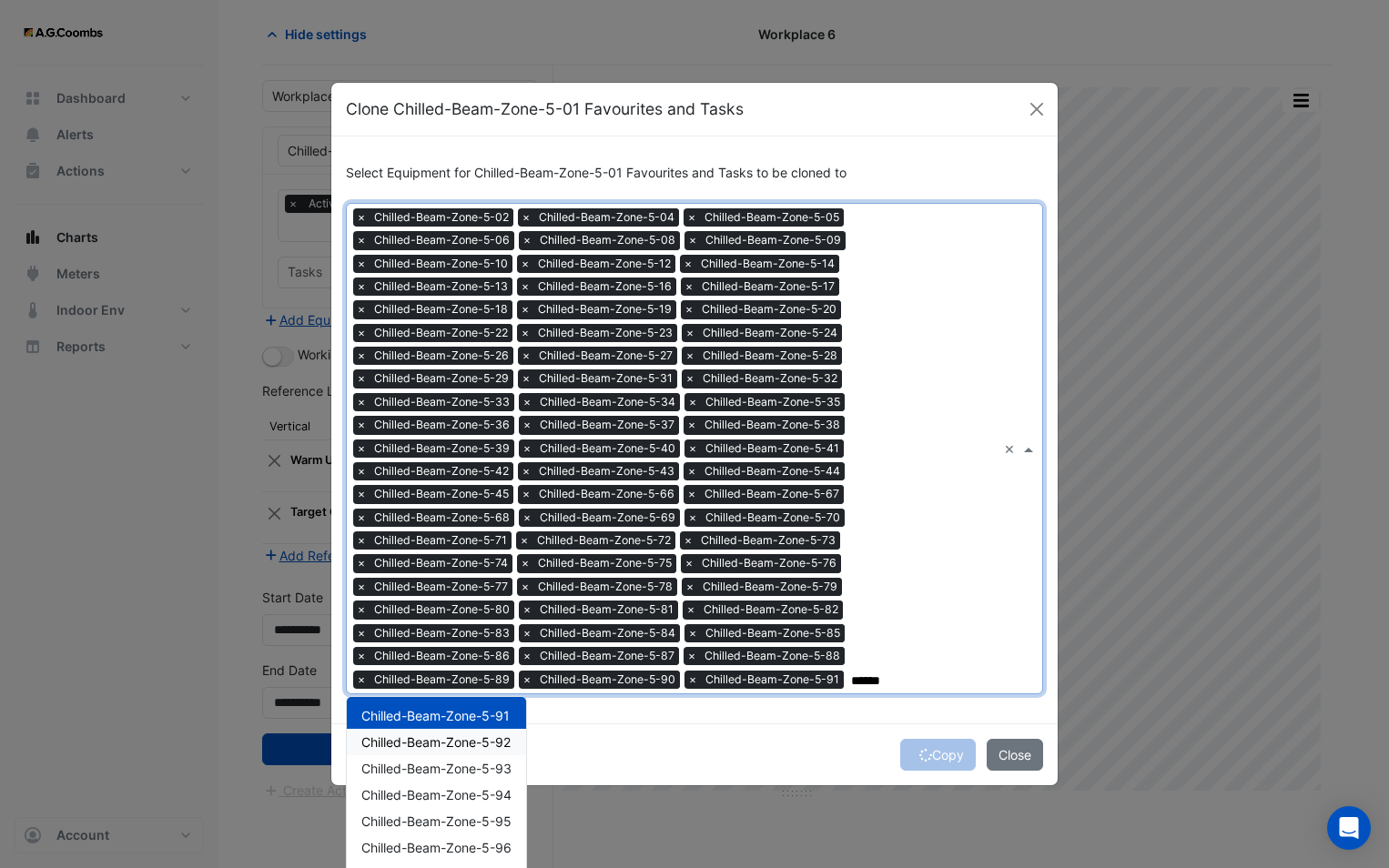
click at [458, 750] on div "Chilled-Beam-Zone-5-92" at bounding box center [436, 742] width 179 height 26
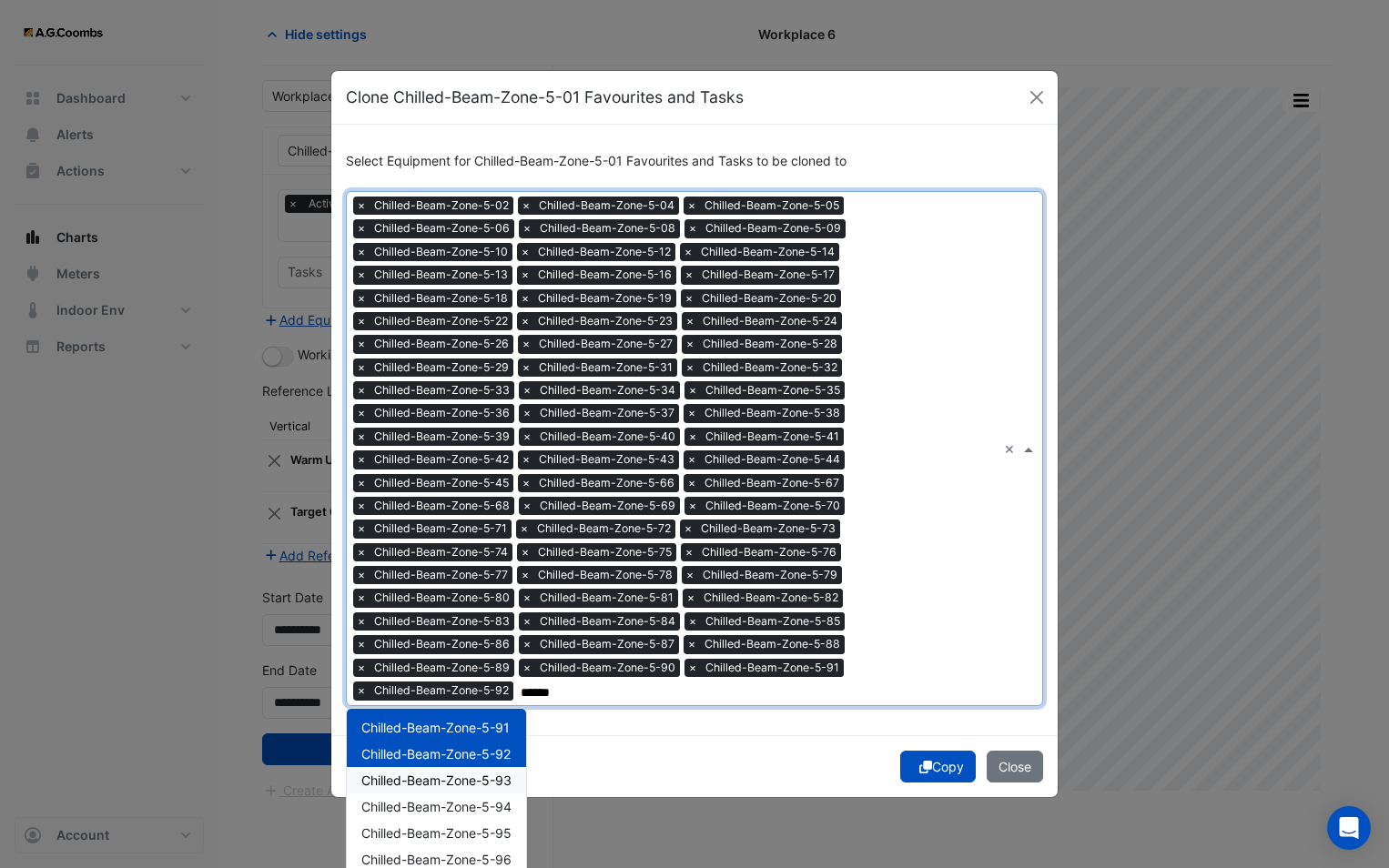
click at [461, 778] on span "Chilled-Beam-Zone-5-93" at bounding box center [436, 781] width 150 height 16
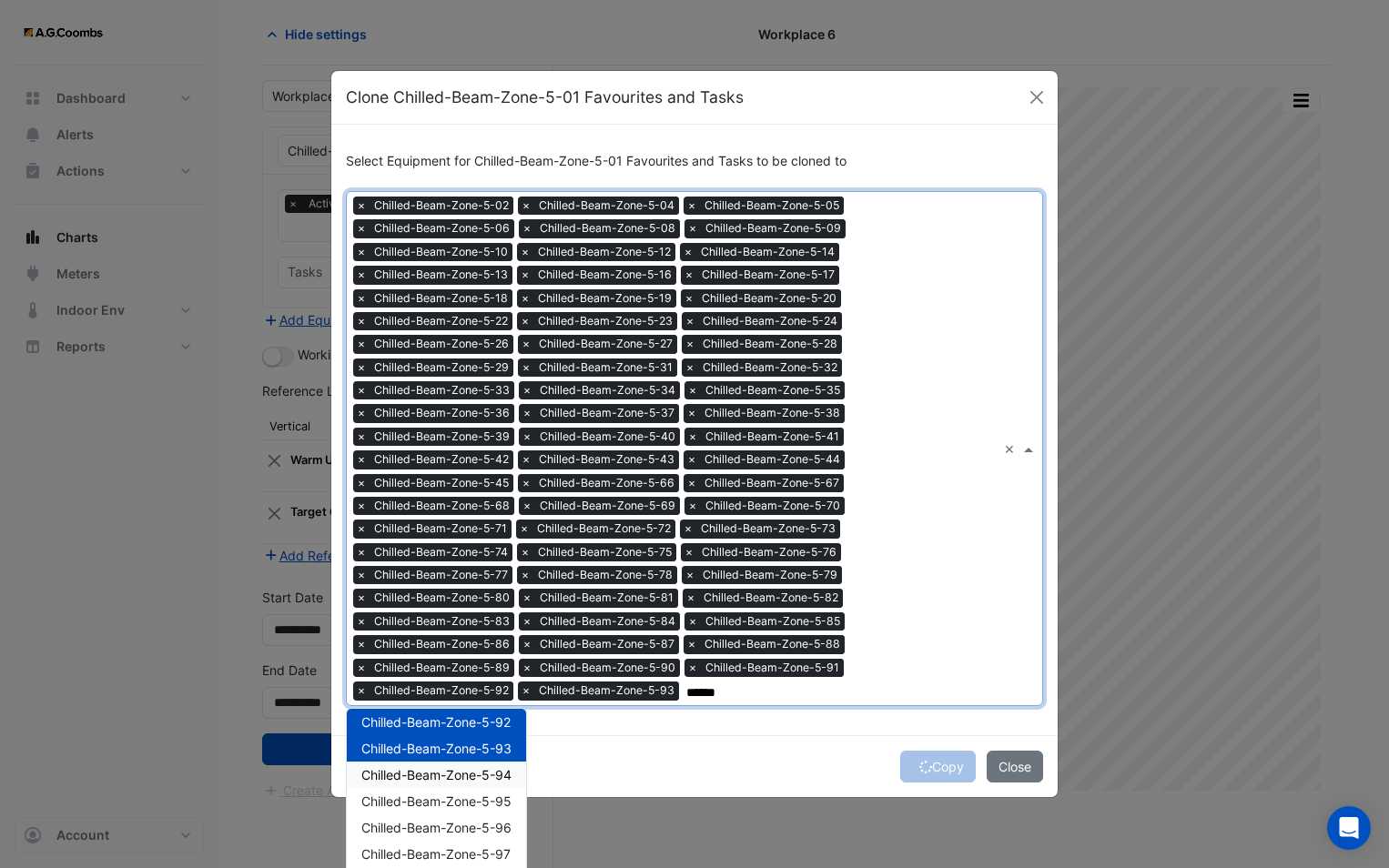
click at [466, 776] on span "Chilled-Beam-Zone-5-94" at bounding box center [436, 775] width 150 height 16
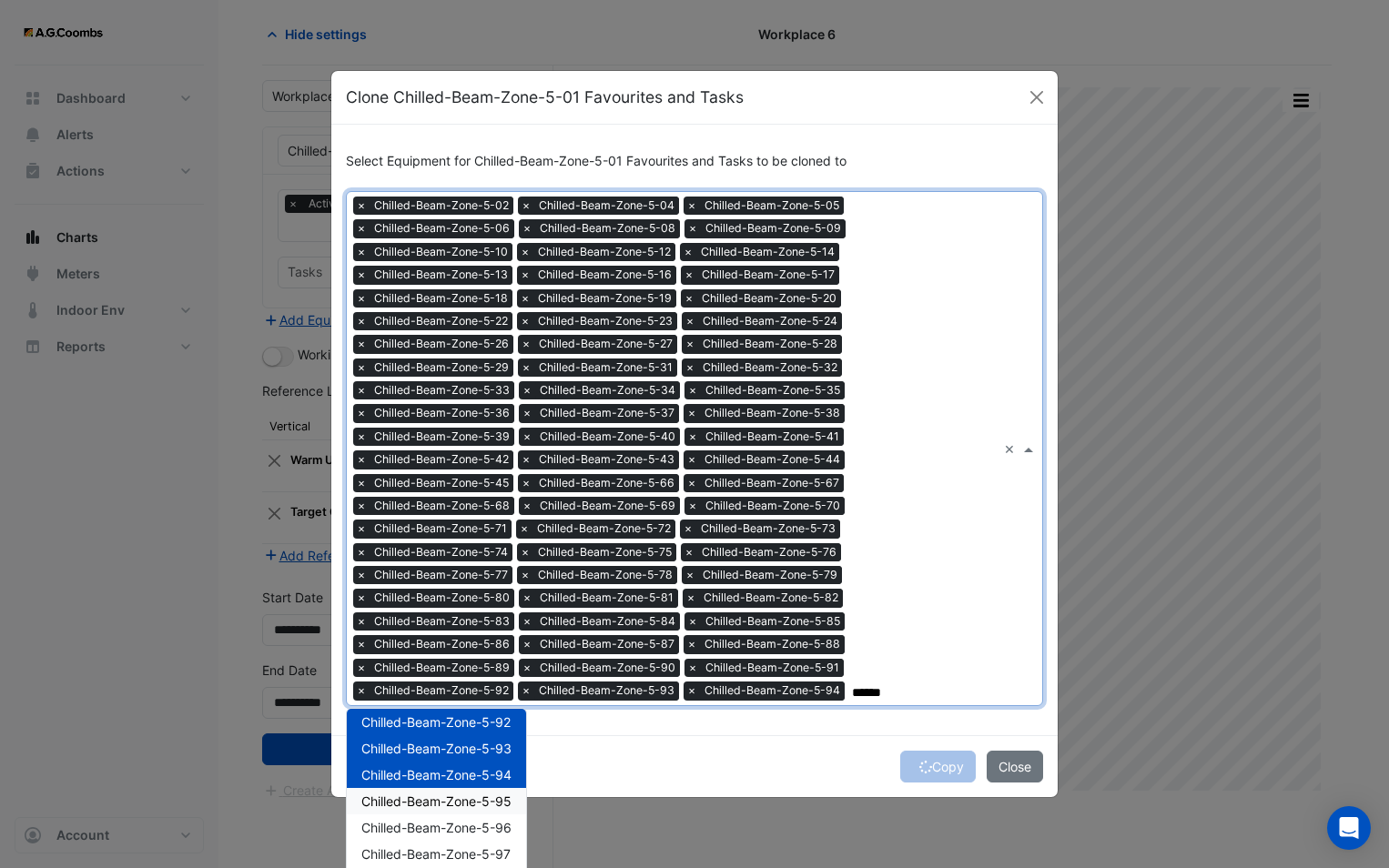
drag, startPoint x: 478, startPoint y: 811, endPoint x: 484, endPoint y: 824, distance: 14.3
click at [479, 811] on div "Chilled-Beam-Zone-5-95" at bounding box center [436, 801] width 179 height 26
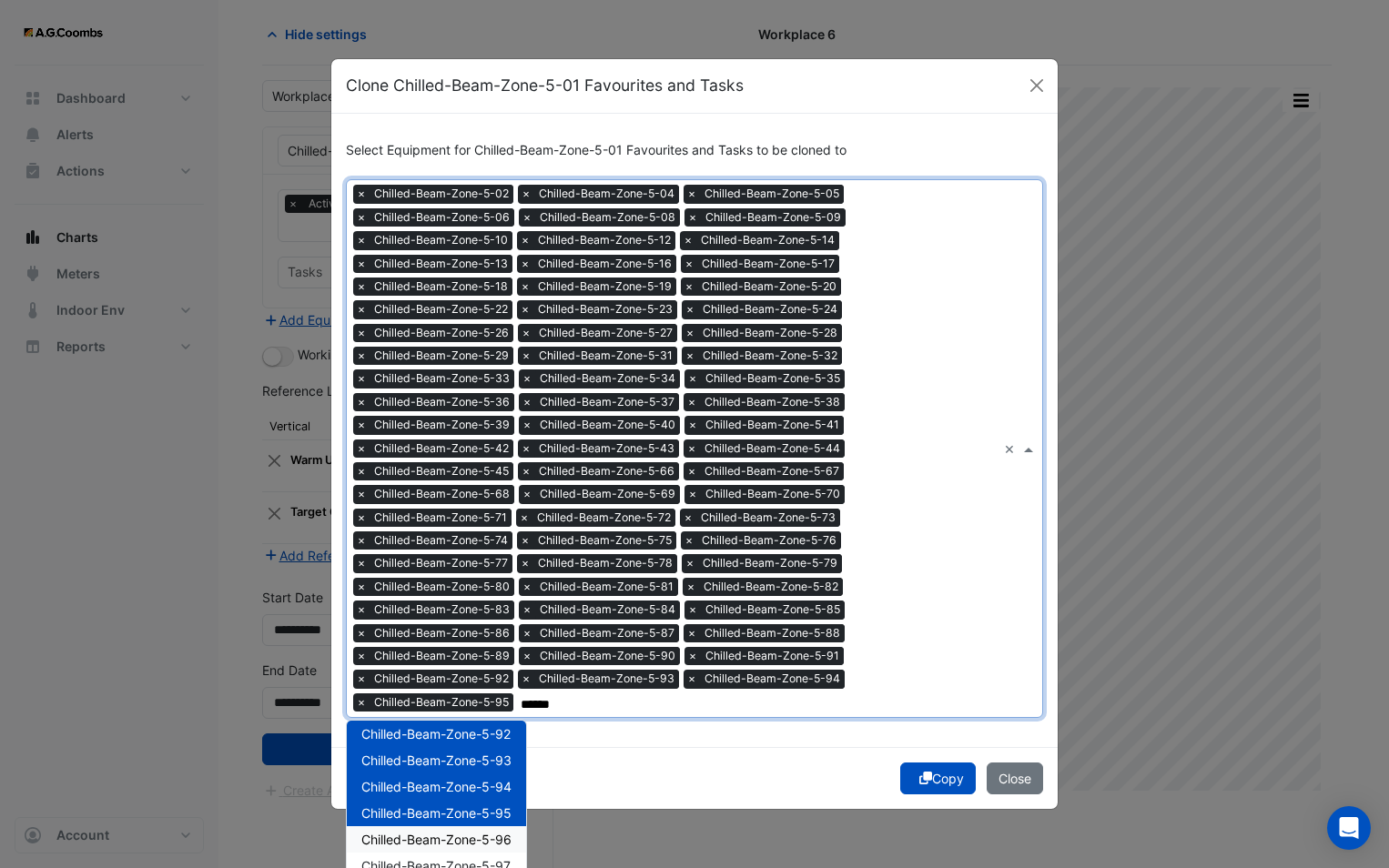
click at [475, 843] on span "Chilled-Beam-Zone-5-96" at bounding box center [436, 840] width 150 height 16
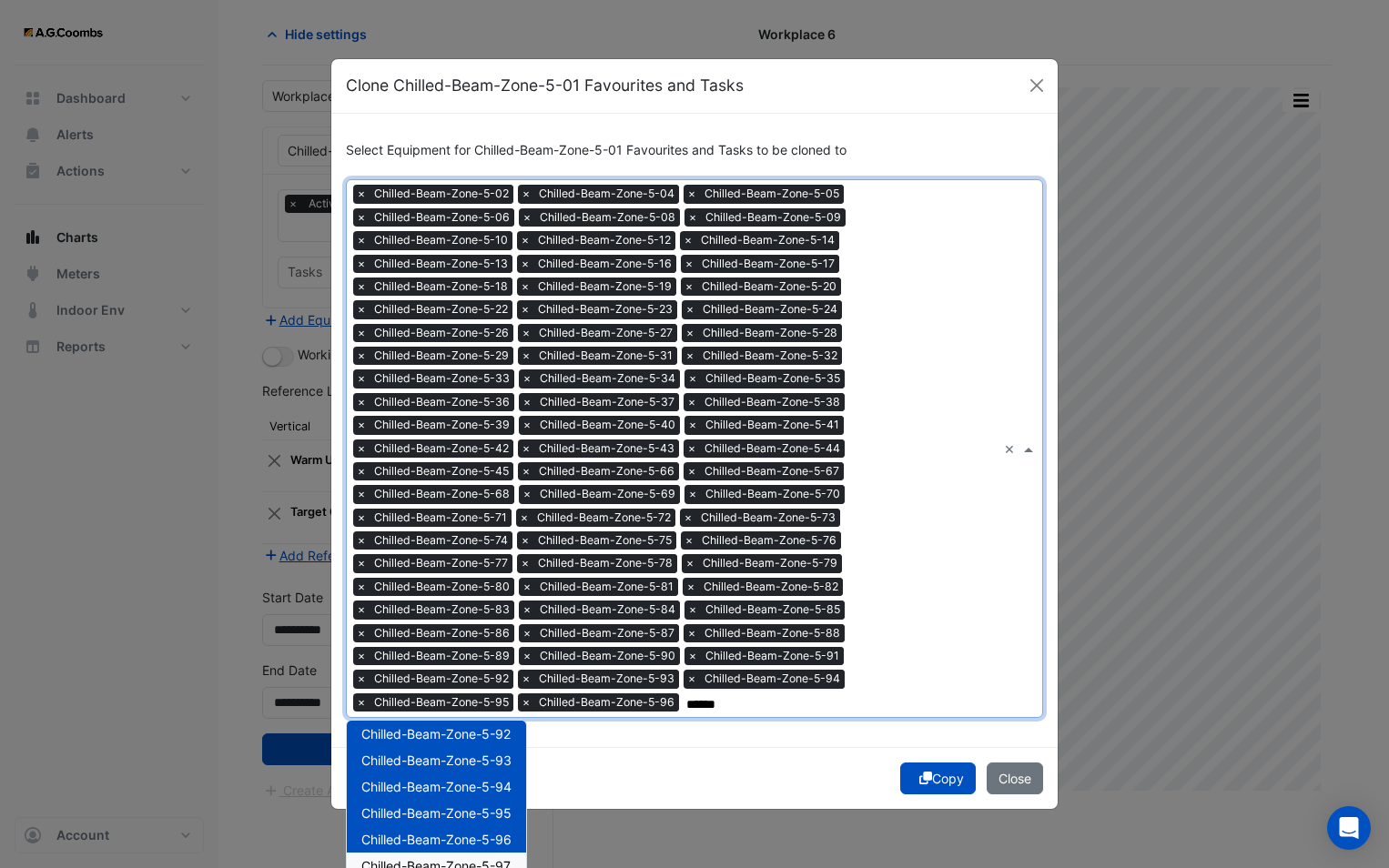
click at [481, 858] on span "Chilled-Beam-Zone-5-97" at bounding box center [436, 866] width 149 height 16
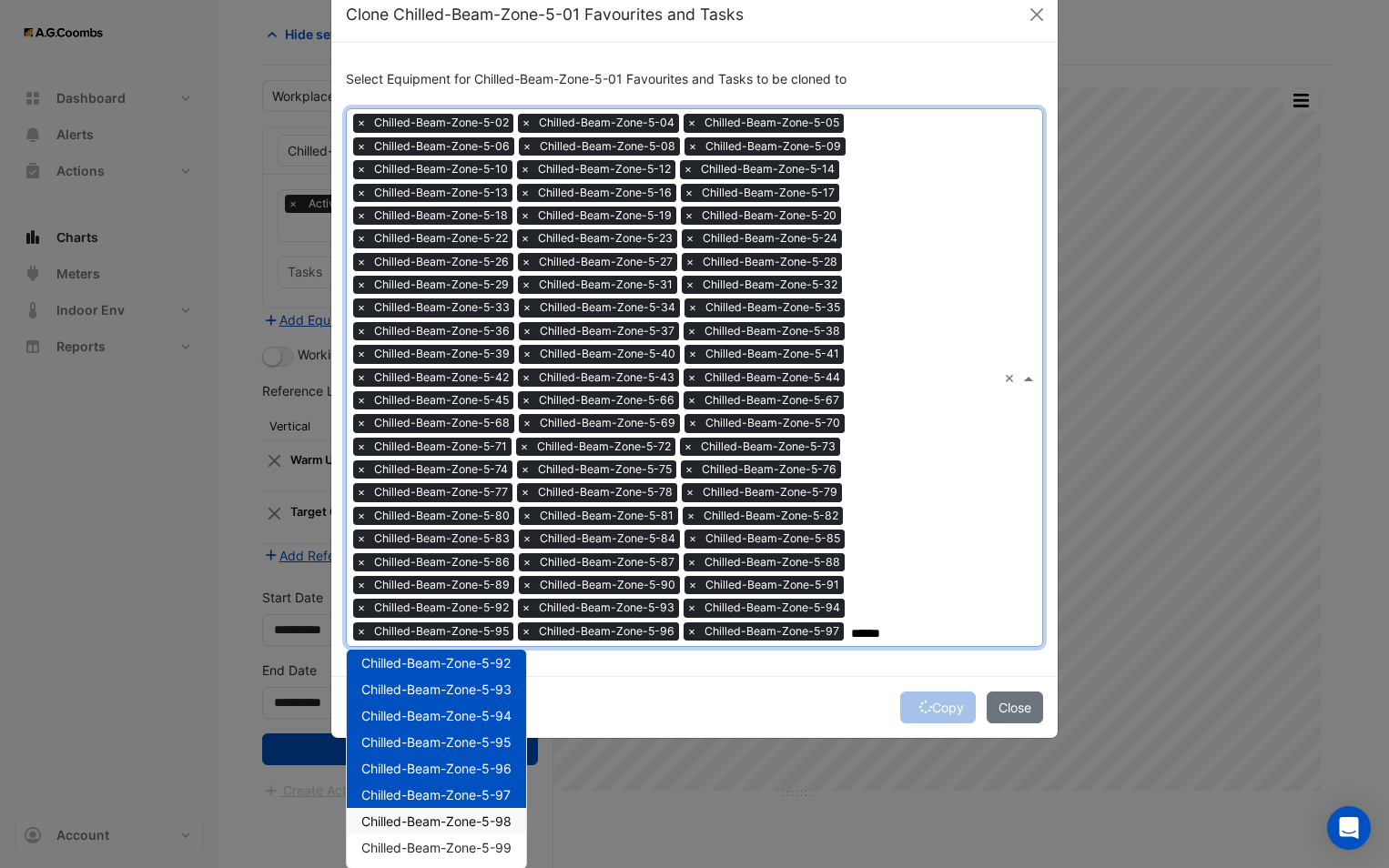
click at [490, 811] on div "Chilled-Beam-Zone-5-98" at bounding box center [436, 821] width 179 height 26
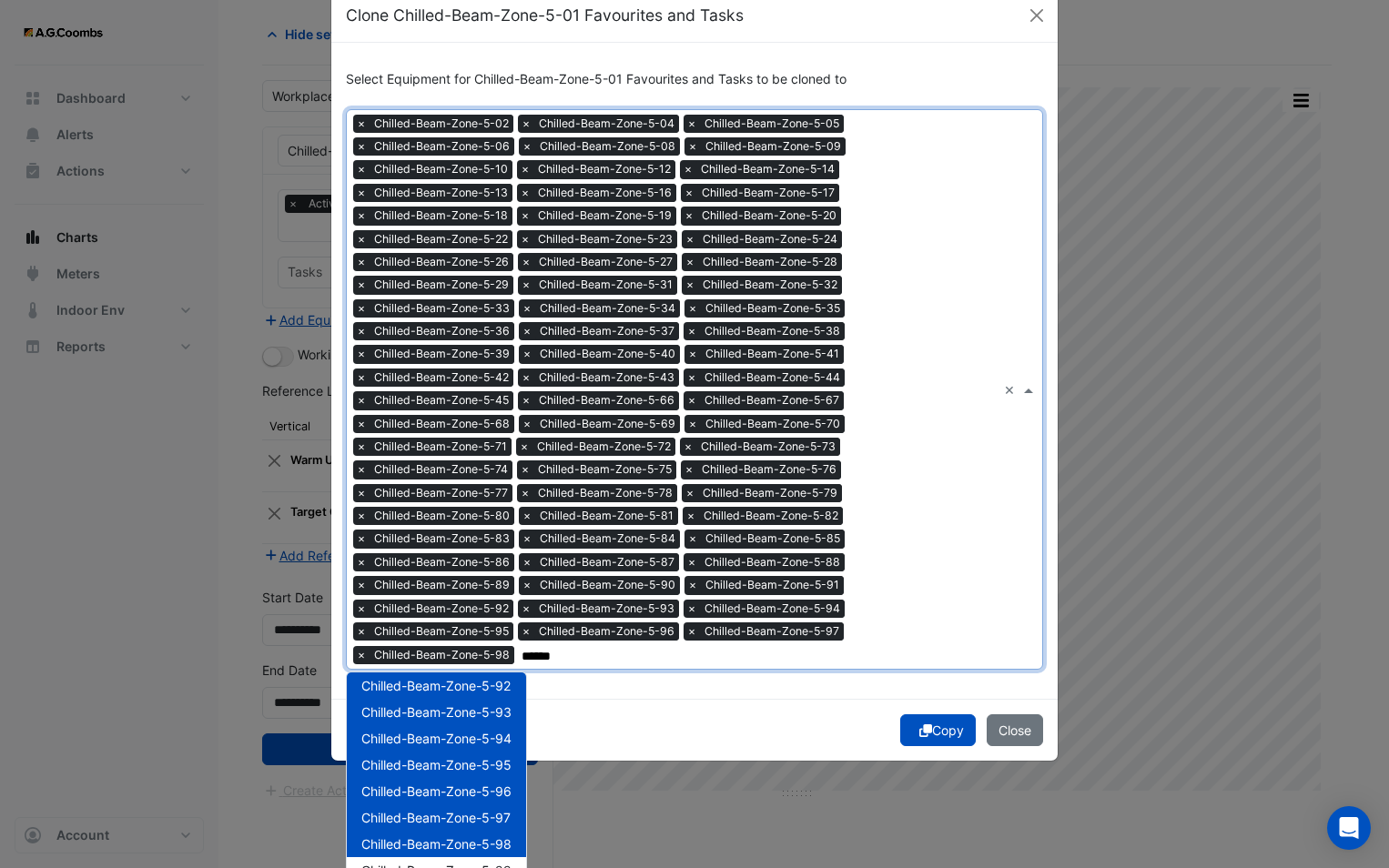
scroll to position [83, 0]
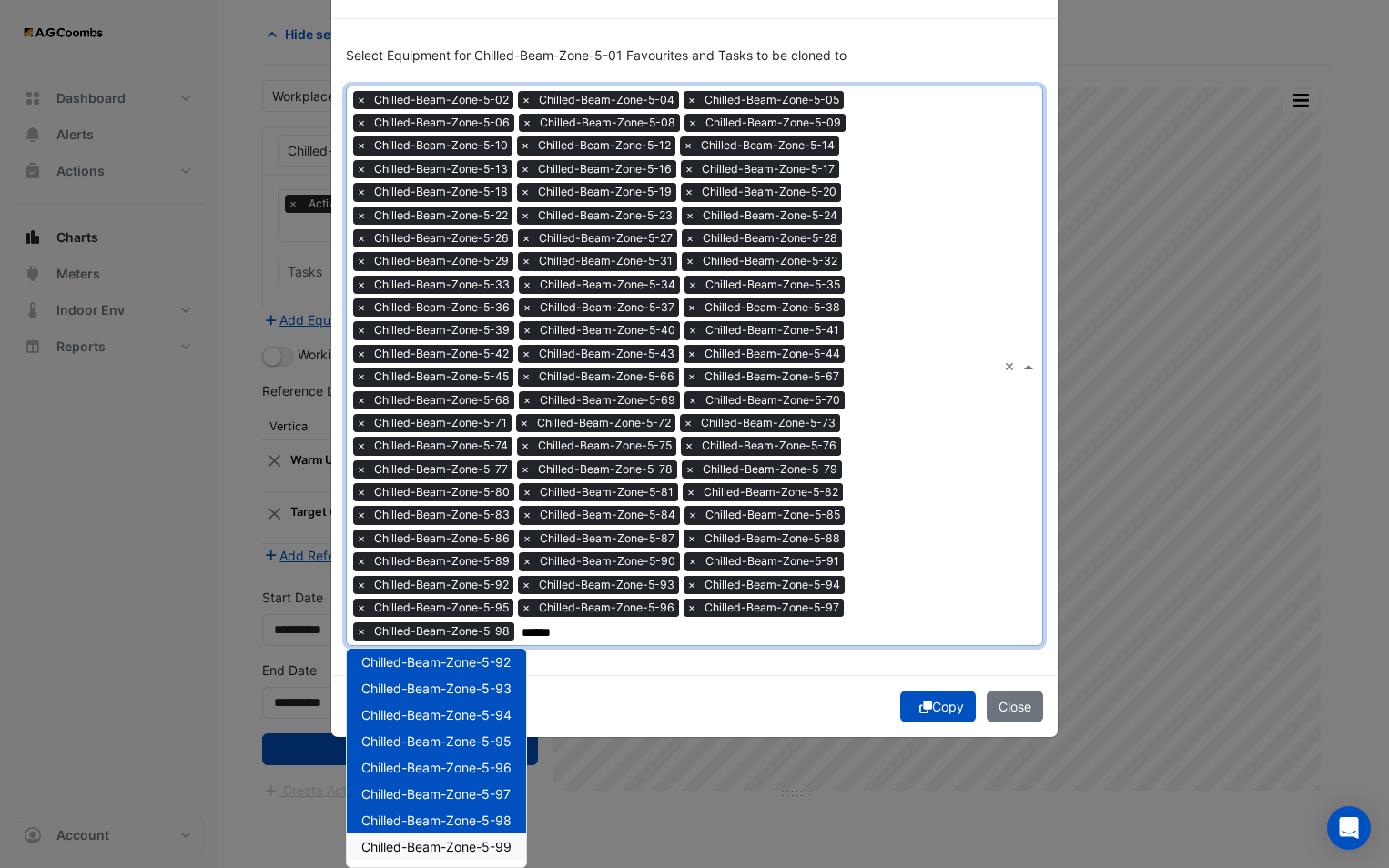
click at [495, 844] on span "Chilled-Beam-Zone-5-99" at bounding box center [436, 847] width 150 height 16
type input "******"
click at [796, 699] on div "Copy Close" at bounding box center [694, 705] width 726 height 62
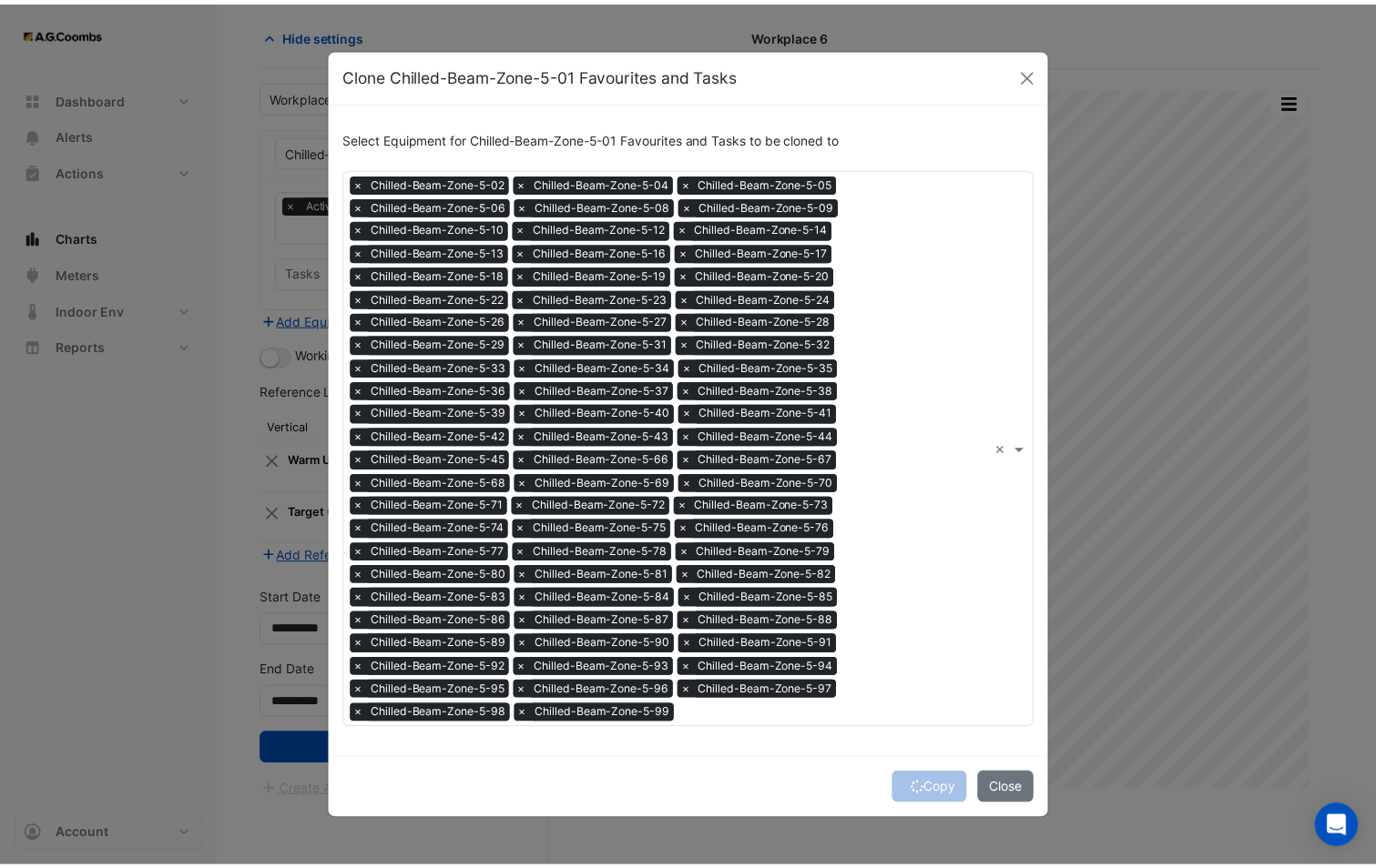
scroll to position [0, 0]
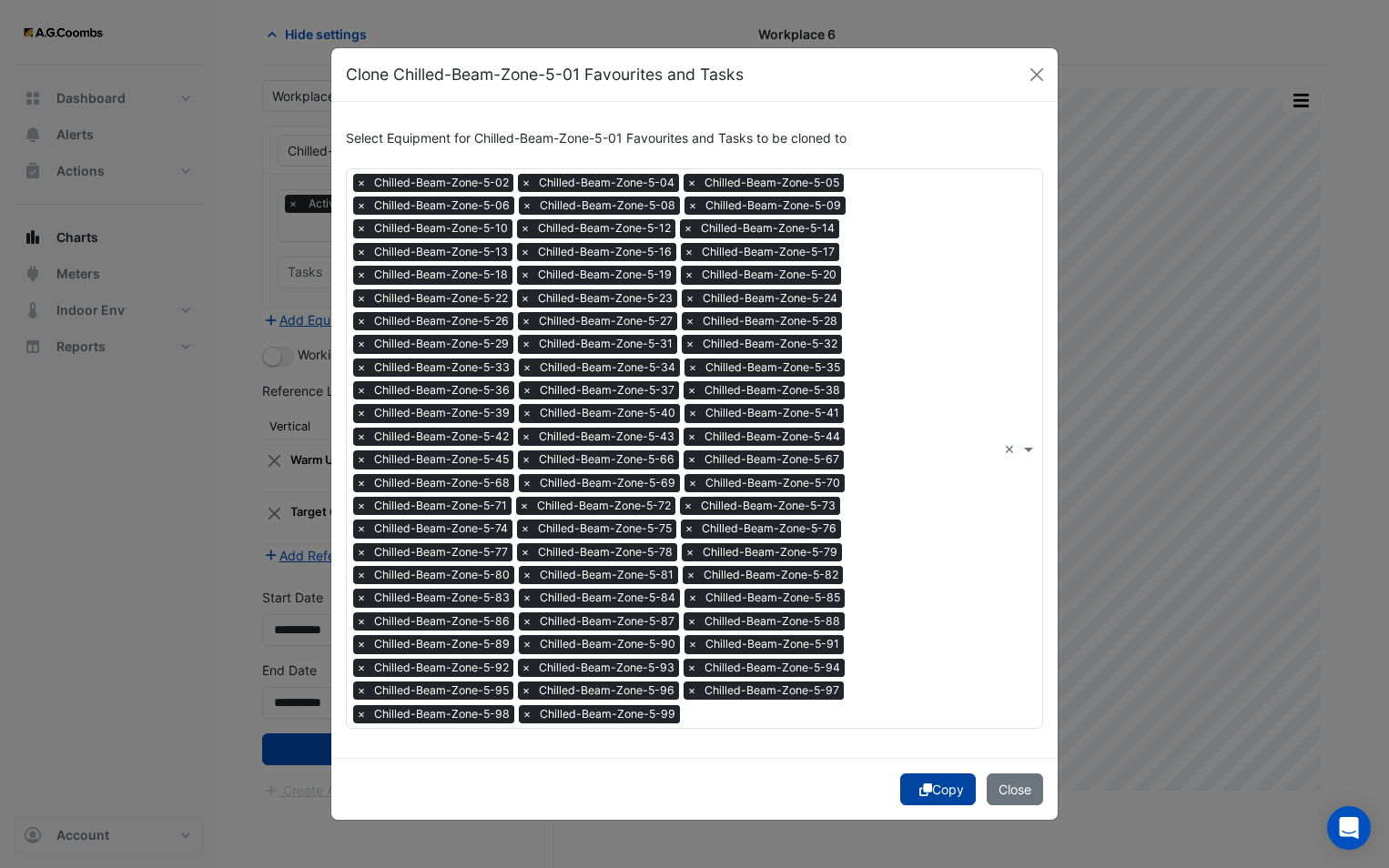
click at [911, 785] on button "Copy" at bounding box center [937, 790] width 75 height 32
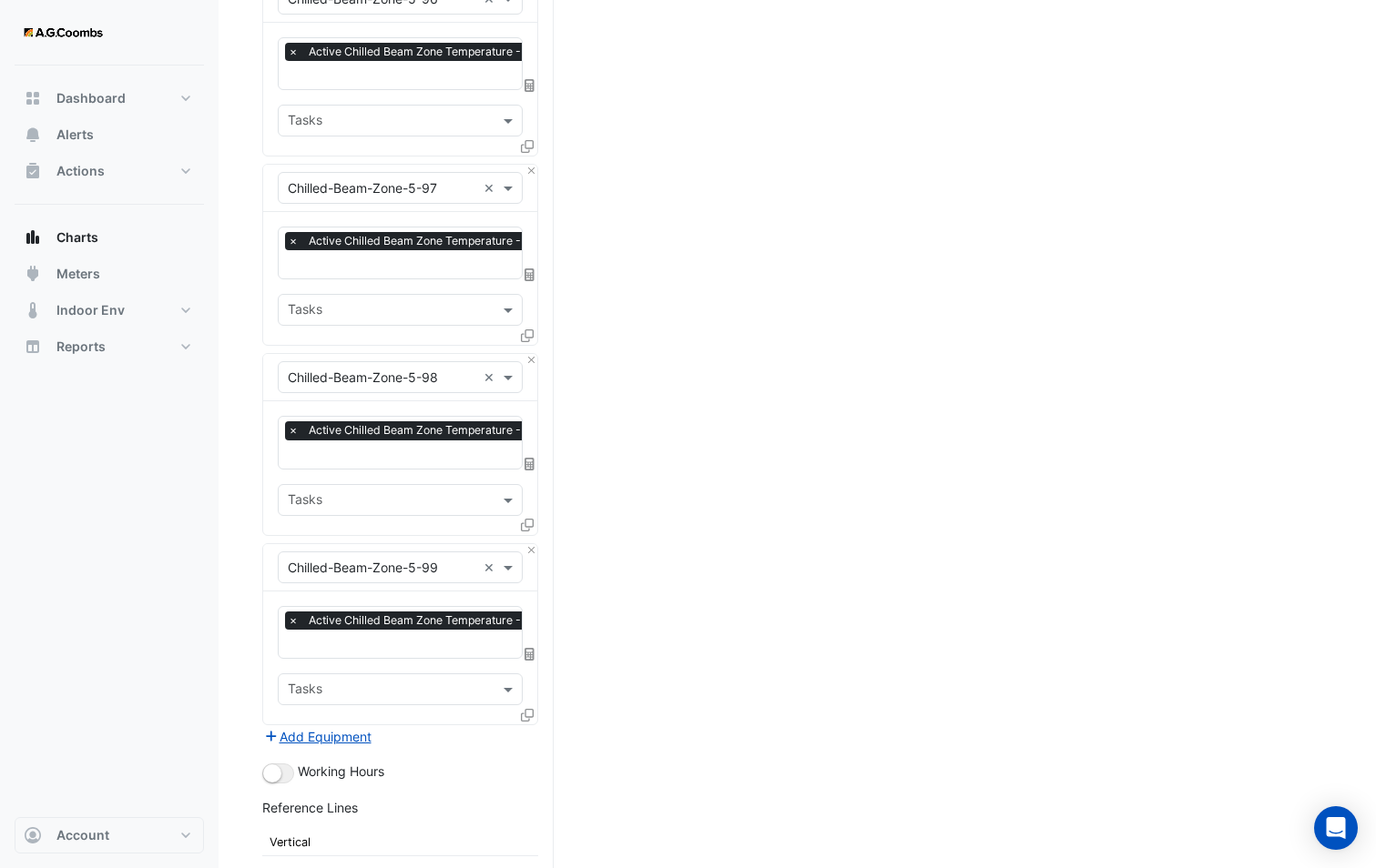
scroll to position [13351, 0]
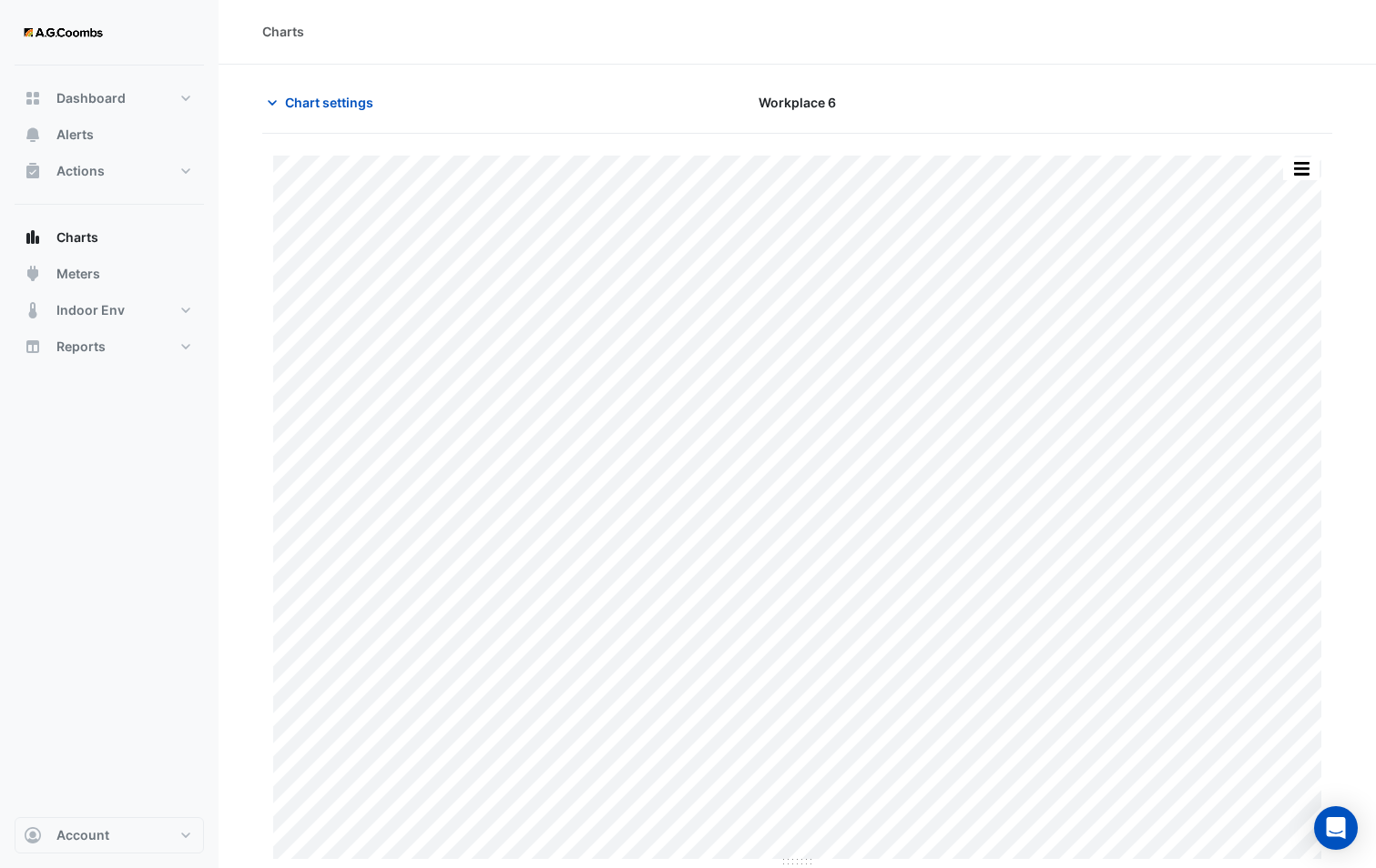
scroll to position [1, 0]
